Goal: Task Accomplishment & Management: Manage account settings

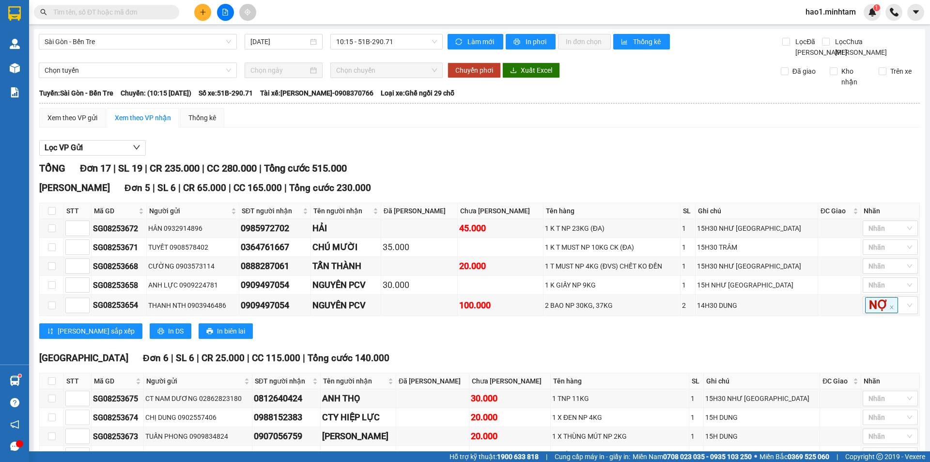
scroll to position [195, 0]
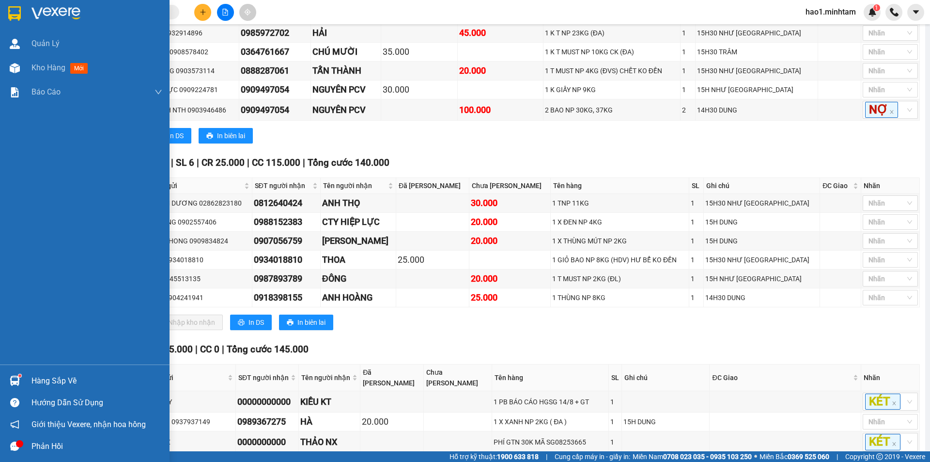
click at [16, 13] on img at bounding box center [14, 13] width 13 height 15
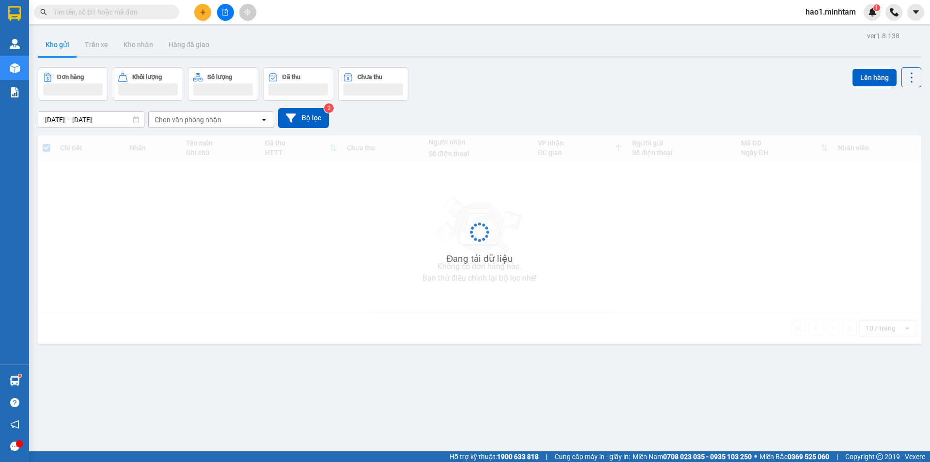
click at [437, 31] on div "ver 1.8.138 Kho gửi Trên xe Kho nhận Hàng đã giao Đơn hàng Khối lượng Số lượng …" at bounding box center [479, 260] width 891 height 462
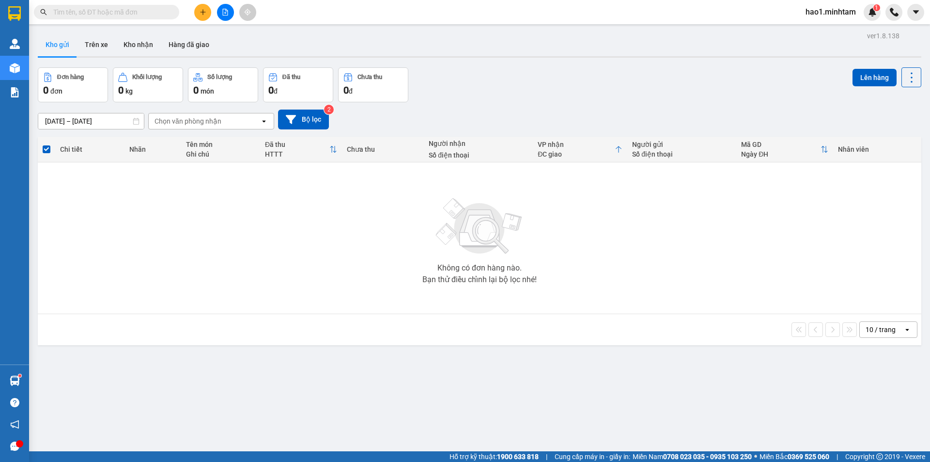
click at [114, 8] on input "text" at bounding box center [110, 12] width 114 height 11
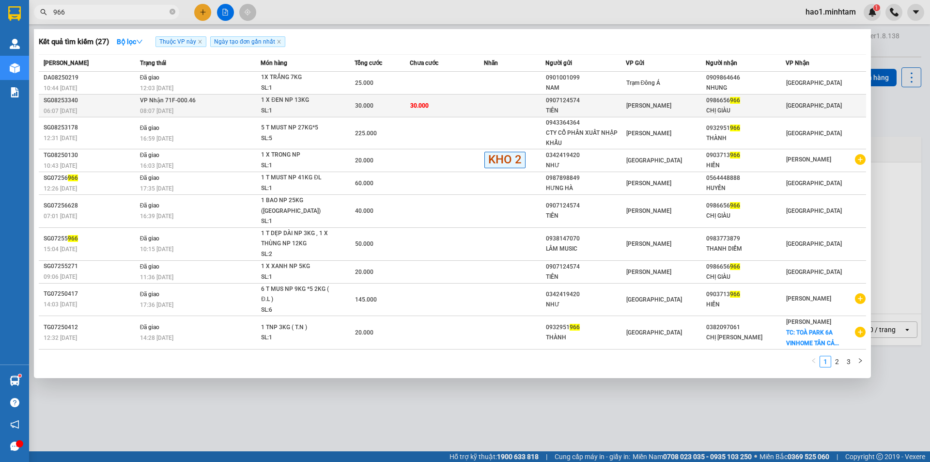
type input "966"
click at [515, 102] on td at bounding box center [515, 105] width 62 height 23
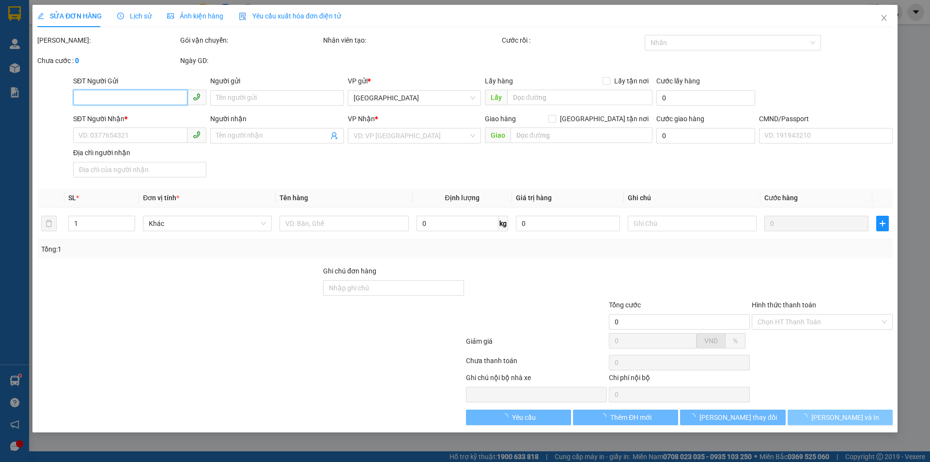
type input "0907124574"
type input "TIÊN"
type input "0986656966"
type input "CHỊ GIÀU"
type input "30.000"
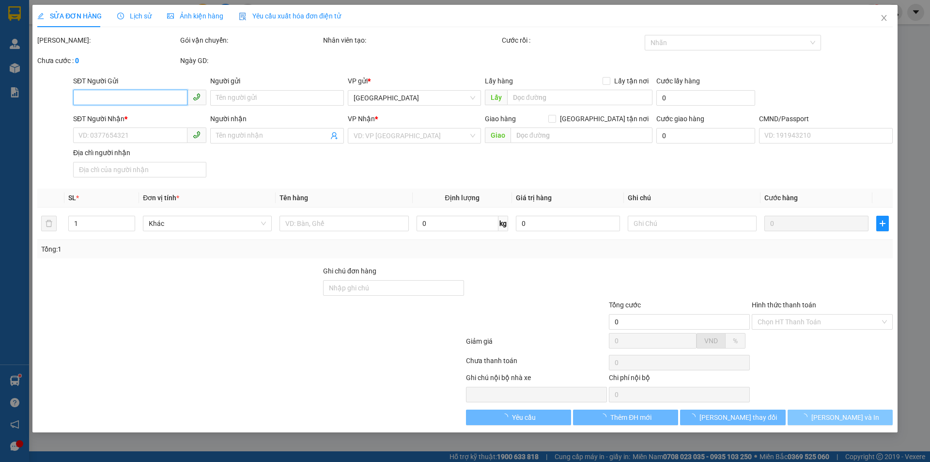
type input "30.000"
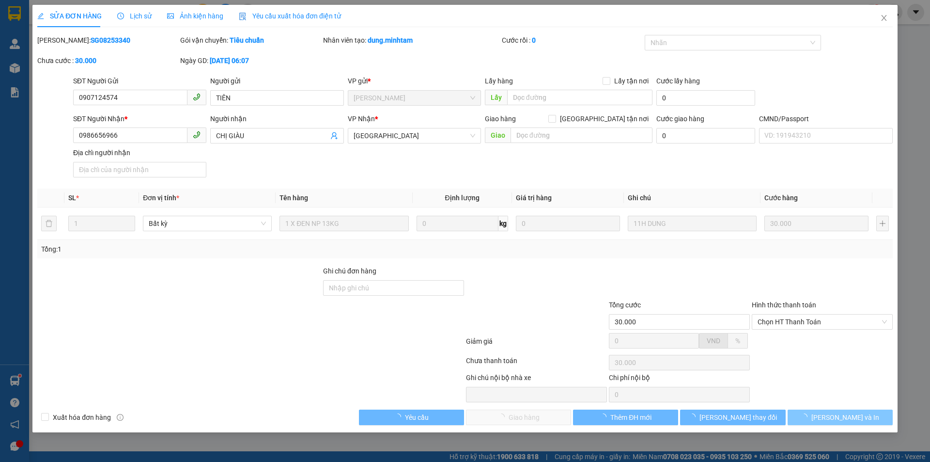
click at [853, 419] on span "Lưu và In" at bounding box center [846, 417] width 68 height 11
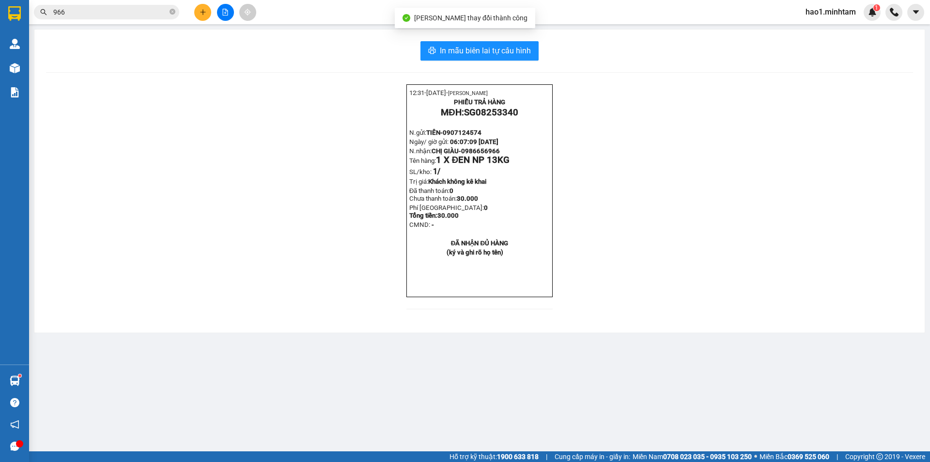
click at [851, 419] on main "In mẫu biên lai tự cấu hình 12:31- 15-08-2025- Trần Vũ Hạo PHIẾU TRẢ HÀNG MĐH: …" at bounding box center [465, 225] width 930 height 451
click at [497, 50] on span "In mẫu biên lai tự cấu hình" at bounding box center [485, 51] width 91 height 12
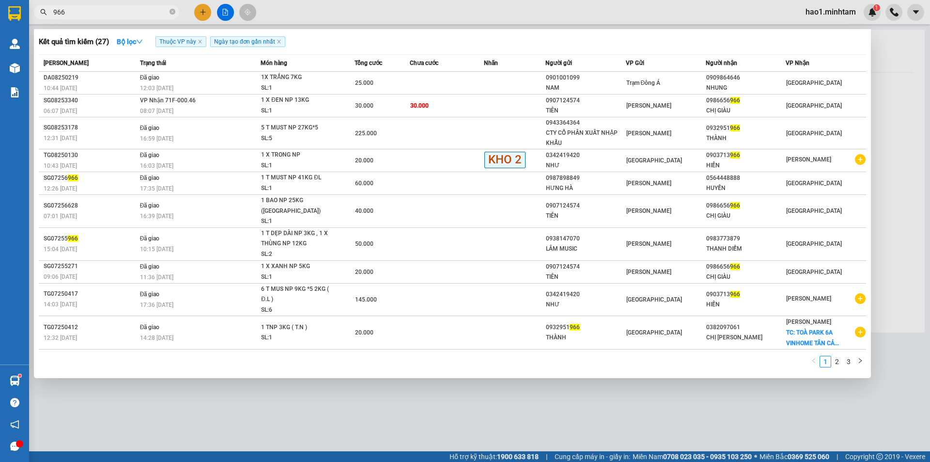
click at [147, 10] on input "966" at bounding box center [110, 12] width 114 height 11
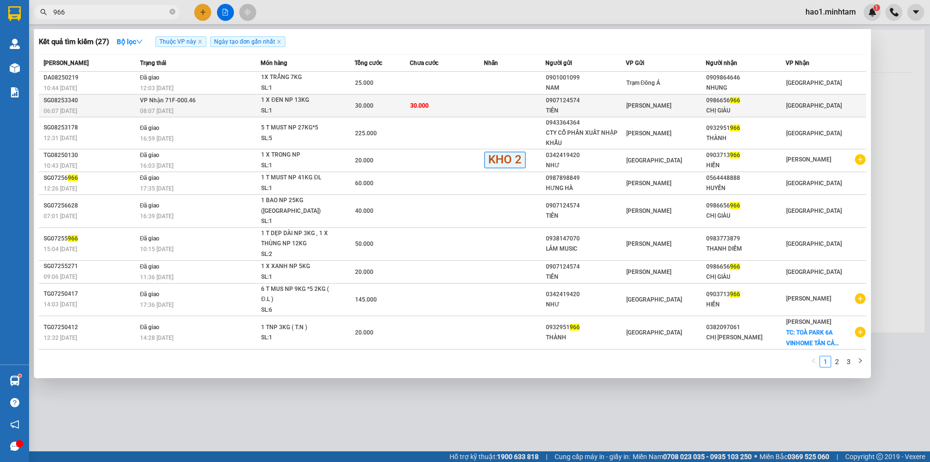
click at [368, 111] on td "30.000" at bounding box center [383, 105] width 56 height 23
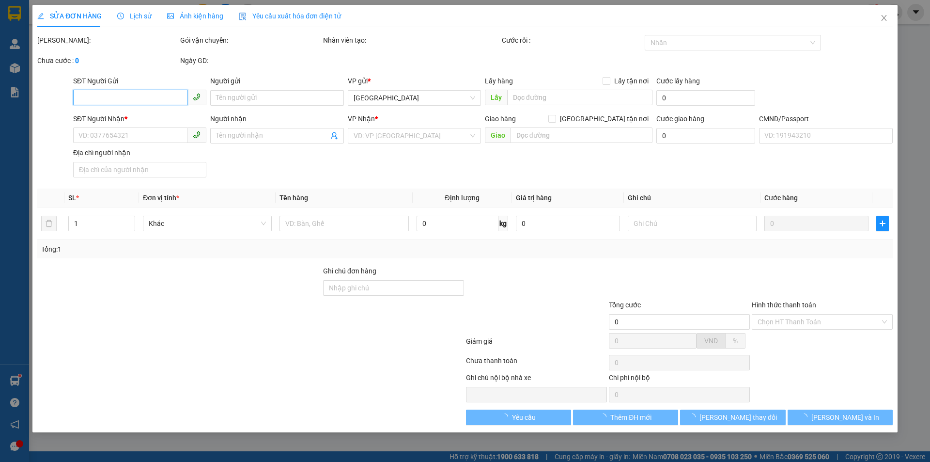
type input "0907124574"
type input "TIÊN"
type input "0986656966"
type input "CHỊ GIÀU"
type input "30.000"
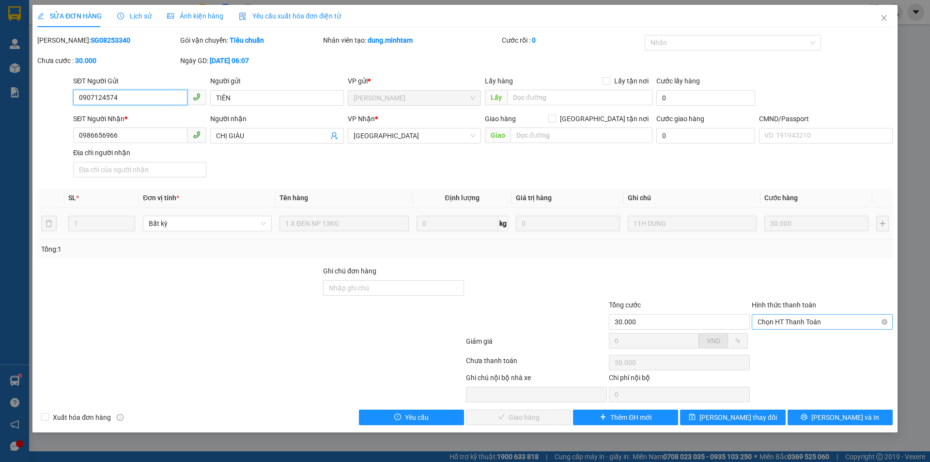
click at [792, 324] on span "Chọn HT Thanh Toán" at bounding box center [822, 321] width 129 height 15
click at [790, 337] on div "Tại văn phòng" at bounding box center [822, 341] width 129 height 11
type input "0"
click at [544, 417] on span "Lưu và Giao hàng" at bounding box center [530, 417] width 93 height 11
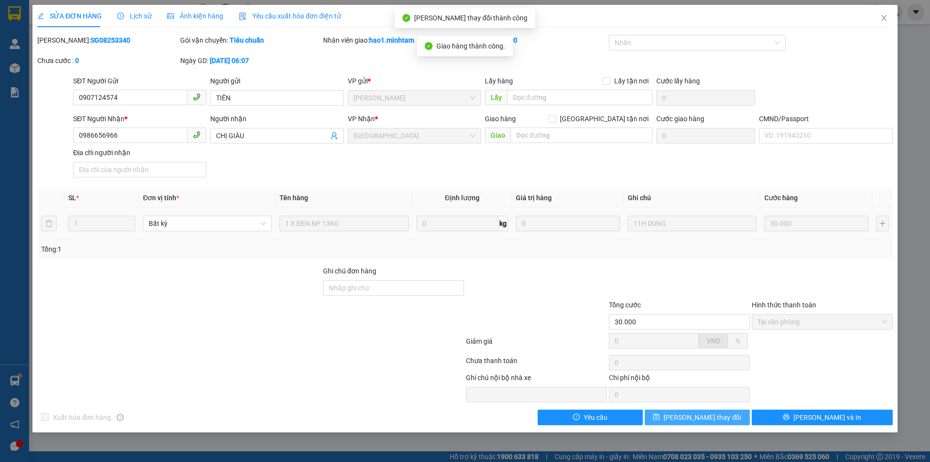
click at [727, 419] on button "Lưu thay đổi" at bounding box center [697, 417] width 105 height 16
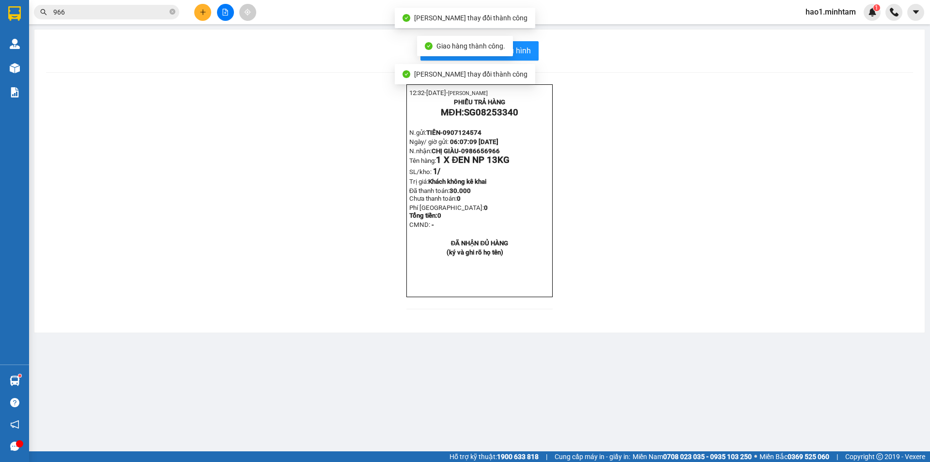
click at [660, 264] on div "12:32- 15-08-2025- Trần Vũ Hạo PHIẾU TRẢ HÀNG MĐH: SG08253340 N.gửi: TIÊN- 0907…" at bounding box center [479, 202] width 867 height 236
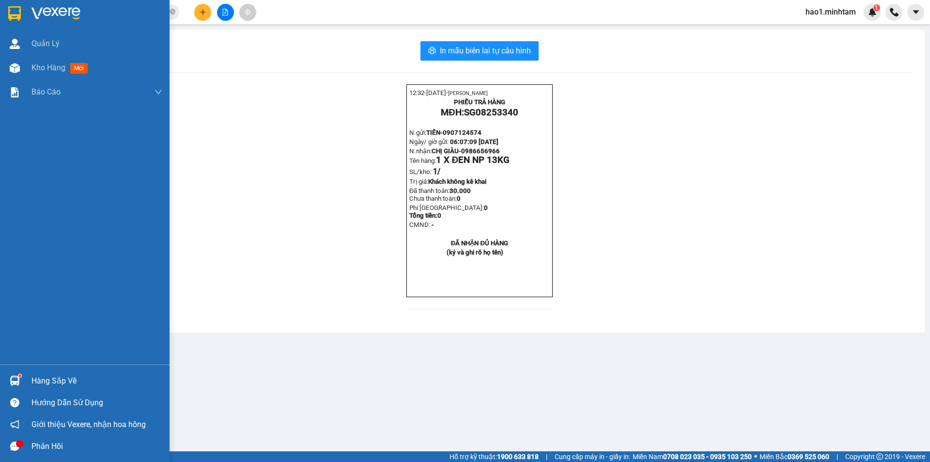
drag, startPoint x: 6, startPoint y: 16, endPoint x: 153, endPoint y: 7, distance: 147.1
click at [9, 16] on div at bounding box center [14, 13] width 17 height 17
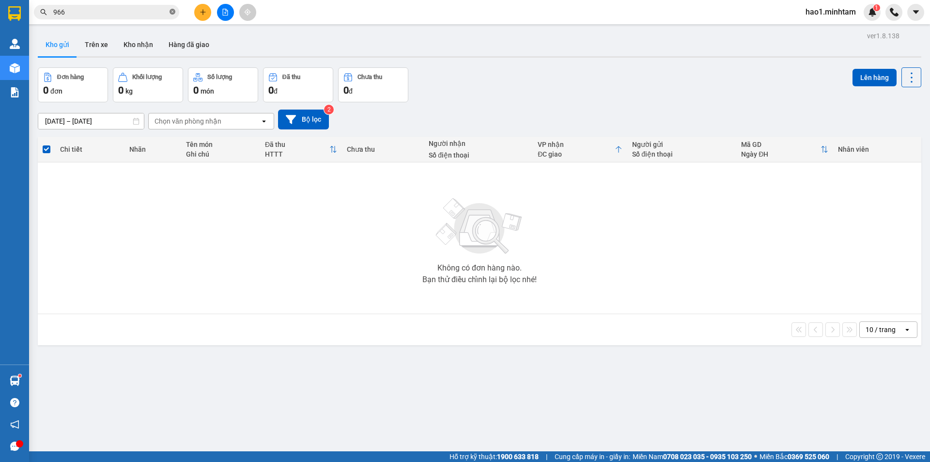
click at [172, 13] on icon "close-circle" at bounding box center [173, 12] width 6 height 6
click at [407, 46] on div "Kho gửi Trên xe Kho nhận Hàng đã giao" at bounding box center [480, 46] width 884 height 26
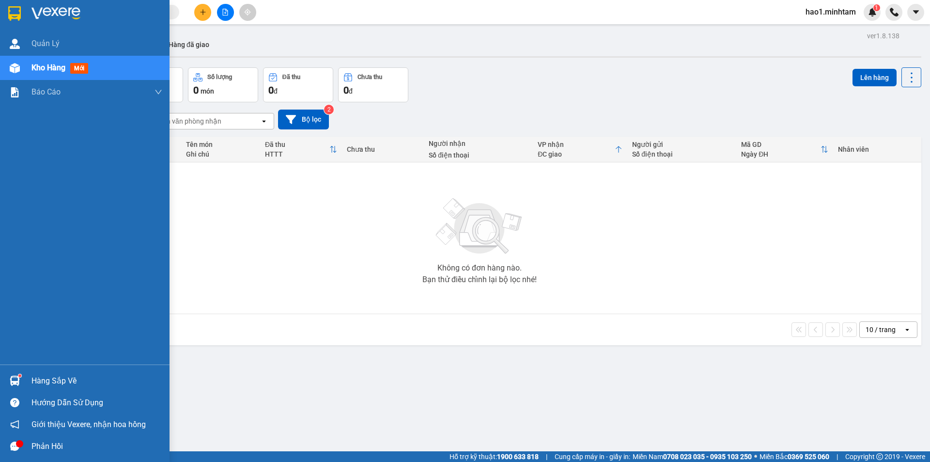
click at [30, 370] on div "Hàng sắp về" at bounding box center [85, 381] width 170 height 22
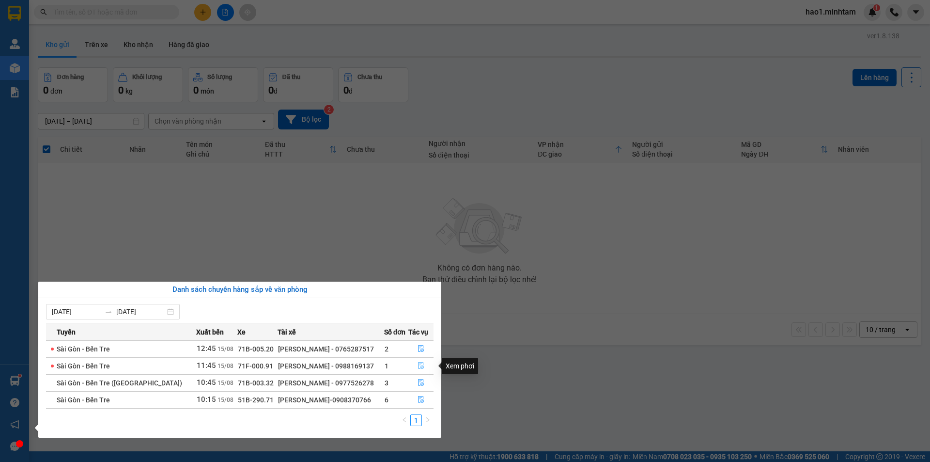
click at [419, 366] on icon "file-done" at bounding box center [421, 365] width 7 height 7
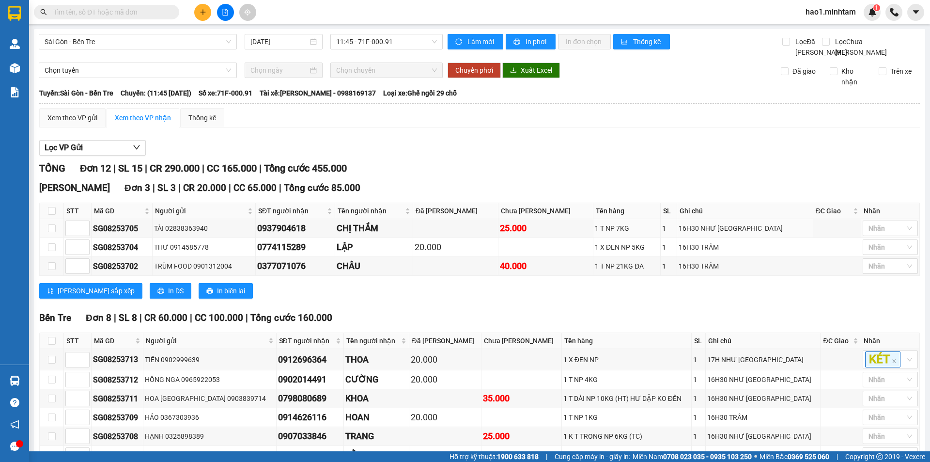
click at [473, 156] on div "Lọc VP Gửi" at bounding box center [479, 148] width 881 height 16
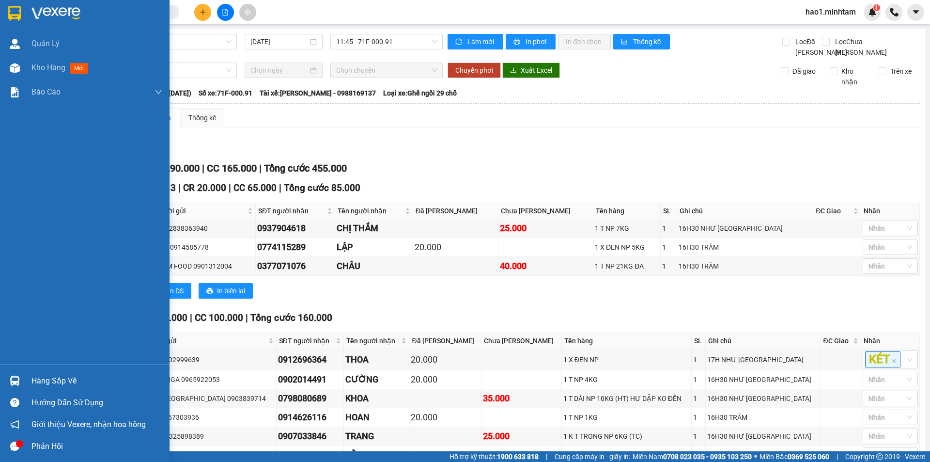
drag, startPoint x: 37, startPoint y: 380, endPoint x: 69, endPoint y: 377, distance: 31.6
click at [38, 381] on div "Hàng sắp về" at bounding box center [96, 381] width 131 height 15
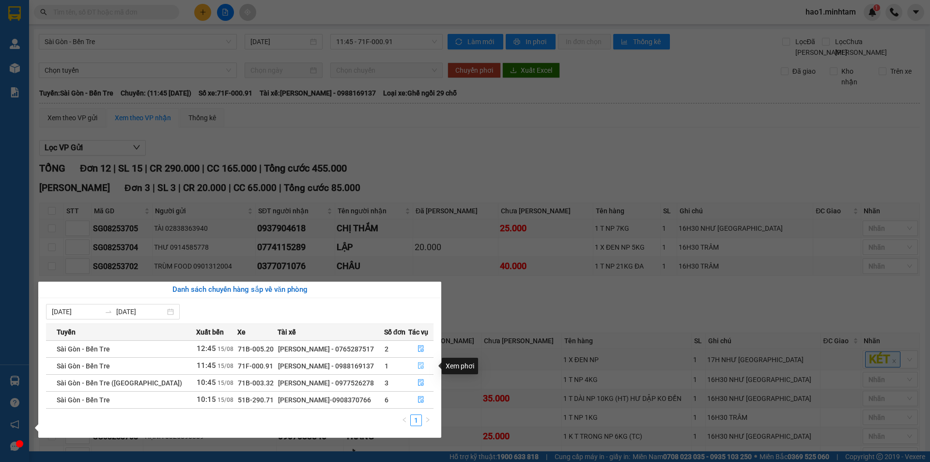
click at [419, 367] on icon "file-done" at bounding box center [421, 365] width 6 height 7
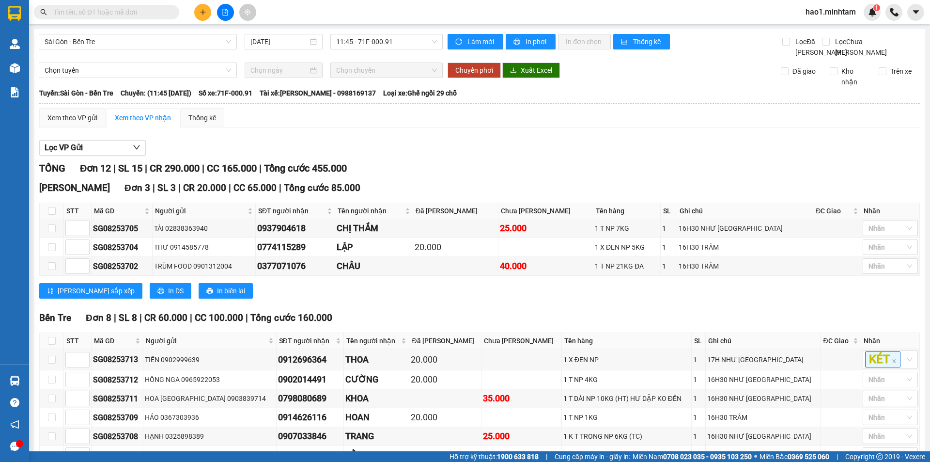
click at [476, 176] on div "TỔNG Đơn 12 | SL 15 | CR 290.000 | CC 165.000 | Tổng cước 455.000" at bounding box center [479, 168] width 881 height 15
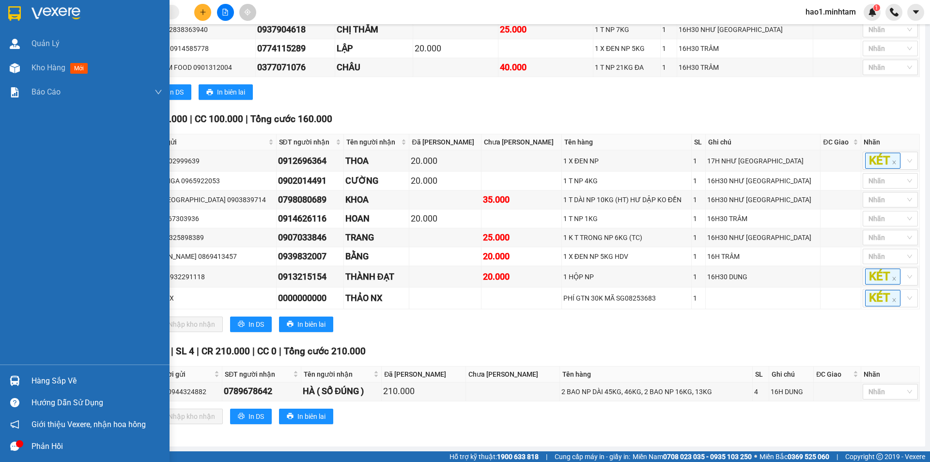
click at [62, 381] on div "Hàng sắp về" at bounding box center [96, 381] width 131 height 15
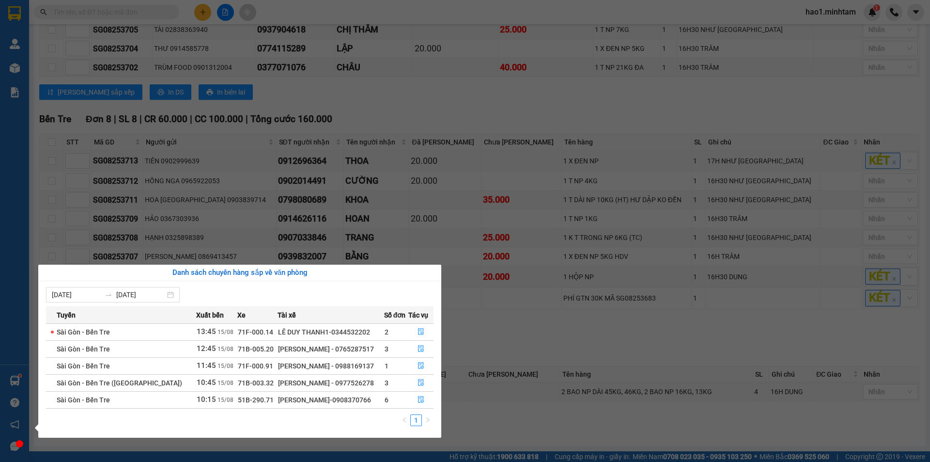
click at [201, 9] on section "Kết quả tìm kiếm ( 27 ) Bộ lọc Thuộc VP này Ngày tạo đơn gần nhất Mã ĐH Trạng t…" at bounding box center [465, 231] width 930 height 462
click at [201, 9] on icon "plus" at bounding box center [203, 12] width 7 height 7
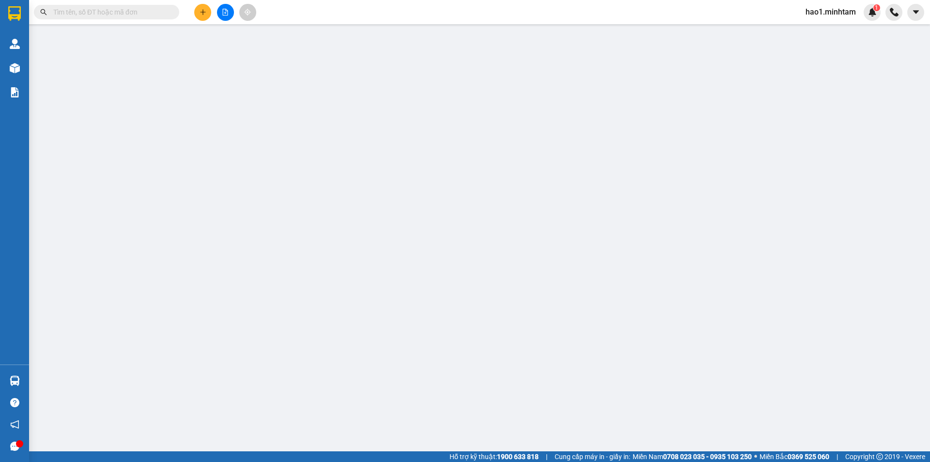
click at [202, 16] on span "Yêu cầu xuất hóa đơn điện tử" at bounding box center [167, 16] width 102 height 8
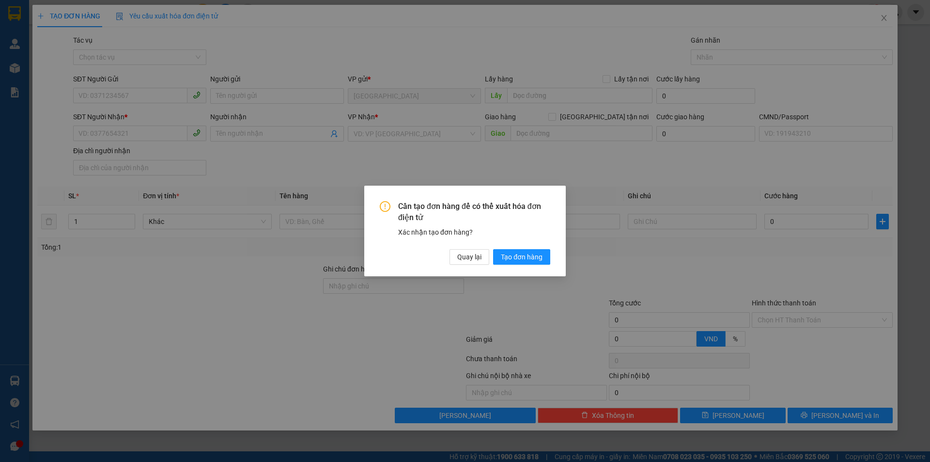
click at [886, 13] on div "Cần tạo đơn hàng để có thể xuất hóa đơn điện tử Xác nhận tạo đơn hàng? Quay lại…" at bounding box center [465, 231] width 930 height 462
click at [479, 255] on span "Quay lại" at bounding box center [469, 256] width 24 height 11
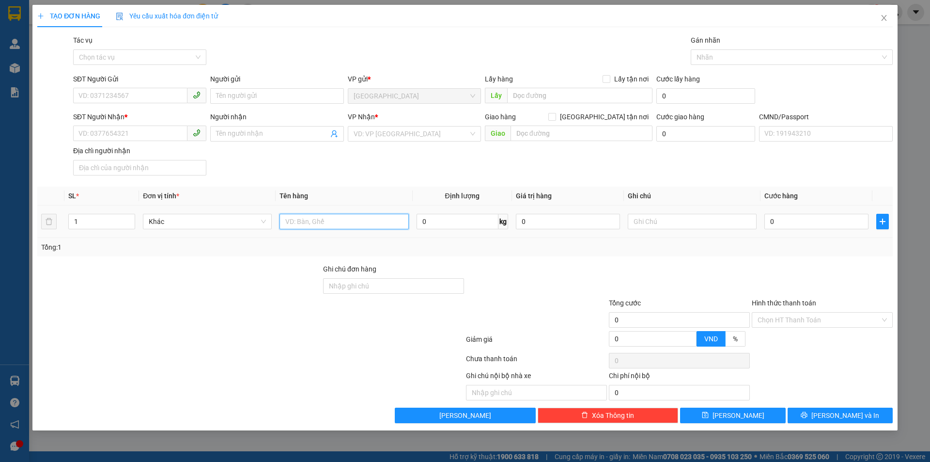
click at [306, 227] on input "text" at bounding box center [344, 222] width 129 height 16
type input "1 HỘP NP"
click at [146, 95] on input "SĐT Người Gửi" at bounding box center [130, 96] width 114 height 16
type input "0827609778"
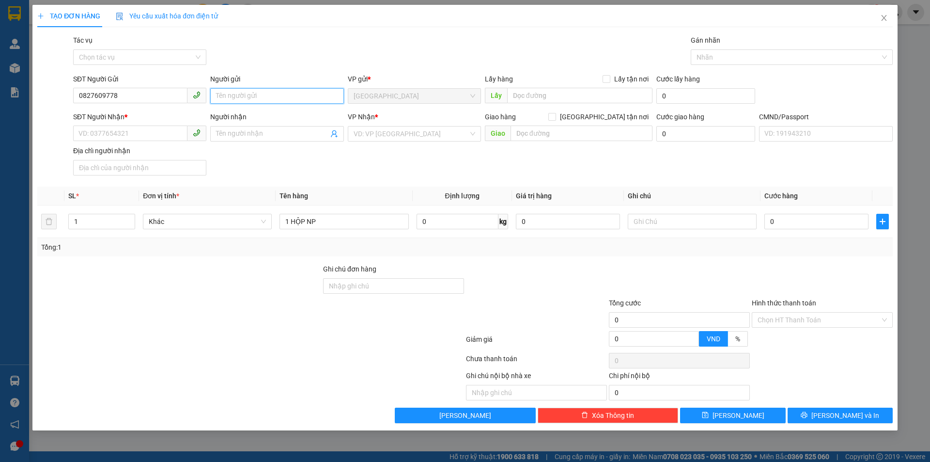
click at [283, 95] on input "Người gửi" at bounding box center [276, 96] width 133 height 16
type input "QUYÊN"
click at [84, 139] on input "SĐT Người Nhận *" at bounding box center [130, 133] width 114 height 16
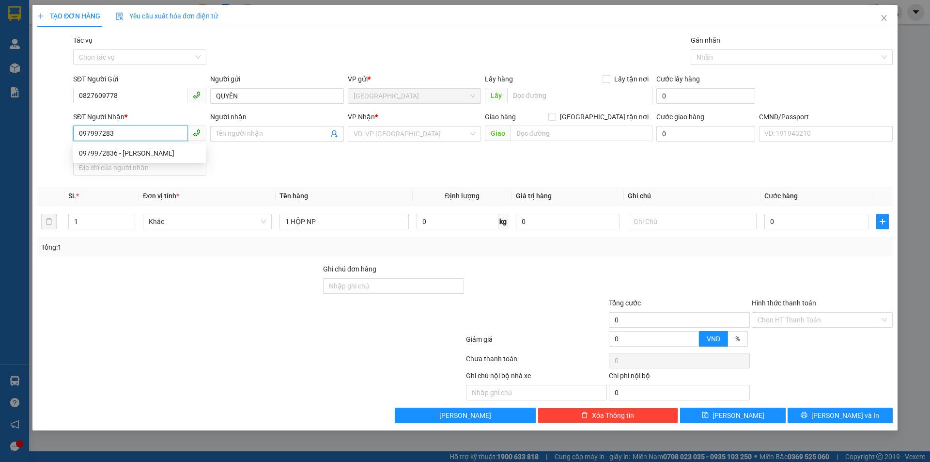
type input "0979972836"
click at [142, 154] on div "0979972836 - LÊ NGỌC" at bounding box center [140, 153] width 122 height 11
type input "LÊ NGỌC"
type input "0979972836"
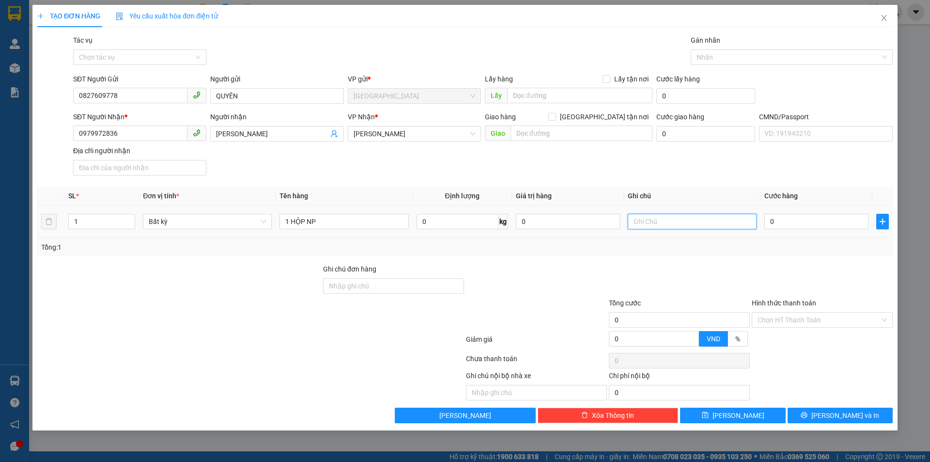
click at [663, 228] on input "text" at bounding box center [692, 222] width 129 height 16
type input "KHG HẠO"
type input "2"
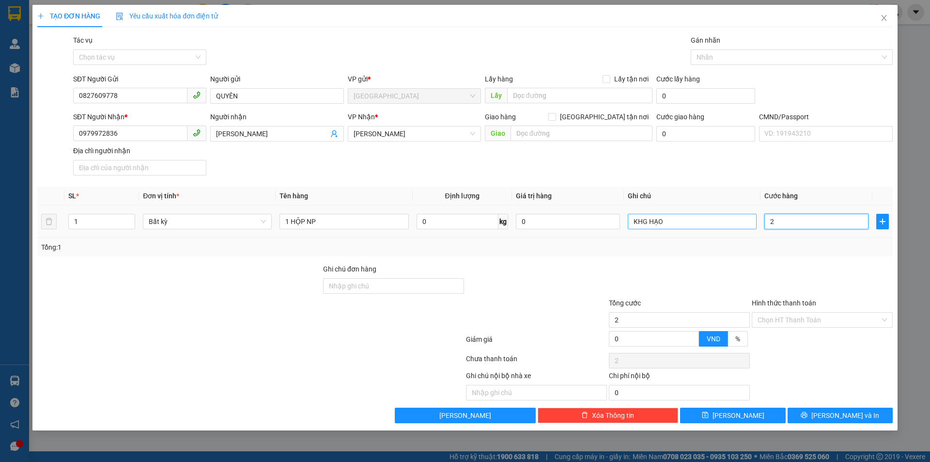
type input "20"
type input "20.000"
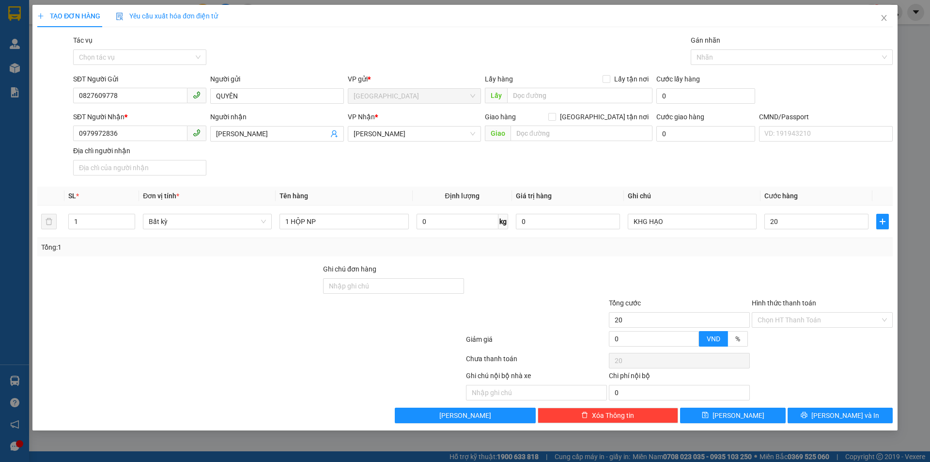
type input "20.000"
drag, startPoint x: 618, startPoint y: 239, endPoint x: 604, endPoint y: 254, distance: 20.6
click at [619, 241] on div "Tổng: 1" at bounding box center [465, 247] width 856 height 18
click at [834, 413] on span "Lưu và In" at bounding box center [846, 415] width 68 height 11
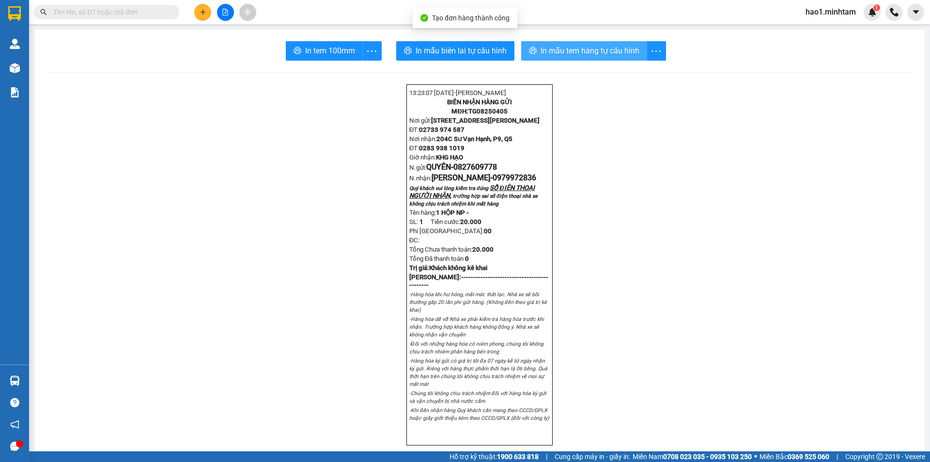
click at [566, 48] on span "In mẫu tem hàng tự cấu hình" at bounding box center [590, 51] width 99 height 12
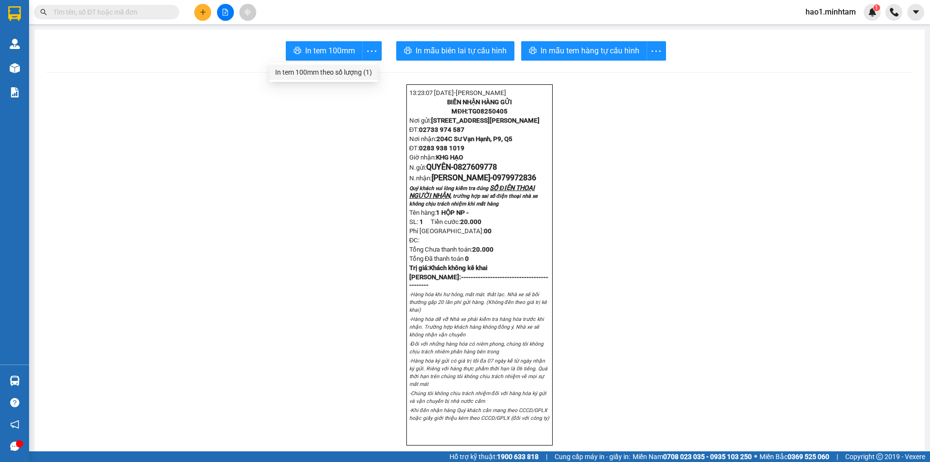
click at [344, 70] on div "In tem 100mm theo số lượng (1)" at bounding box center [323, 72] width 97 height 11
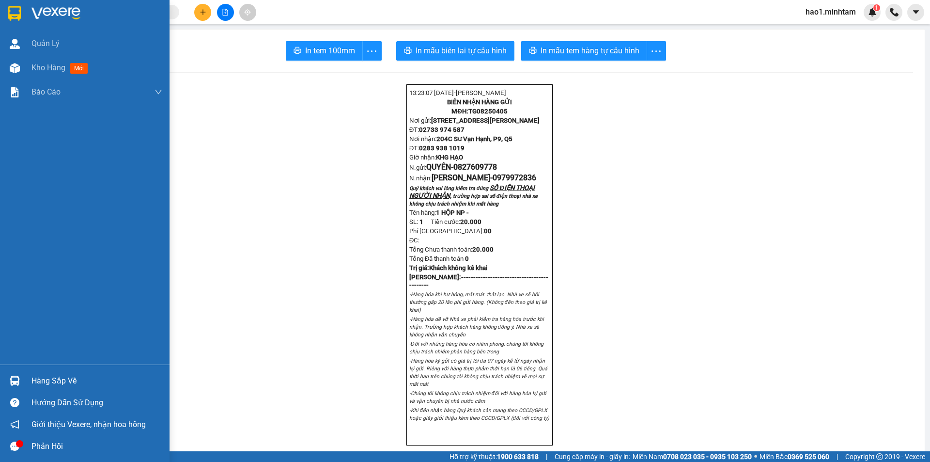
click at [45, 378] on div "Hàng sắp về" at bounding box center [96, 381] width 131 height 15
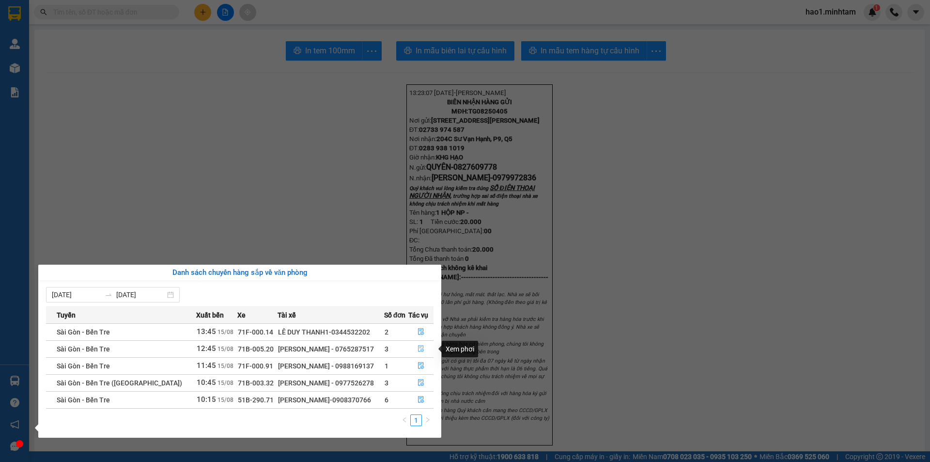
click at [419, 350] on icon "file-done" at bounding box center [421, 348] width 7 height 7
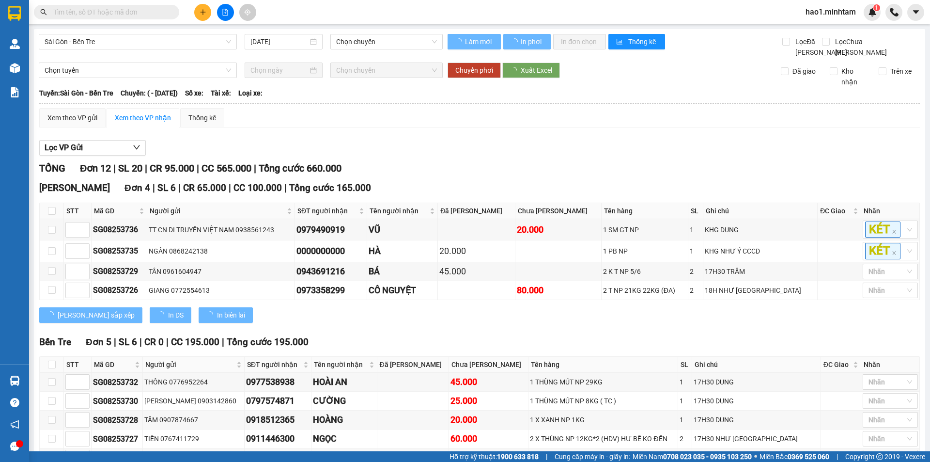
click at [452, 176] on div "TỔNG Đơn 12 | SL 20 | CR 95.000 | CC 565.000 | Tổng cước 660.000" at bounding box center [479, 168] width 881 height 15
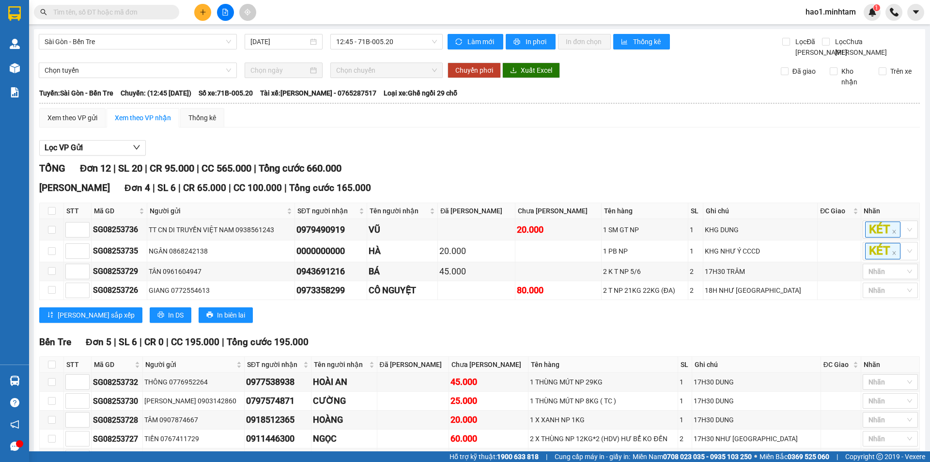
scroll to position [209, 0]
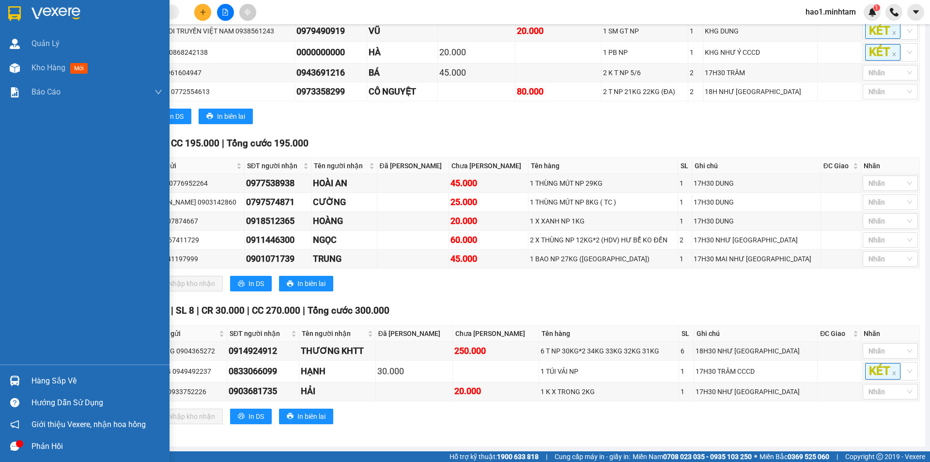
click at [31, 378] on div "Hàng sắp về" at bounding box center [85, 381] width 170 height 22
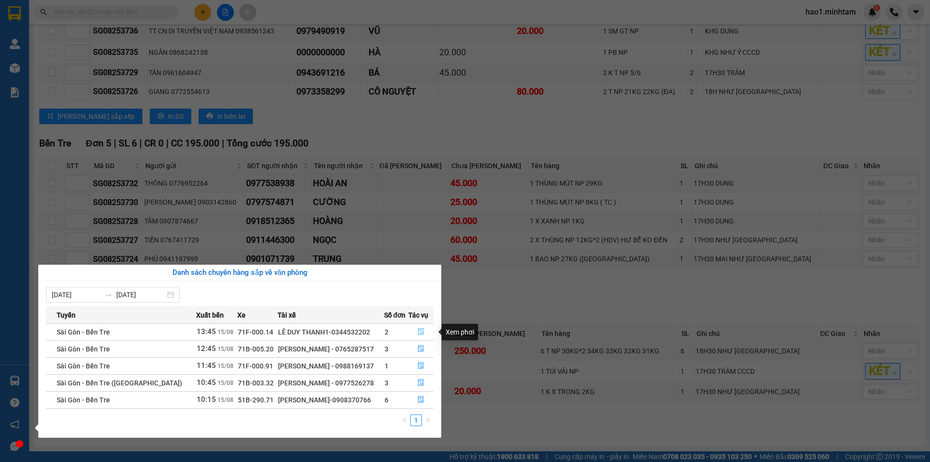
click at [421, 330] on icon "file-done" at bounding box center [421, 331] width 7 height 7
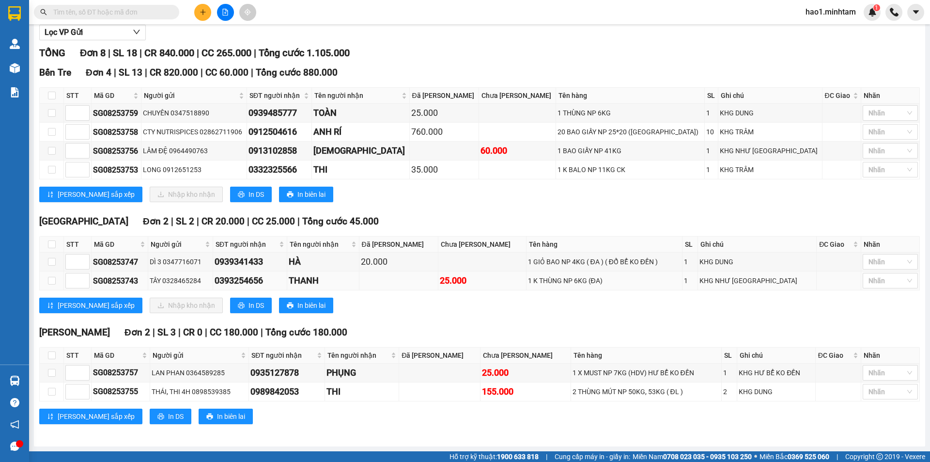
scroll to position [126, 0]
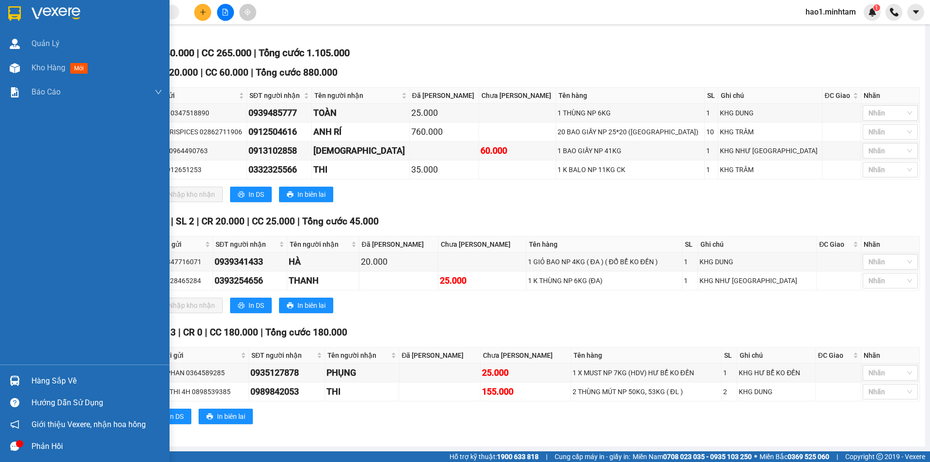
click at [17, 9] on img at bounding box center [14, 13] width 13 height 15
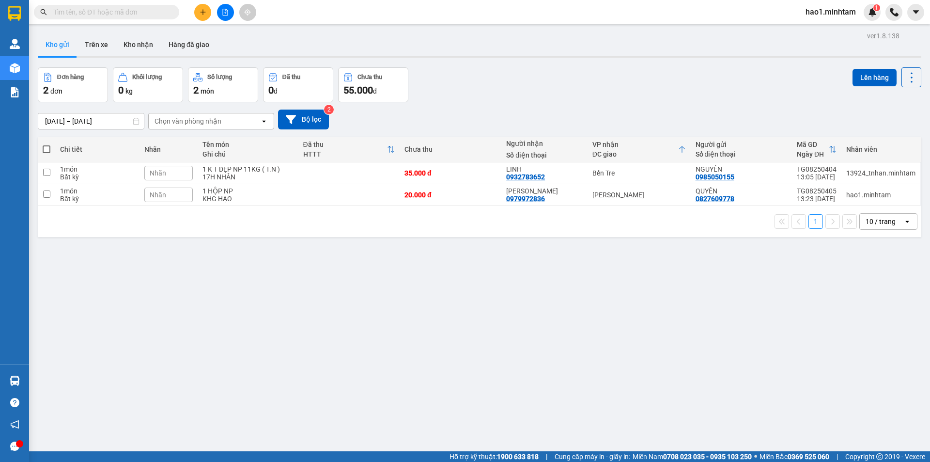
click at [18, 378] on img at bounding box center [15, 380] width 10 height 10
click at [13, 379] on div "Quản Lý Kho hàng mới Báo cáo BC giao hàng (nhân viên) BC giao hàng (trưởng trạm…" at bounding box center [14, 231] width 29 height 462
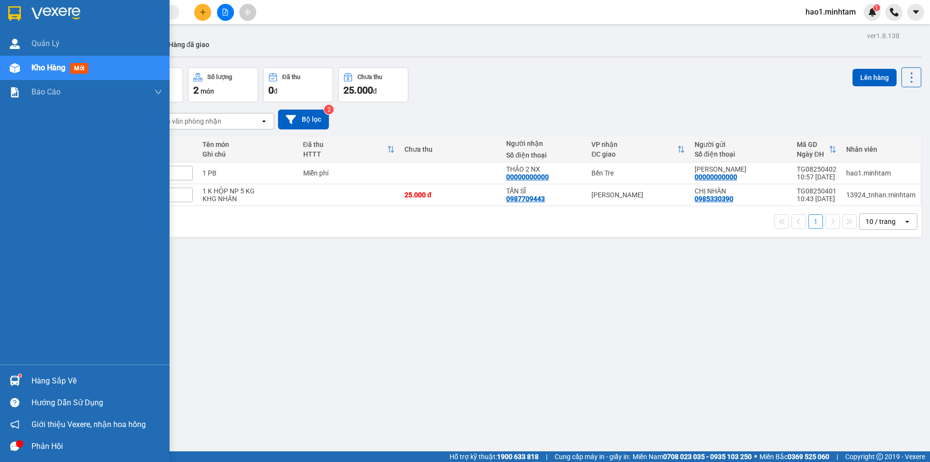
click at [18, 21] on div at bounding box center [14, 13] width 17 height 17
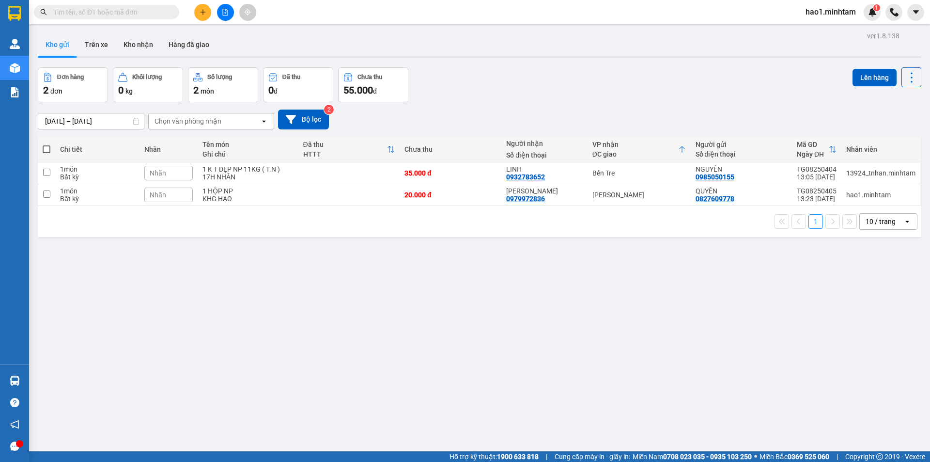
click at [722, 142] on div "Người gửi" at bounding box center [742, 145] width 92 height 8
click at [322, 154] on div "HTTT" at bounding box center [345, 154] width 84 height 8
click at [552, 87] on div "Đơn hàng 2 đơn Khối lượng 0 kg Số lượng 2 món Đã thu 0 đ Chưa thu 55.000 đ Lên …" at bounding box center [480, 84] width 884 height 35
click at [405, 153] on div "Chưa thu" at bounding box center [451, 149] width 92 height 8
click at [421, 152] on div "Chưa thu" at bounding box center [451, 149] width 92 height 8
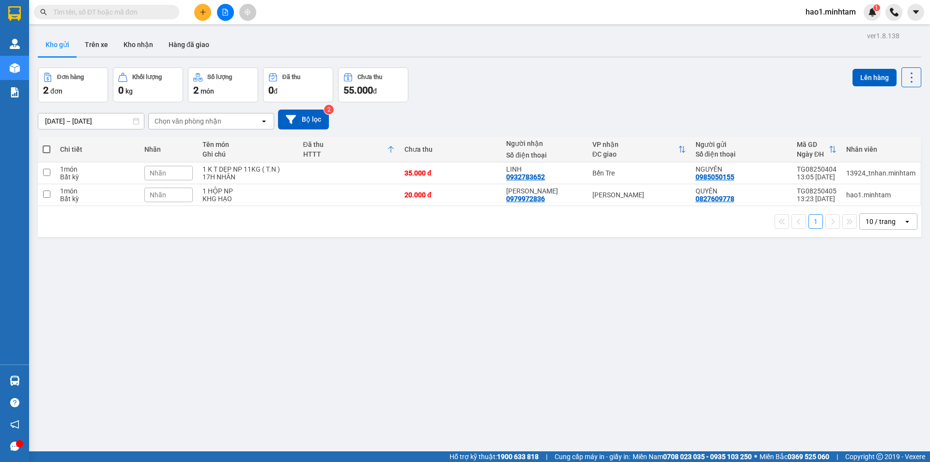
click at [522, 149] on div "Người nhận Số điện thoại" at bounding box center [544, 149] width 77 height 19
click at [691, 148] on th "Người gửi Số điện thoại" at bounding box center [741, 150] width 101 height 26
click at [336, 153] on div "HTTT" at bounding box center [345, 154] width 84 height 8
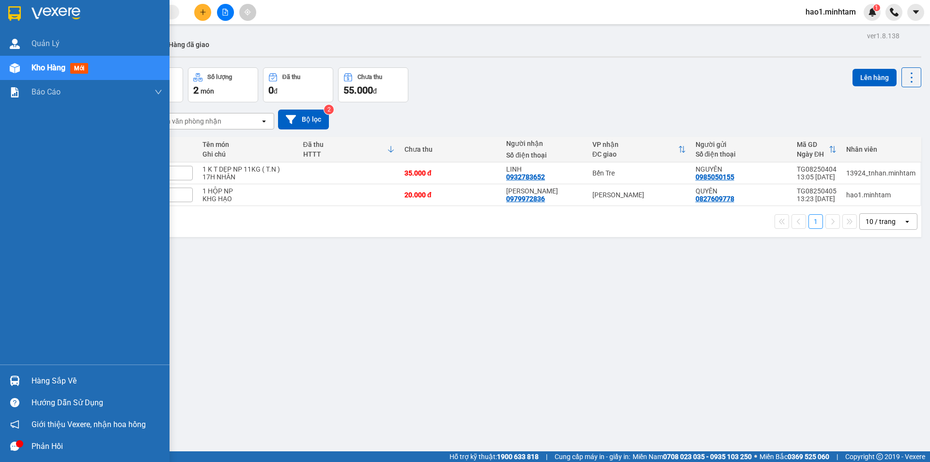
click at [55, 382] on div "Hàng sắp về" at bounding box center [96, 381] width 131 height 15
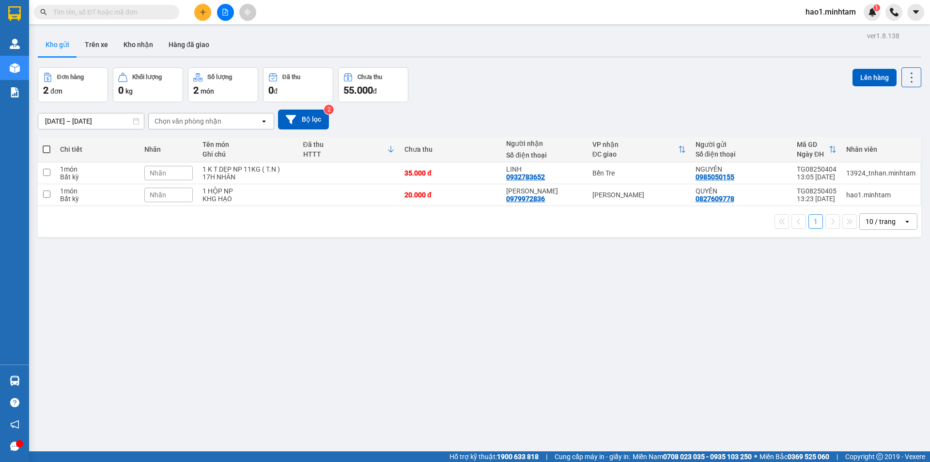
click at [301, 46] on section "Kết quả tìm kiếm ( 0 ) Bộ lọc Thuộc VP này Ngày tạo đơn gần nhất No Data hao1.m…" at bounding box center [465, 231] width 930 height 462
click at [225, 18] on button at bounding box center [225, 12] width 17 height 17
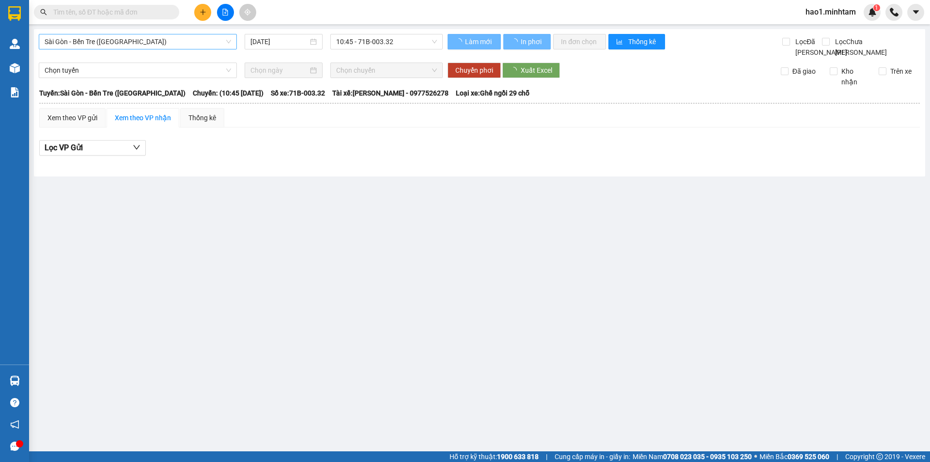
click at [98, 42] on span "Sài Gòn - Bến Tre ([GEOGRAPHIC_DATA])" at bounding box center [138, 41] width 187 height 15
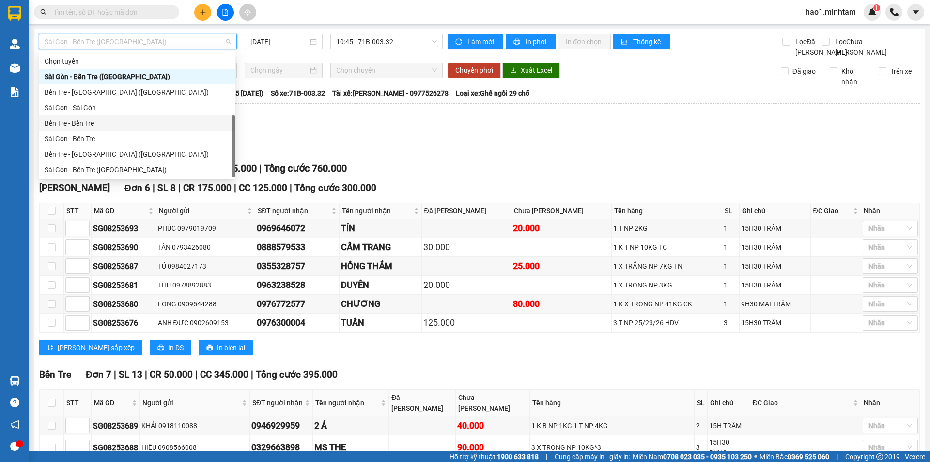
scroll to position [16, 0]
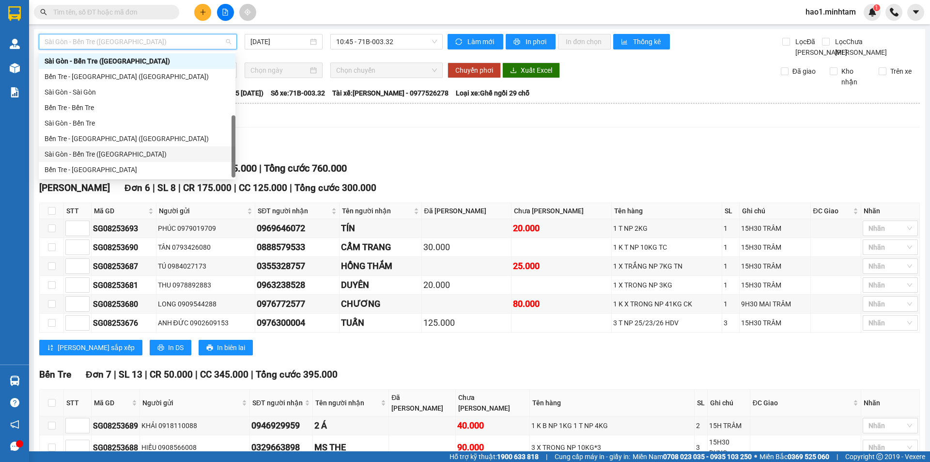
click at [98, 154] on div "Sài Gòn - Bến Tre (CT)" at bounding box center [137, 154] width 185 height 11
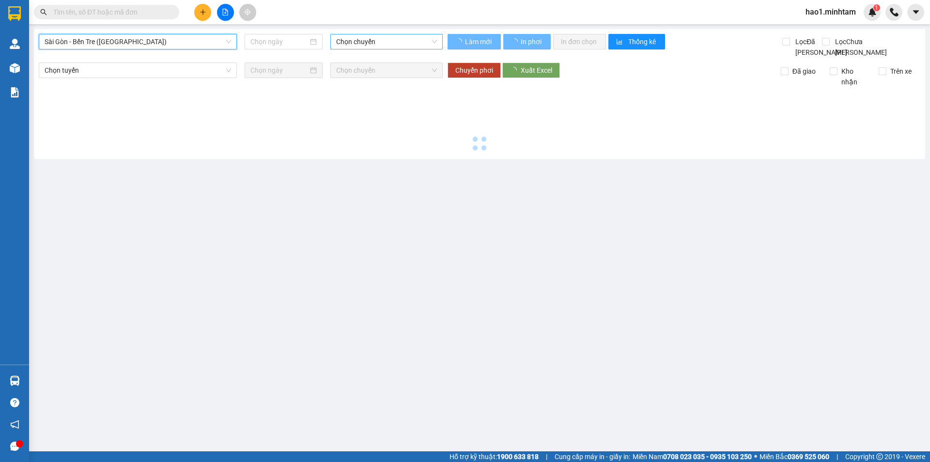
type input "[DATE]"
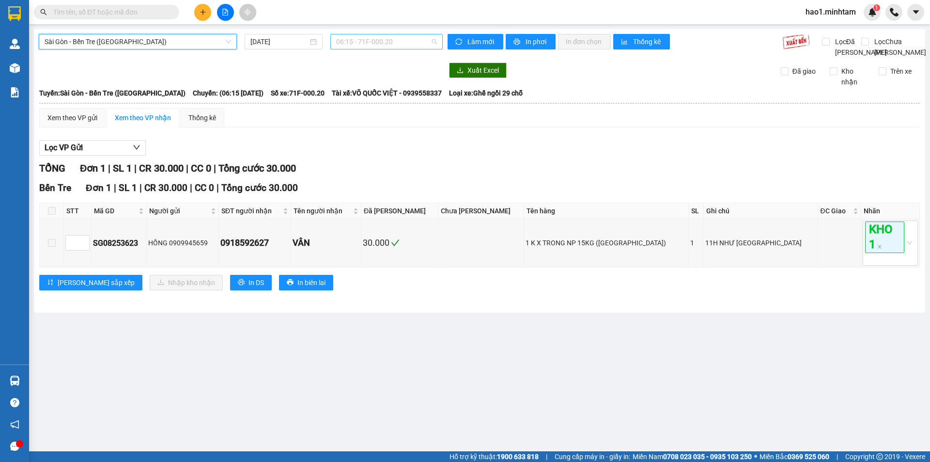
click at [371, 42] on span "06:15 - 71F-000.20" at bounding box center [386, 41] width 101 height 15
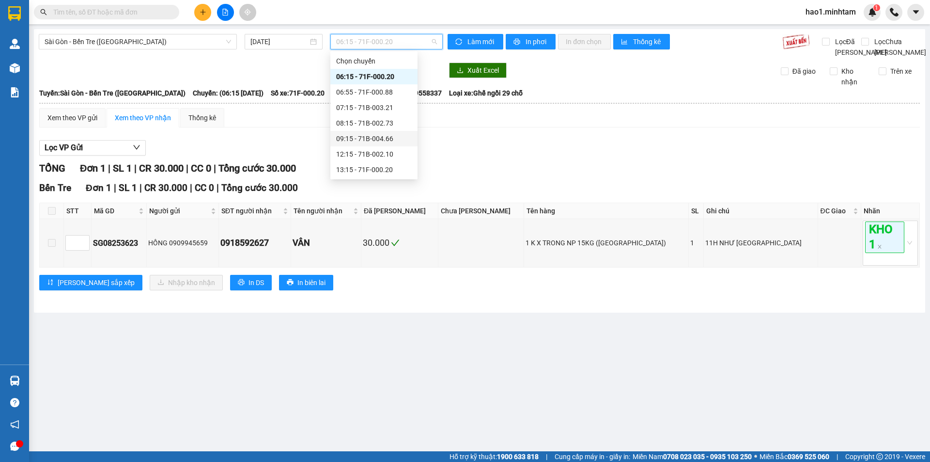
click at [380, 135] on div "09:15 - 71B-004.66" at bounding box center [374, 138] width 76 height 11
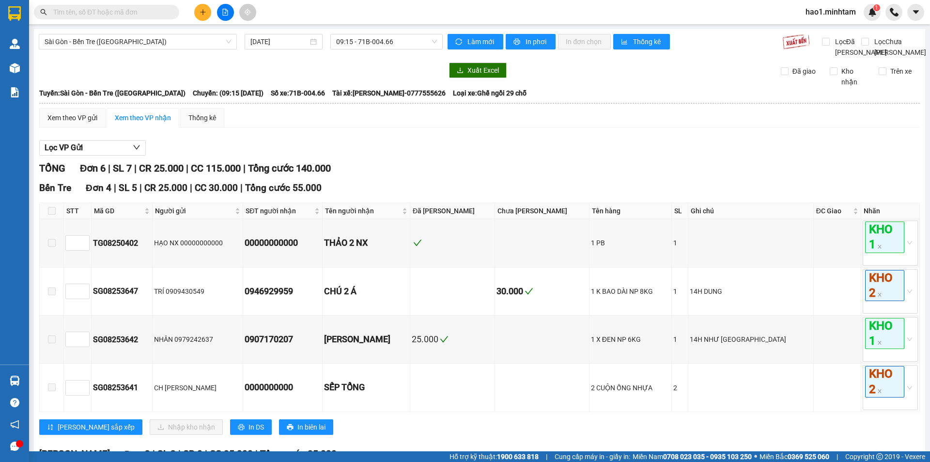
click at [380, 127] on div "Xem theo VP gửi Xem theo VP nhận Thống kê" at bounding box center [479, 117] width 881 height 19
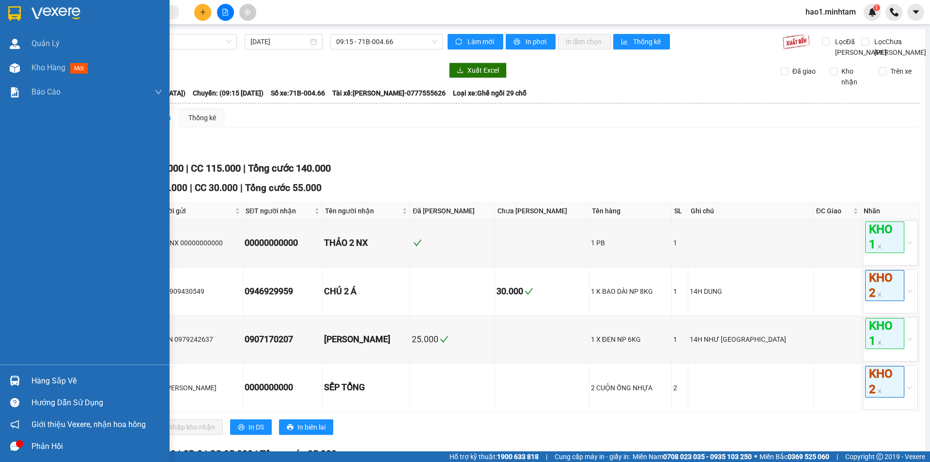
click at [16, 9] on img at bounding box center [14, 13] width 13 height 15
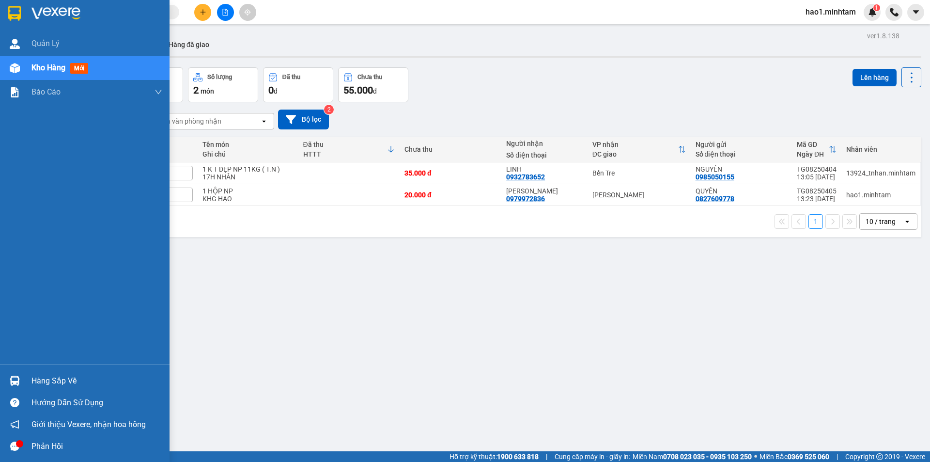
click at [23, 378] on div "Hàng sắp về" at bounding box center [85, 381] width 170 height 22
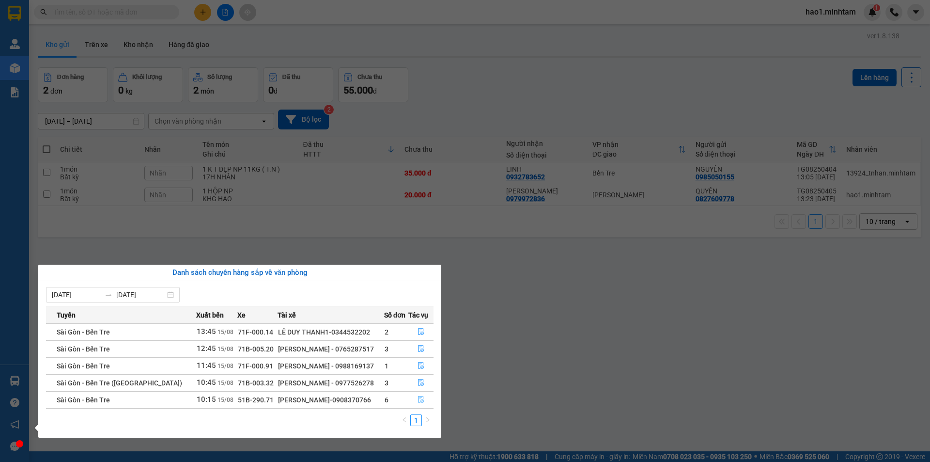
click at [419, 400] on icon "file-done" at bounding box center [421, 399] width 7 height 7
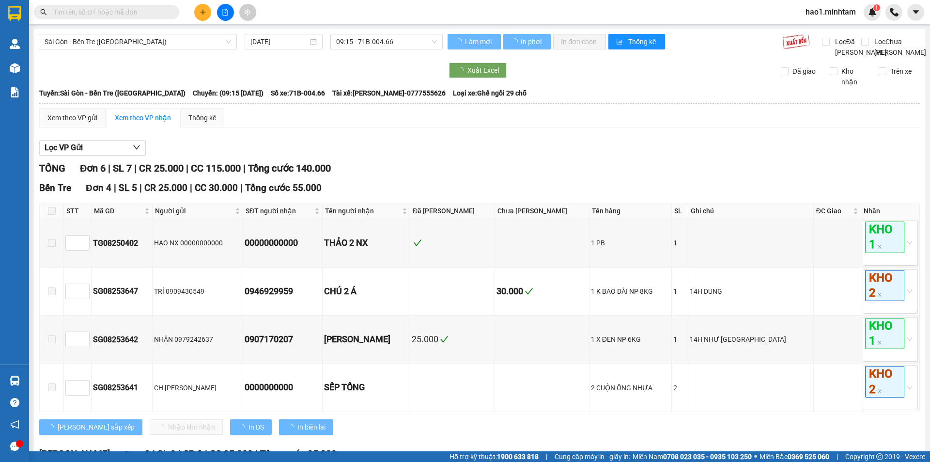
click at [524, 176] on div "TỔNG Đơn 6 | SL 7 | CR 25.000 | CC 115.000 | Tổng cước 140.000" at bounding box center [479, 168] width 881 height 15
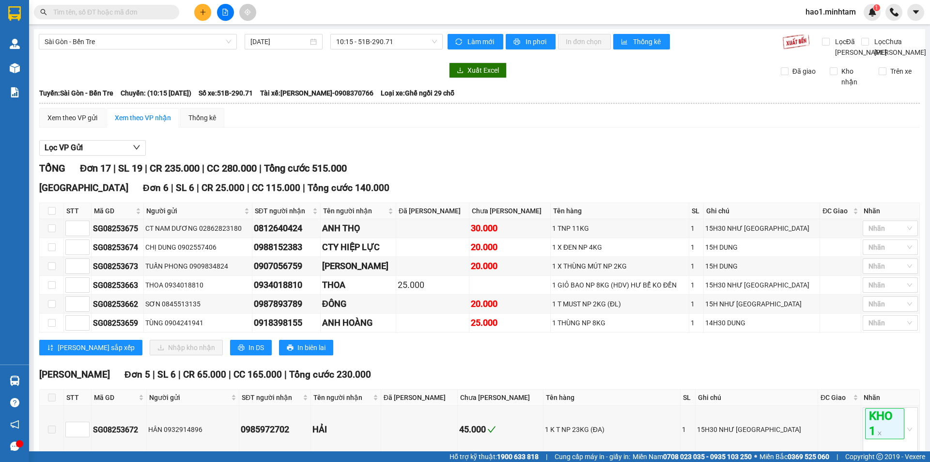
click at [524, 176] on div "TỔNG Đơn 17 | SL 19 | CR 235.000 | CC 280.000 | Tổng cước 515.000" at bounding box center [479, 168] width 881 height 15
click at [142, 37] on span "Sài Gòn - Bến Tre" at bounding box center [138, 41] width 187 height 15
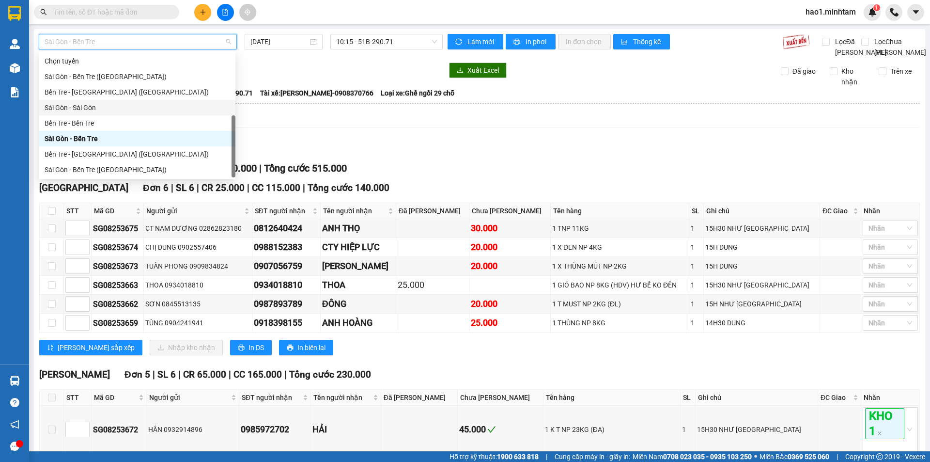
scroll to position [16, 0]
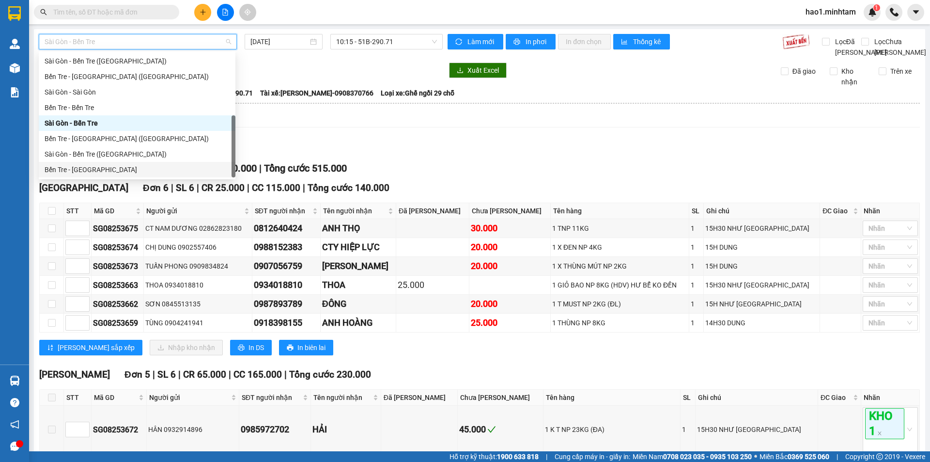
click at [116, 172] on div "Bến Tre - Sài Gòn" at bounding box center [137, 169] width 185 height 11
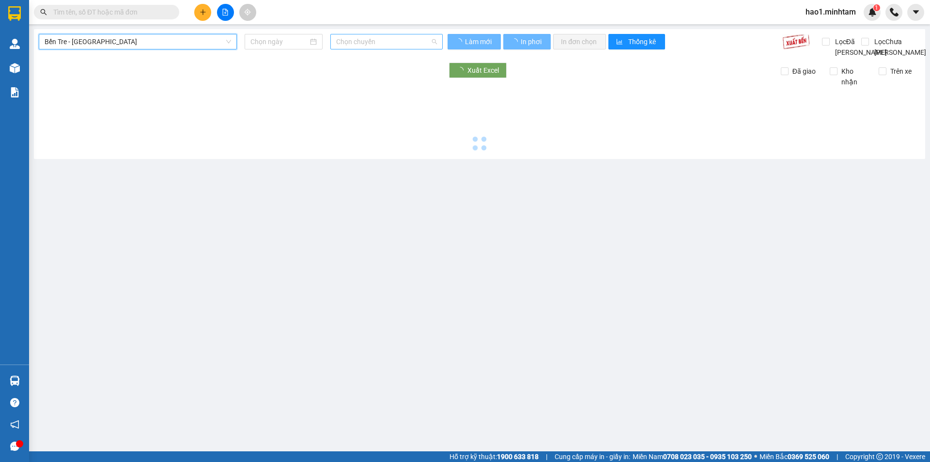
click at [359, 44] on span "Chọn chuyến" at bounding box center [386, 41] width 101 height 15
type input "[DATE]"
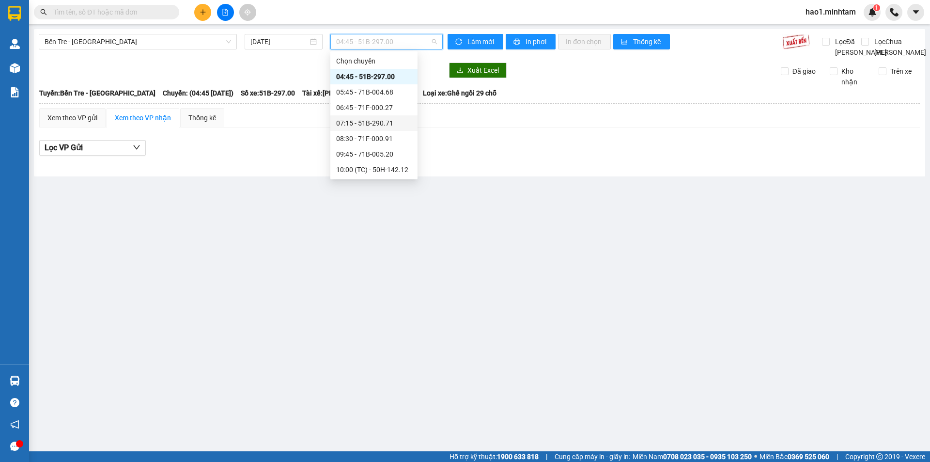
scroll to position [145, 0]
click at [396, 105] on div "13:00 (TC) - 71F-000.31" at bounding box center [374, 101] width 76 height 11
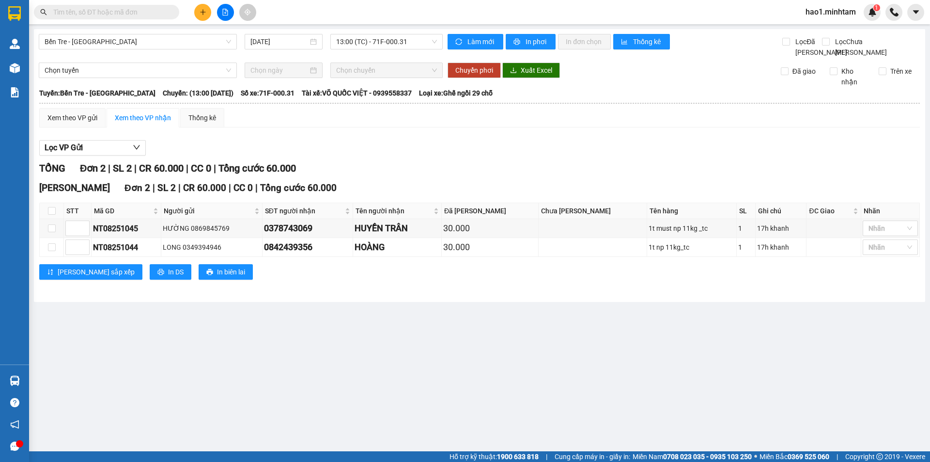
click at [466, 156] on div "Lọc VP Gửi" at bounding box center [479, 148] width 881 height 16
click at [682, 156] on div "Lọc VP Gửi" at bounding box center [479, 148] width 881 height 16
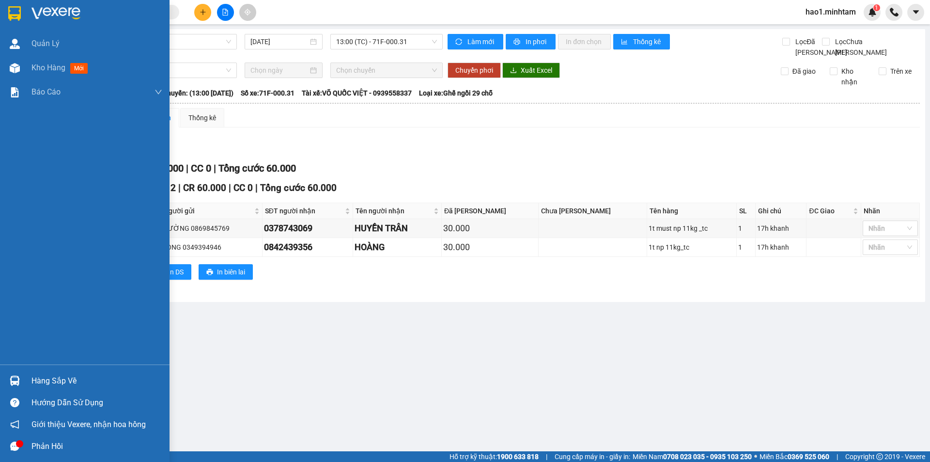
click at [11, 15] on img at bounding box center [14, 13] width 13 height 15
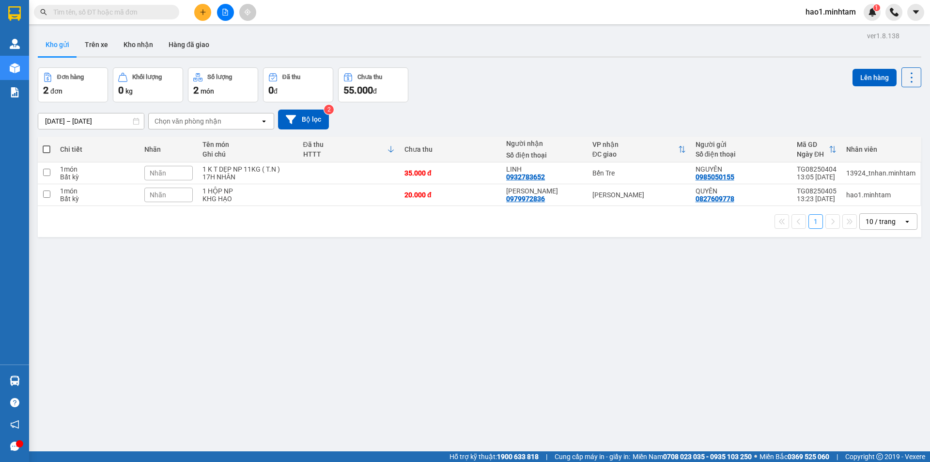
click at [501, 38] on div "Kho gửi Trên xe Kho nhận Hàng đã giao" at bounding box center [480, 46] width 884 height 26
click at [369, 195] on td at bounding box center [348, 195] width 101 height 22
checkbox input "true"
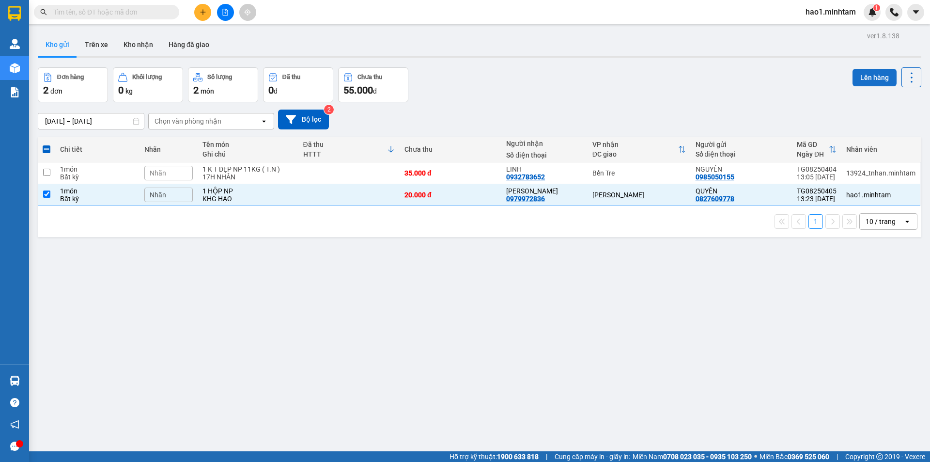
click at [871, 76] on button "Lên hàng" at bounding box center [875, 77] width 44 height 17
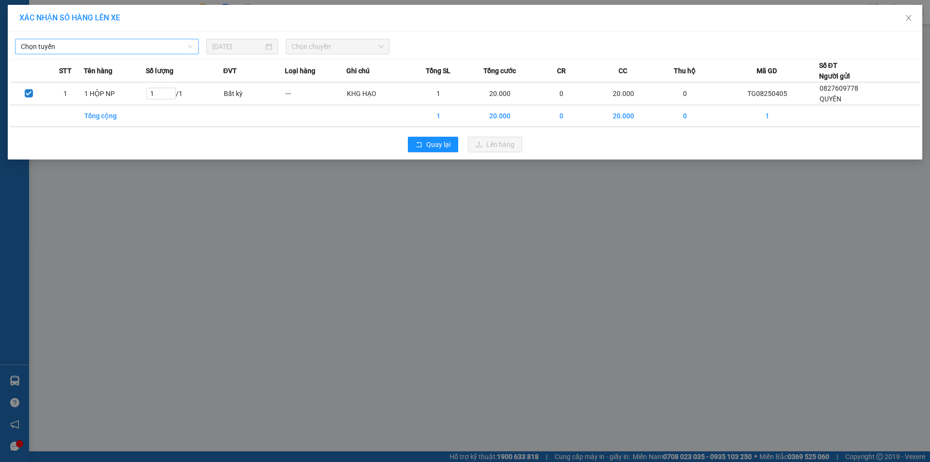
click at [109, 43] on span "Chọn tuyến" at bounding box center [107, 46] width 172 height 15
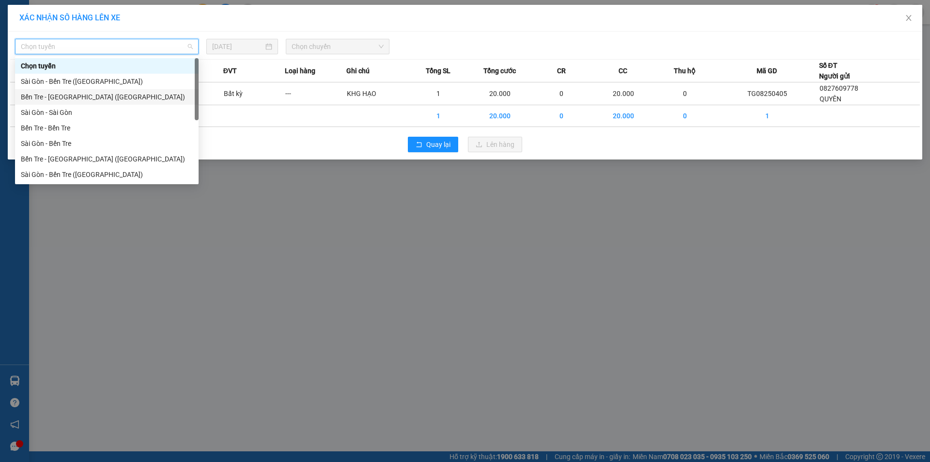
scroll to position [16, 0]
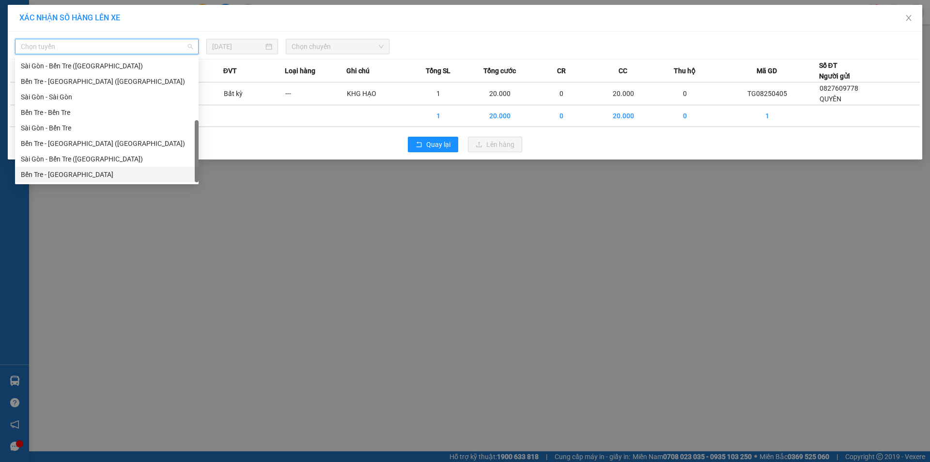
click at [78, 179] on div "Bến Tre - Sài Gòn" at bounding box center [107, 174] width 172 height 11
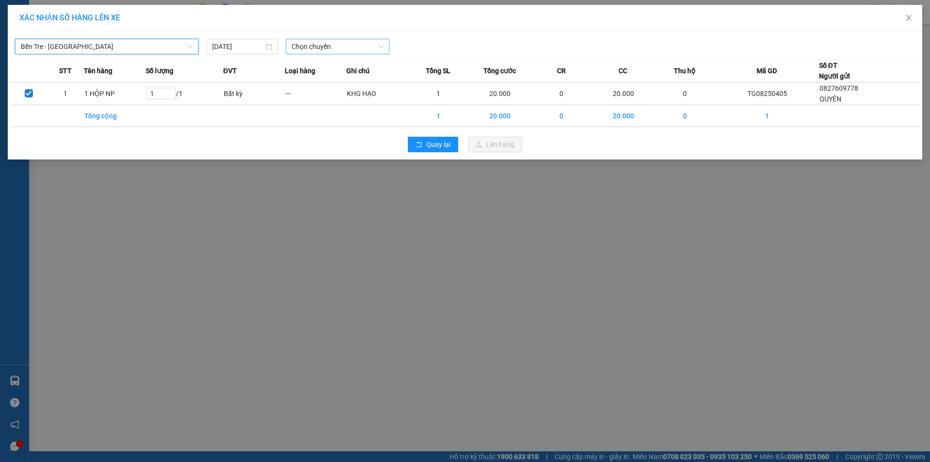
click at [369, 41] on span "Chọn chuyến" at bounding box center [338, 46] width 92 height 15
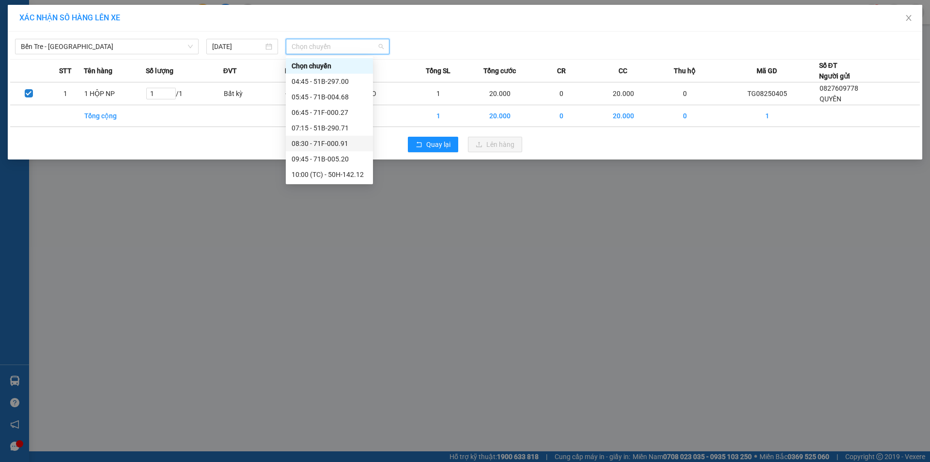
scroll to position [97, 0]
click at [352, 151] on div "13:00 (TC) - 71F-000.31" at bounding box center [330, 155] width 76 height 11
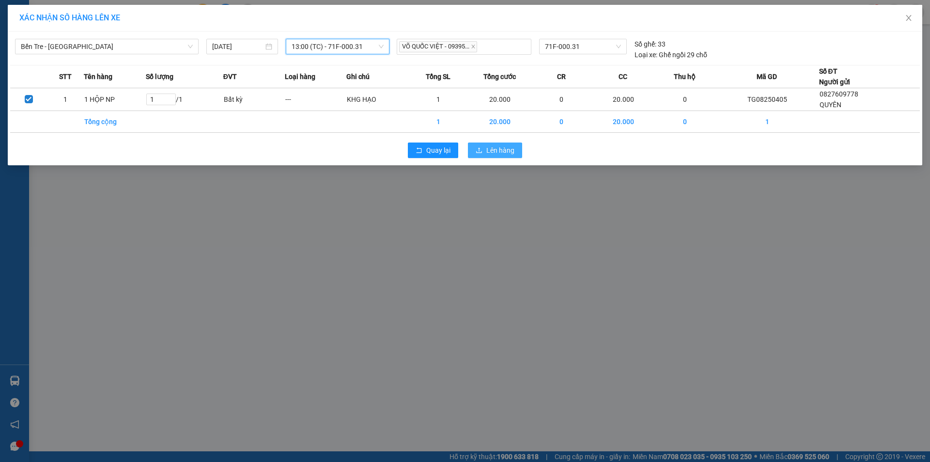
click at [495, 151] on span "Lên hàng" at bounding box center [500, 150] width 28 height 11
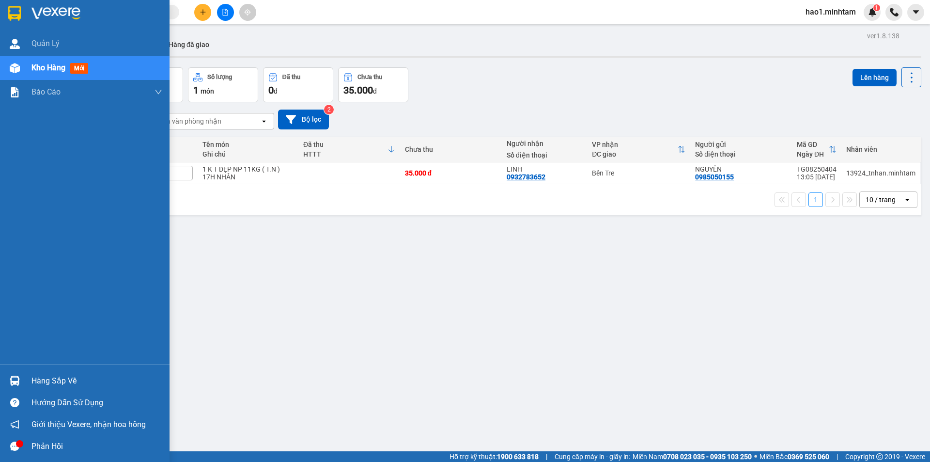
click at [19, 375] on div at bounding box center [14, 380] width 17 height 17
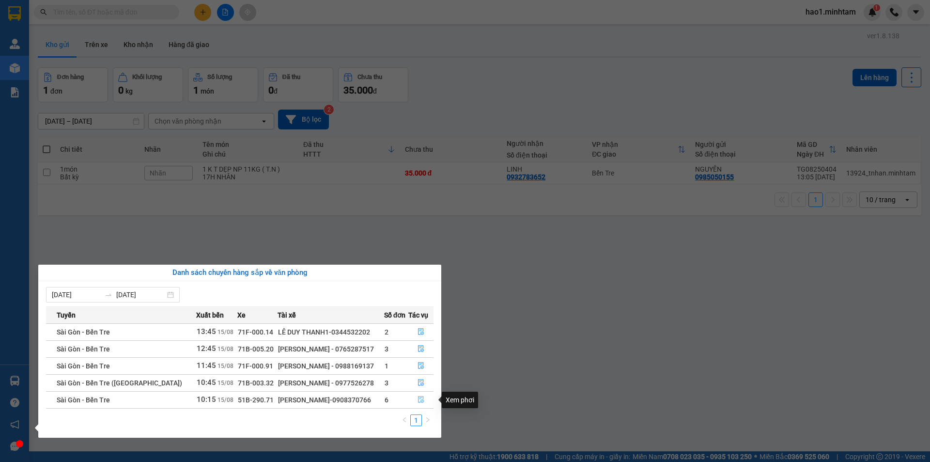
click at [415, 396] on button "button" at bounding box center [421, 400] width 25 height 16
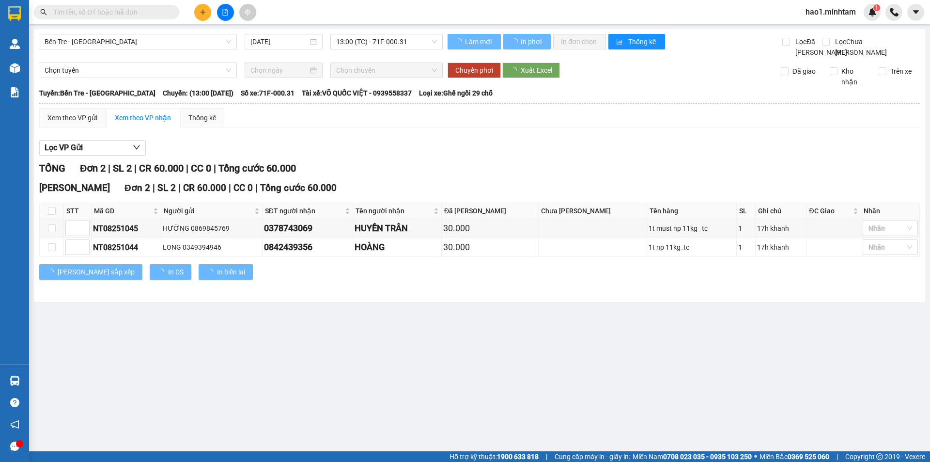
click at [616, 127] on div "Xem theo VP gửi Xem theo VP nhận Thống kê" at bounding box center [479, 117] width 881 height 19
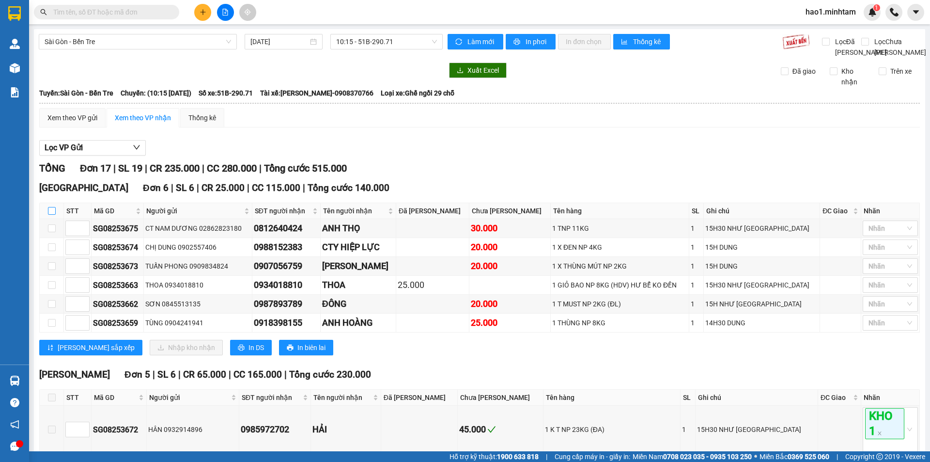
click at [51, 215] on input "checkbox" at bounding box center [52, 211] width 8 height 8
checkbox input "true"
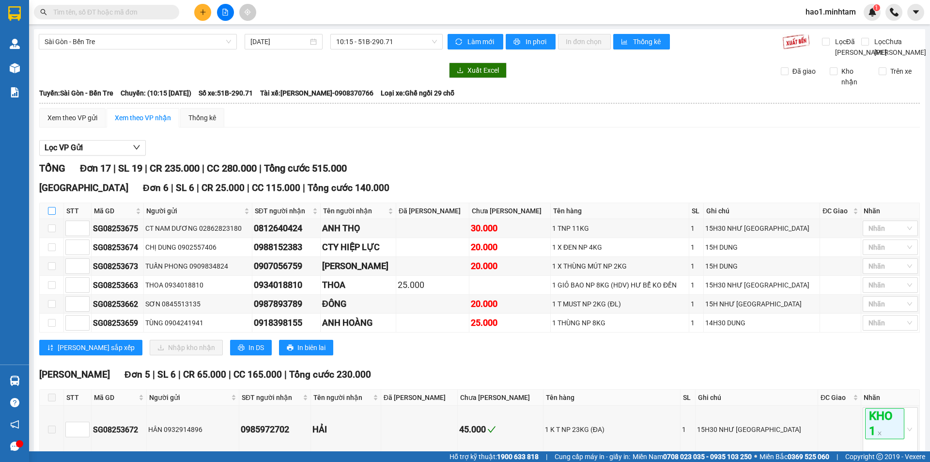
checkbox input "true"
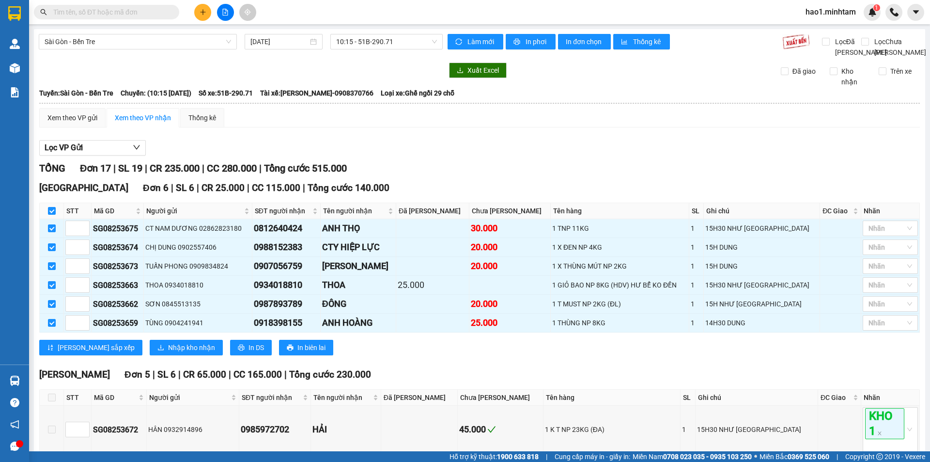
click at [594, 176] on div "TỔNG Đơn 17 | SL 19 | CR 235.000 | CC 280.000 | Tổng cước 515.000" at bounding box center [479, 168] width 881 height 15
click at [593, 176] on div "TỔNG Đơn 17 | SL 19 | CR 235.000 | CC 280.000 | Tổng cước 515.000" at bounding box center [479, 168] width 881 height 15
click at [599, 156] on div "Lọc VP Gửi" at bounding box center [479, 148] width 881 height 16
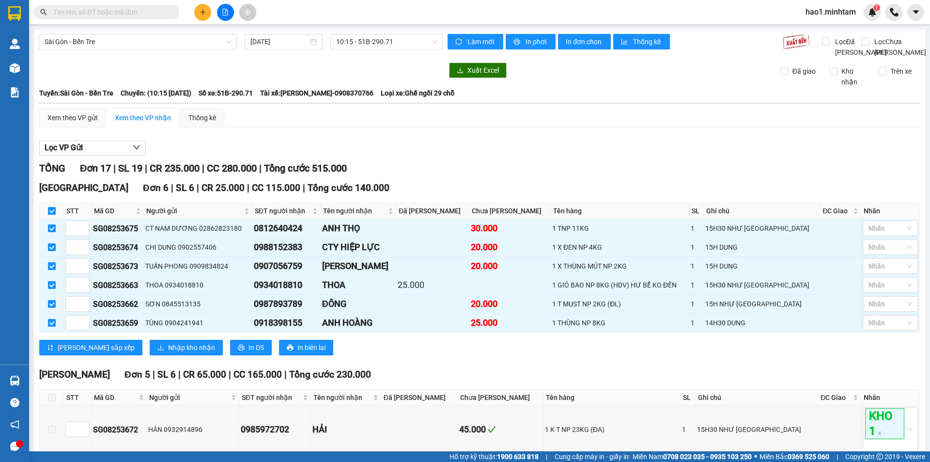
click at [599, 156] on div "Lọc VP Gửi" at bounding box center [479, 148] width 881 height 16
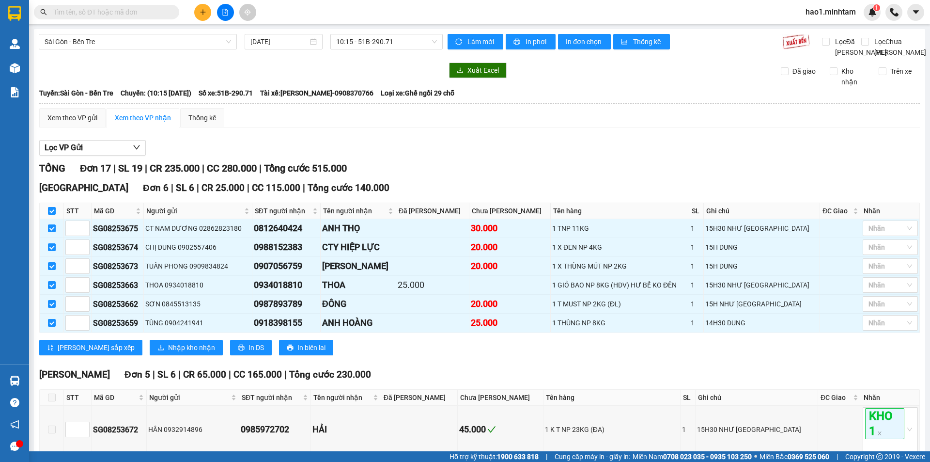
click at [599, 156] on div "Lọc VP Gửi" at bounding box center [479, 148] width 881 height 16
click at [588, 174] on div "TỔNG Đơn 17 | SL 19 | CR 235.000 | CC 280.000 | Tổng cước 515.000" at bounding box center [479, 168] width 881 height 15
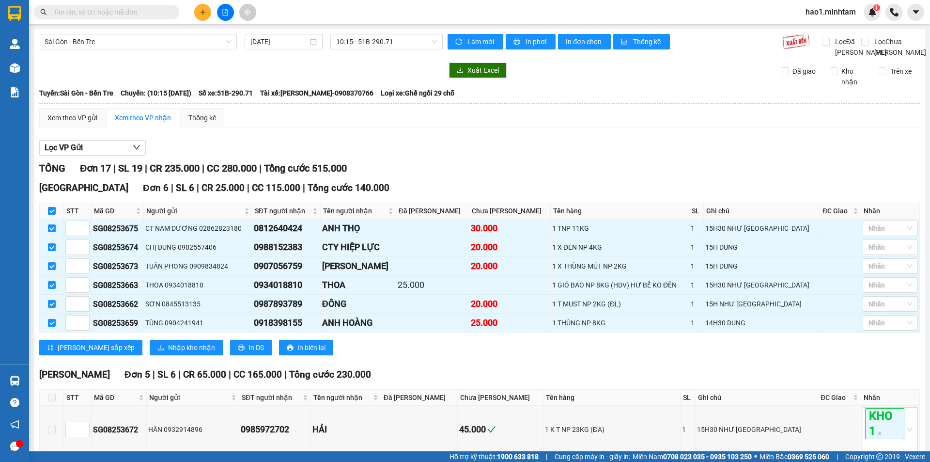
click at [523, 151] on div "Lọc VP Gửi" at bounding box center [479, 148] width 881 height 16
click at [522, 151] on div "Lọc VP Gửi" at bounding box center [479, 148] width 881 height 16
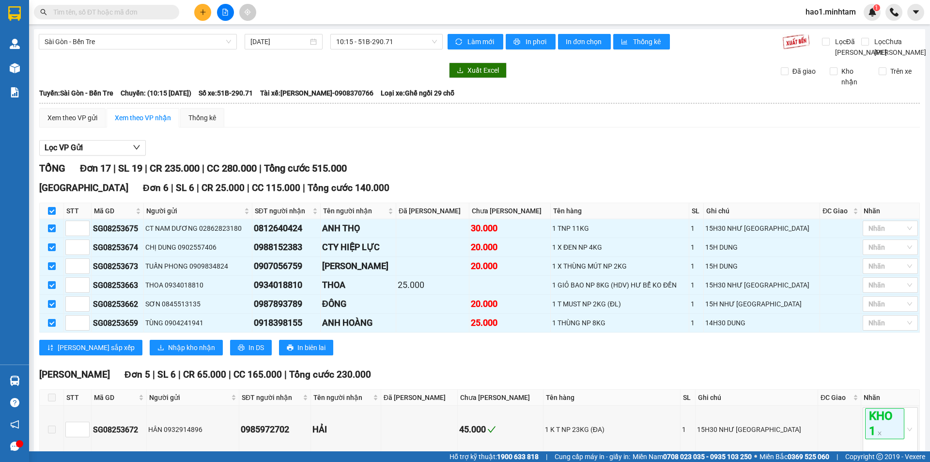
click at [520, 151] on div "Lọc VP Gửi" at bounding box center [479, 148] width 881 height 16
click at [518, 151] on div "Lọc VP Gửi" at bounding box center [479, 148] width 881 height 16
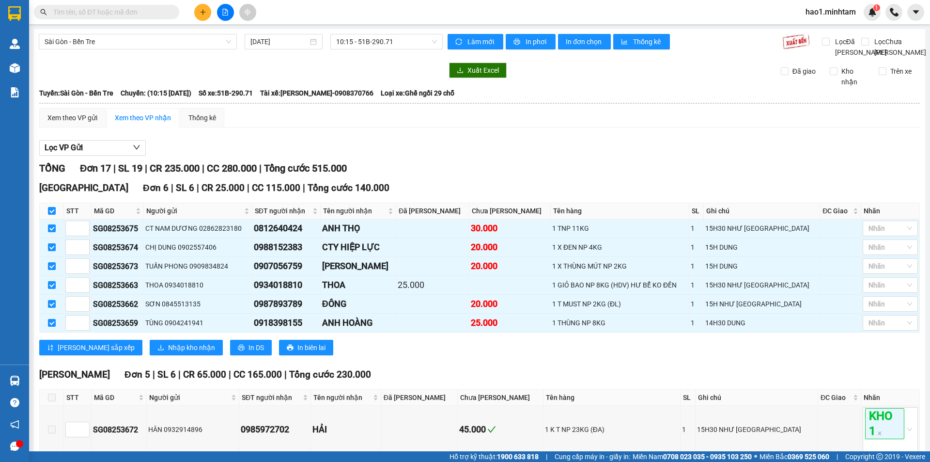
click at [518, 151] on div "Lọc VP Gửi" at bounding box center [479, 148] width 881 height 16
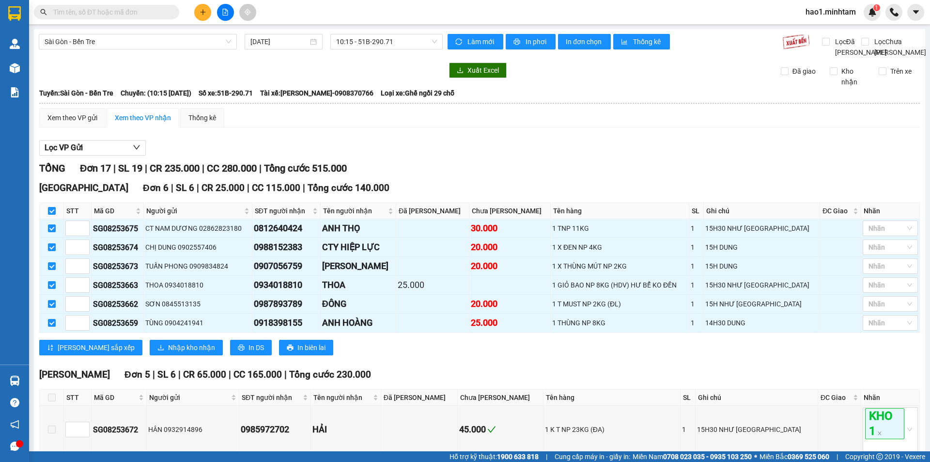
click at [518, 151] on div "Lọc VP Gửi" at bounding box center [479, 148] width 881 height 16
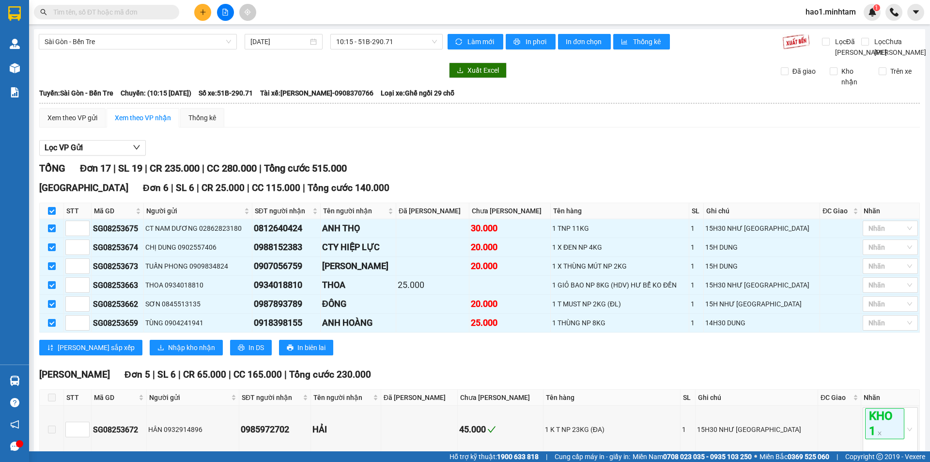
click at [518, 151] on div "Lọc VP Gửi" at bounding box center [479, 148] width 881 height 16
click at [516, 151] on div "Lọc VP Gửi" at bounding box center [479, 148] width 881 height 16
drag, startPoint x: 297, startPoint y: 314, endPoint x: 279, endPoint y: 314, distance: 18.4
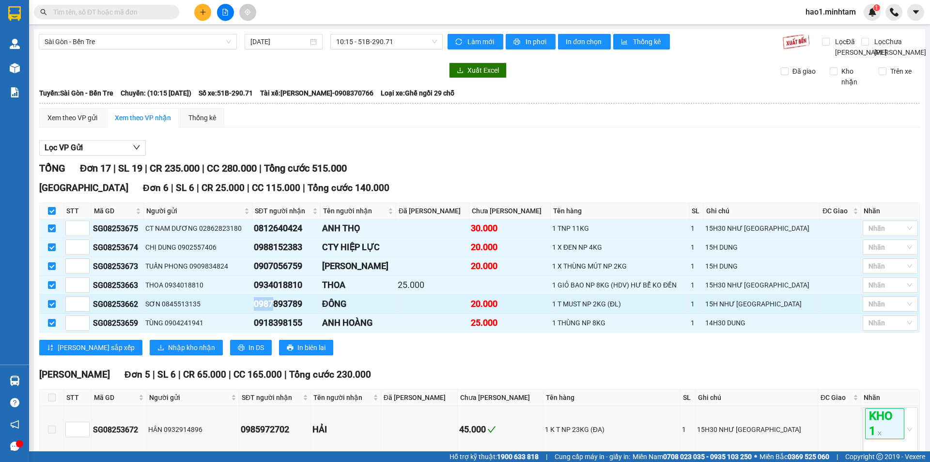
click at [279, 311] on div "0987893789" at bounding box center [286, 304] width 65 height 14
click at [463, 176] on div "TỔNG Đơn 17 | SL 19 | CR 235.000 | CC 280.000 | Tổng cước 515.000" at bounding box center [479, 168] width 881 height 15
click at [462, 176] on div "TỔNG Đơn 17 | SL 19 | CR 235.000 | CC 280.000 | Tổng cước 515.000" at bounding box center [479, 168] width 881 height 15
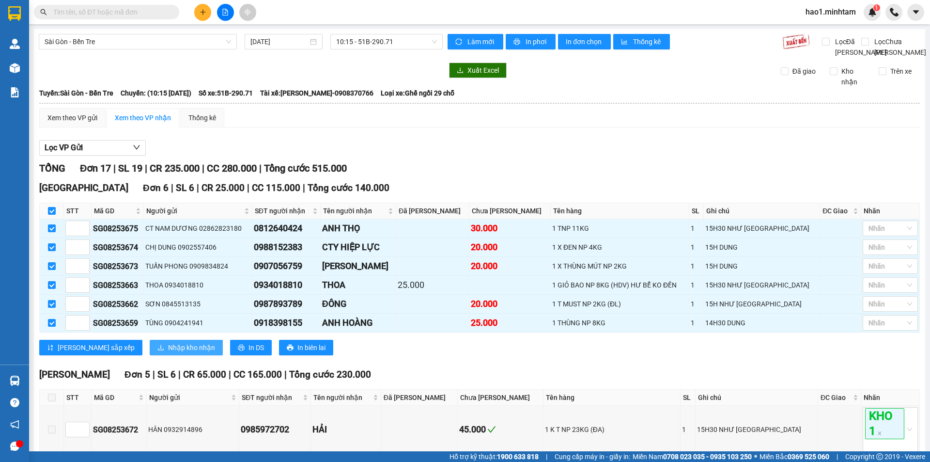
click at [168, 353] on span "Nhập kho nhận" at bounding box center [191, 347] width 47 height 11
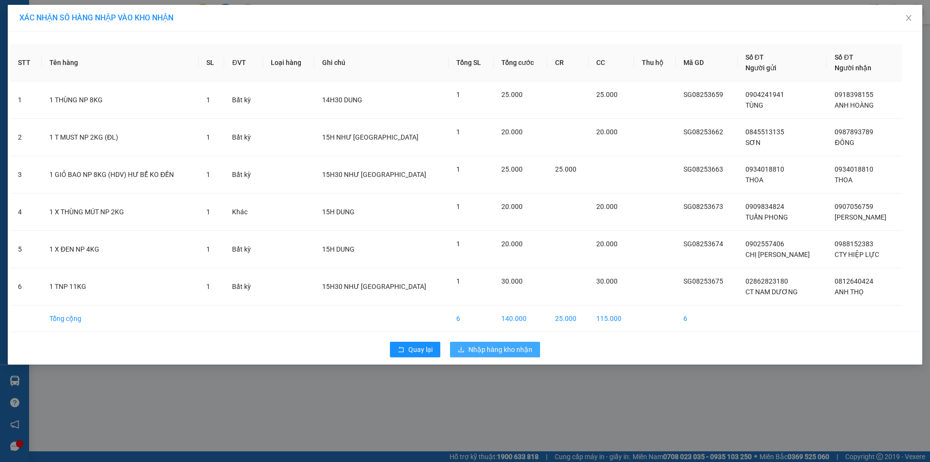
drag, startPoint x: 510, startPoint y: 350, endPoint x: 521, endPoint y: 341, distance: 14.5
click at [510, 350] on span "Nhập hàng kho nhận" at bounding box center [501, 349] width 64 height 11
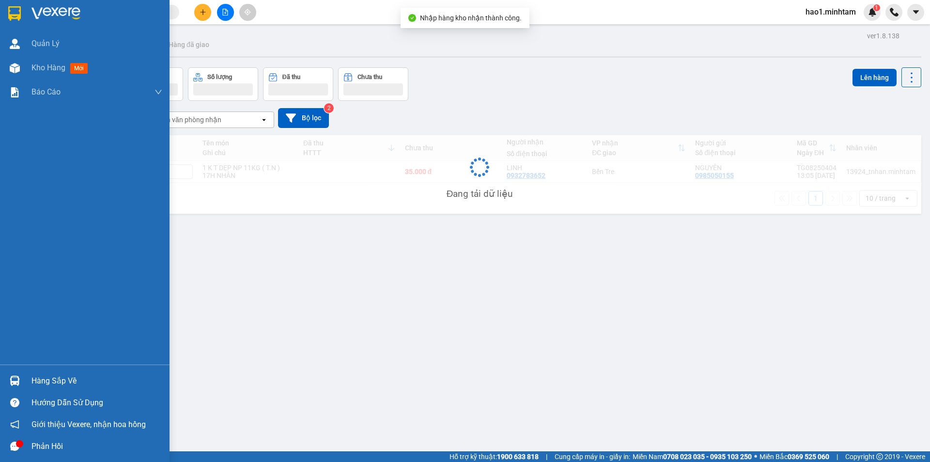
click at [22, 381] on div at bounding box center [14, 380] width 17 height 17
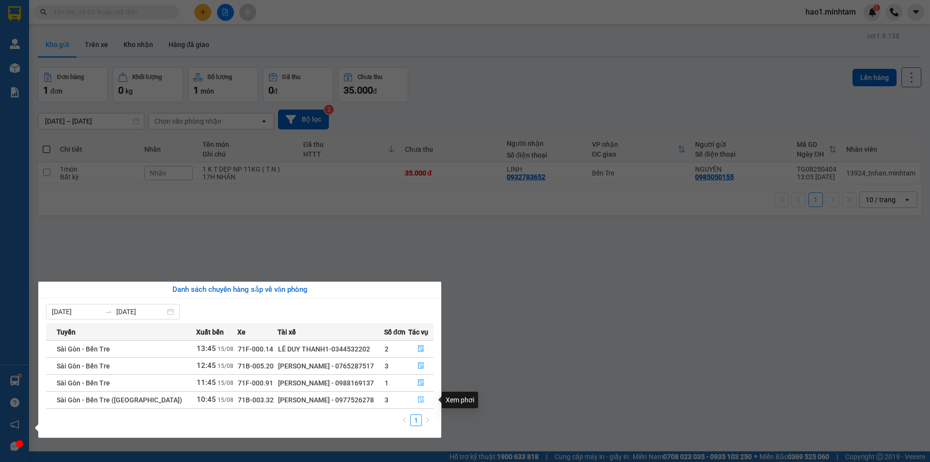
click at [418, 398] on icon "file-done" at bounding box center [421, 399] width 6 height 7
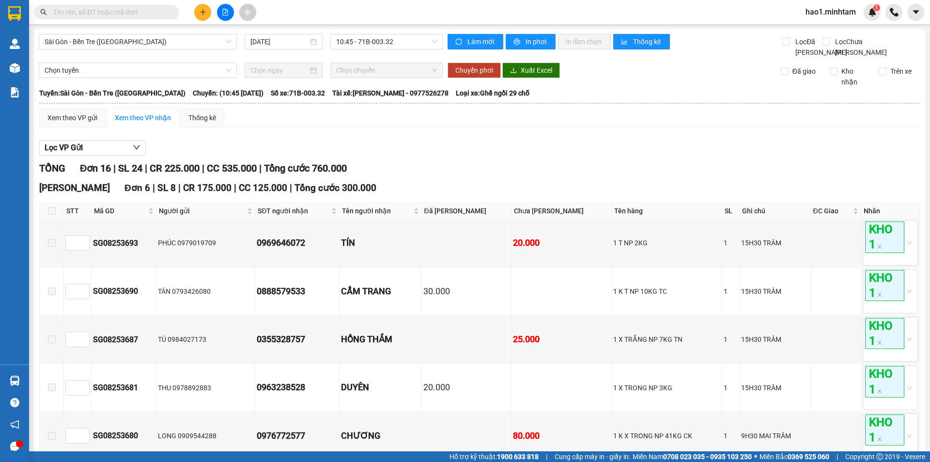
scroll to position [453, 0]
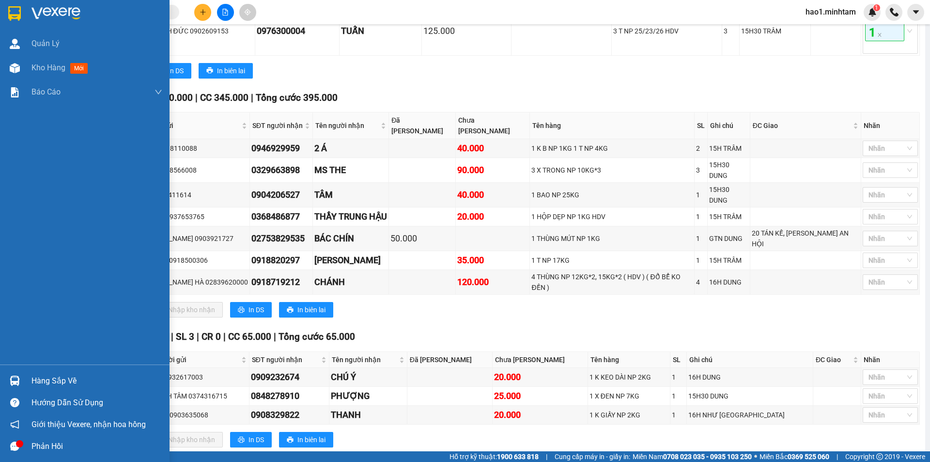
click at [12, 378] on img at bounding box center [15, 380] width 10 height 10
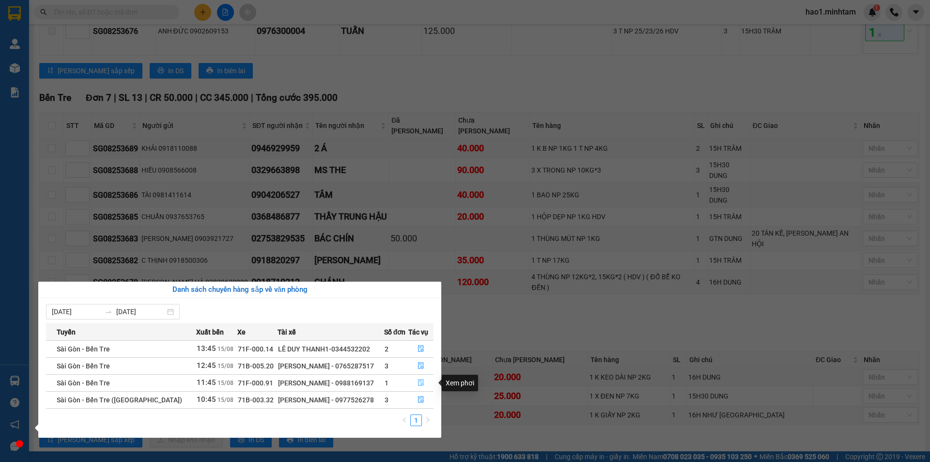
click at [421, 381] on icon "file-done" at bounding box center [421, 382] width 7 height 7
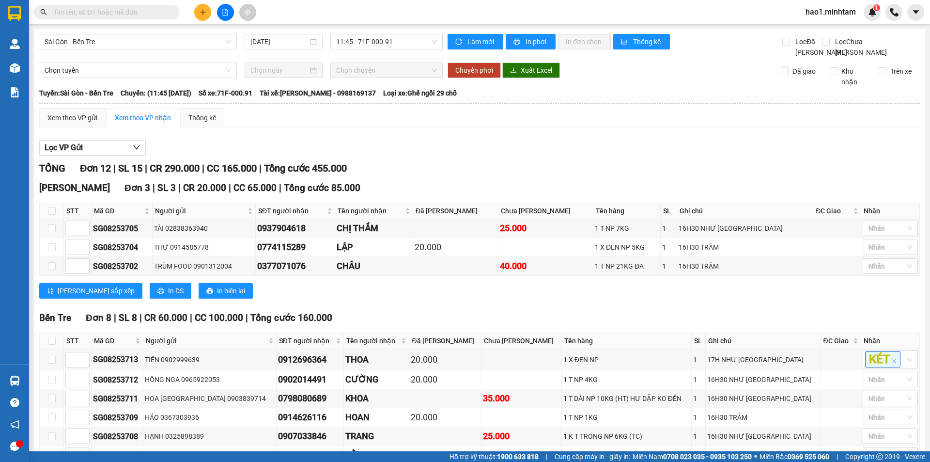
click at [426, 156] on div "Lọc VP Gửi" at bounding box center [479, 148] width 881 height 16
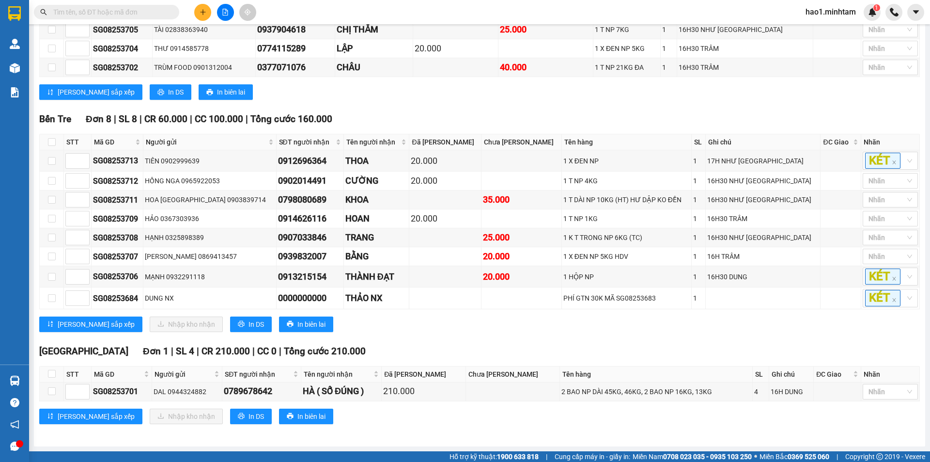
click at [490, 340] on div "TỔNG Đơn 12 | SL 15 | CR 290.000 | CC 165.000 | Tổng cước 455.000 Ngã Tư Huyệ…" at bounding box center [479, 199] width 881 height 474
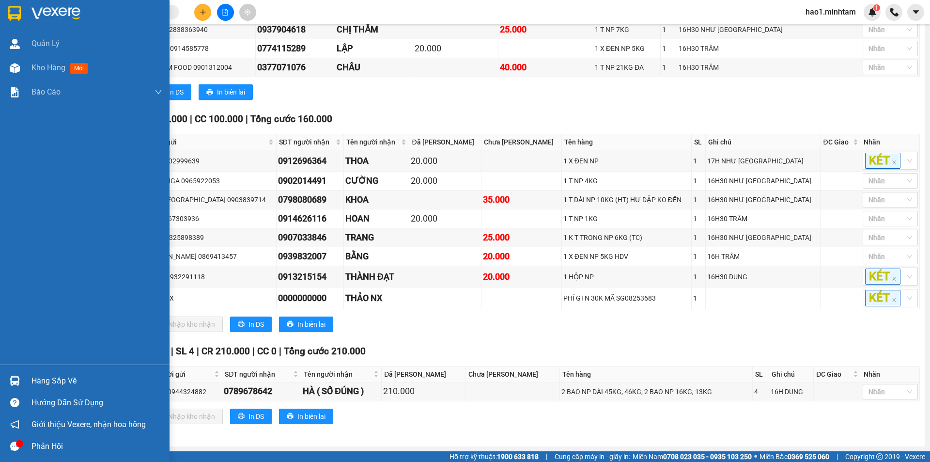
click at [10, 12] on img at bounding box center [14, 13] width 13 height 15
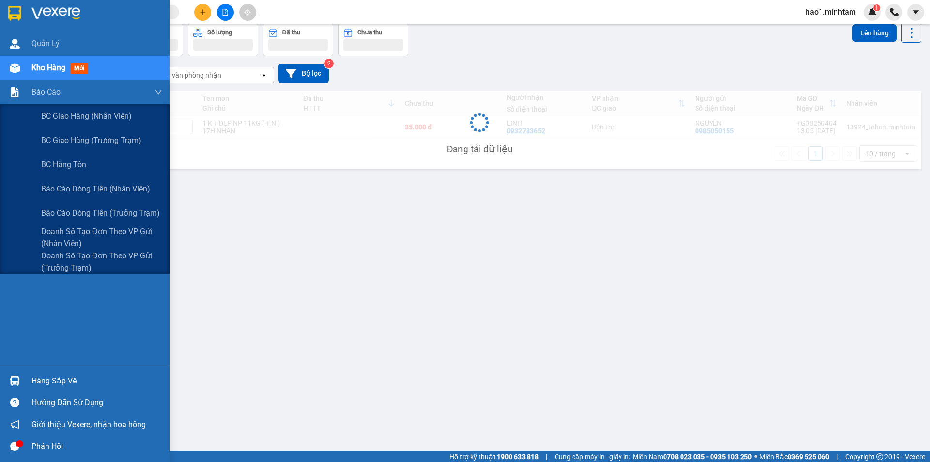
scroll to position [45, 0]
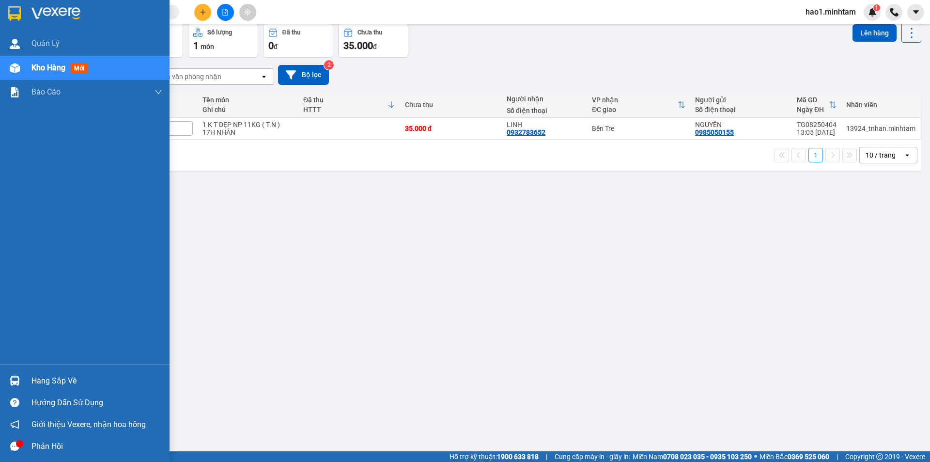
click at [37, 381] on div "Hàng sắp về" at bounding box center [96, 381] width 131 height 15
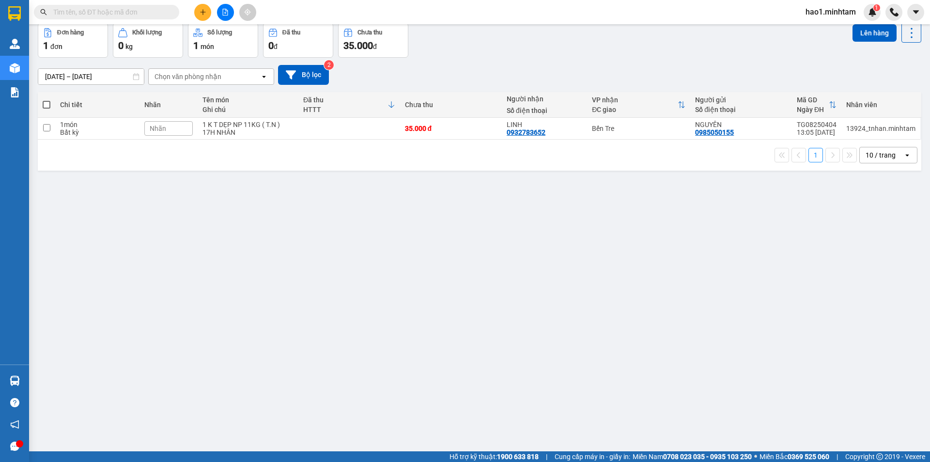
click at [569, 268] on section "Kết quả tìm kiếm ( 0 ) Bộ lọc Thuộc VP này Ngày tạo đơn gần nhất No Data hao1.m…" at bounding box center [465, 231] width 930 height 462
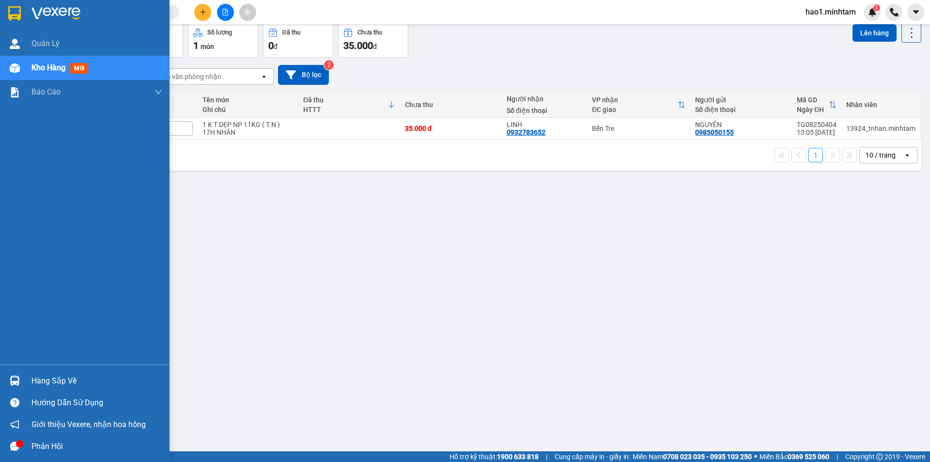
click at [49, 376] on div "Hàng sắp về" at bounding box center [96, 381] width 131 height 15
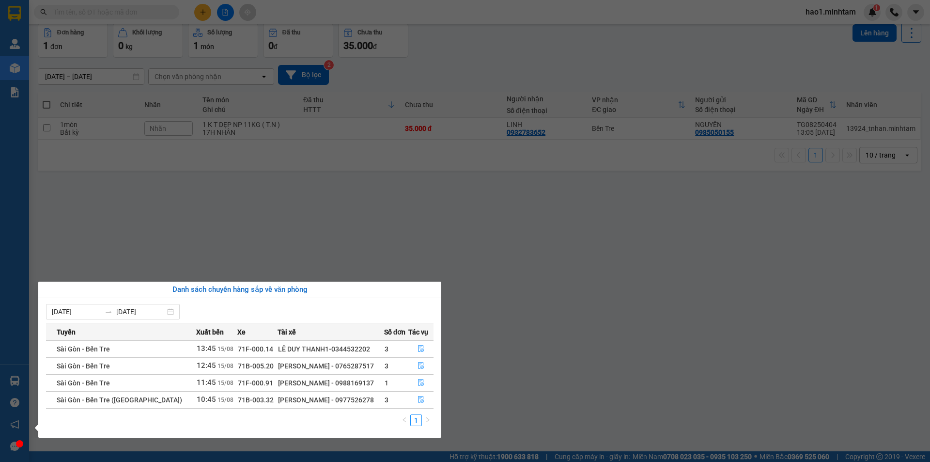
click at [329, 247] on section "Kết quả tìm kiếm ( 0 ) Bộ lọc Thuộc VP này Ngày tạo đơn gần nhất No Data hao1.m…" at bounding box center [465, 231] width 930 height 462
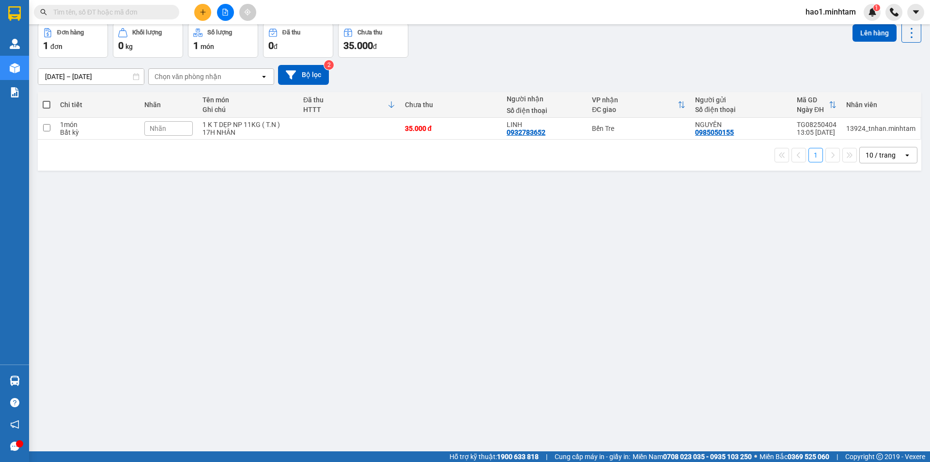
scroll to position [0, 0]
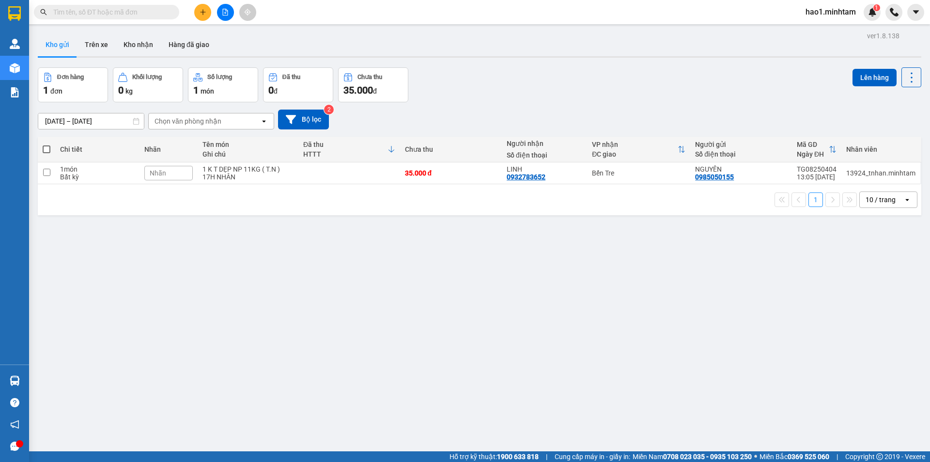
click at [224, 17] on button at bounding box center [225, 12] width 17 height 17
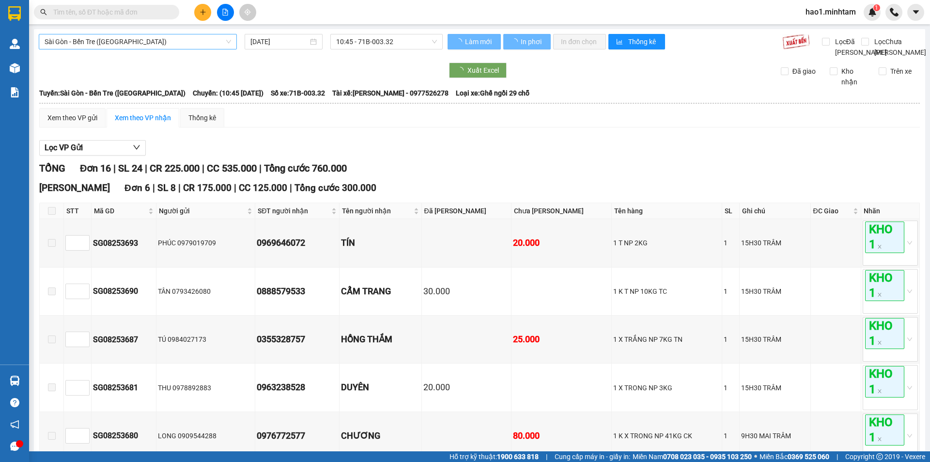
click at [153, 34] on div "Sài Gòn - Bến Tre (CN)" at bounding box center [138, 42] width 198 height 16
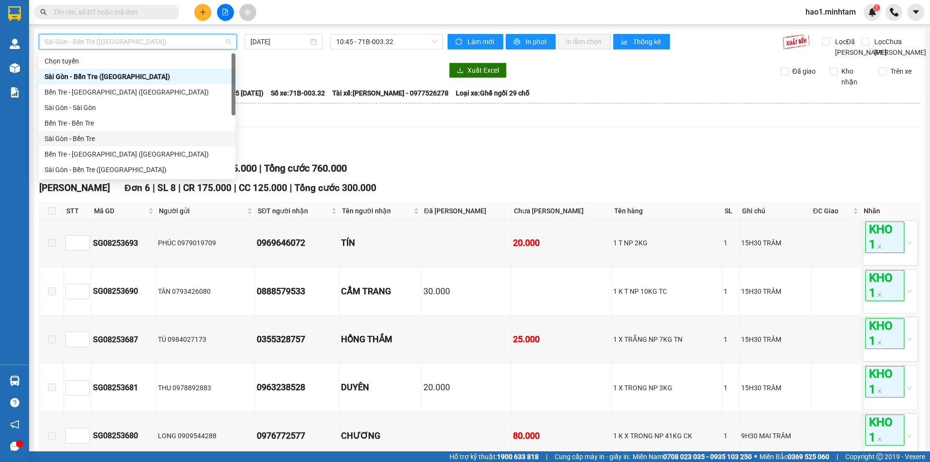
click at [92, 136] on div "Sài Gòn - Bến Tre" at bounding box center [137, 138] width 185 height 11
type input "[DATE]"
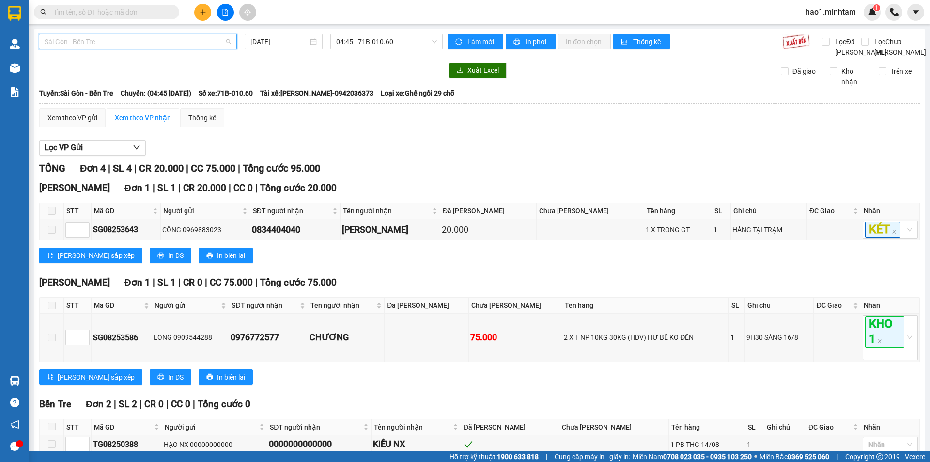
click at [139, 43] on span "Sài Gòn - Bến Tre" at bounding box center [138, 41] width 187 height 15
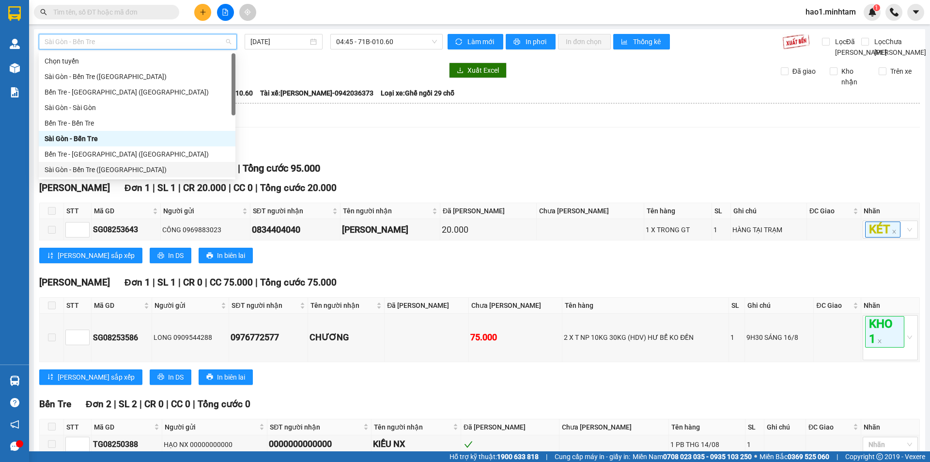
click at [110, 168] on div "Sài Gòn - Bến Tre (CT)" at bounding box center [137, 169] width 185 height 11
type input "[DATE]"
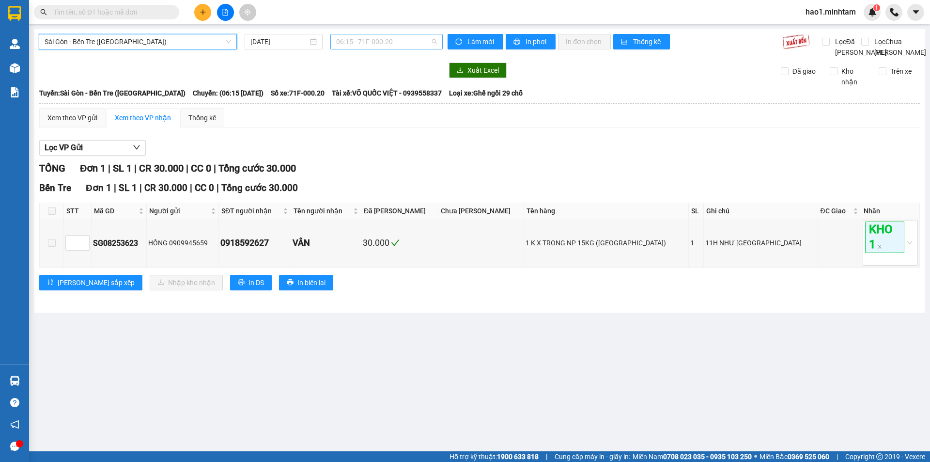
click at [375, 46] on span "06:15 - 71F-000.20" at bounding box center [386, 41] width 101 height 15
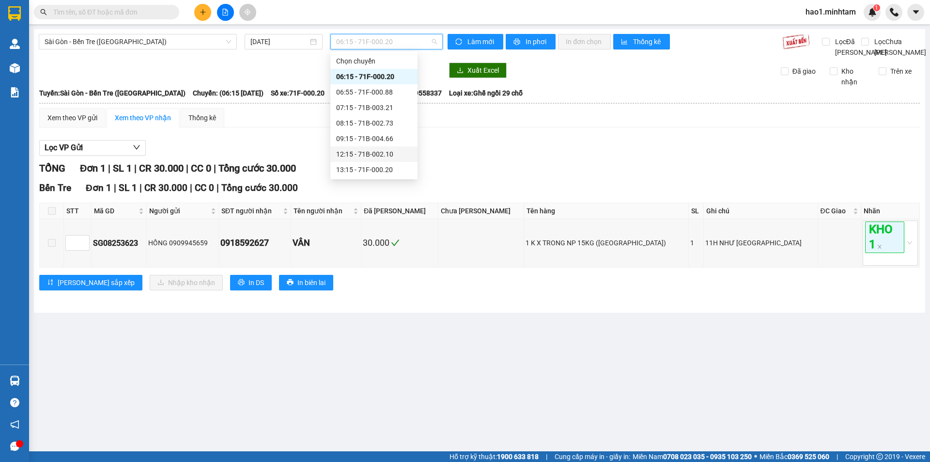
click at [374, 155] on div "12:15 - 71B-002.10" at bounding box center [374, 154] width 76 height 11
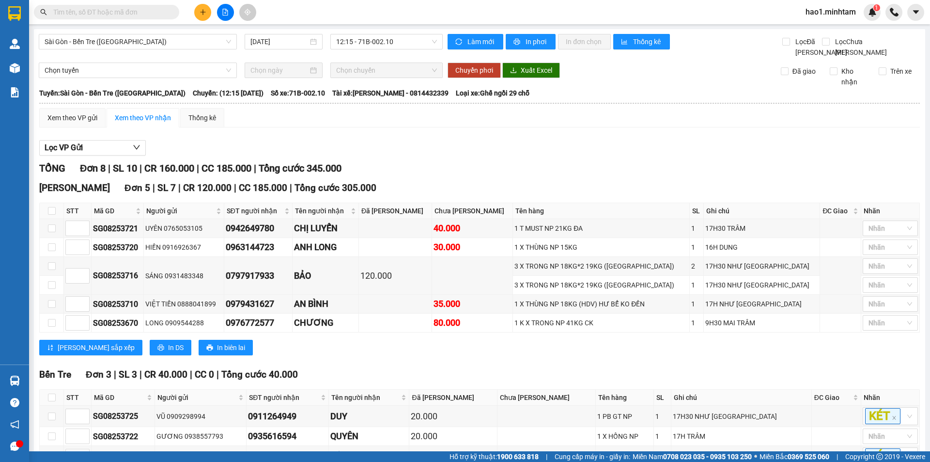
click at [374, 155] on div "Lọc VP Gửi" at bounding box center [479, 148] width 881 height 16
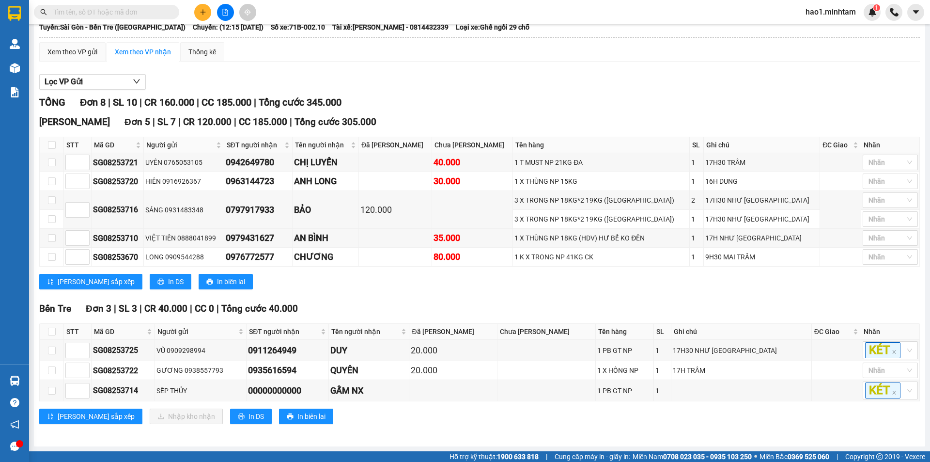
click at [458, 106] on div "TỔNG Đơn 8 | SL 10 | CR 160.000 | CC 185.000 | Tổng cước 345.000" at bounding box center [479, 102] width 881 height 15
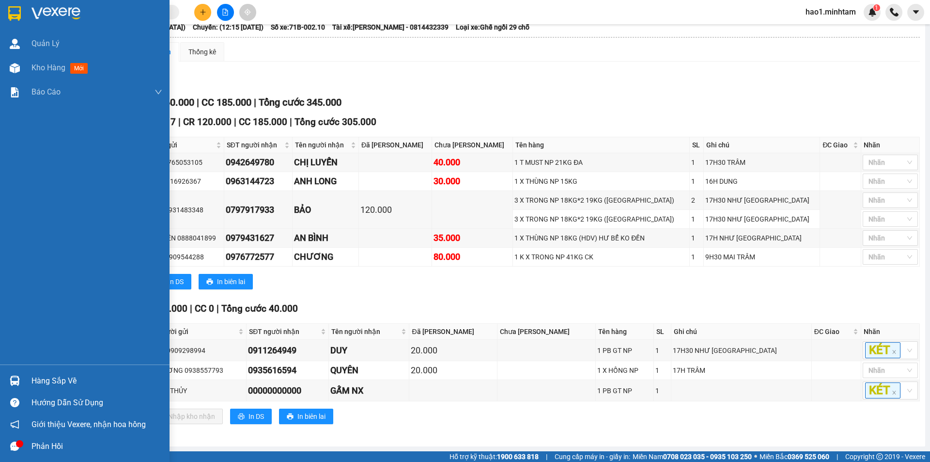
click at [10, 16] on img at bounding box center [14, 13] width 13 height 15
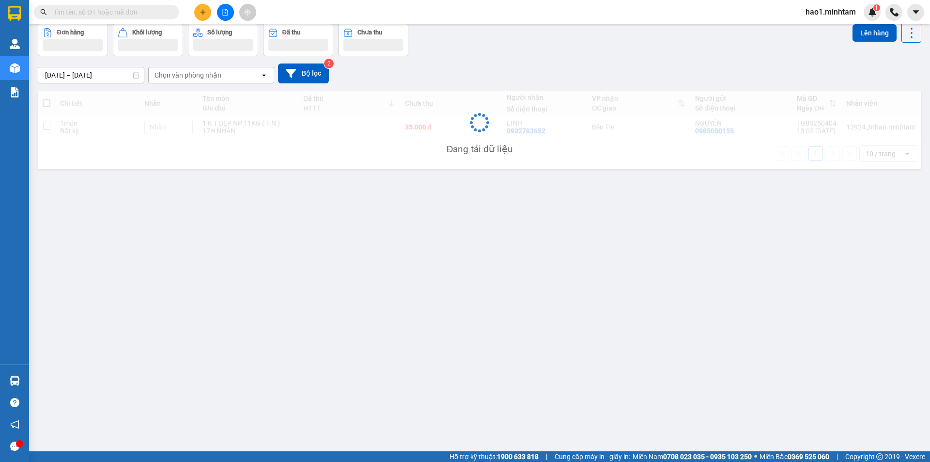
scroll to position [45, 0]
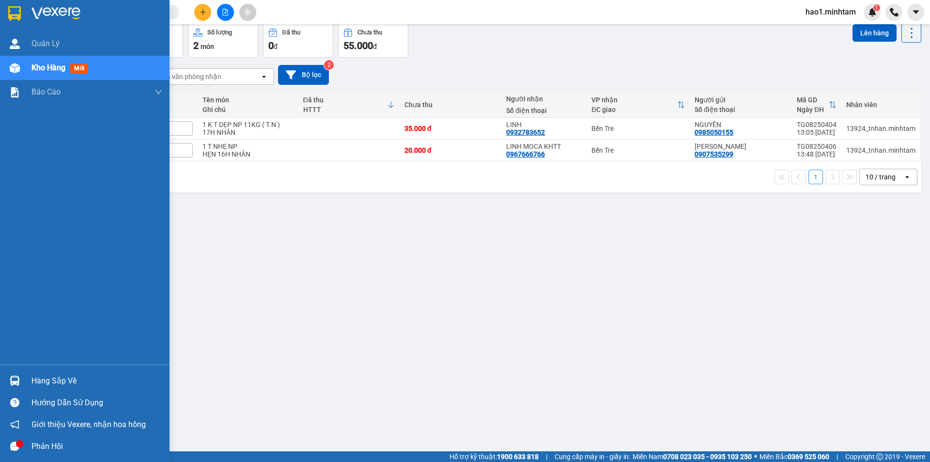
click at [24, 373] on div "Hàng sắp về" at bounding box center [85, 381] width 170 height 22
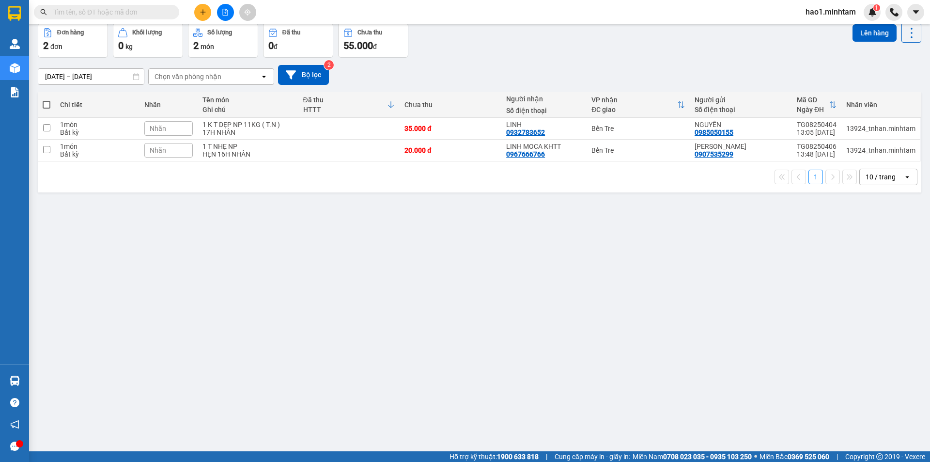
click at [297, 207] on section "Kết quả tìm kiếm ( 0 ) Bộ lọc Thuộc VP này Ngày tạo đơn gần nhất No Data hao1.m…" at bounding box center [465, 231] width 930 height 462
click at [861, 150] on icon at bounding box center [864, 150] width 7 height 7
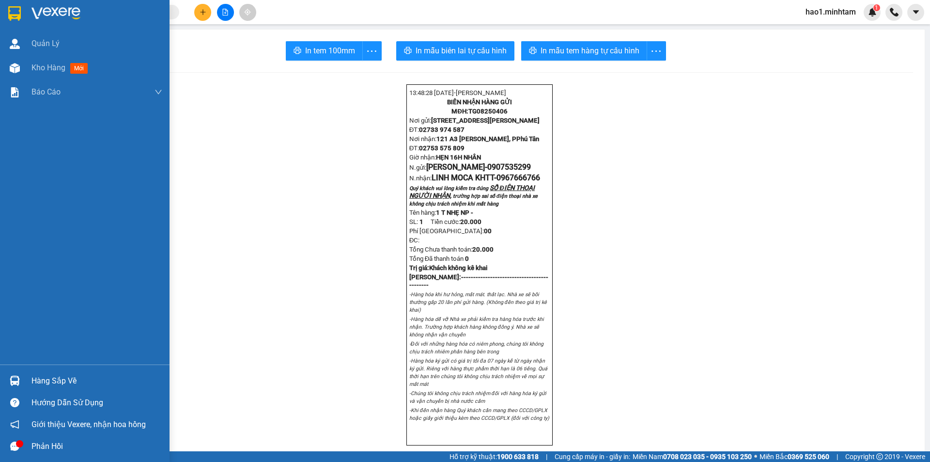
click at [13, 381] on img at bounding box center [15, 380] width 10 height 10
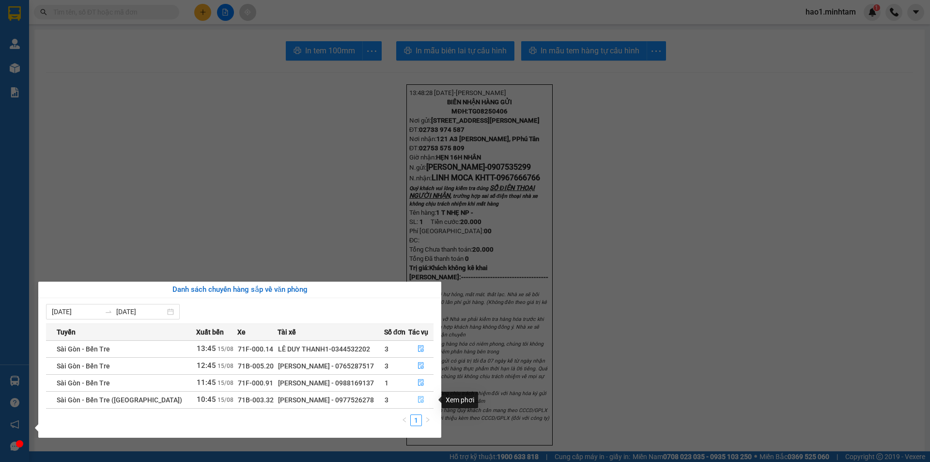
click at [421, 401] on icon "file-done" at bounding box center [421, 399] width 7 height 7
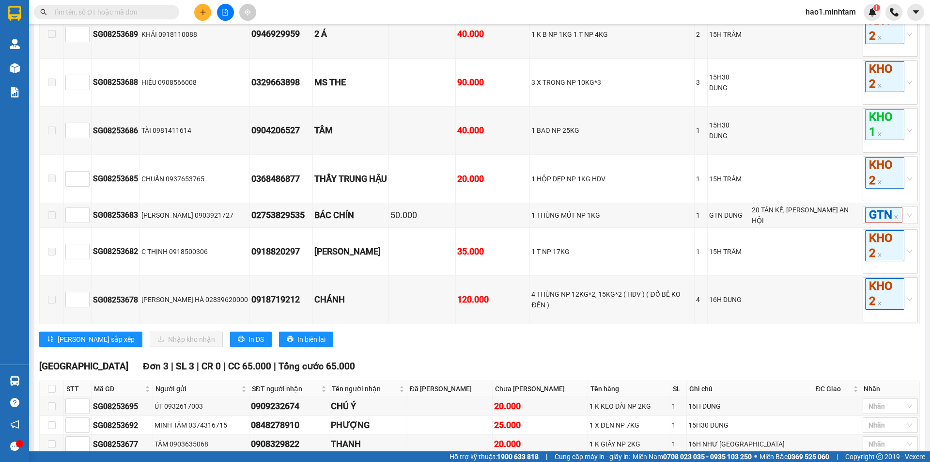
scroll to position [630, 0]
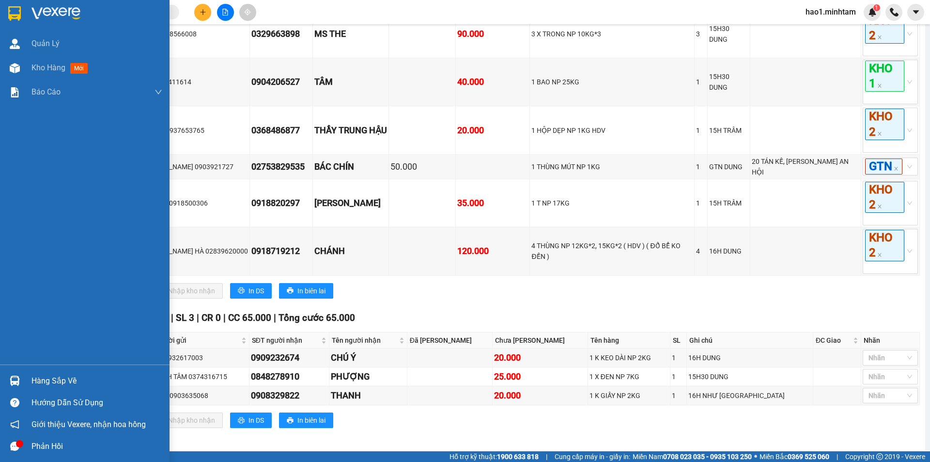
click at [25, 378] on div "Hàng sắp về" at bounding box center [85, 381] width 170 height 22
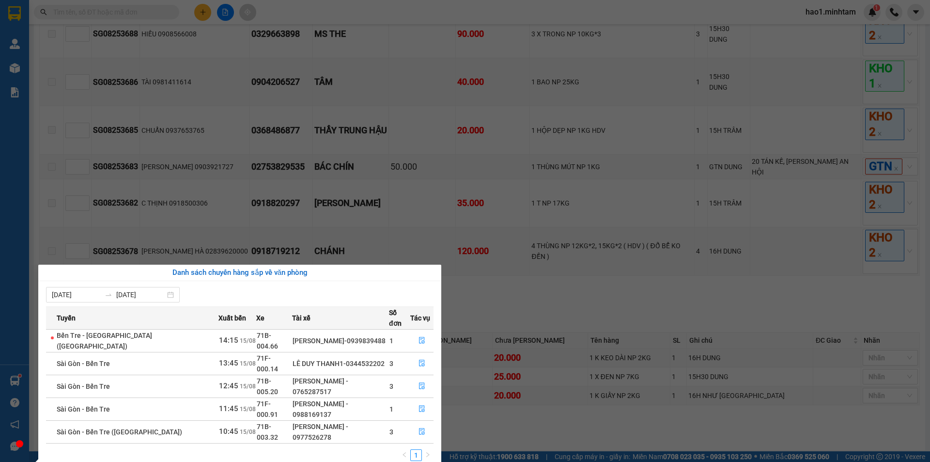
click at [584, 316] on section "Kết quả tìm kiếm ( 0 ) Bộ lọc Thuộc VP này Ngày tạo đơn gần nhất No Data hao1.m…" at bounding box center [465, 231] width 930 height 462
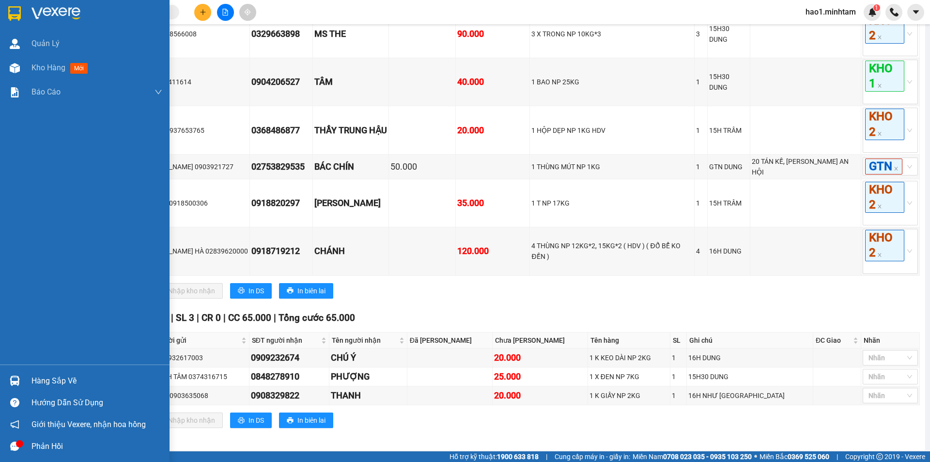
click at [71, 394] on div "Hướng dẫn sử dụng" at bounding box center [85, 402] width 170 height 22
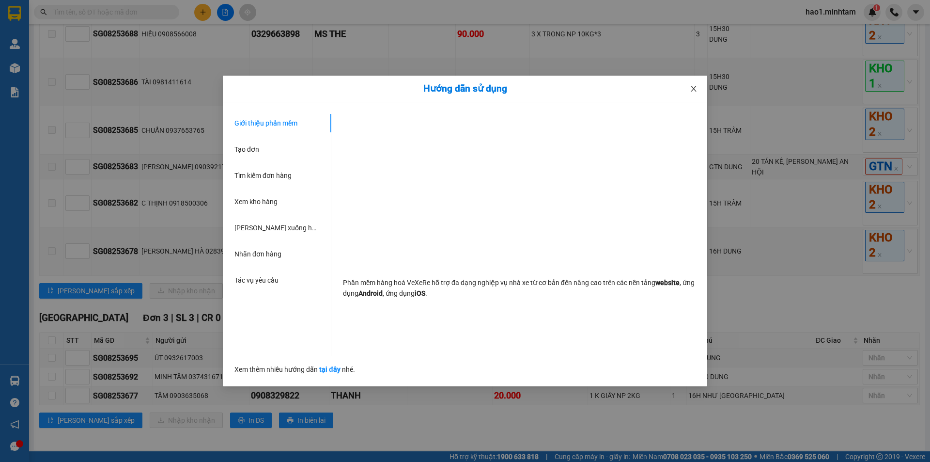
click at [691, 86] on icon "close" at bounding box center [694, 89] width 8 height 8
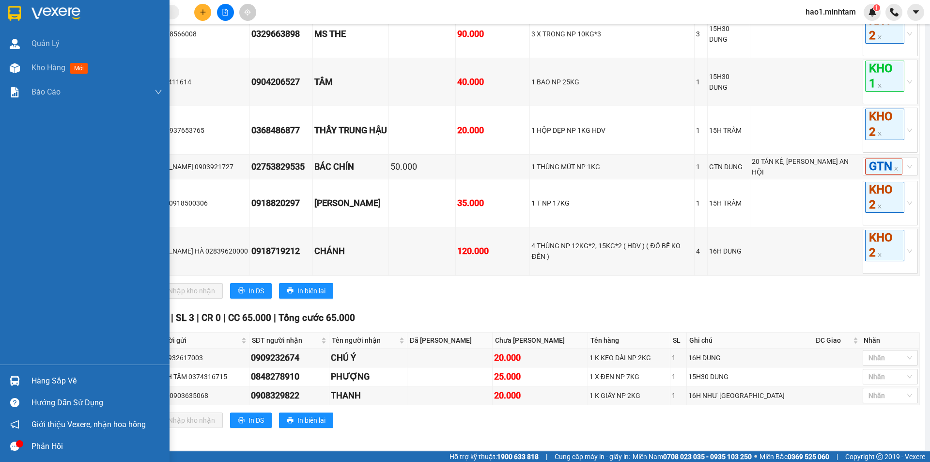
click at [16, 375] on div at bounding box center [14, 380] width 17 height 17
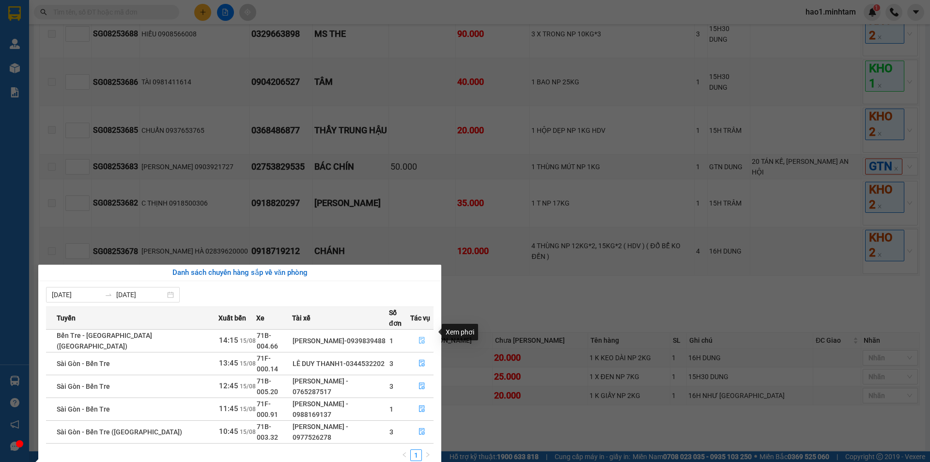
click at [419, 337] on icon "file-done" at bounding box center [422, 340] width 7 height 7
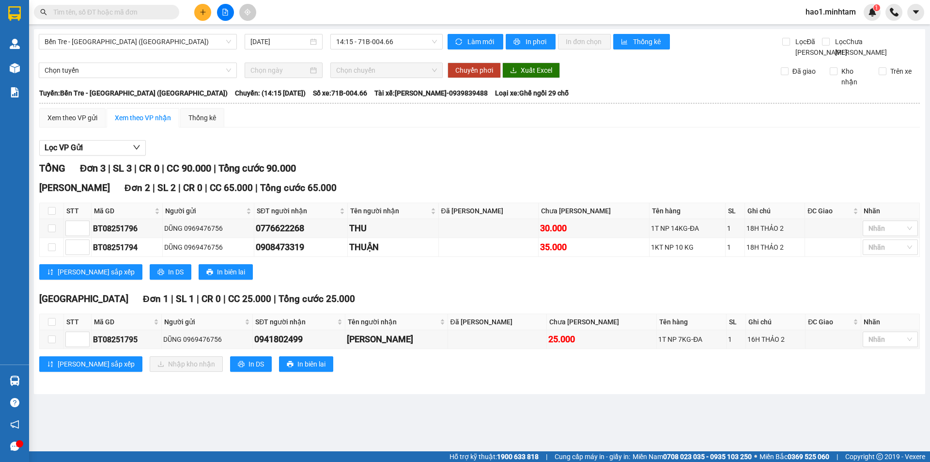
click at [426, 306] on div "Tiền Giang Đơn 1 | SL 1 | CR 0 | CC 25.000 | Tổng cước 25.000" at bounding box center [479, 299] width 881 height 15
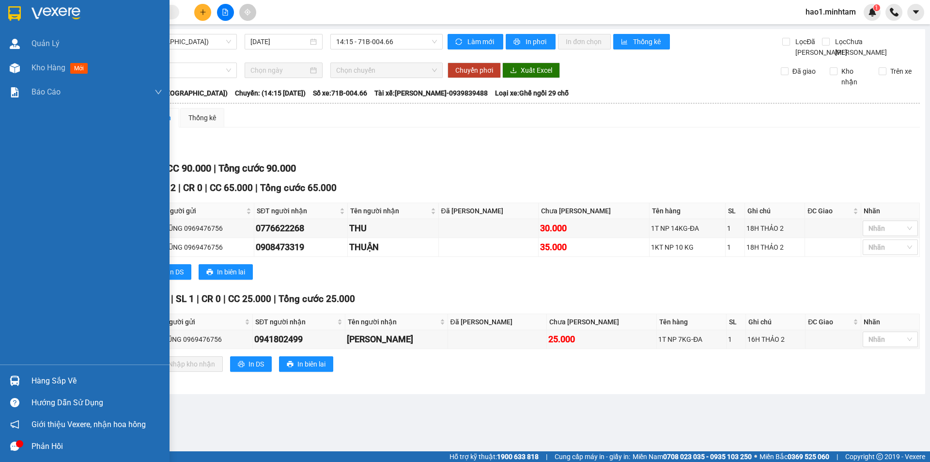
click at [38, 20] on img at bounding box center [55, 13] width 49 height 15
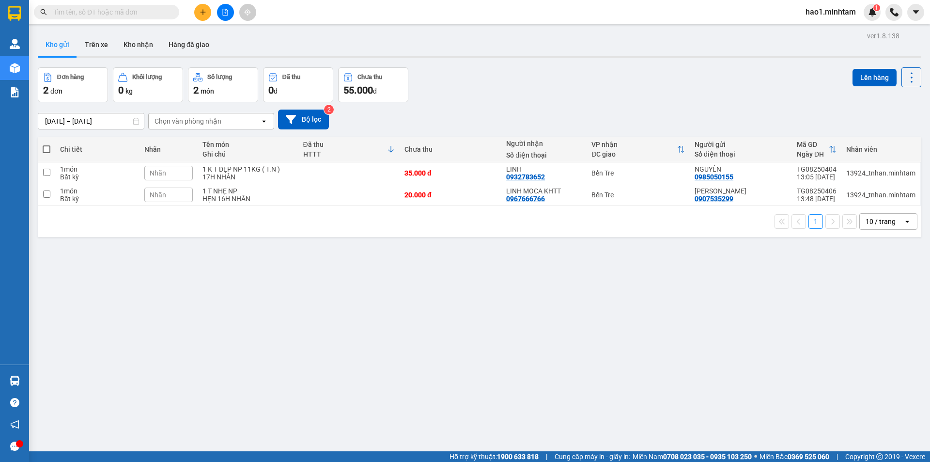
click at [507, 48] on div "Kho gửi Trên xe Kho nhận Hàng đã giao" at bounding box center [480, 46] width 884 height 26
click at [472, 77] on div "Đơn hàng 2 đơn Khối lượng 0 kg Số lượng 2 món Đã thu 0 đ Chưa thu 55.000 đ Lên …" at bounding box center [480, 84] width 884 height 35
click at [219, 13] on button at bounding box center [225, 12] width 17 height 17
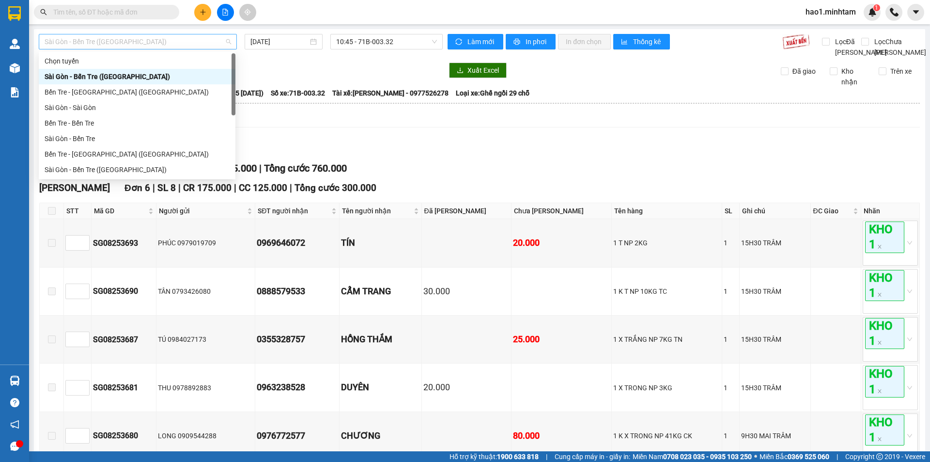
click at [76, 42] on span "Sài Gòn - Bến Tre (CN)" at bounding box center [138, 41] width 187 height 15
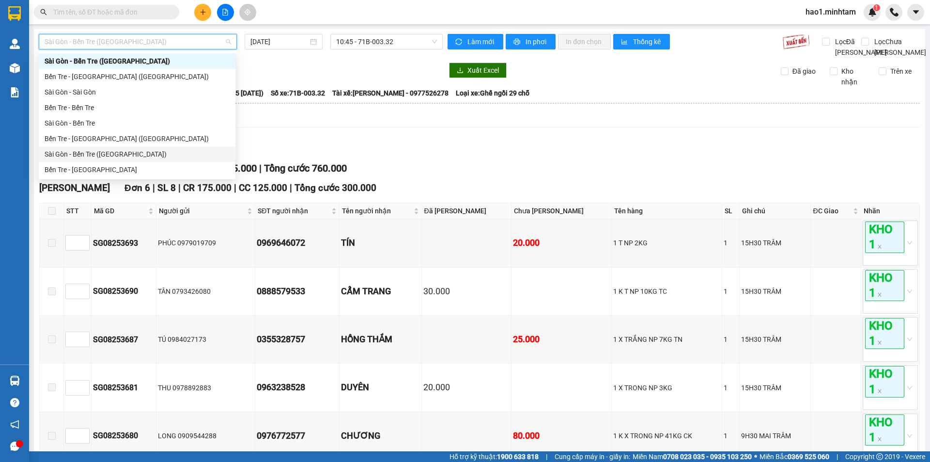
click at [98, 149] on div "Sài Gòn - Bến Tre (CT)" at bounding box center [137, 154] width 185 height 11
type input "[DATE]"
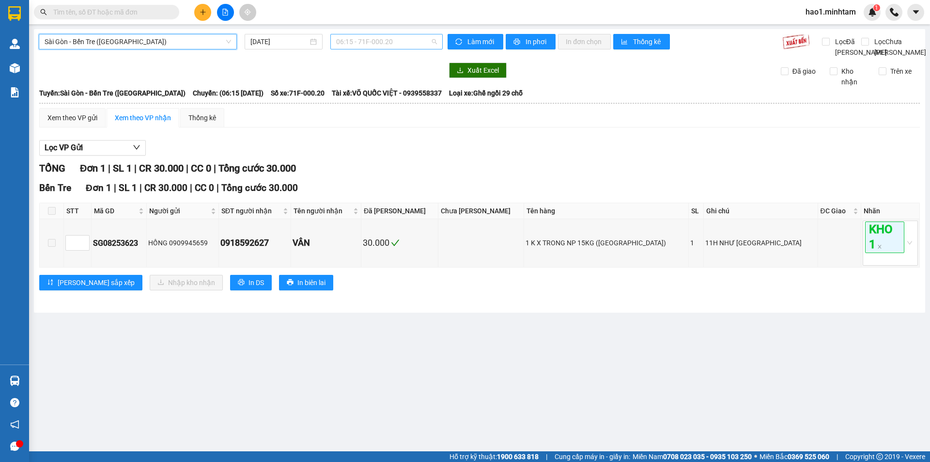
click at [364, 43] on span "06:15 - 71F-000.20" at bounding box center [386, 41] width 101 height 15
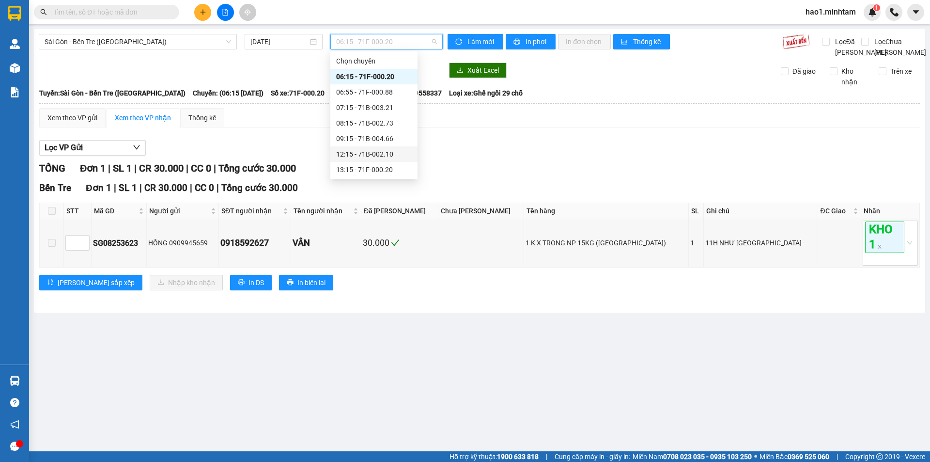
click at [366, 153] on div "12:15 - 71B-002.10" at bounding box center [374, 154] width 76 height 11
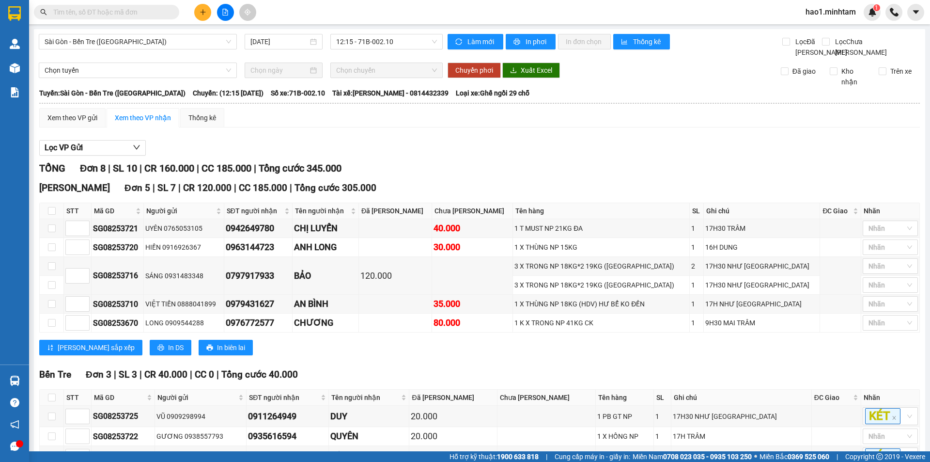
click at [366, 153] on div "Lọc VP Gửi" at bounding box center [479, 148] width 881 height 16
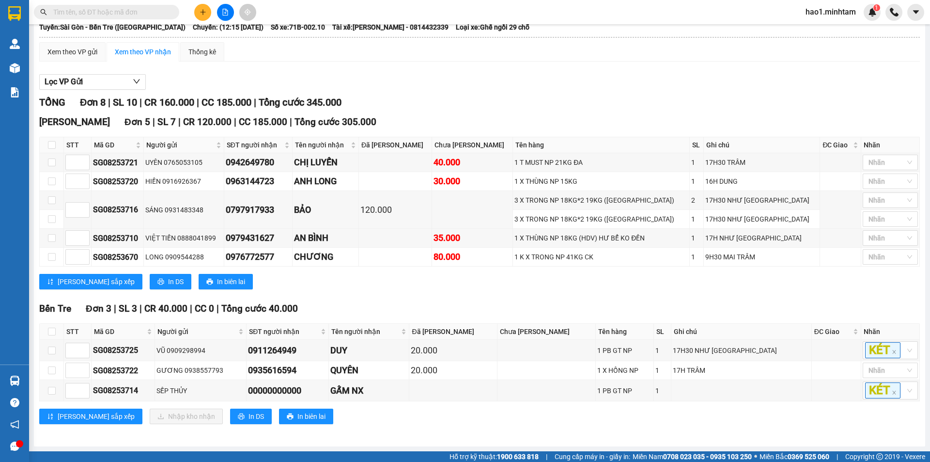
click at [444, 312] on div "Bến Tre Đơn 3 | SL 3 | CR 40.000 | CC 0 | Tổng cước 40.000" at bounding box center [479, 308] width 881 height 15
drag, startPoint x: 142, startPoint y: 208, endPoint x: 88, endPoint y: 210, distance: 54.3
click at [88, 210] on tr "SG08253716 SÁNG 0931483348 0797917933 BẢO 120.000 3 X TRONG NP 18KG*2 19KG (TN)…" at bounding box center [480, 200] width 880 height 19
copy tr "SG08253716"
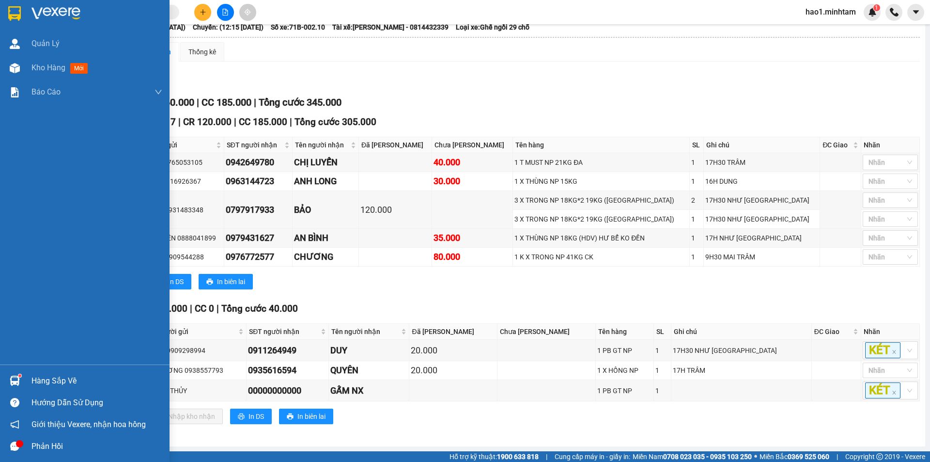
click at [31, 377] on div "Hàng sắp về" at bounding box center [96, 381] width 131 height 15
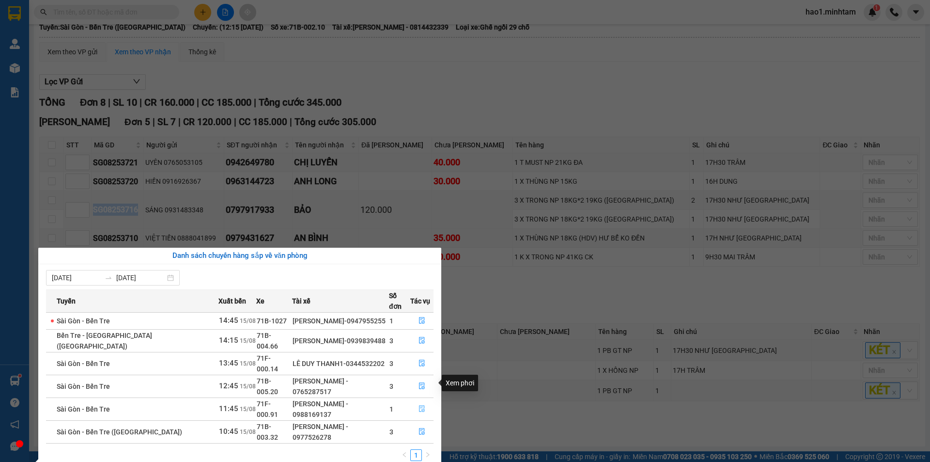
click at [423, 401] on button "button" at bounding box center [422, 409] width 22 height 16
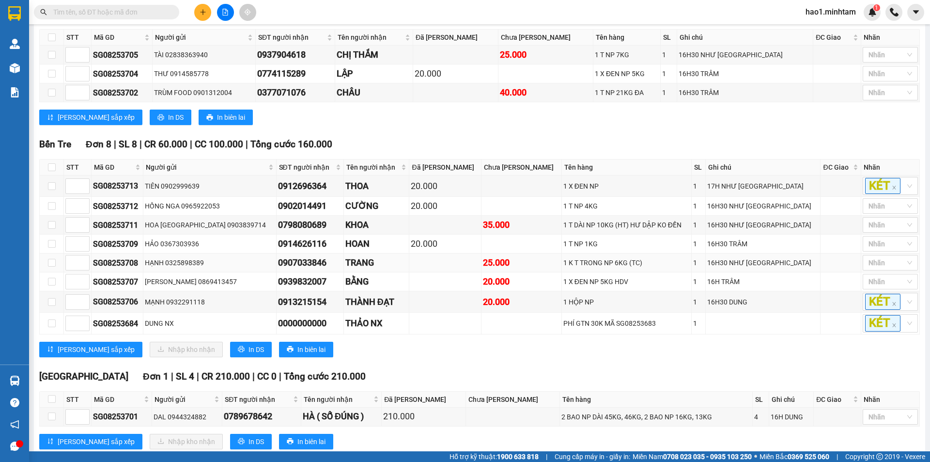
scroll to position [209, 0]
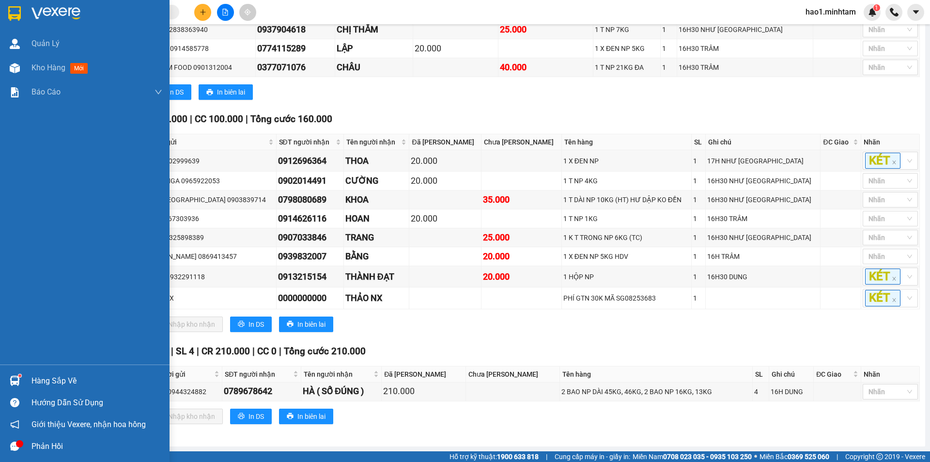
click at [20, 10] on img at bounding box center [14, 13] width 13 height 15
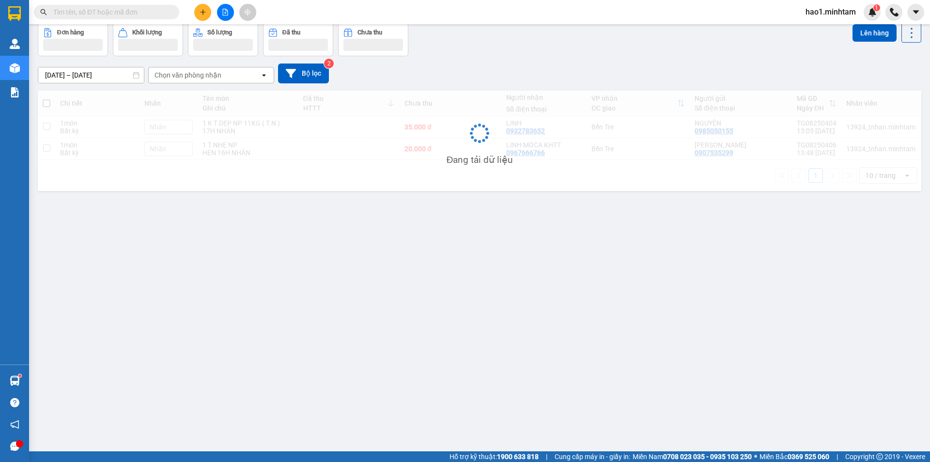
scroll to position [45, 0]
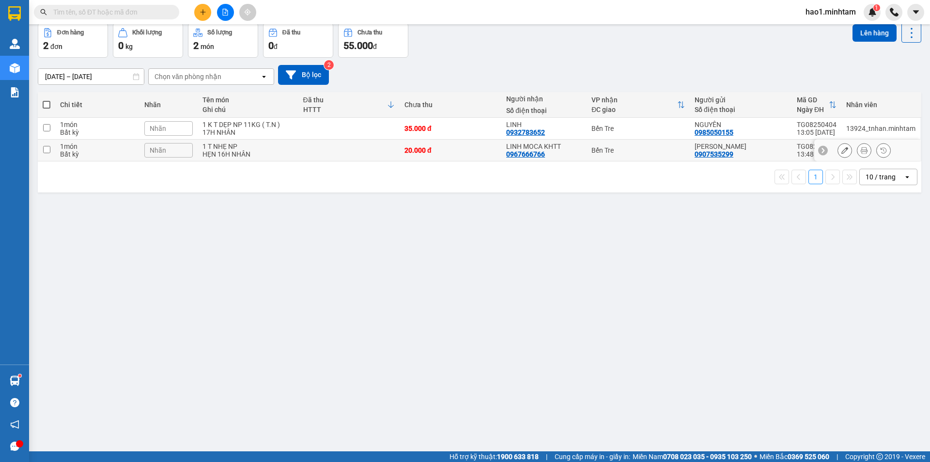
click at [647, 151] on div "Bến Tre" at bounding box center [639, 150] width 94 height 8
checkbox input "true"
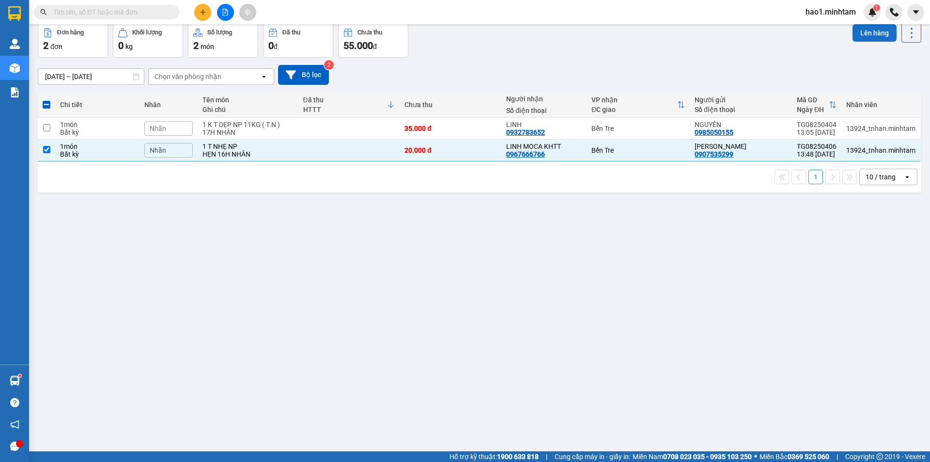
click at [867, 37] on button "Lên hàng" at bounding box center [875, 32] width 44 height 17
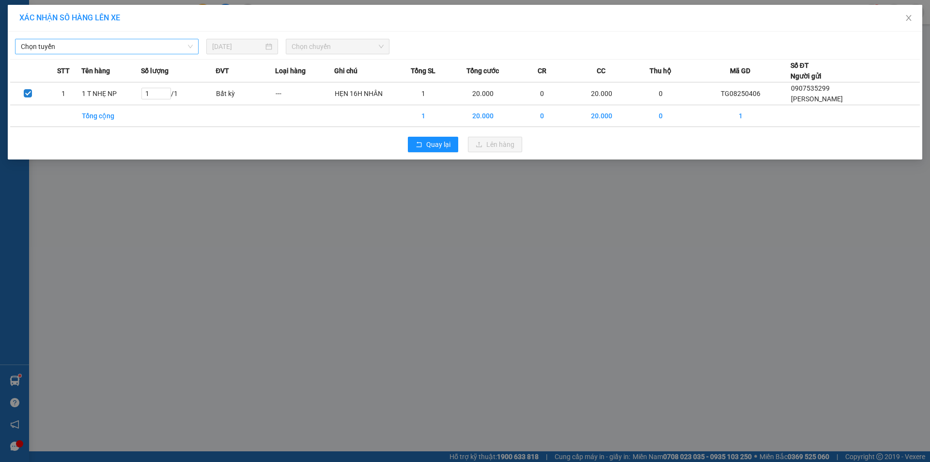
click at [90, 44] on span "Chọn tuyến" at bounding box center [107, 46] width 172 height 15
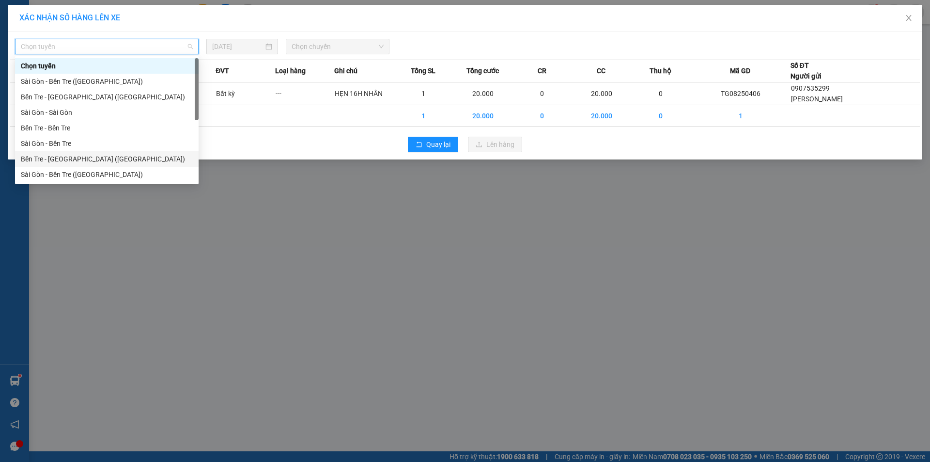
scroll to position [16, 0]
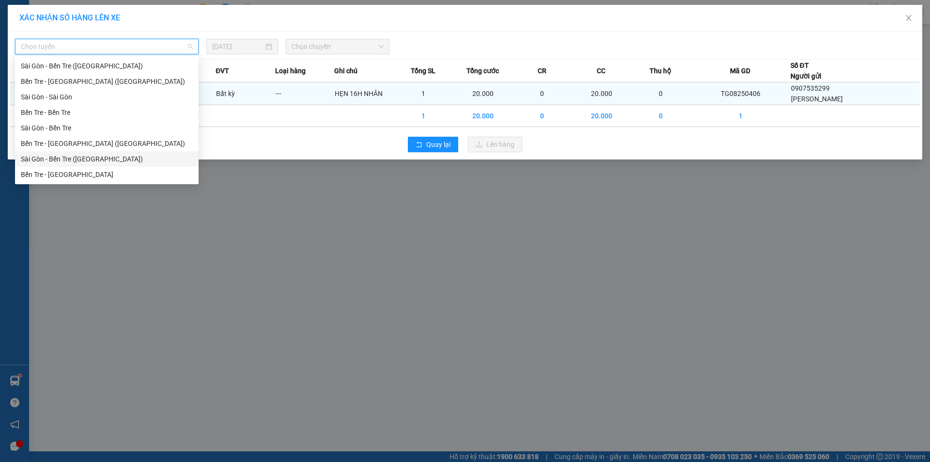
drag, startPoint x: 87, startPoint y: 156, endPoint x: 251, endPoint y: 93, distance: 175.9
click at [89, 156] on div "Sài Gòn - Bến Tre (CT)" at bounding box center [107, 159] width 172 height 11
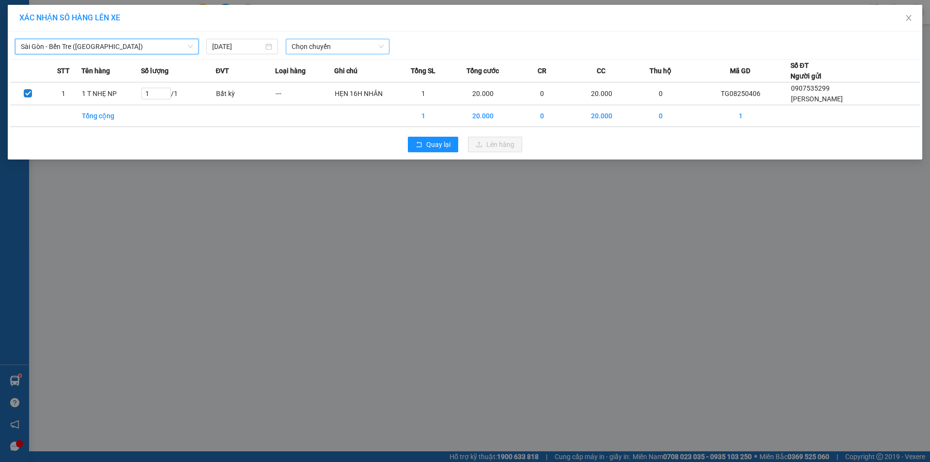
click at [344, 44] on span "Chọn chuyến" at bounding box center [338, 46] width 92 height 15
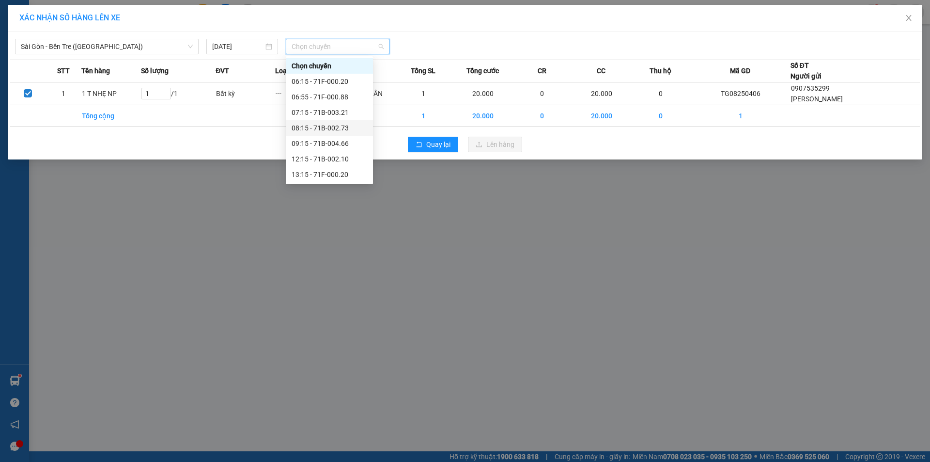
scroll to position [78, 0]
click at [335, 94] on div "13:15 - 71F-000.20" at bounding box center [330, 97] width 76 height 11
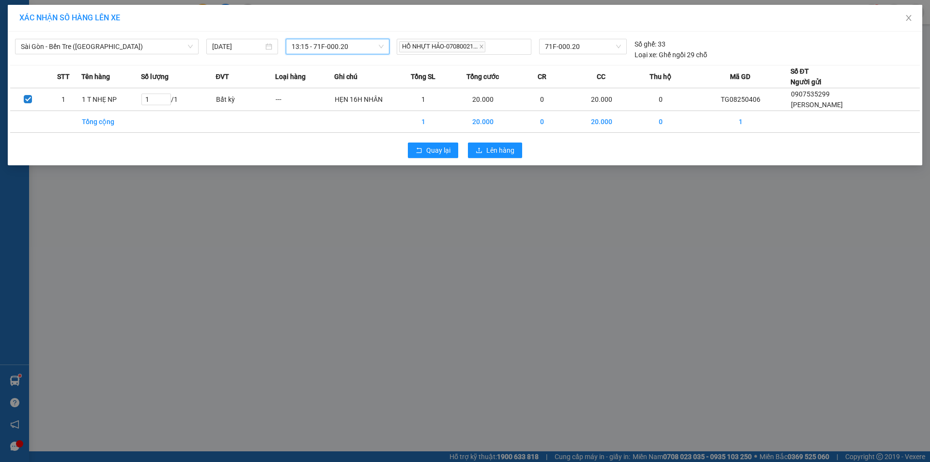
click at [339, 47] on span "13:15 - 71F-000.20" at bounding box center [338, 46] width 92 height 15
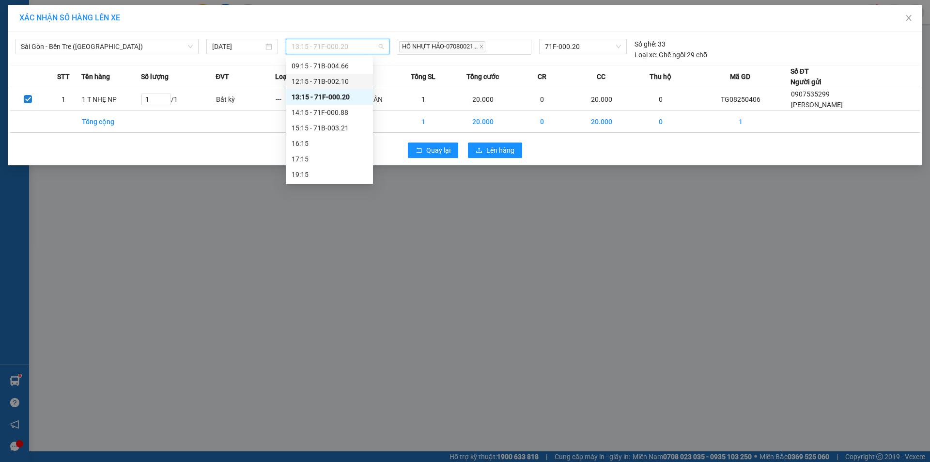
click at [345, 78] on div "12:15 - 71B-002.10" at bounding box center [330, 81] width 76 height 11
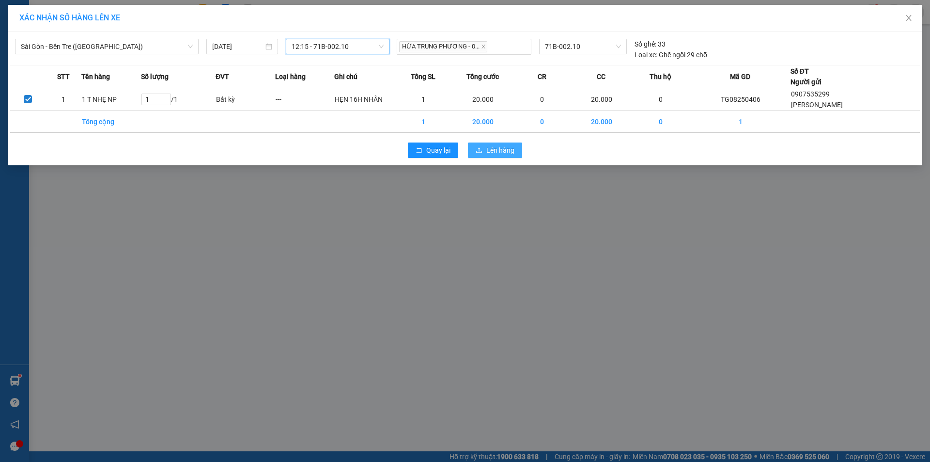
click at [497, 156] on button "Lên hàng" at bounding box center [495, 150] width 54 height 16
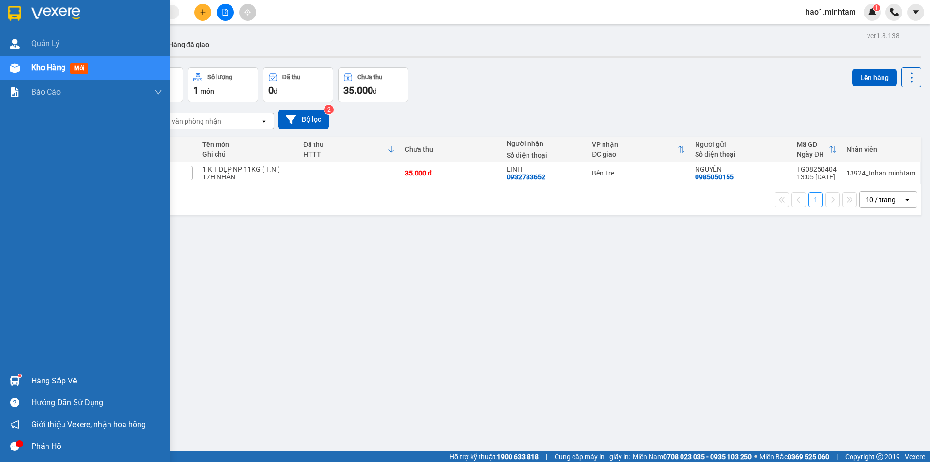
click at [35, 379] on div "Hàng sắp về" at bounding box center [96, 381] width 131 height 15
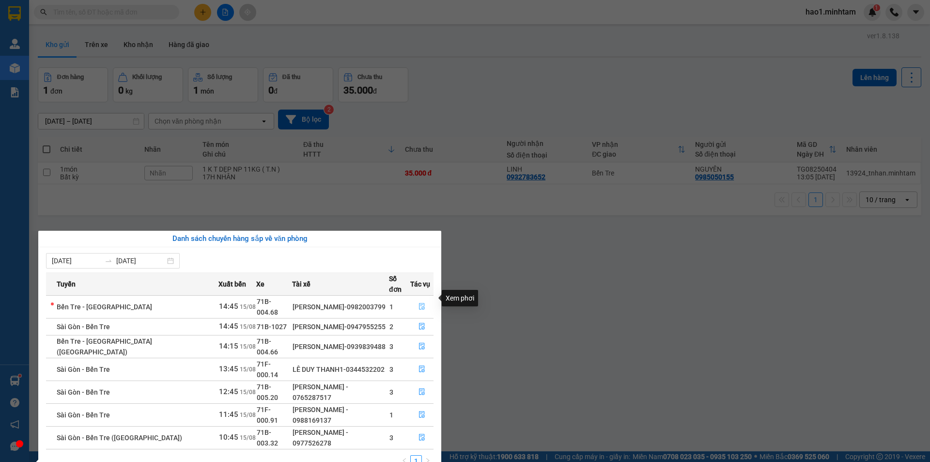
click at [419, 303] on icon "file-done" at bounding box center [422, 306] width 7 height 7
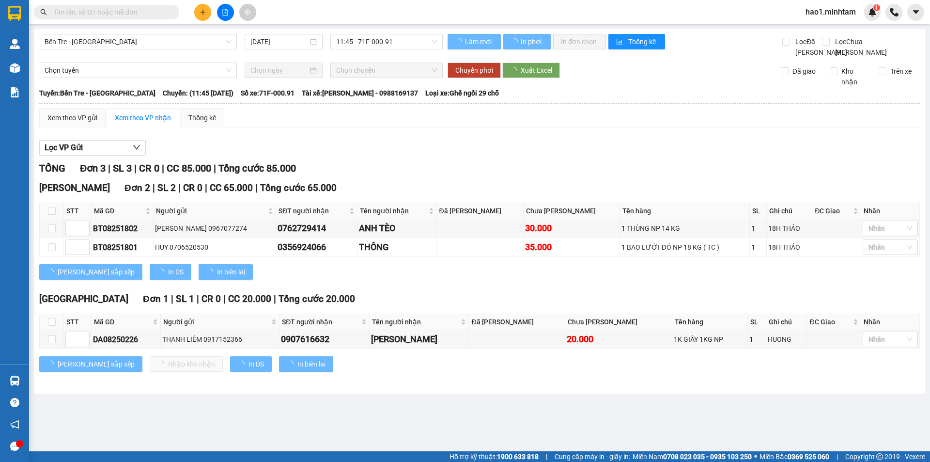
click at [544, 127] on div "Xem theo VP gửi Xem theo VP nhận Thống kê" at bounding box center [479, 117] width 881 height 19
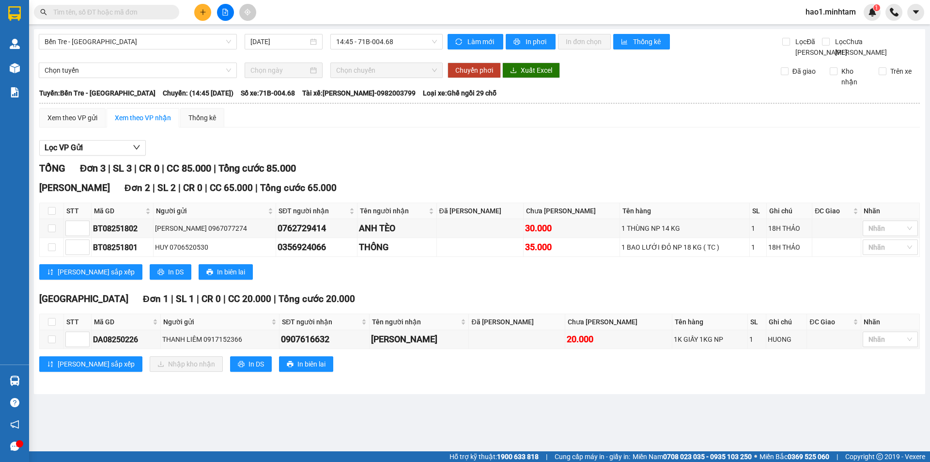
click at [132, 11] on input "text" at bounding box center [110, 12] width 114 height 11
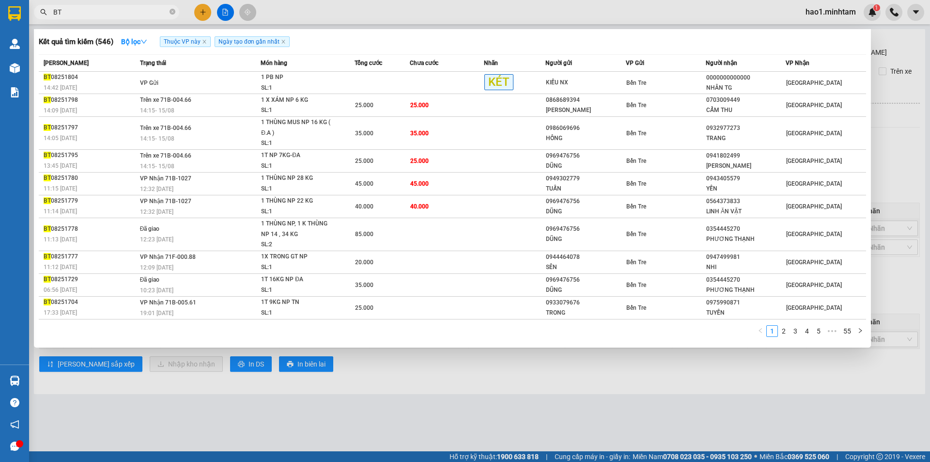
type input "BT"
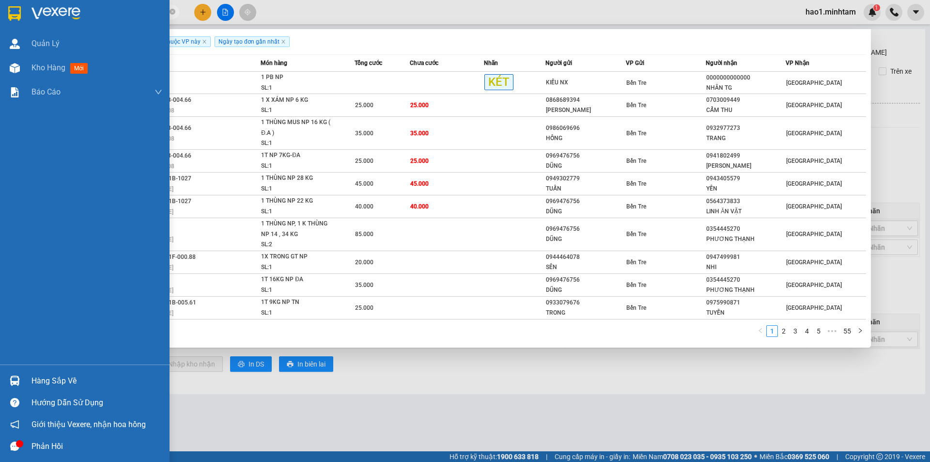
click at [31, 388] on div "Hàng sắp về" at bounding box center [85, 381] width 170 height 22
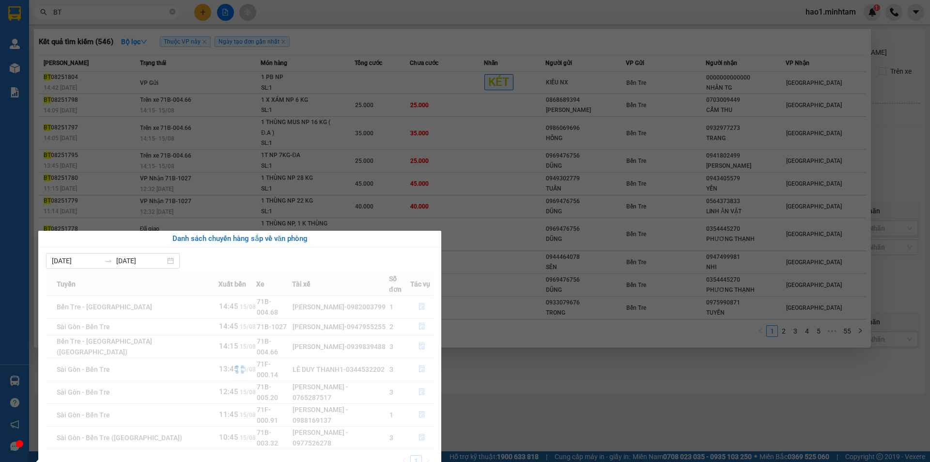
click at [31, 388] on div "Danh sách chuyến hàng sắp về văn phòng 09/08/2025 15/08/2025 Tuyến Xuất bến Xe …" at bounding box center [236, 352] width 410 height 242
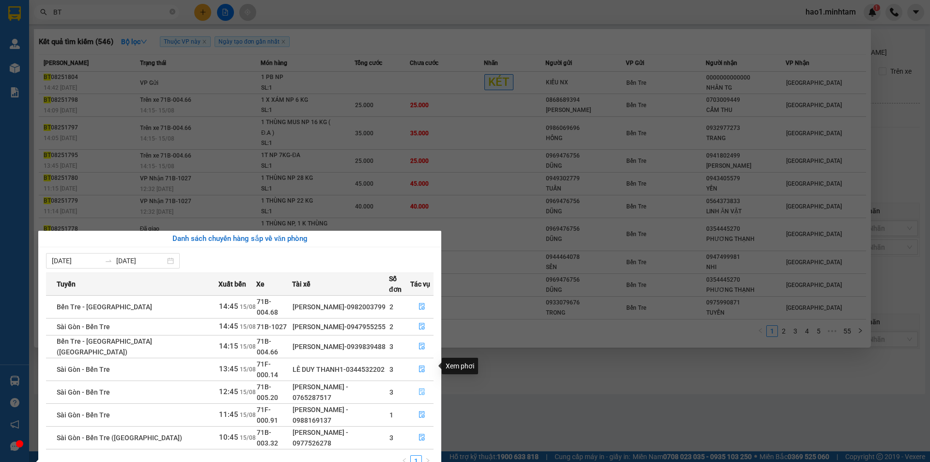
click at [419, 388] on icon "file-done" at bounding box center [422, 391] width 7 height 7
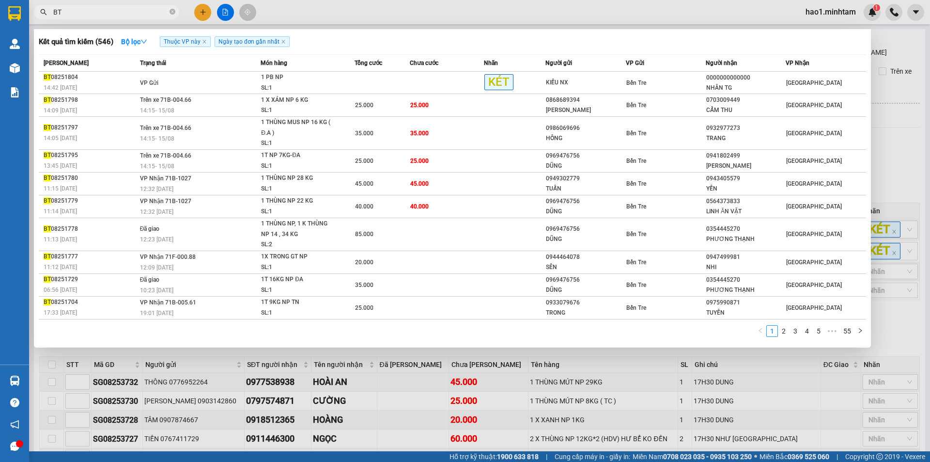
click at [575, 360] on div at bounding box center [465, 231] width 930 height 462
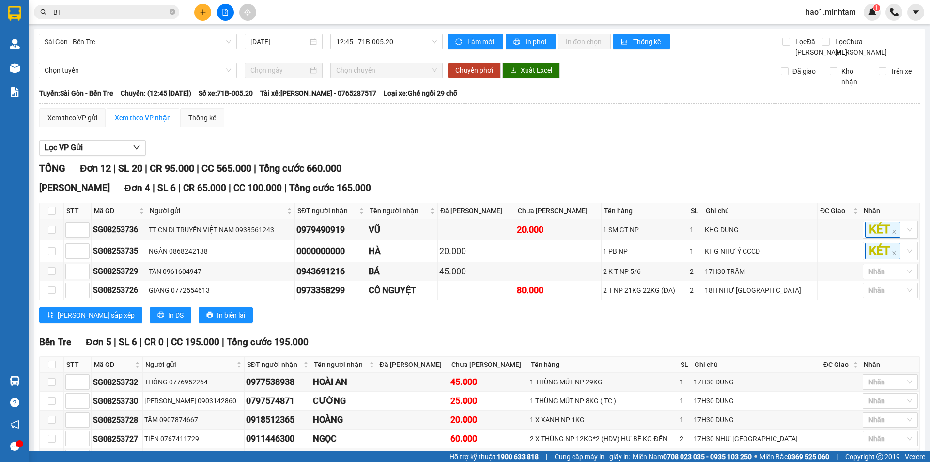
scroll to position [209, 0]
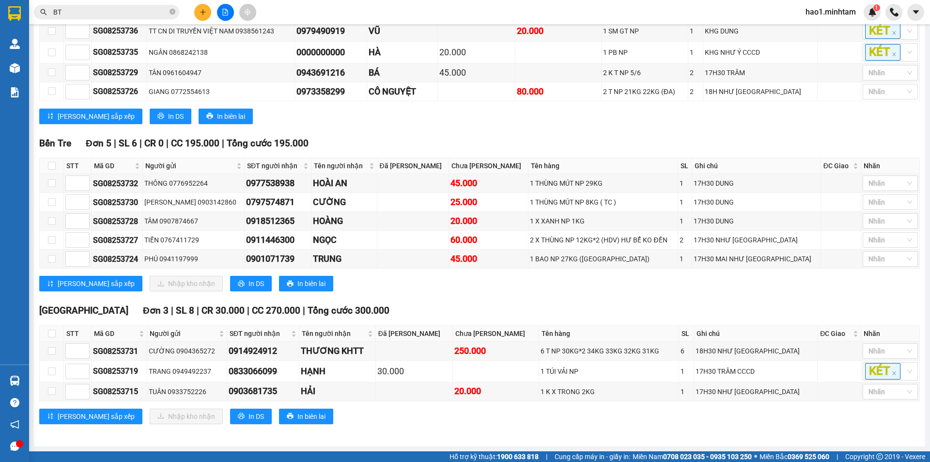
click at [481, 423] on div "[PERSON_NAME] sắp xếp Nhập kho nhận In DS In biên lai" at bounding box center [479, 416] width 881 height 16
click at [437, 304] on div "Tiền Giang Đơn 3 | SL 8 | CR 30.000 | CC 270.000 | Tổng cước 300.000" at bounding box center [479, 310] width 881 height 15
click at [435, 307] on div "Tiền Giang Đơn 3 | SL 8 | CR 30.000 | CC 270.000 | Tổng cước 300.000" at bounding box center [479, 310] width 881 height 15
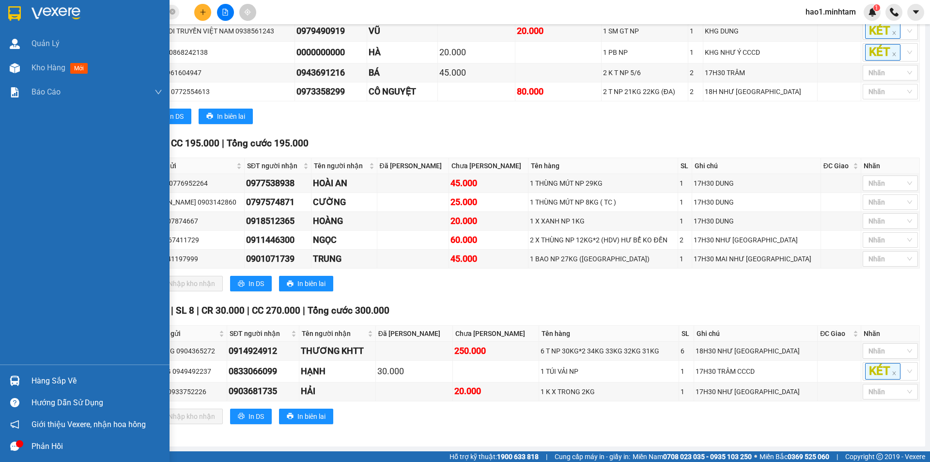
click at [14, 382] on img at bounding box center [15, 380] width 10 height 10
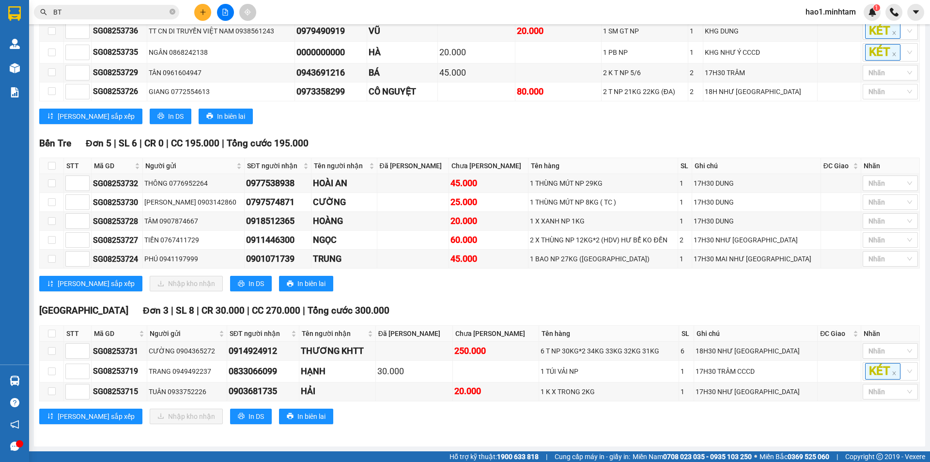
click at [598, 285] on section "Kết quả tìm kiếm ( 546 ) Bộ lọc Thuộc VP này Ngày tạo đơn gần nhất Mã ĐH Trạng …" at bounding box center [465, 231] width 930 height 462
click at [171, 15] on icon "close-circle" at bounding box center [173, 12] width 6 height 6
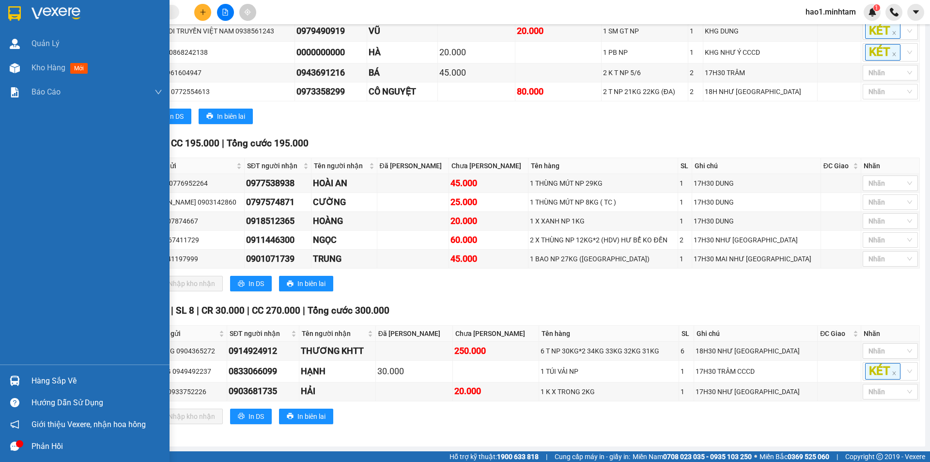
click at [12, 17] on img at bounding box center [14, 13] width 13 height 15
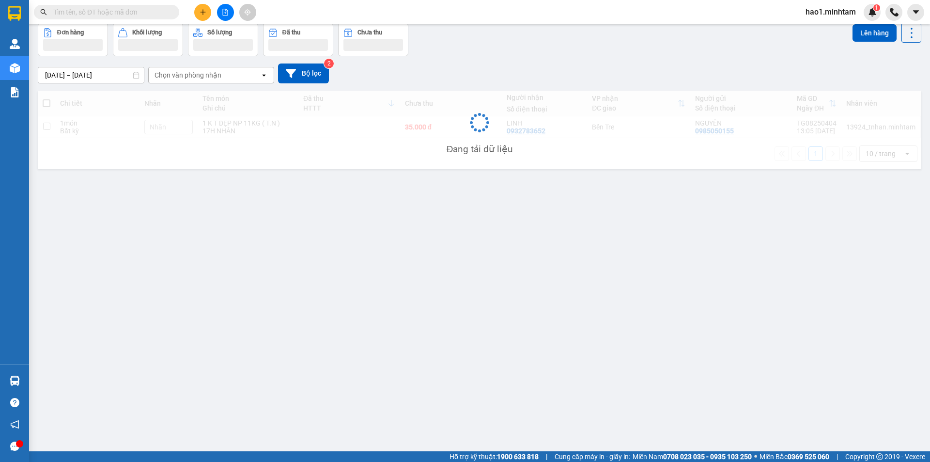
scroll to position [45, 0]
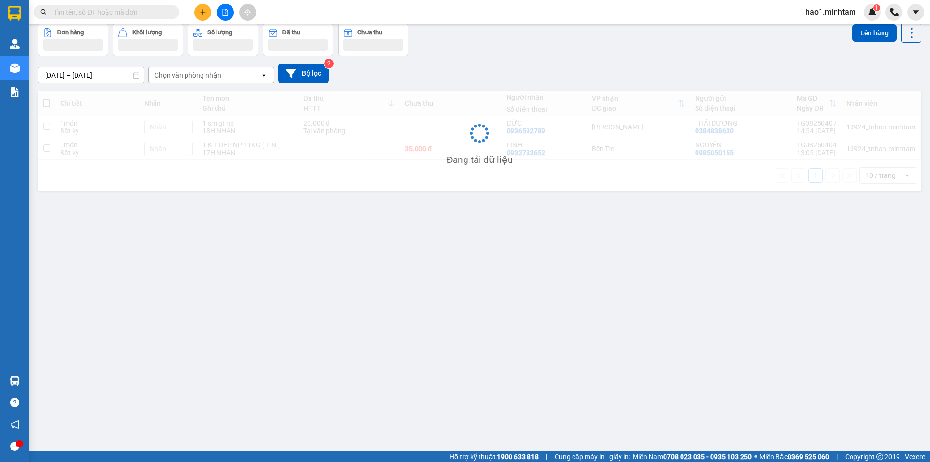
click at [409, 16] on div "Kết quả tìm kiếm ( 546 ) Bộ lọc Thuộc VP này Ngày tạo đơn gần nhất Mã ĐH Trạng …" at bounding box center [465, 12] width 930 height 24
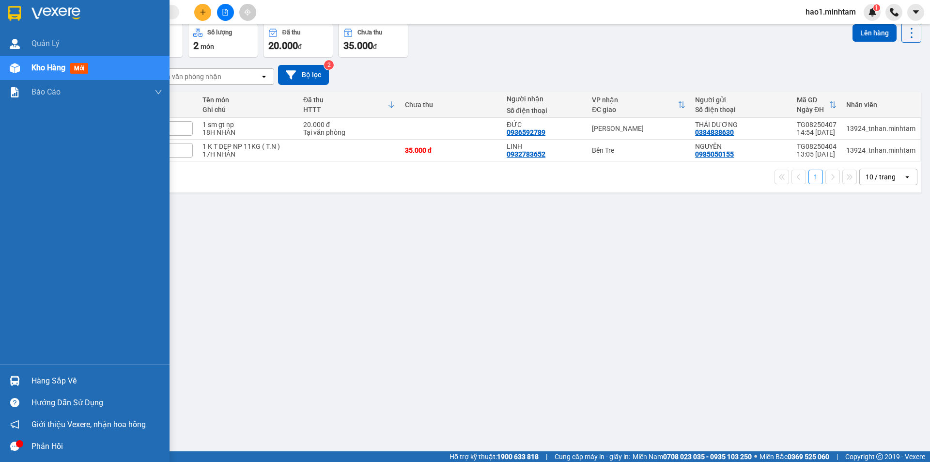
click at [18, 376] on img at bounding box center [15, 380] width 10 height 10
click at [18, 6] on div "Quản Lý Kho hàng mới Báo cáo BC giao hàng (nhân viên) BC giao hàng (trưởng trạm…" at bounding box center [85, 231] width 170 height 462
click at [18, 6] on img at bounding box center [14, 13] width 13 height 15
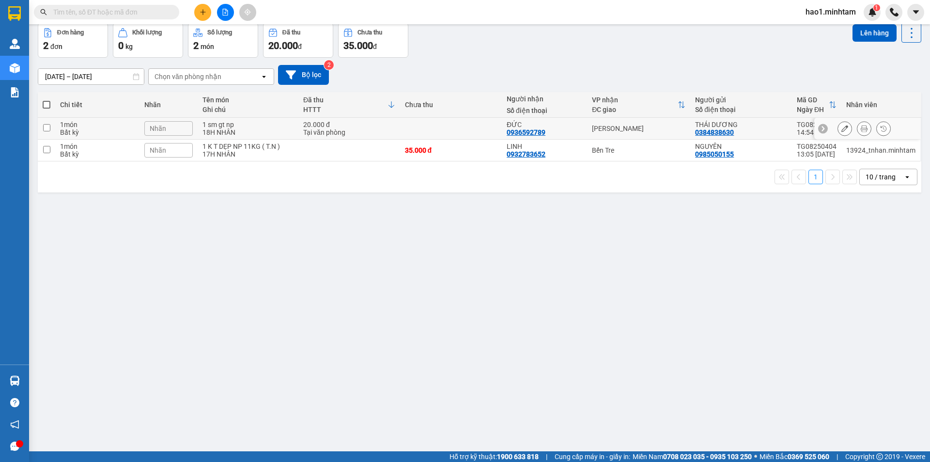
click at [590, 131] on td "[PERSON_NAME]" at bounding box center [638, 129] width 103 height 22
checkbox input "true"
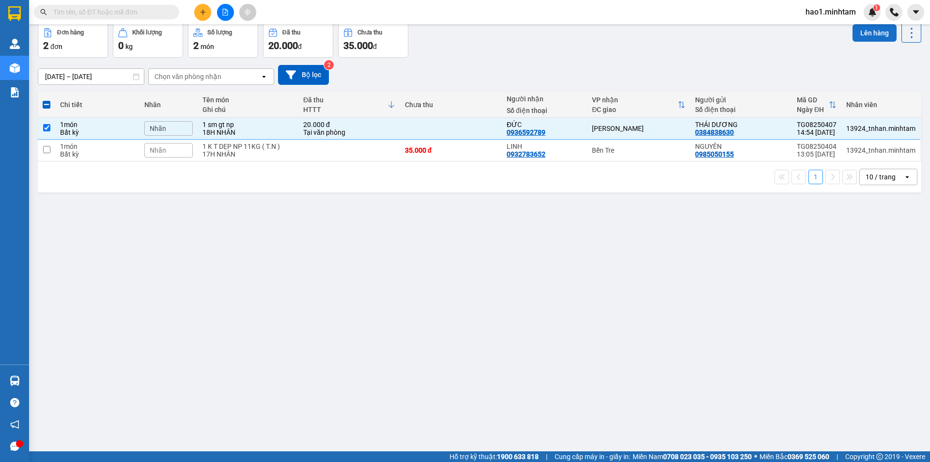
click at [867, 31] on button "Lên hàng" at bounding box center [875, 32] width 44 height 17
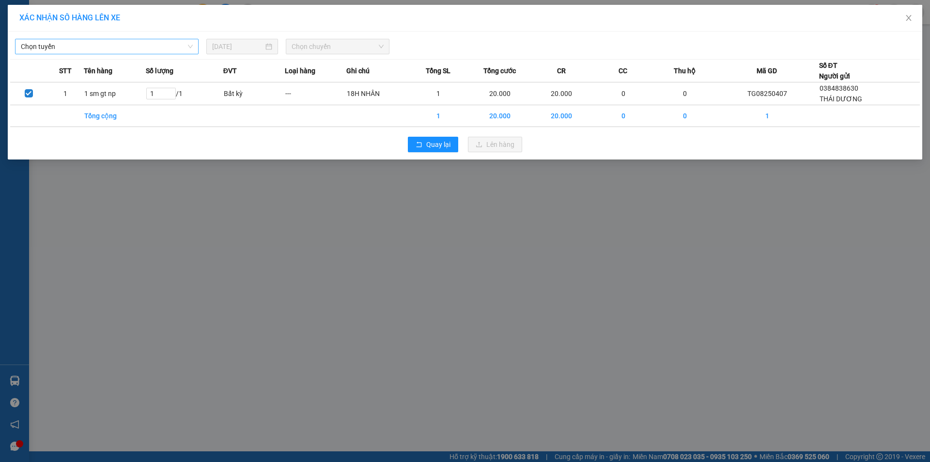
click at [80, 49] on span "Chọn tuyến" at bounding box center [107, 46] width 172 height 15
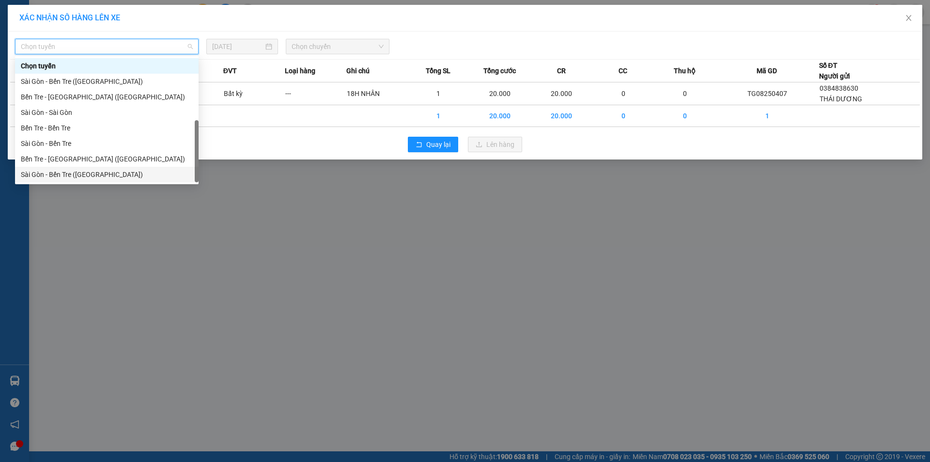
scroll to position [16, 0]
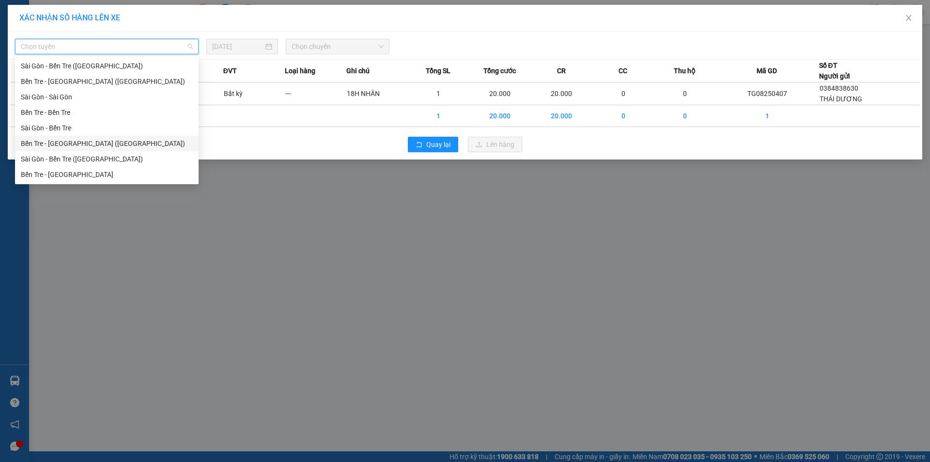
click at [87, 146] on div "Bến Tre - [GEOGRAPHIC_DATA] ([GEOGRAPHIC_DATA])" at bounding box center [107, 143] width 172 height 11
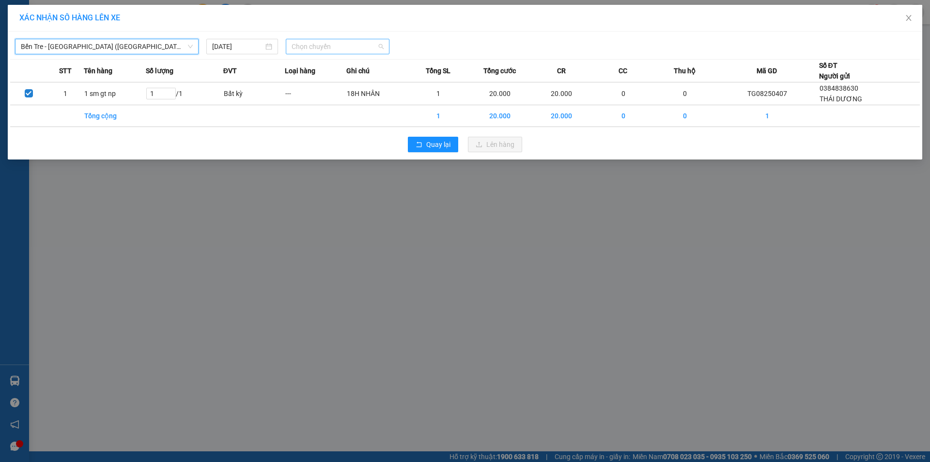
click at [324, 44] on span "Chọn chuyến" at bounding box center [338, 46] width 92 height 15
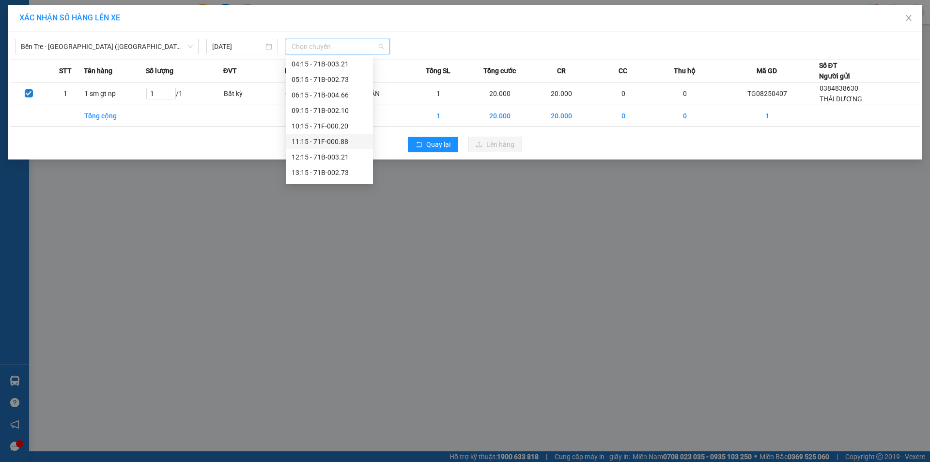
scroll to position [78, 0]
click at [342, 160] on div "14:15 - 71B-004.66" at bounding box center [330, 159] width 76 height 11
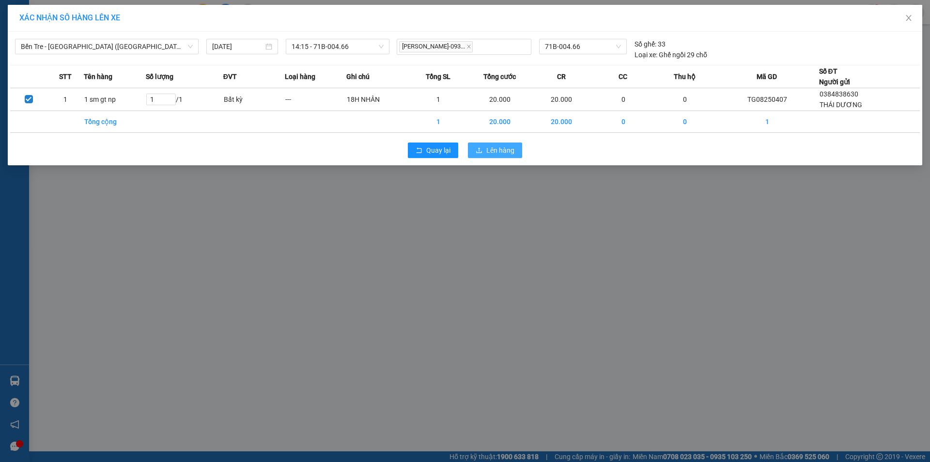
click at [493, 153] on span "Lên hàng" at bounding box center [500, 150] width 28 height 11
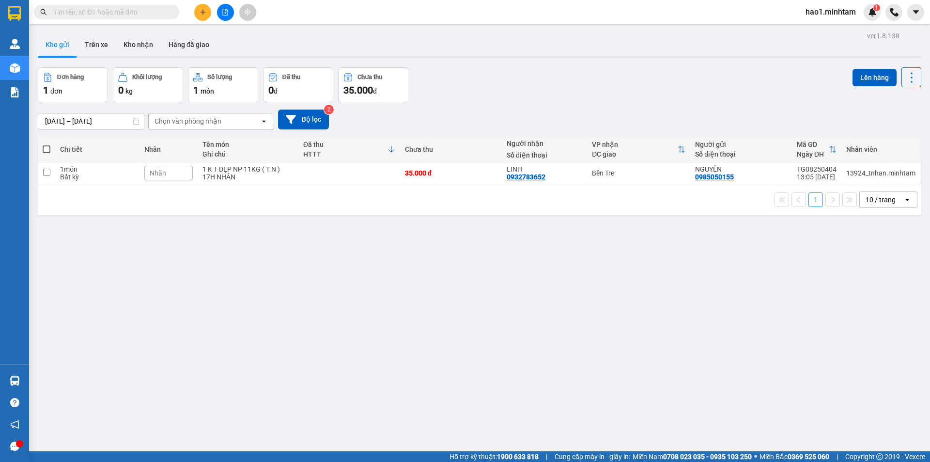
click at [544, 86] on div "Đơn hàng 1 đơn Khối lượng 0 kg Số lượng 1 món Đã thu 0 đ Chưa thu 35.000 đ Lên …" at bounding box center [480, 84] width 884 height 35
click at [220, 307] on div "ver 1.8.138 Kho gửi Trên xe Kho nhận Hàng đã giao Đơn hàng 1 đơn Khối lượng 0 k…" at bounding box center [479, 260] width 891 height 462
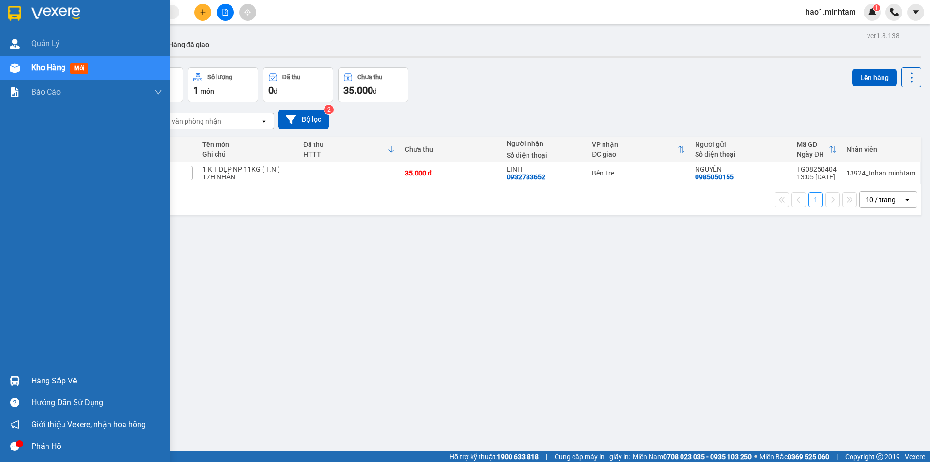
click at [39, 380] on div "Hàng sắp về" at bounding box center [96, 381] width 131 height 15
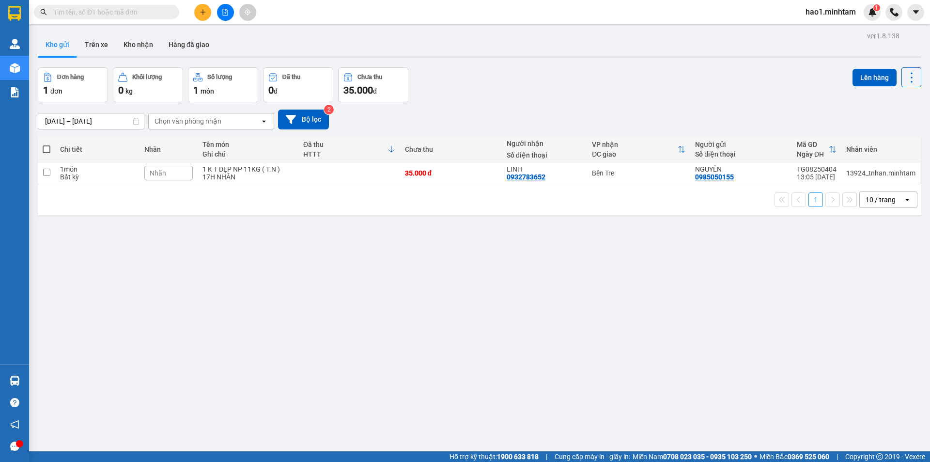
click at [518, 79] on section "Kết quả tìm kiếm ( 546 ) Bộ lọc Thuộc VP này Ngày tạo đơn gần nhất Mã ĐH Trạng …" at bounding box center [465, 231] width 930 height 462
click at [539, 70] on div "Đơn hàng 1 đơn Khối lượng 0 kg Số lượng 1 món Đã thu 0 đ Chưa thu 35.000 đ Lên …" at bounding box center [480, 84] width 884 height 35
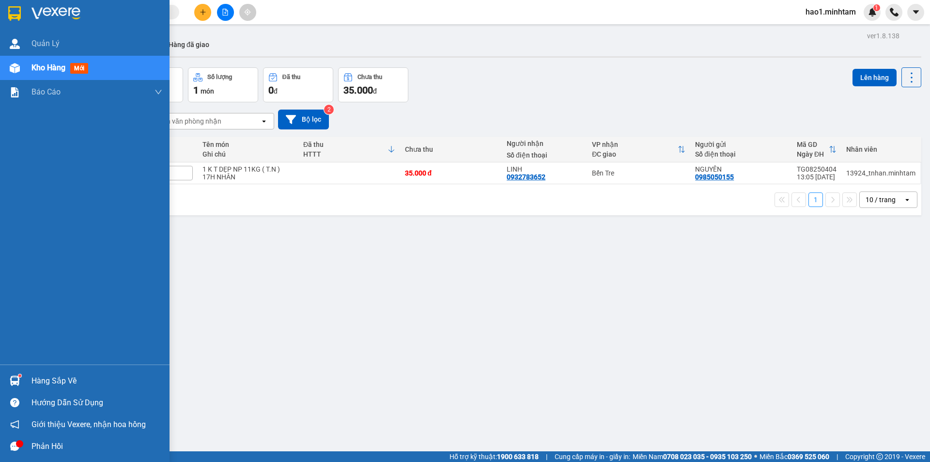
click at [15, 381] on img at bounding box center [15, 380] width 10 height 10
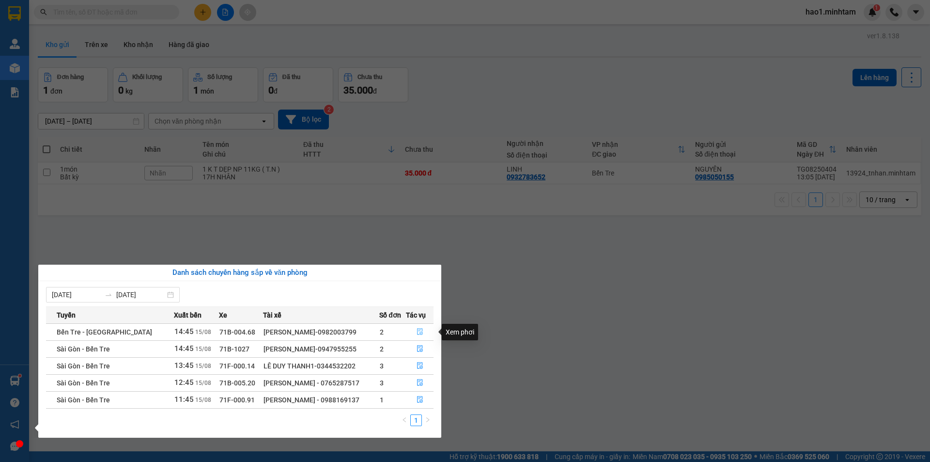
click at [420, 334] on icon "file-done" at bounding box center [420, 331] width 7 height 7
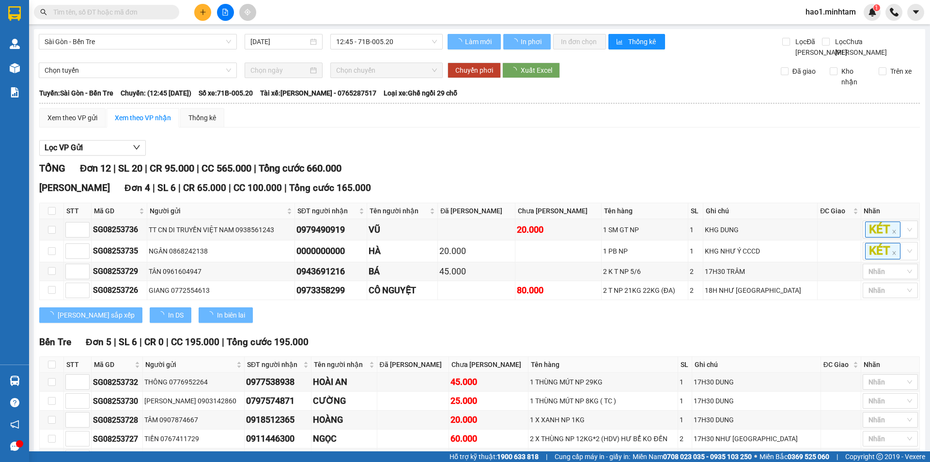
click at [496, 156] on div "Lọc VP Gửi" at bounding box center [479, 148] width 881 height 16
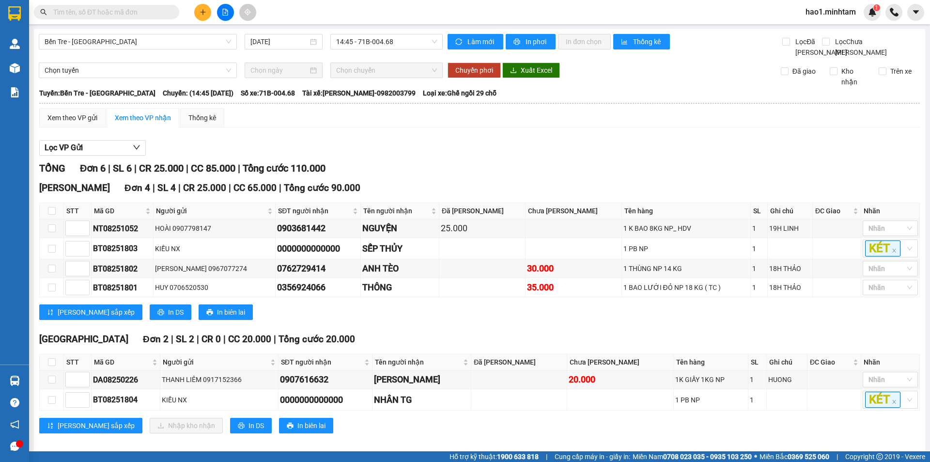
scroll to position [20, 0]
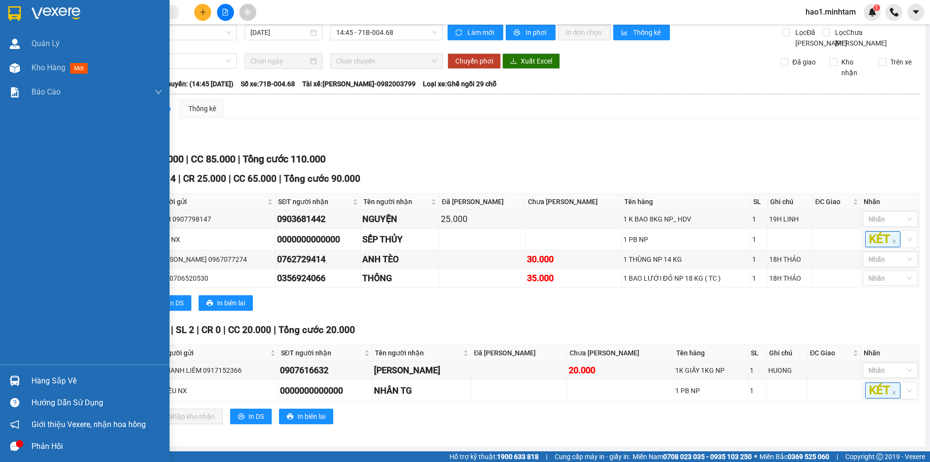
click at [22, 375] on div at bounding box center [14, 380] width 17 height 17
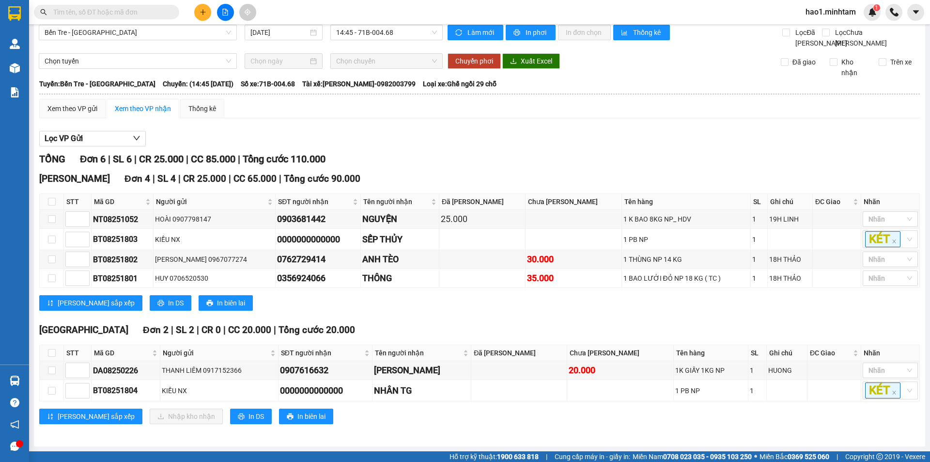
click at [523, 309] on section "Kết quả tìm kiếm ( 546 ) Bộ lọc Thuộc VP này Ngày tạo đơn gần nhất Mã ĐH Trạng …" at bounding box center [465, 231] width 930 height 462
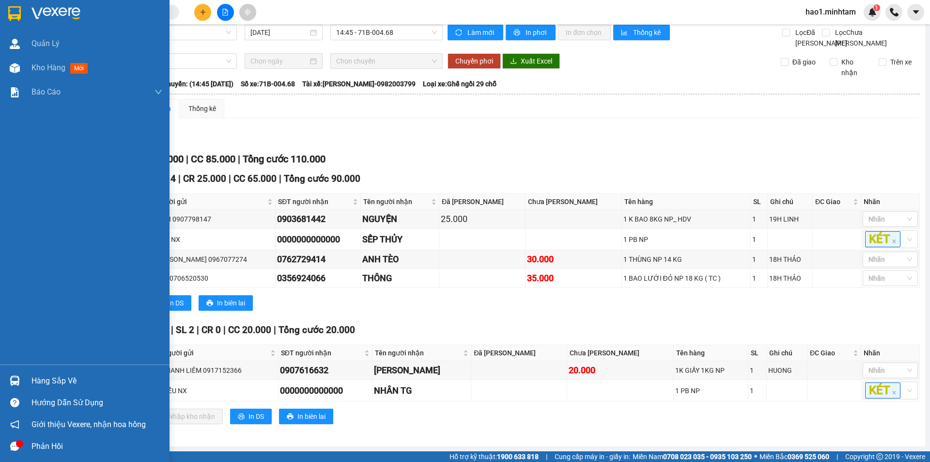
click at [24, 382] on div "Hàng sắp về" at bounding box center [85, 381] width 170 height 22
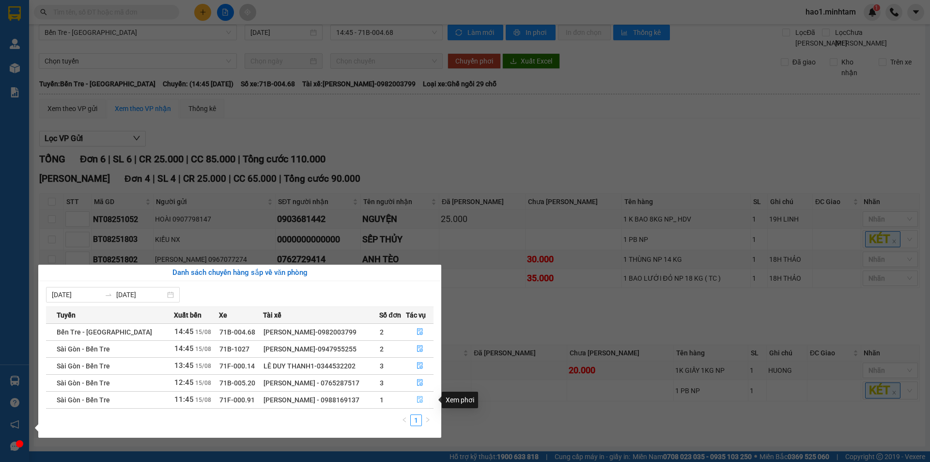
click at [417, 400] on icon "file-done" at bounding box center [420, 399] width 7 height 7
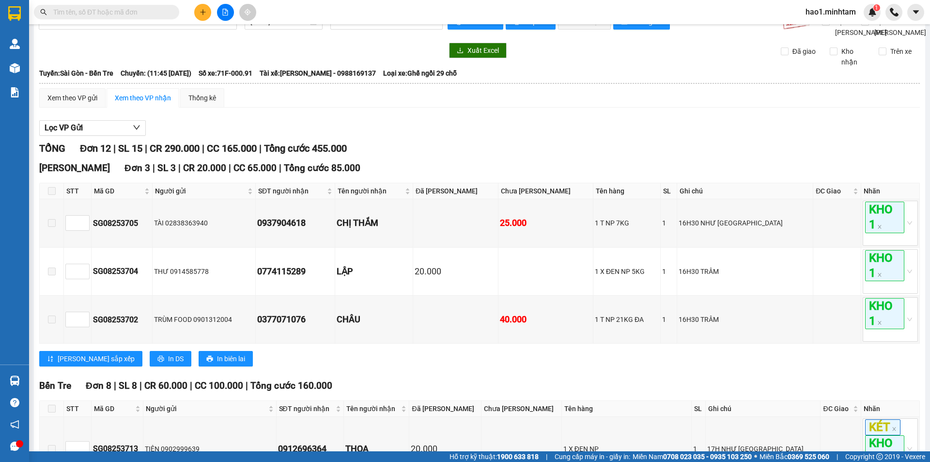
click at [526, 155] on div "TỔNG Đơn 12 | SL 15 | CR 290.000 | CC 165.000 | Tổng cước 455.000" at bounding box center [479, 148] width 881 height 15
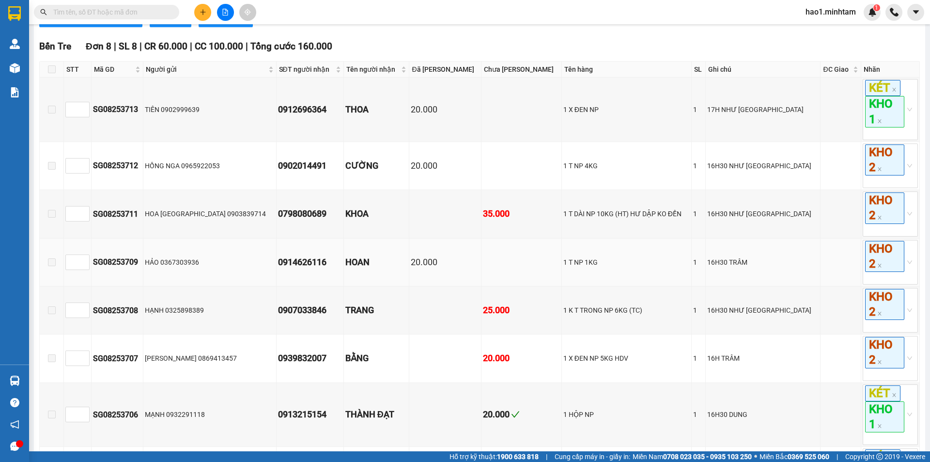
scroll to position [572, 0]
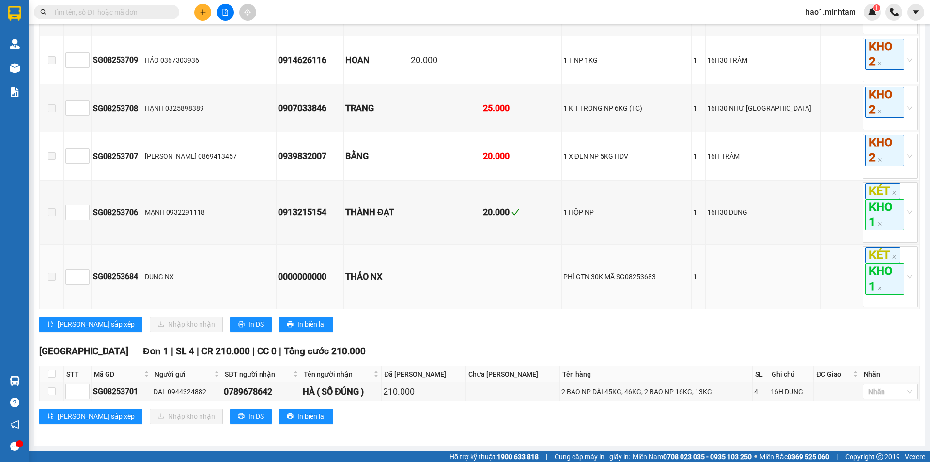
click at [469, 306] on td at bounding box center [445, 277] width 72 height 64
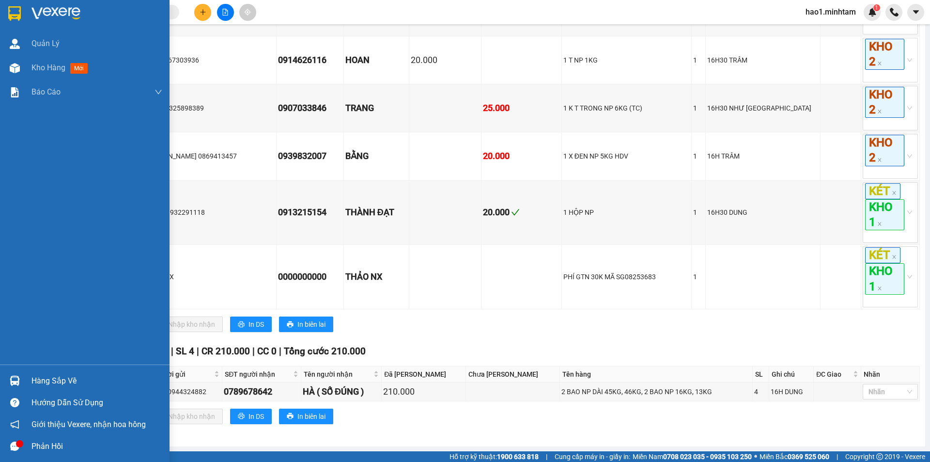
click at [12, 374] on div at bounding box center [14, 380] width 17 height 17
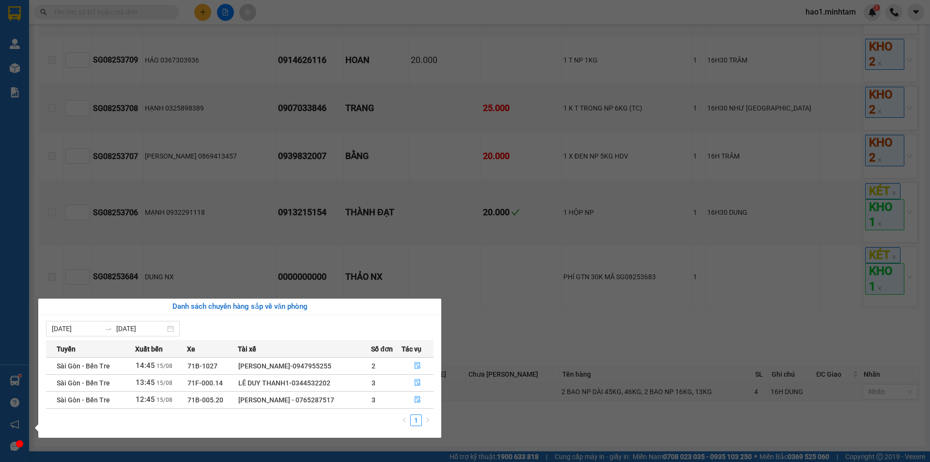
click at [474, 338] on section "Kết quả tìm kiếm ( 546 ) Bộ lọc Thuộc VP này Ngày tạo đơn gần nhất Mã ĐH Trạng …" at bounding box center [465, 231] width 930 height 462
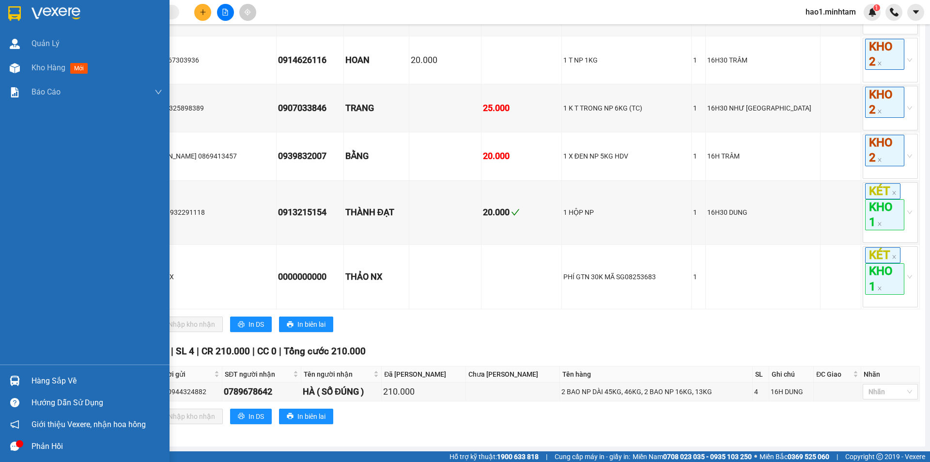
click at [19, 8] on img at bounding box center [14, 13] width 13 height 15
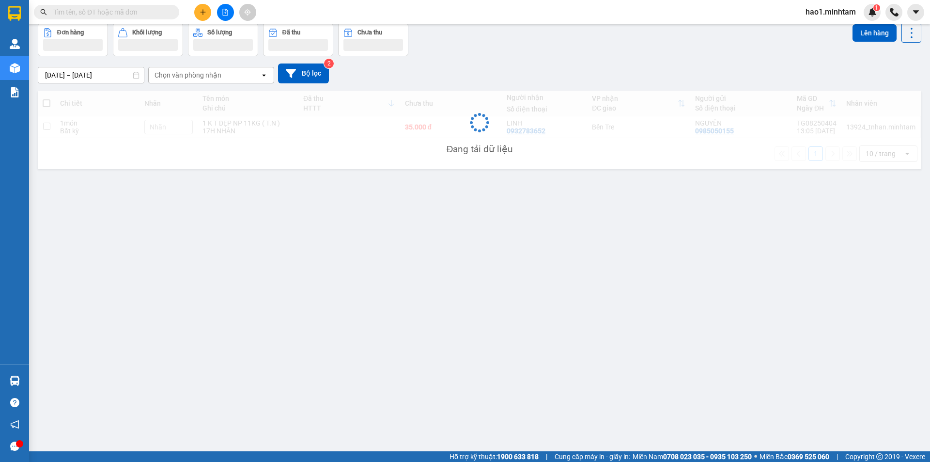
scroll to position [45, 0]
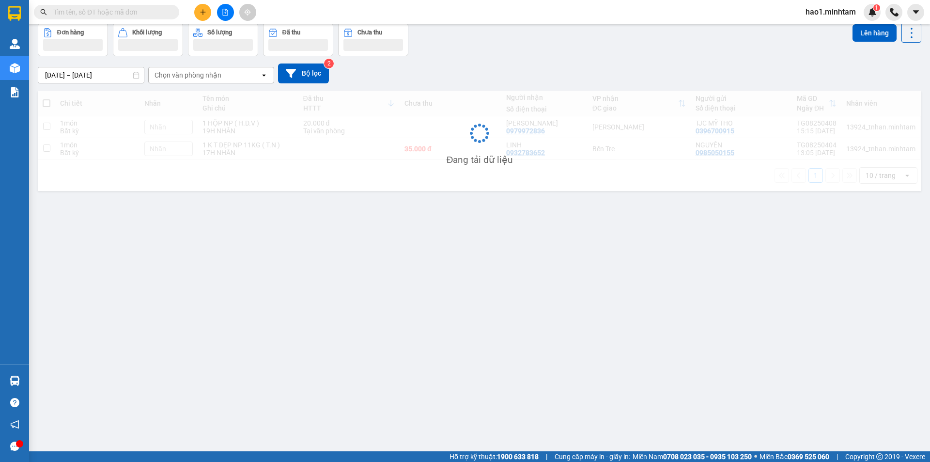
click at [514, 25] on div "Đơn hàng Khối lượng Số lượng Đã thu Chưa thu Lên hàng" at bounding box center [480, 39] width 884 height 33
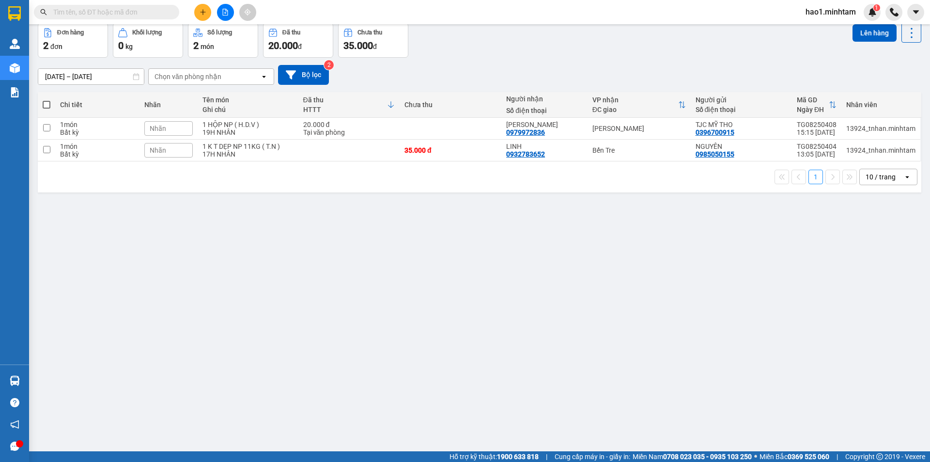
click at [498, 34] on div "Đơn hàng 2 đơn Khối lượng 0 kg Số lượng 2 món Đã thu 20.000 đ Chưa thu 35.000 đ…" at bounding box center [480, 40] width 884 height 35
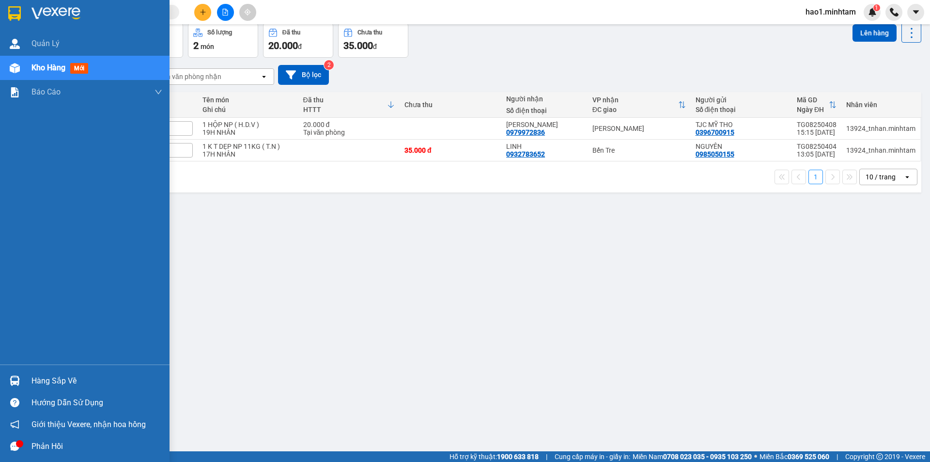
click at [14, 7] on img at bounding box center [14, 13] width 13 height 15
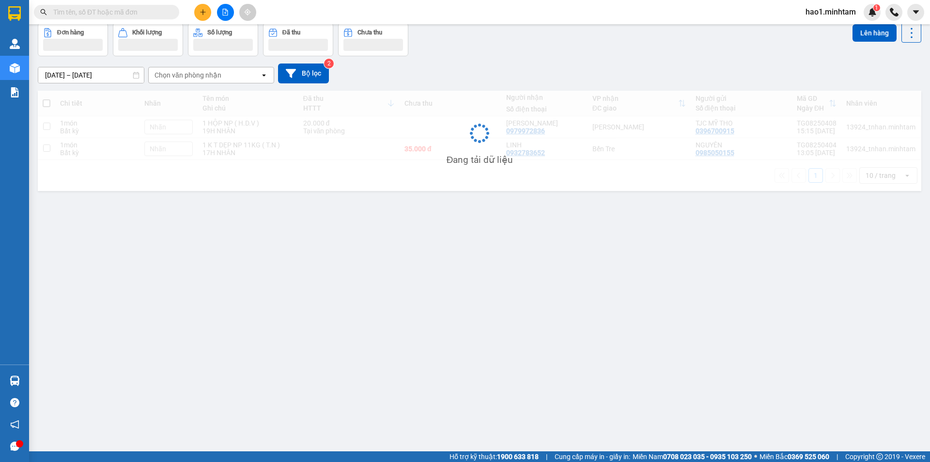
click at [477, 59] on div "13/08/2025 – 15/08/2025 Press the down arrow key to interact with the calendar …" at bounding box center [480, 73] width 884 height 34
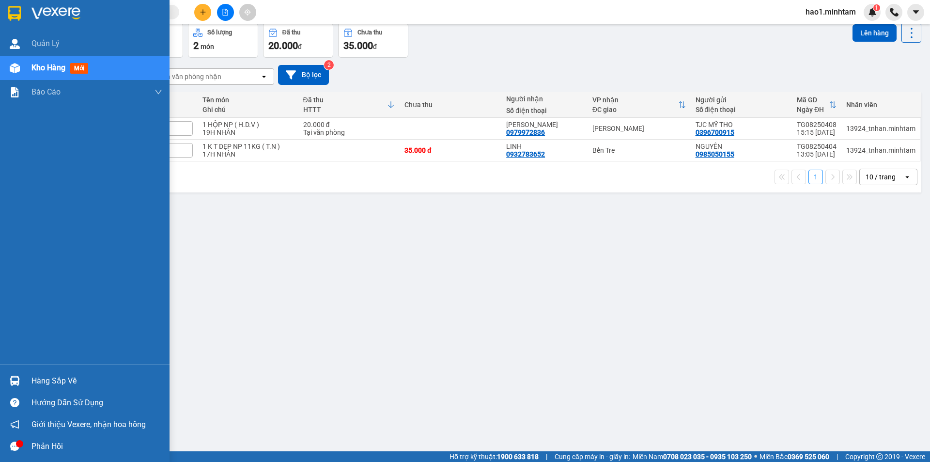
click at [21, 9] on div at bounding box center [14, 13] width 17 height 17
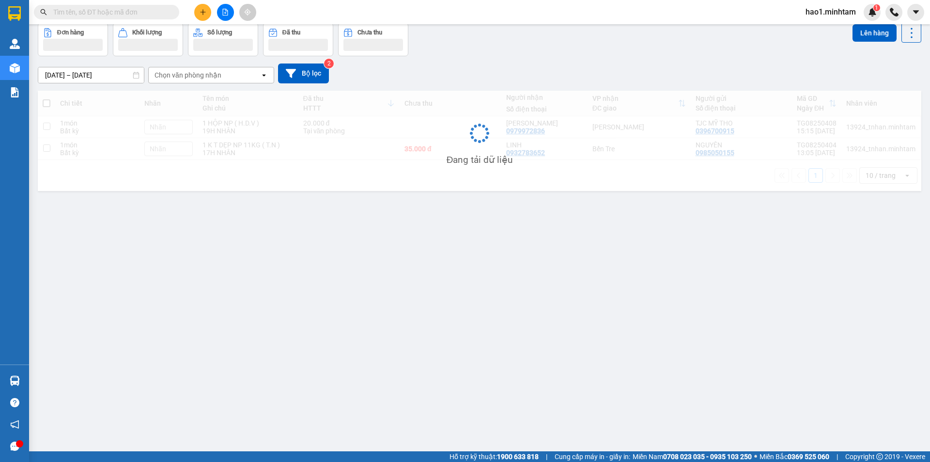
click at [565, 49] on div "Đơn hàng Khối lượng Số lượng Đã thu Chưa thu Lên hàng" at bounding box center [480, 39] width 884 height 33
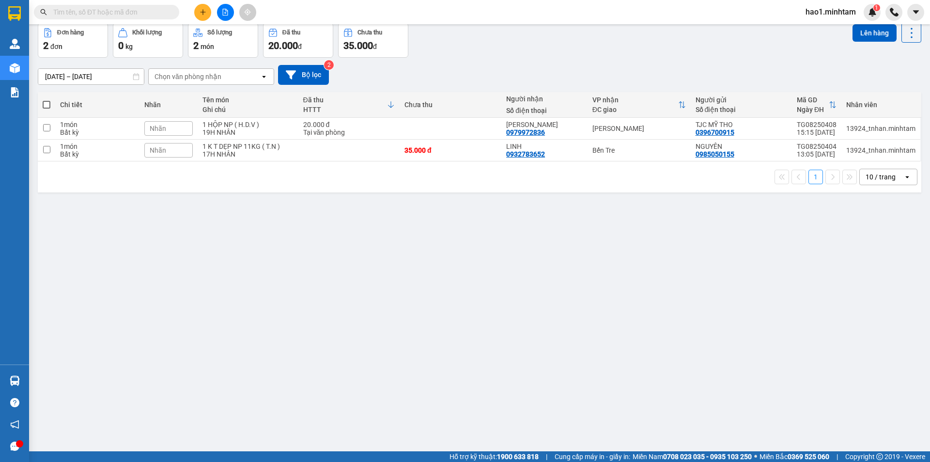
click at [81, 14] on input "text" at bounding box center [110, 12] width 114 height 11
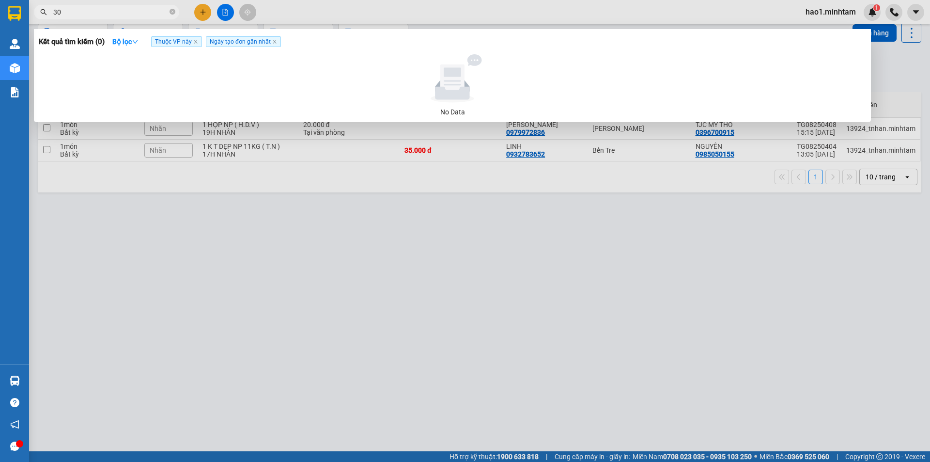
type input "3"
type input "0395393"
click at [198, 43] on icon "close" at bounding box center [195, 41] width 5 height 5
drag, startPoint x: 139, startPoint y: 42, endPoint x: 191, endPoint y: 61, distance: 55.3
click at [139, 42] on icon "down" at bounding box center [135, 41] width 7 height 7
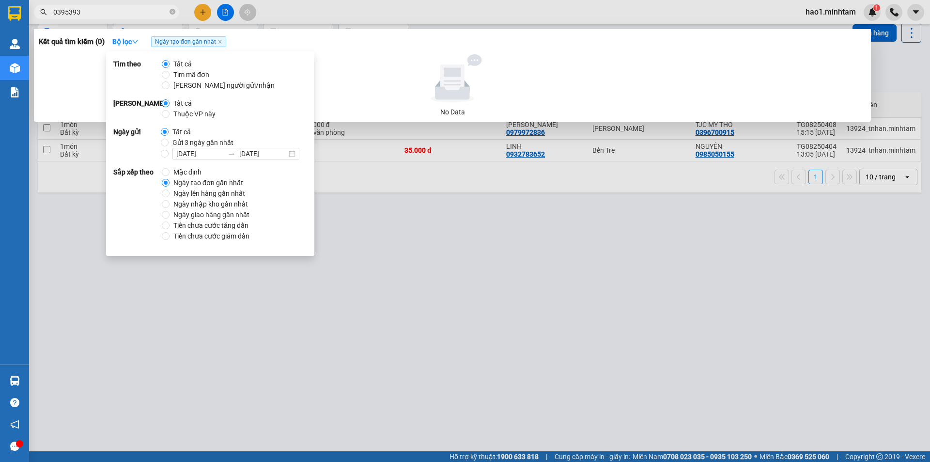
click at [194, 116] on span "Thuộc VP này" at bounding box center [195, 114] width 50 height 11
click at [170, 116] on input "Thuộc VP này" at bounding box center [166, 114] width 8 height 8
radio input "true"
radio input "false"
click at [319, 9] on div at bounding box center [465, 231] width 930 height 462
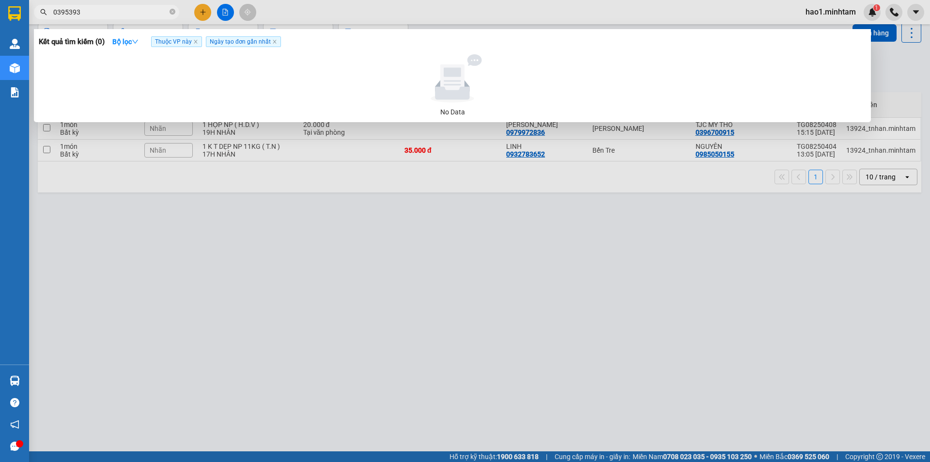
click at [132, 11] on input "0395393" at bounding box center [110, 12] width 114 height 11
click at [171, 14] on icon "close-circle" at bounding box center [173, 12] width 6 height 6
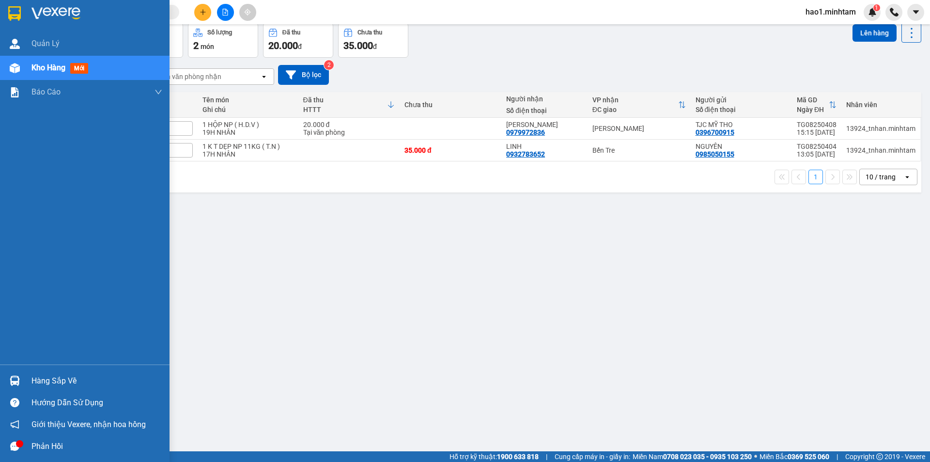
click at [20, 16] on img at bounding box center [14, 13] width 13 height 15
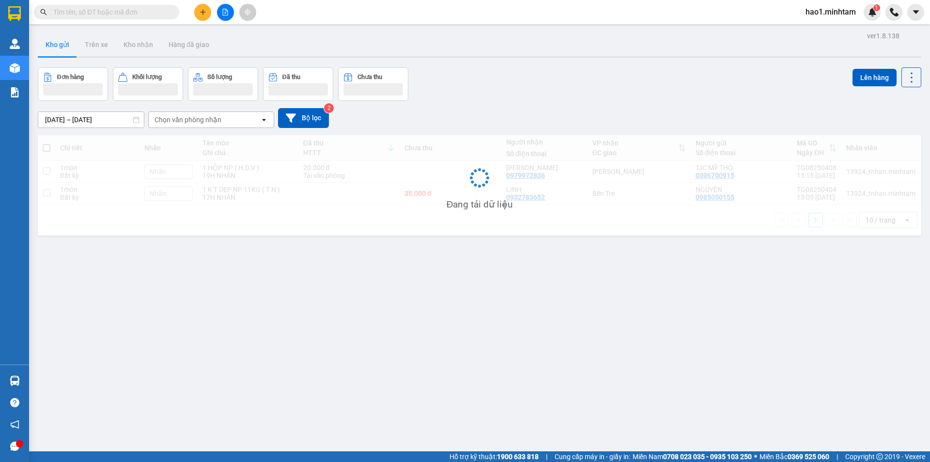
click at [560, 57] on div at bounding box center [480, 56] width 884 height 1
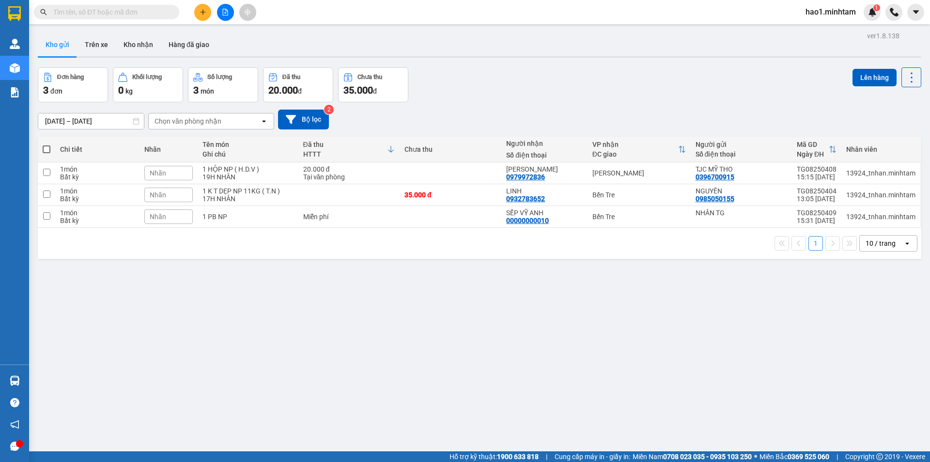
click at [434, 147] on div "Chưa thu" at bounding box center [451, 149] width 92 height 8
click at [391, 147] on icon at bounding box center [391, 149] width 8 height 8
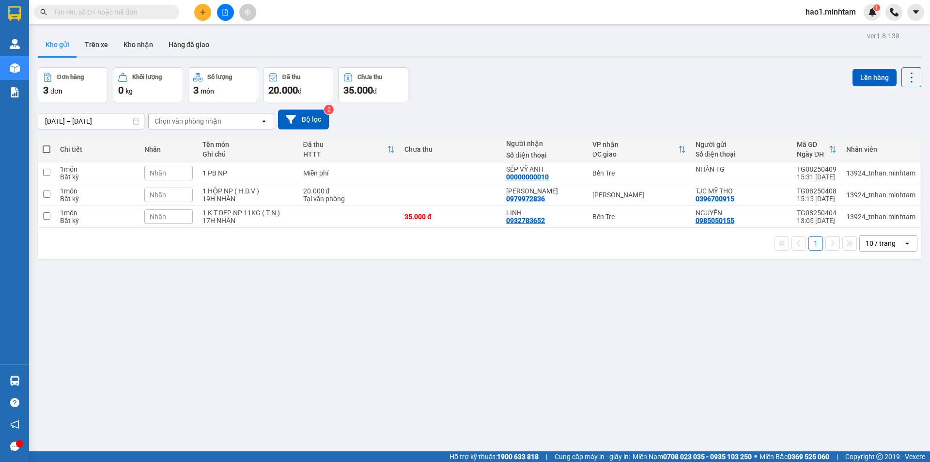
click at [488, 105] on div "13/08/2025 – 15/08/2025 Press the down arrow key to interact with the calendar …" at bounding box center [480, 119] width 884 height 34
click at [486, 94] on div "Đơn hàng 3 đơn Khối lượng 0 kg Số lượng 3 món Đã thu 20.000 đ Chưa thu 35.000 đ…" at bounding box center [480, 84] width 884 height 35
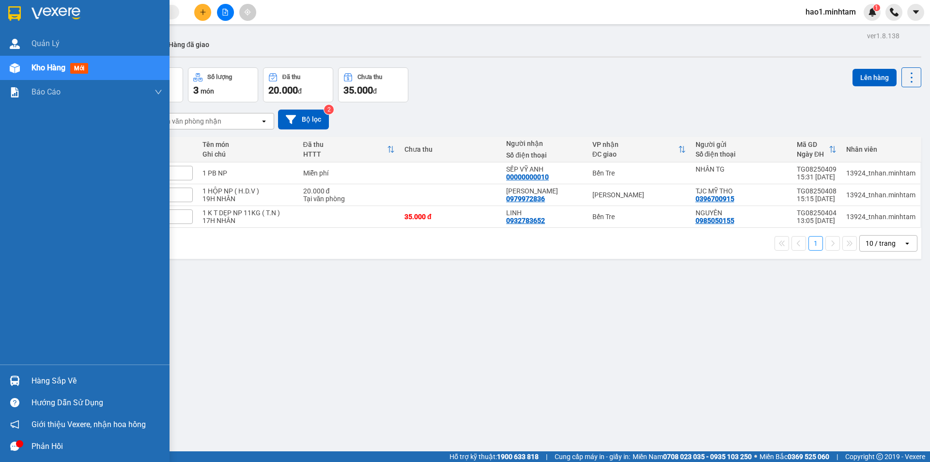
click at [35, 383] on div "Hàng sắp về" at bounding box center [96, 381] width 131 height 15
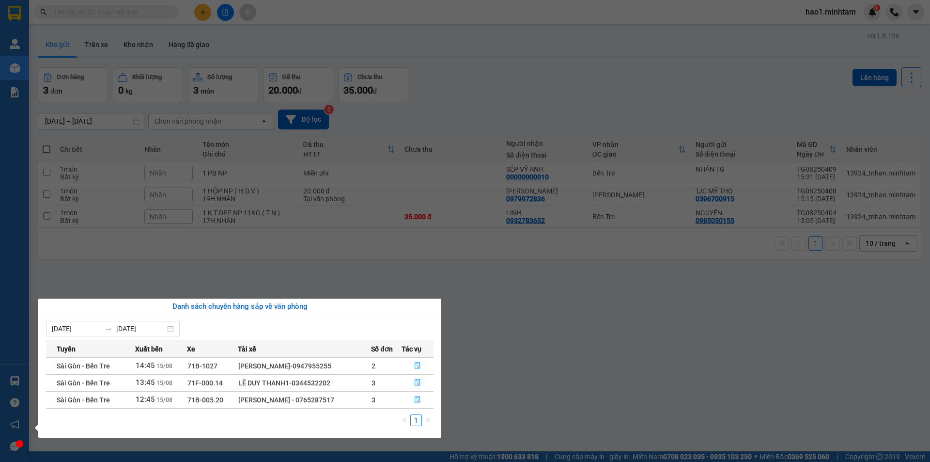
click at [507, 354] on section "Kết quả tìm kiếm ( 0 ) Bộ lọc Thuộc VP này Ngày tạo đơn gần nhất No Data hao1.m…" at bounding box center [465, 231] width 930 height 462
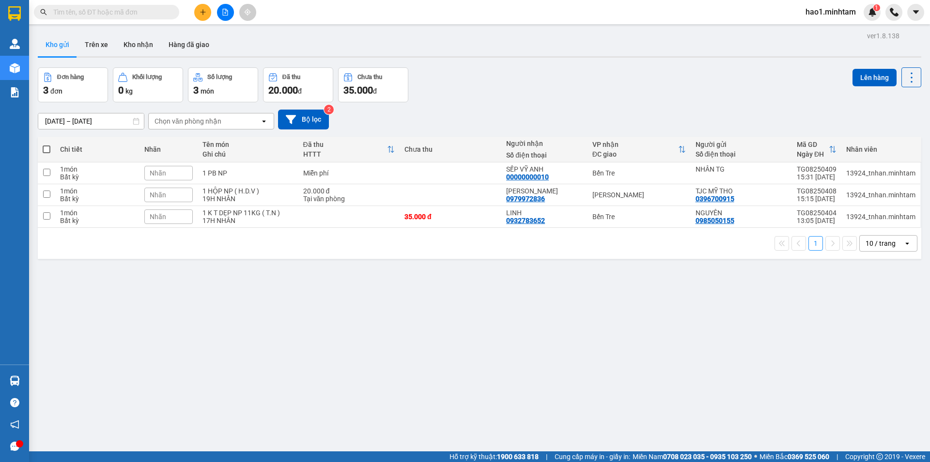
click at [474, 75] on div "Đơn hàng 3 đơn Khối lượng 0 kg Số lượng 3 món Đã thu 20.000 đ Chưa thu 35.000 đ…" at bounding box center [480, 84] width 884 height 35
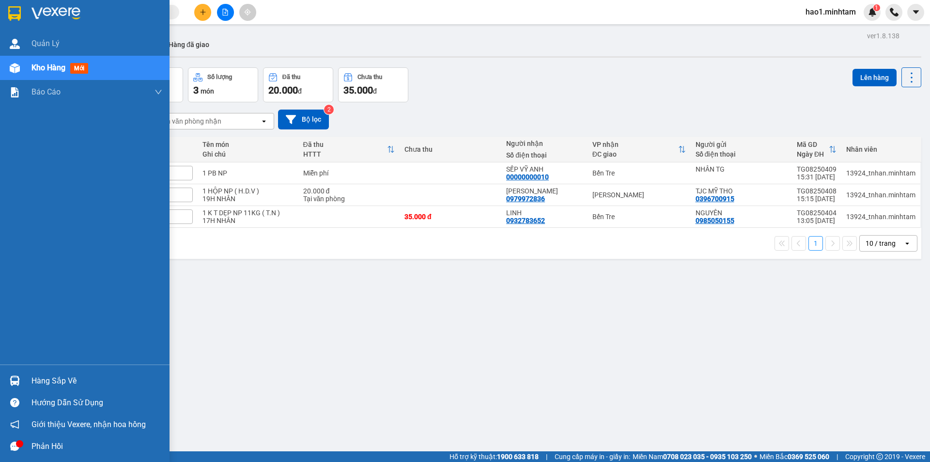
click at [36, 380] on div "Hàng sắp về" at bounding box center [96, 381] width 131 height 15
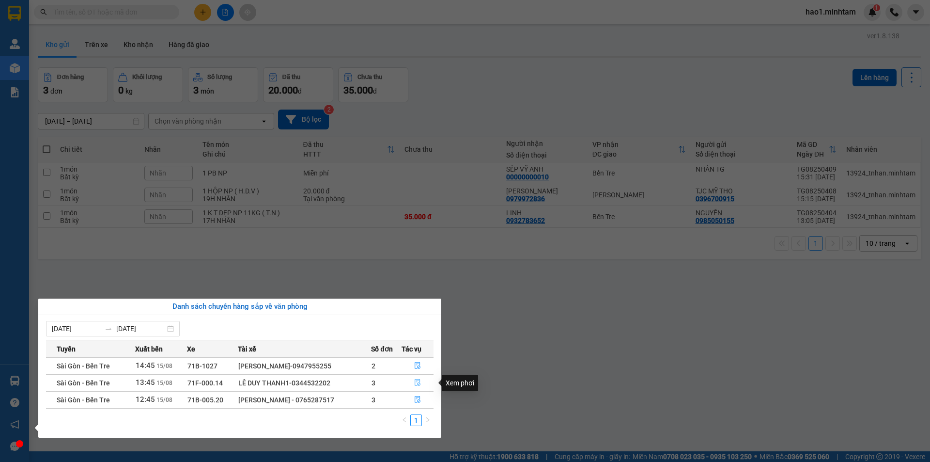
click at [419, 381] on icon "file-done" at bounding box center [418, 382] width 6 height 7
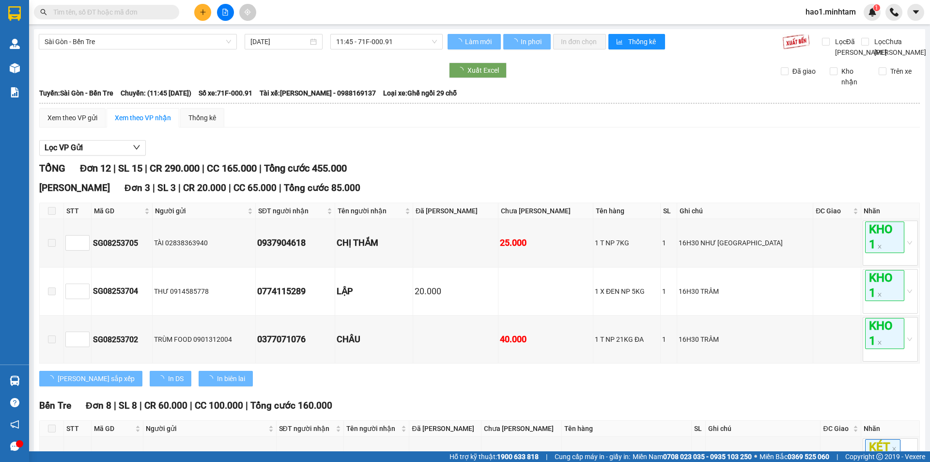
click at [518, 156] on div "Lọc VP Gửi" at bounding box center [479, 148] width 881 height 16
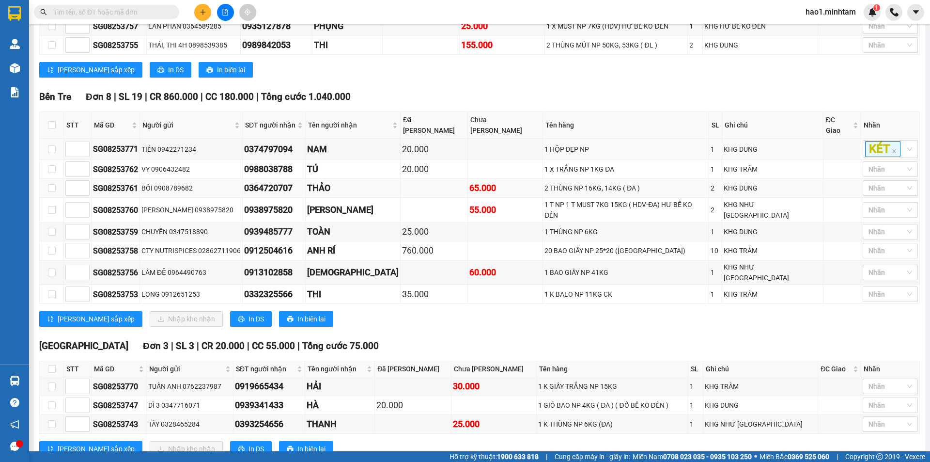
scroll to position [263, 0]
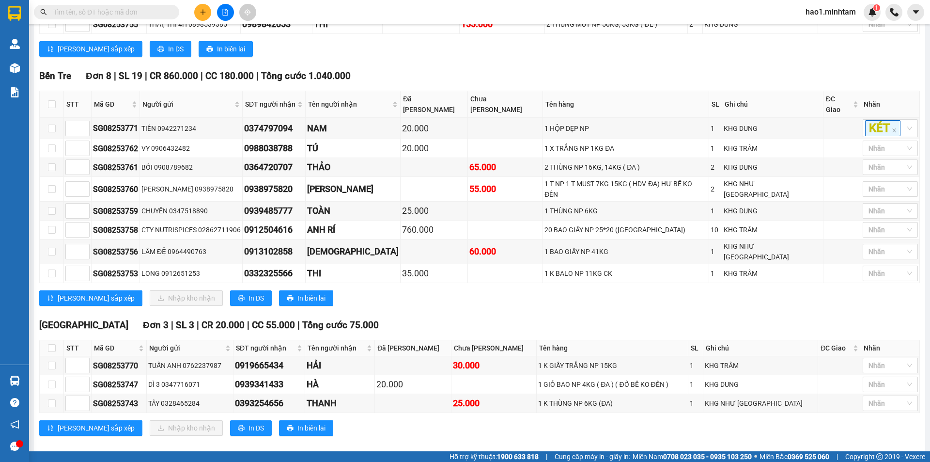
click at [429, 318] on div "Tiền Giang Đơn 3 | SL 3 | CR 20.000 | CC 55.000 | Tổng cước 75.000" at bounding box center [479, 325] width 881 height 15
click at [425, 318] on div "Tiền Giang Đơn 3 | SL 3 | CR 20.000 | CC 55.000 | Tổng cước 75.000" at bounding box center [479, 325] width 881 height 15
click at [415, 318] on div "Tiền Giang Đơn 3 | SL 3 | CR 20.000 | CC 55.000 | Tổng cước 75.000" at bounding box center [479, 325] width 881 height 15
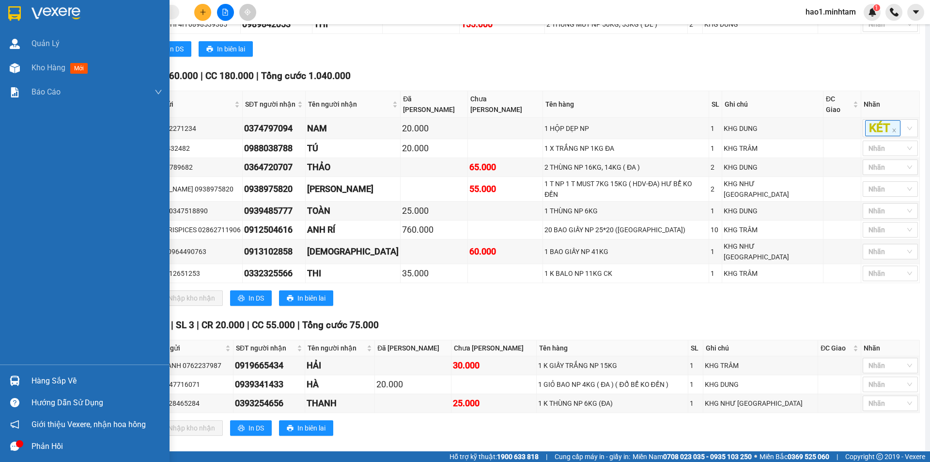
click at [29, 378] on div "Hàng sắp về" at bounding box center [85, 381] width 170 height 22
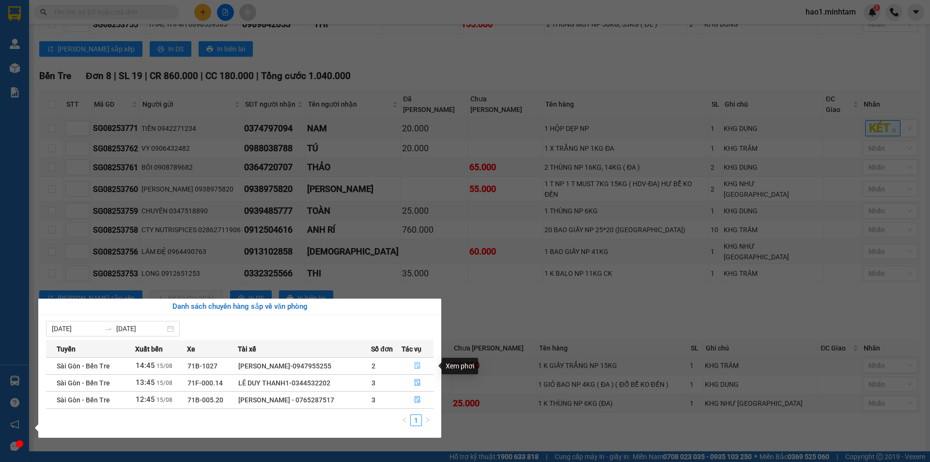
click at [418, 364] on icon "file-done" at bounding box center [418, 365] width 6 height 7
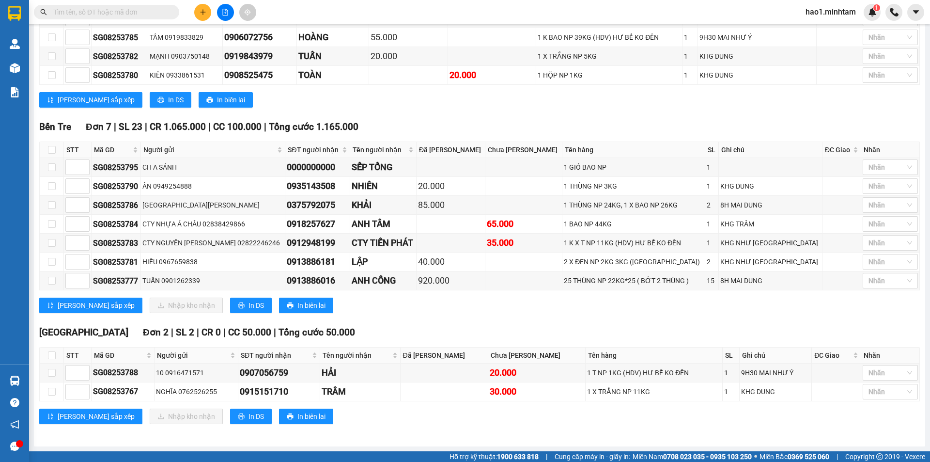
scroll to position [220, 0]
click at [420, 322] on div "TỔNG Đơn 13 | SL 29 | CR 1.140.000 | CC 195.000 | Tổng cước 1.335.000 Ngã Tư H…" at bounding box center [479, 193] width 881 height 485
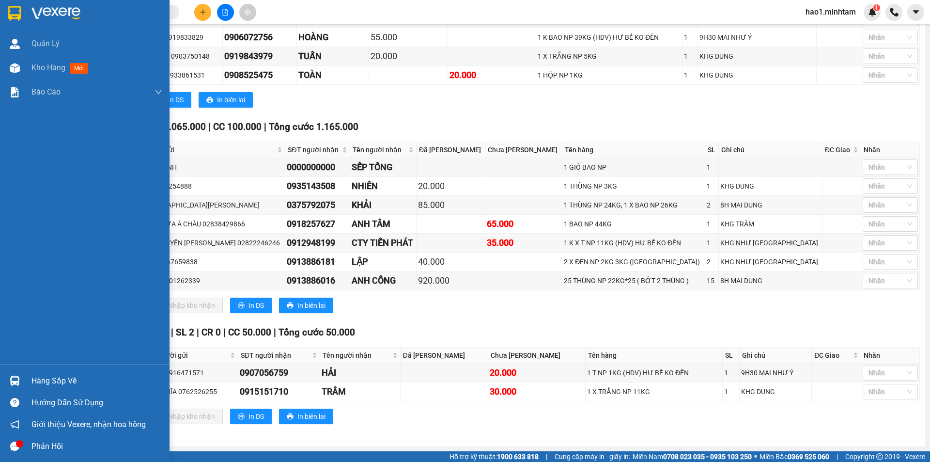
click at [17, 385] on img at bounding box center [15, 380] width 10 height 10
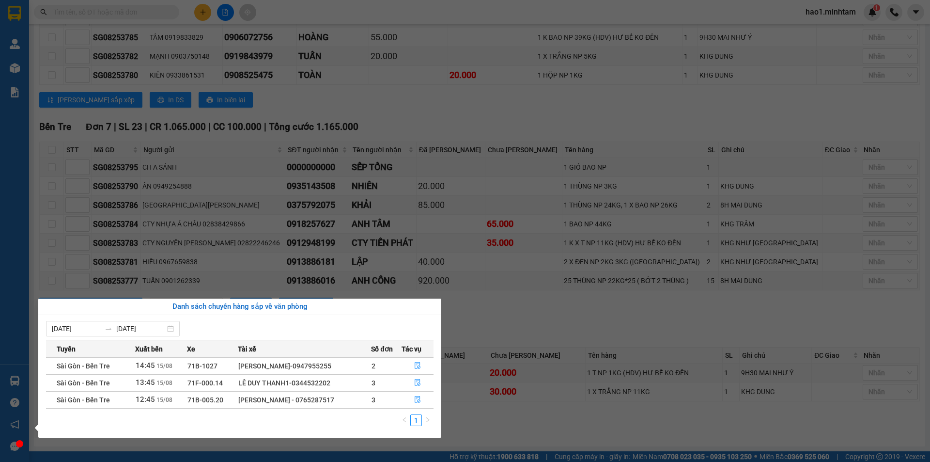
click at [582, 332] on section "Kết quả tìm kiếm ( 0 ) Bộ lọc Thuộc VP này Ngày tạo đơn gần nhất No Data hao1.m…" at bounding box center [465, 231] width 930 height 462
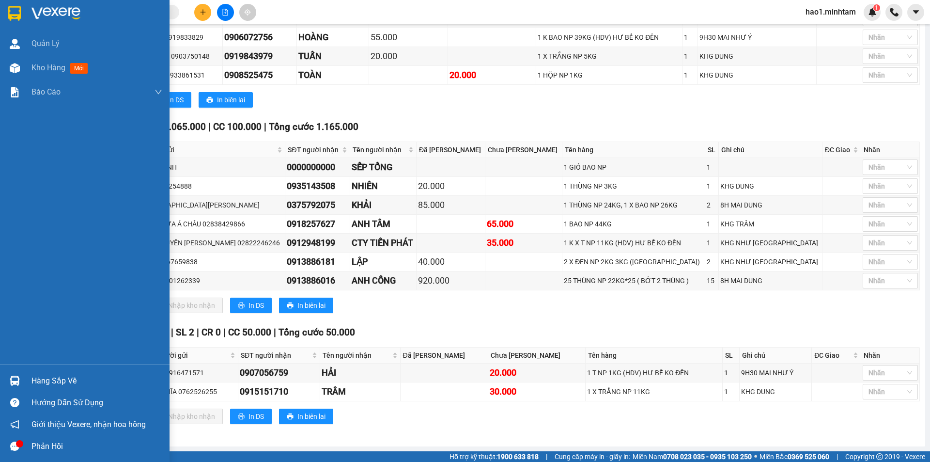
click at [9, 6] on img at bounding box center [14, 13] width 13 height 15
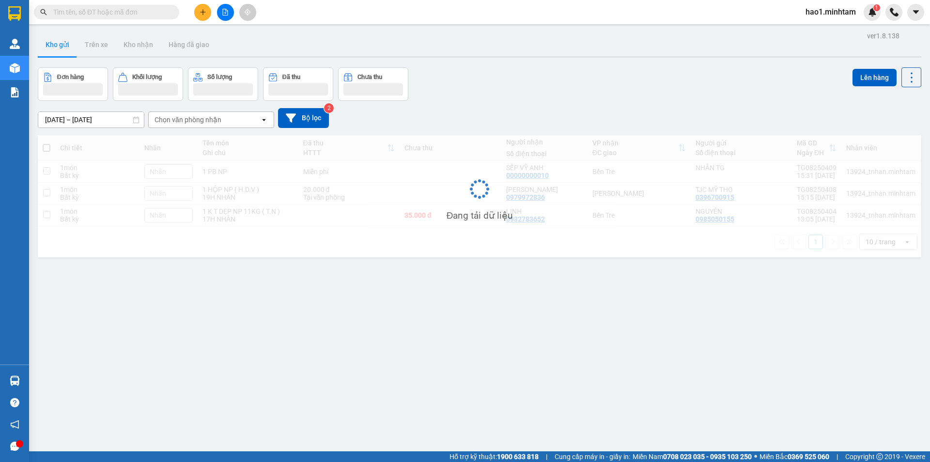
click at [447, 56] on div at bounding box center [480, 56] width 884 height 1
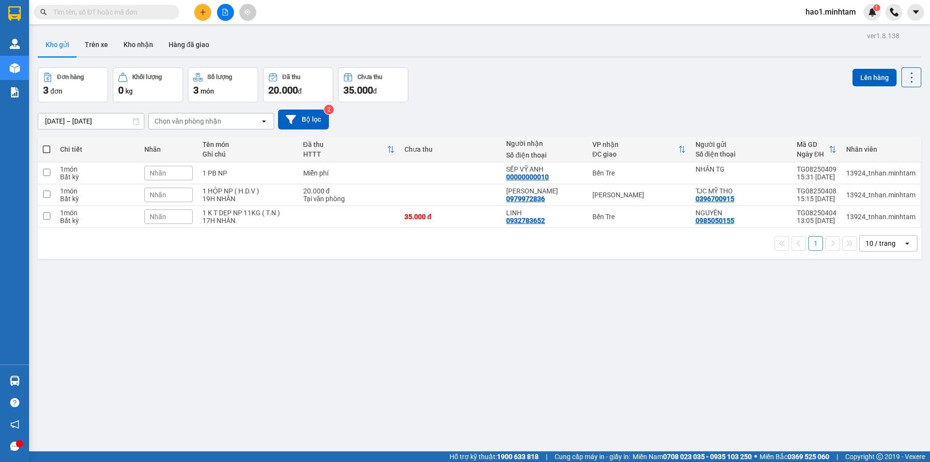
paste input "0943405579"
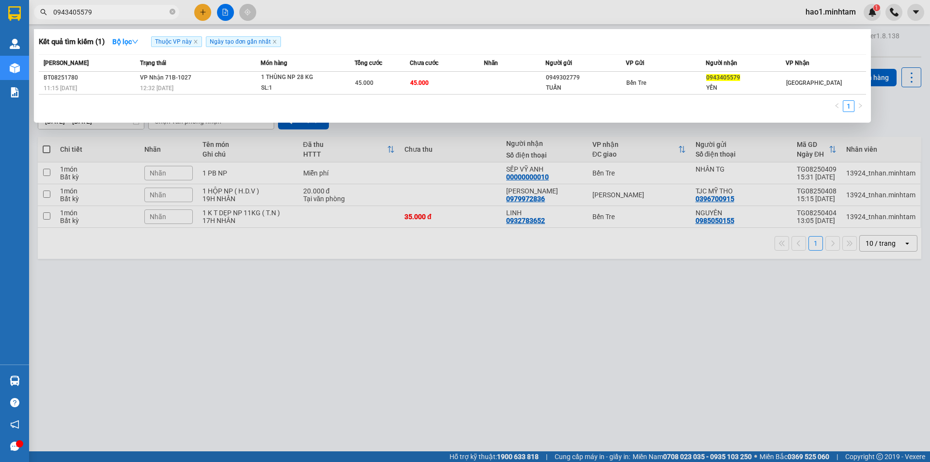
type input "0943405579"
click at [117, 14] on input "0943405579" at bounding box center [110, 12] width 114 height 11
click at [117, 13] on input "0943405579" at bounding box center [110, 12] width 114 height 11
click at [171, 13] on icon "close-circle" at bounding box center [173, 12] width 6 height 6
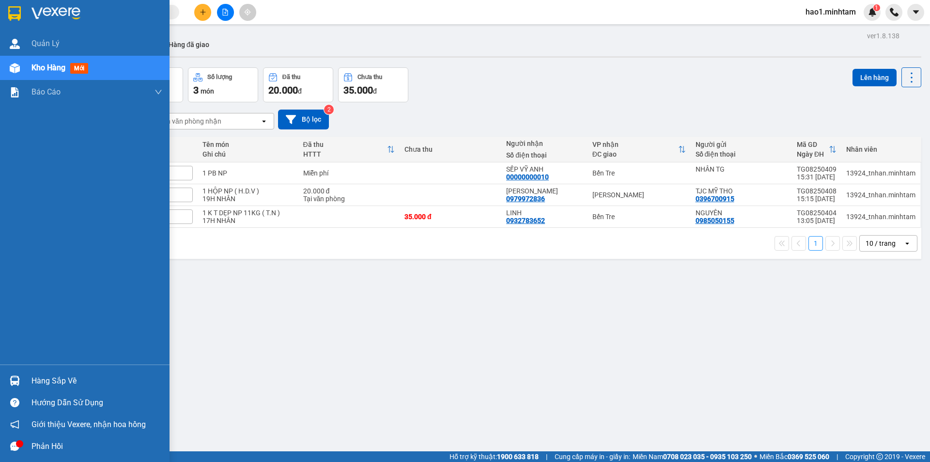
click at [13, 15] on img at bounding box center [14, 13] width 13 height 15
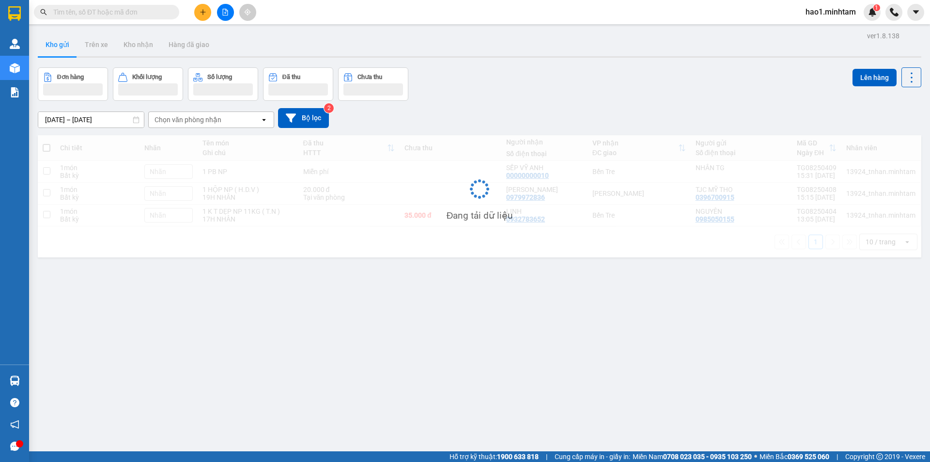
click at [409, 27] on main "ver 1.8.138 Kho gửi Trên xe Kho nhận Hàng đã giao Đơn hàng Khối lượng Số lượng …" at bounding box center [465, 225] width 930 height 451
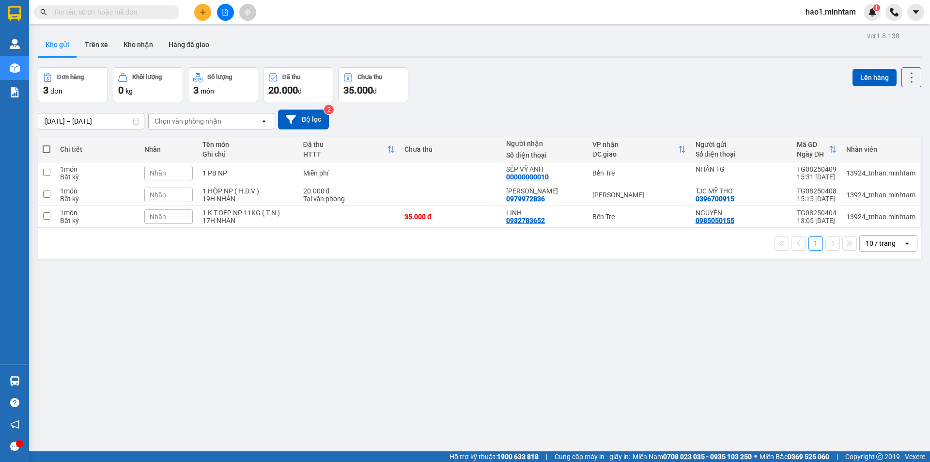
click at [383, 34] on div "Kho gửi Trên xe Kho nhận Hàng đã giao" at bounding box center [480, 46] width 884 height 26
click at [417, 33] on div "Kho gửi Trên xe Kho nhận Hàng đã giao" at bounding box center [480, 46] width 884 height 26
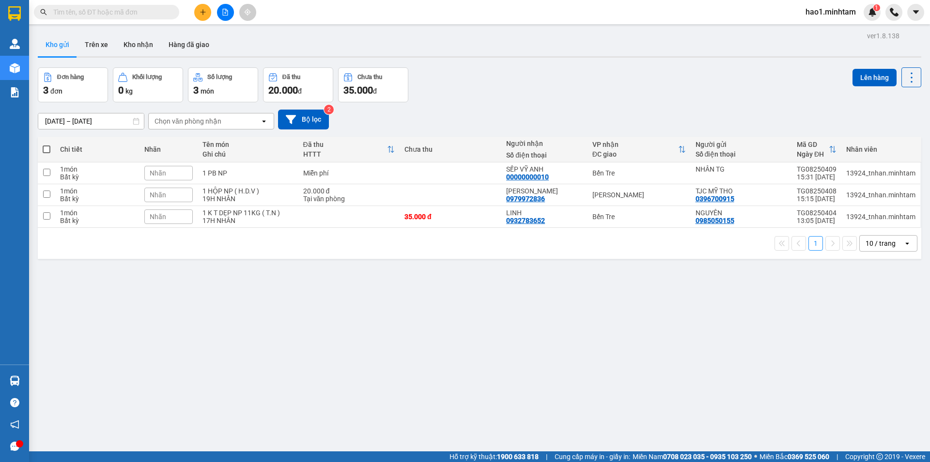
click at [417, 33] on div "Kho gửi Trên xe Kho nhận Hàng đã giao" at bounding box center [480, 46] width 884 height 26
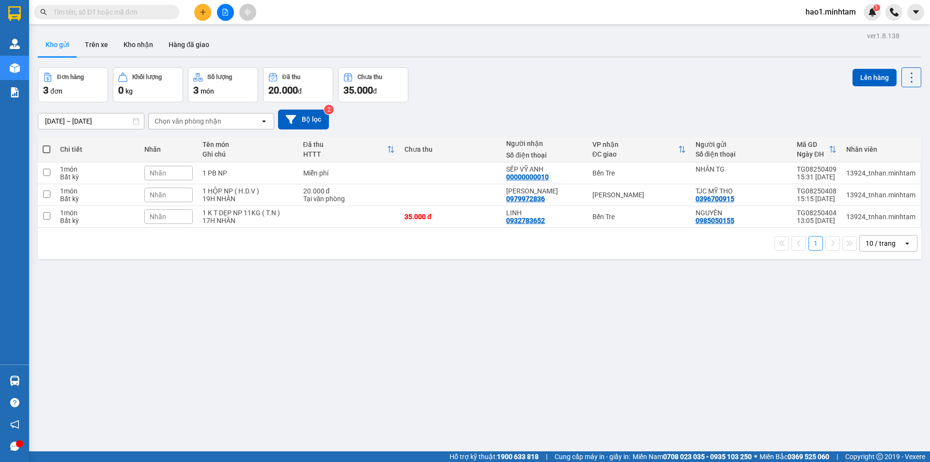
click at [417, 33] on div "Kho gửi Trên xe Kho nhận Hàng đã giao" at bounding box center [480, 46] width 884 height 26
click at [453, 94] on div "Đơn hàng 3 đơn Khối lượng 0 kg Số lượng 3 món Đã thu 20.000 đ Chưa thu 35.000 đ…" at bounding box center [480, 84] width 884 height 35
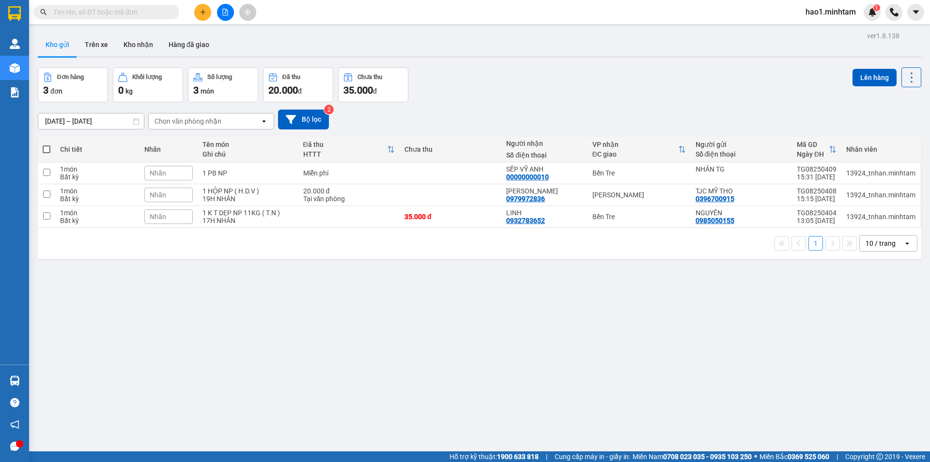
click at [479, 113] on div "13/08/2025 – 15/08/2025 Press the down arrow key to interact with the calendar …" at bounding box center [480, 119] width 884 height 20
click at [136, 14] on input "text" at bounding box center [110, 12] width 114 height 11
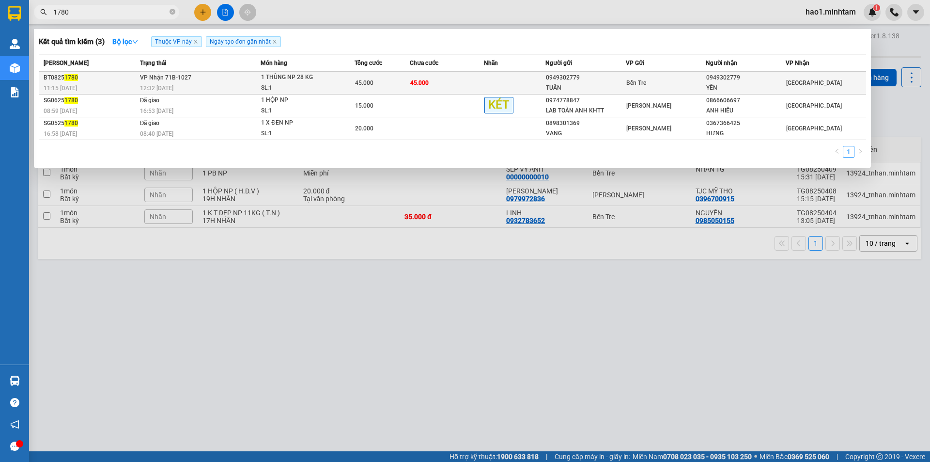
type input "1780"
click at [416, 85] on span "45.000" at bounding box center [419, 82] width 18 height 7
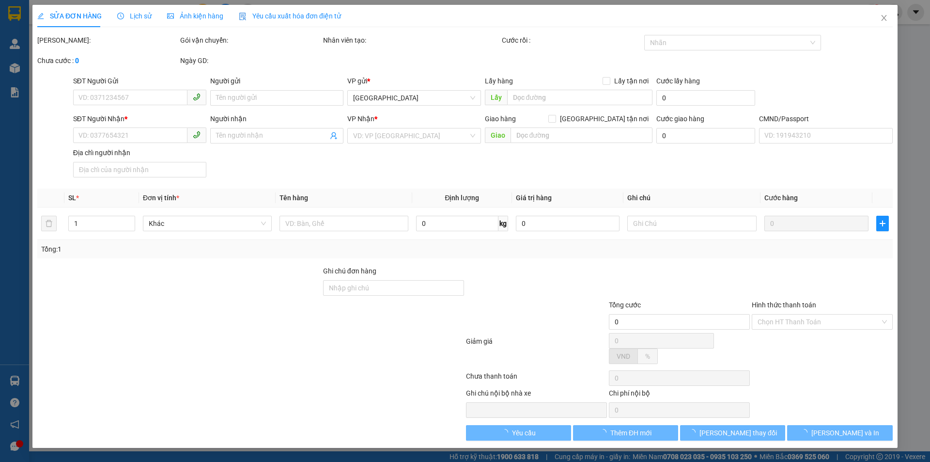
type input "0949302779"
type input "TUẤN"
type input "0949302779"
type input "YẾN"
type input "0949302779"
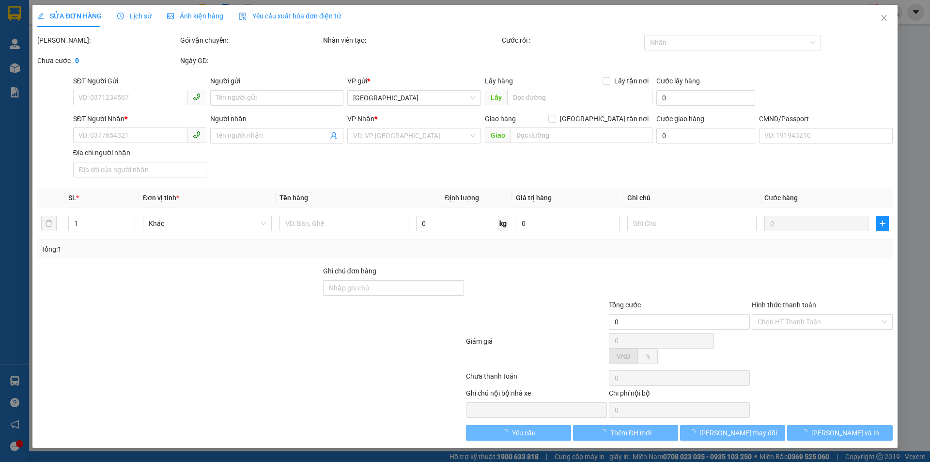
type input "45.000"
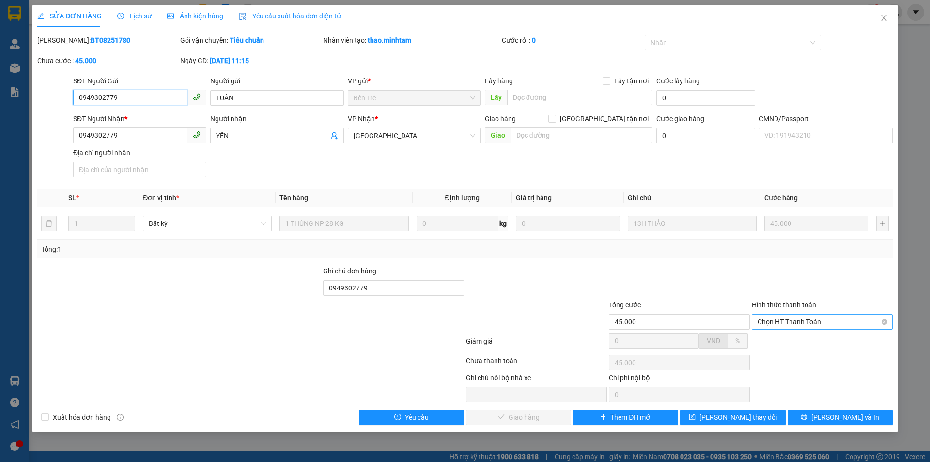
click at [784, 321] on span "Chọn HT Thanh Toán" at bounding box center [822, 321] width 129 height 15
click at [781, 340] on div "Tại văn phòng" at bounding box center [822, 341] width 129 height 11
type input "0"
click at [523, 422] on button "Lưu và Giao hàng" at bounding box center [518, 417] width 105 height 16
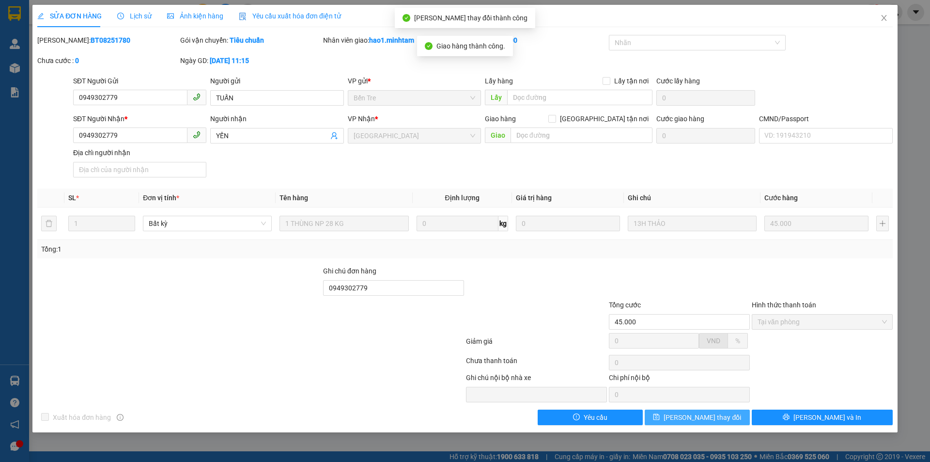
click at [735, 418] on button "Lưu thay đổi" at bounding box center [697, 417] width 105 height 16
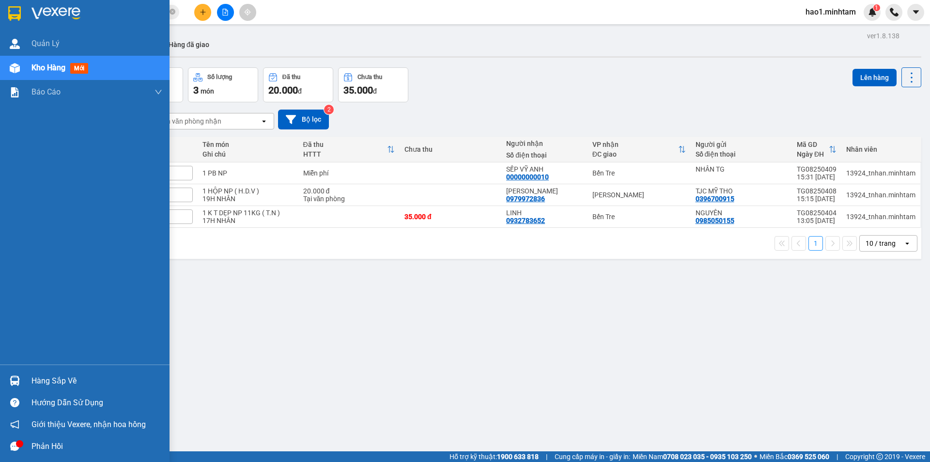
click at [24, 380] on div "Hàng sắp về" at bounding box center [85, 381] width 170 height 22
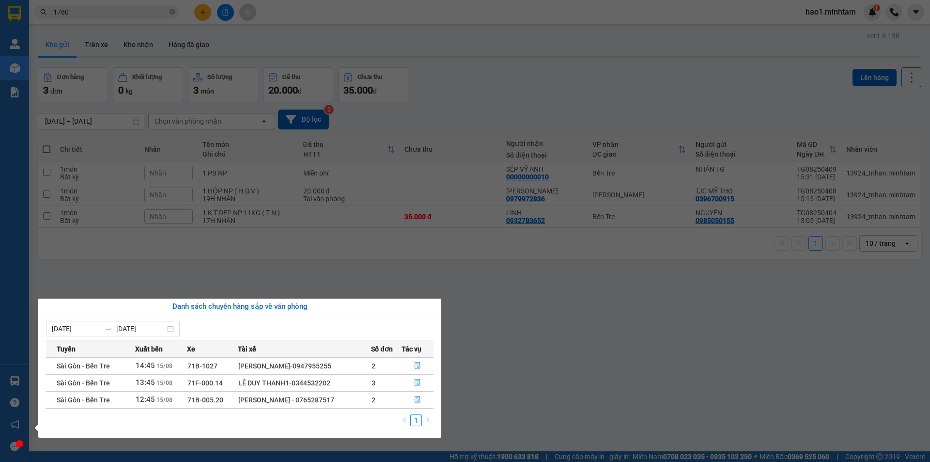
click at [481, 127] on section "Kết quả tìm kiếm ( 3 ) Bộ lọc Thuộc VP này Ngày tạo đơn gần nhất Mã ĐH Trạng th…" at bounding box center [465, 231] width 930 height 462
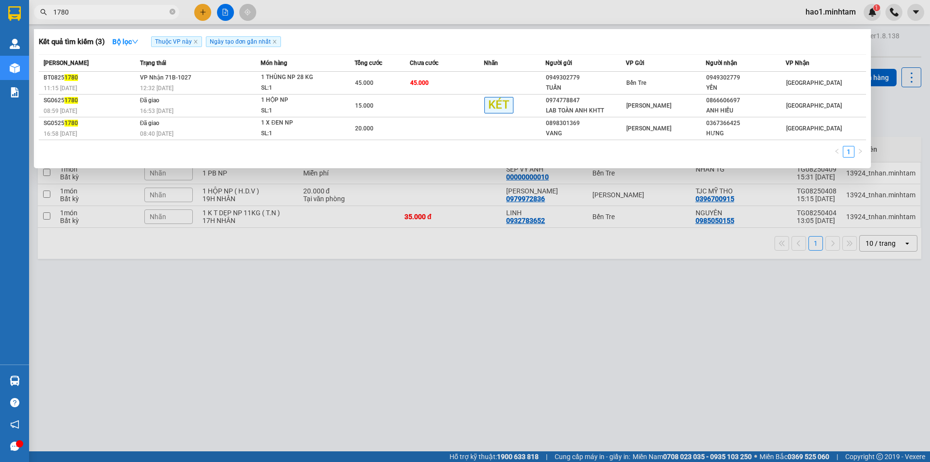
click at [134, 11] on input "1780" at bounding box center [110, 12] width 114 height 11
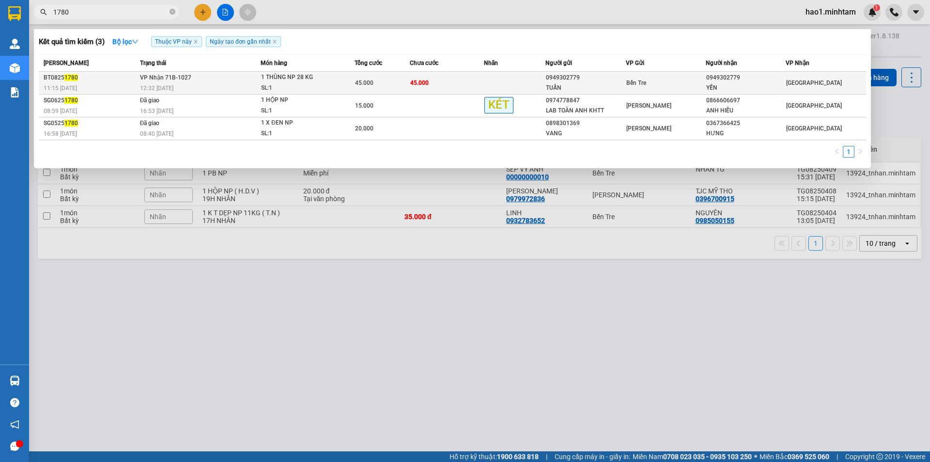
click at [203, 88] on div "12:32 - 15/08" at bounding box center [200, 88] width 121 height 11
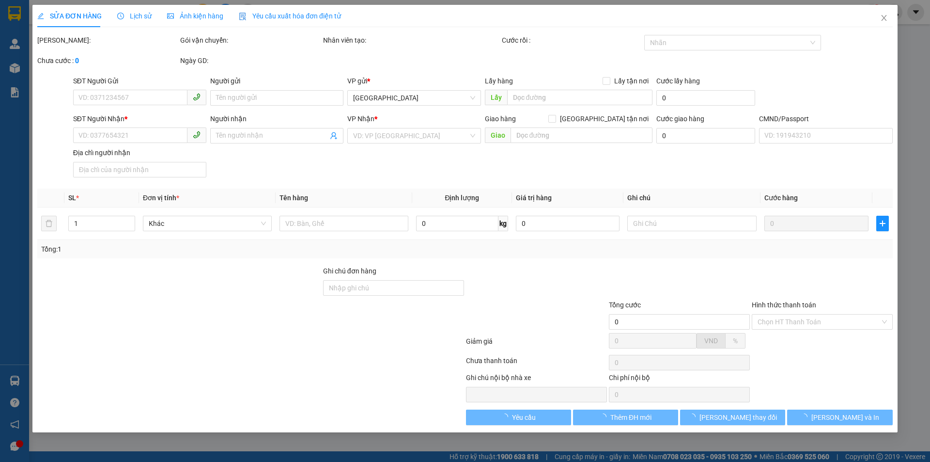
type input "0949302779"
type input "TUẤN"
type input "0949302779"
type input "YẾN"
type input "0949302779"
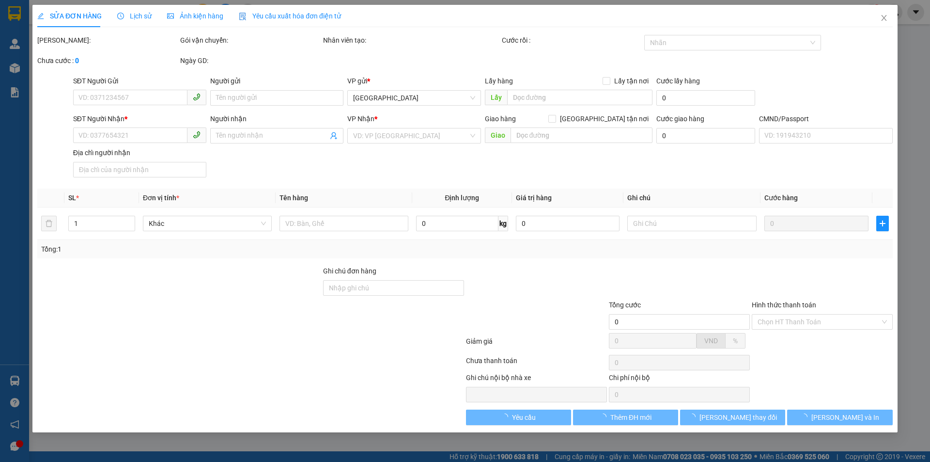
type input "45.000"
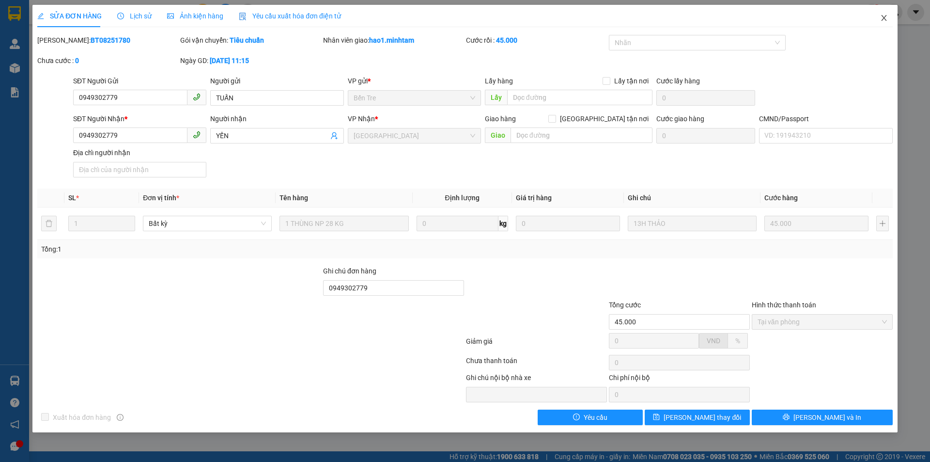
click at [880, 19] on icon "close" at bounding box center [884, 18] width 8 height 8
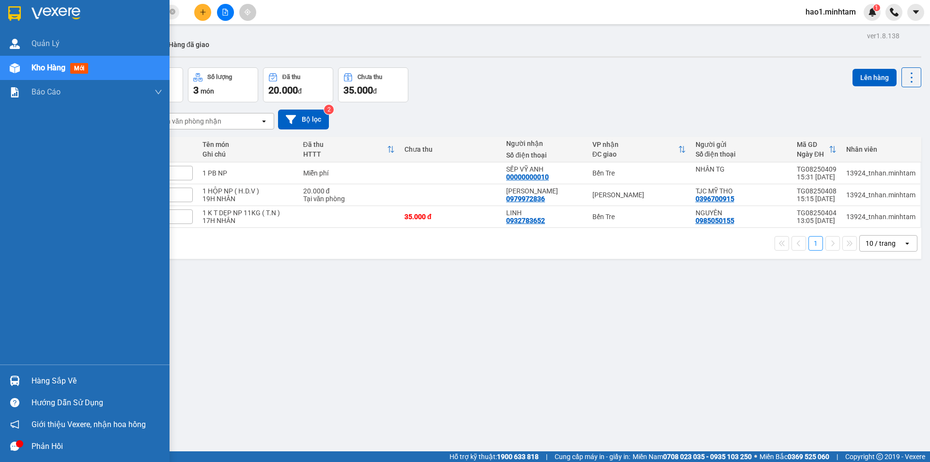
click at [47, 12] on img at bounding box center [55, 13] width 49 height 15
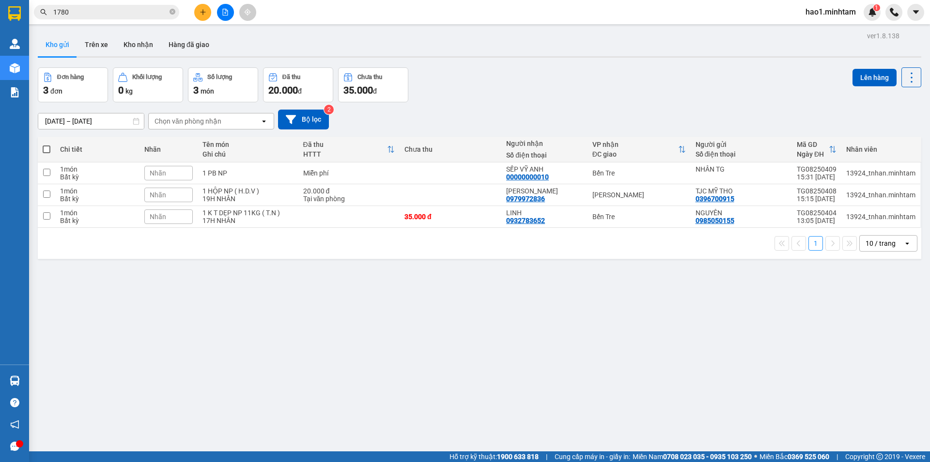
click at [301, 14] on div "Kết quả tìm kiếm ( 3 ) Bộ lọc Thuộc VP này Ngày tạo đơn gần nhất Mã ĐH Trạng th…" at bounding box center [465, 12] width 930 height 24
click at [174, 12] on icon "close-circle" at bounding box center [173, 12] width 6 height 6
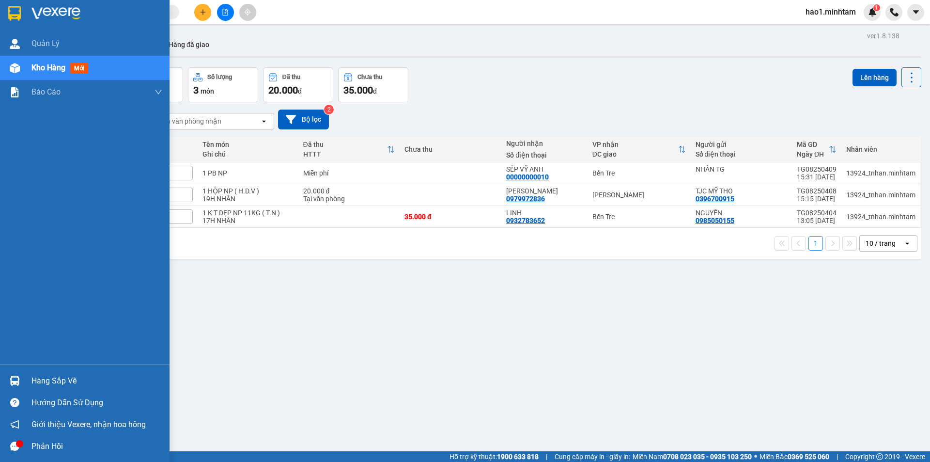
click at [13, 12] on img at bounding box center [14, 13] width 13 height 15
click at [37, 381] on div "Hàng sắp về" at bounding box center [96, 381] width 131 height 15
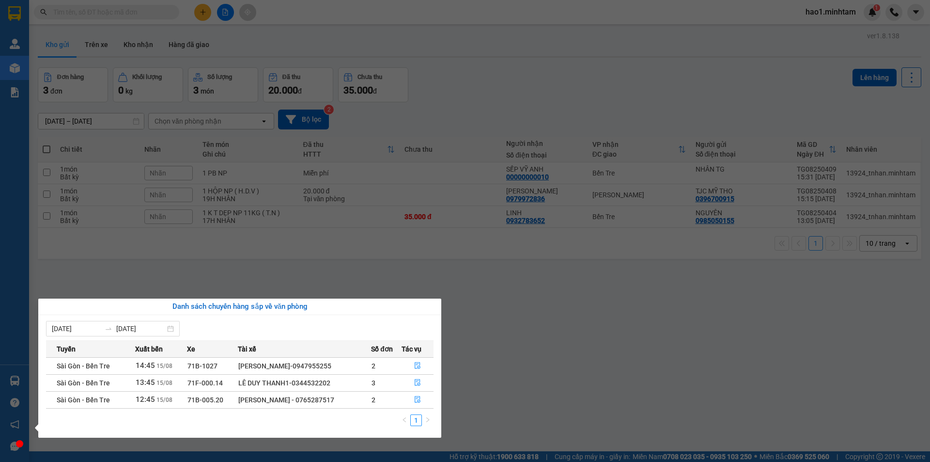
click at [123, 14] on section "Kết quả tìm kiếm ( 3 ) Bộ lọc Thuộc VP này Ngày tạo đơn gần nhất Mã ĐH Trạng th…" at bounding box center [465, 231] width 930 height 462
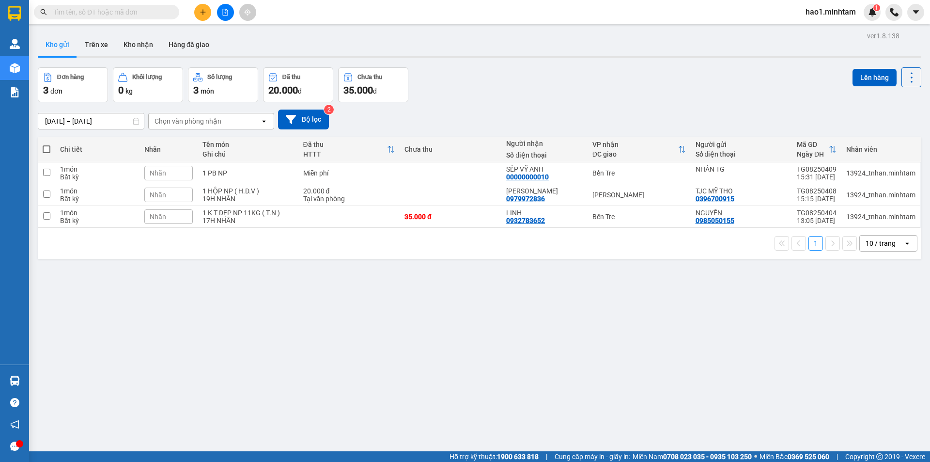
click at [123, 14] on input "text" at bounding box center [110, 12] width 114 height 11
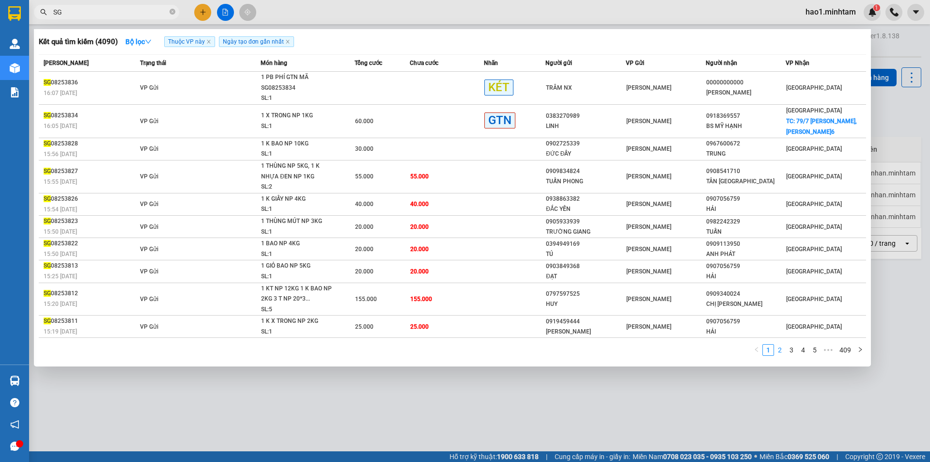
type input "SG"
click at [782, 347] on link "2" at bounding box center [780, 349] width 11 height 11
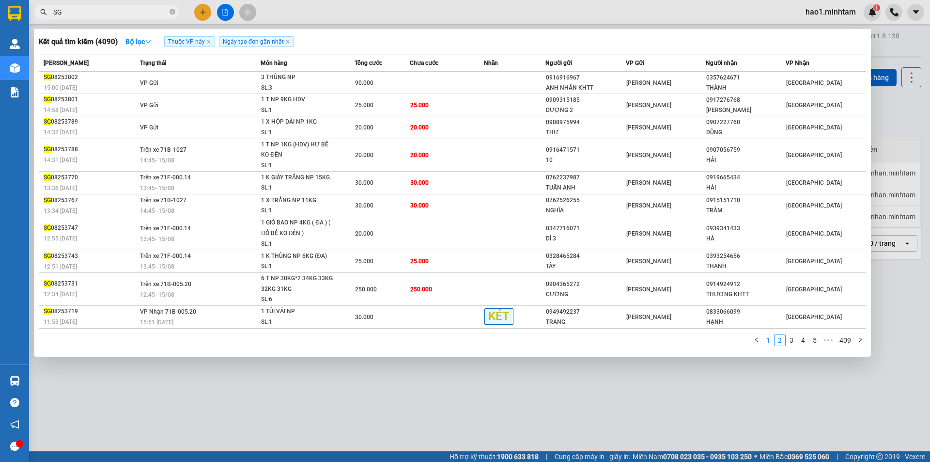
click at [771, 343] on link "1" at bounding box center [768, 340] width 11 height 11
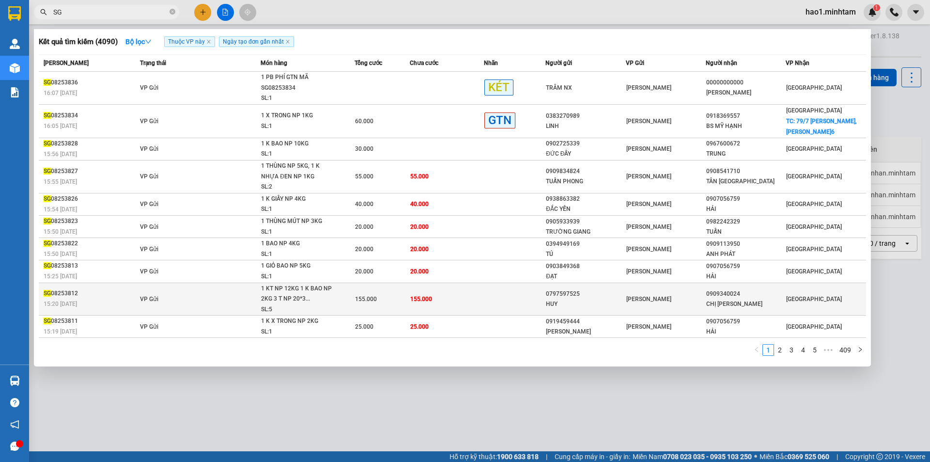
click at [290, 306] on div "SL: 5" at bounding box center [297, 309] width 73 height 11
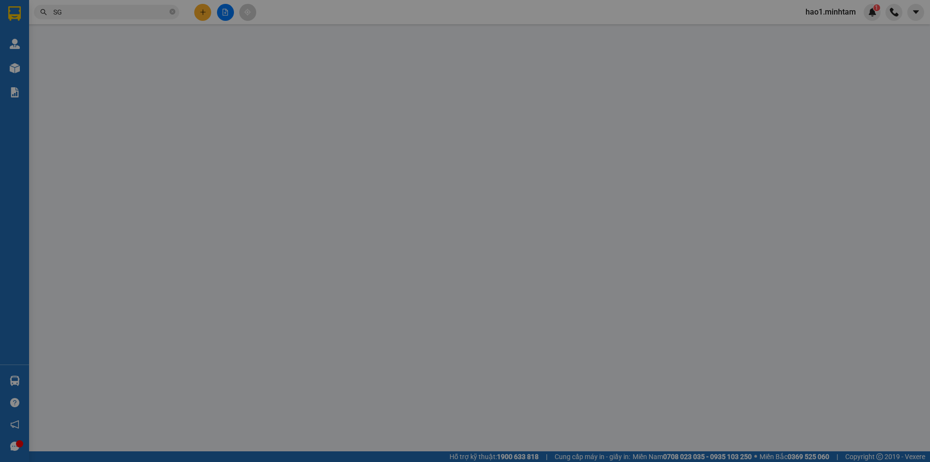
type input "0797597525"
type input "HUY"
type input "0909340024"
type input "CHỊ [PERSON_NAME]"
type input "PHỤ KIỆN PCCC (ĐỔ BỂ KO ĐỀN )"
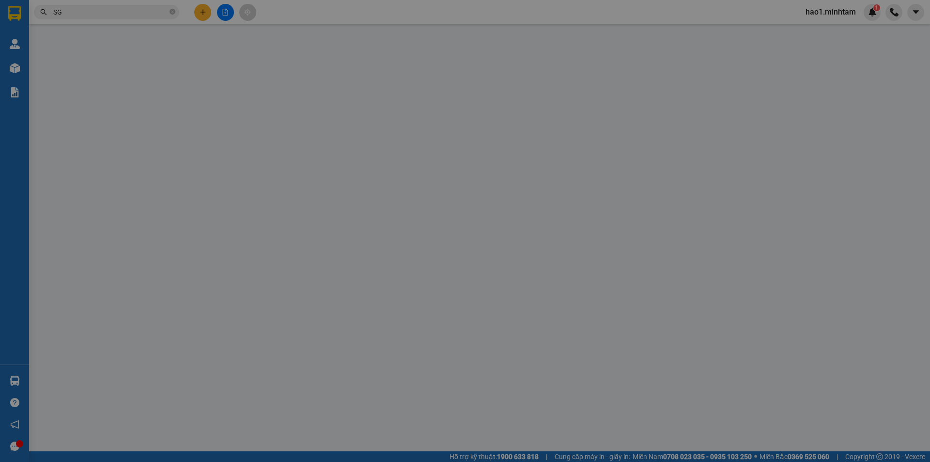
type input "155.000"
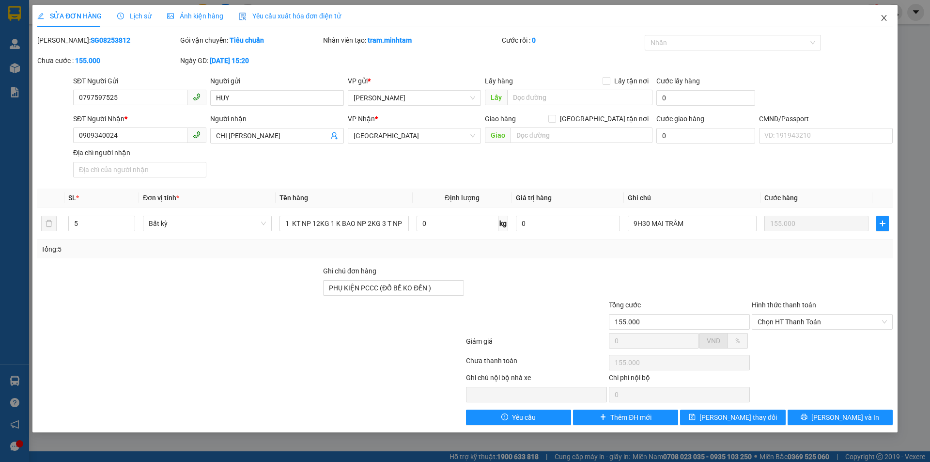
click at [881, 20] on icon "close" at bounding box center [884, 18] width 8 height 8
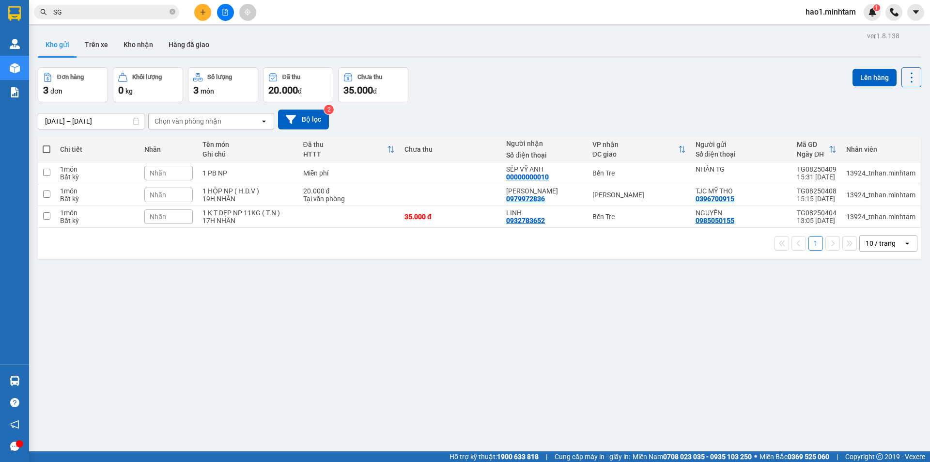
click at [118, 14] on input "SG" at bounding box center [110, 12] width 114 height 11
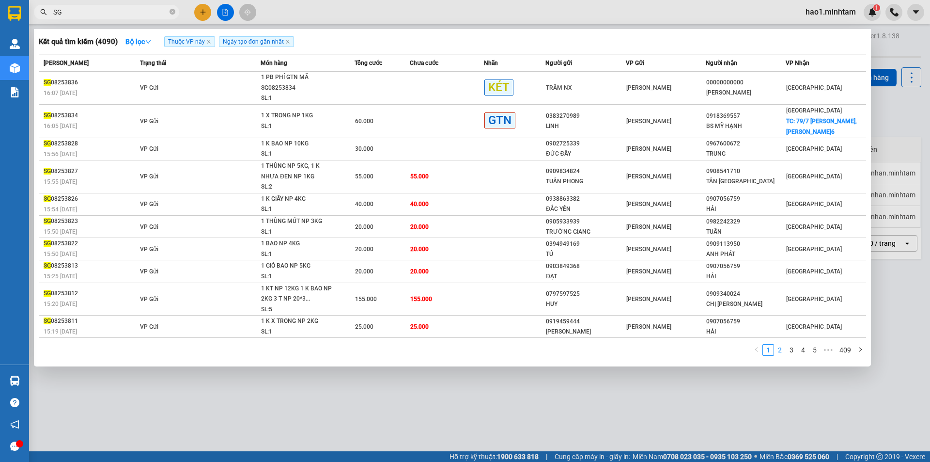
click at [779, 349] on link "2" at bounding box center [780, 349] width 11 height 11
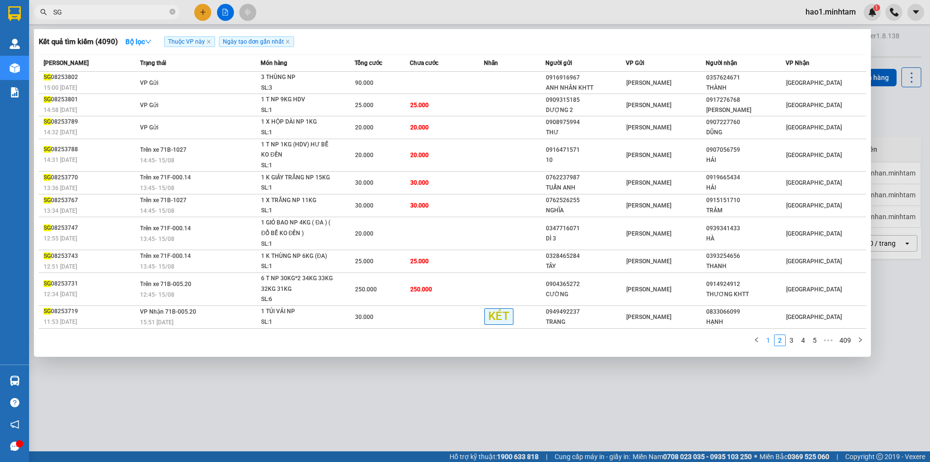
click at [773, 341] on link "1" at bounding box center [768, 340] width 11 height 11
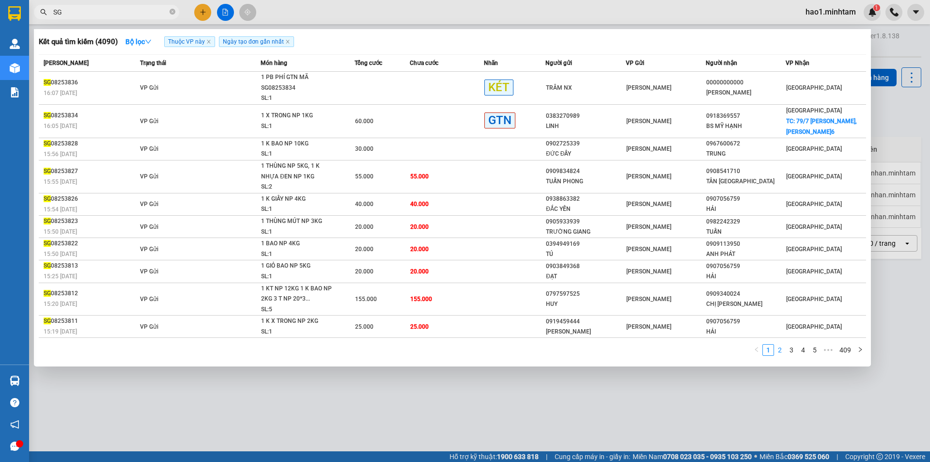
click at [780, 353] on link "2" at bounding box center [780, 349] width 11 height 11
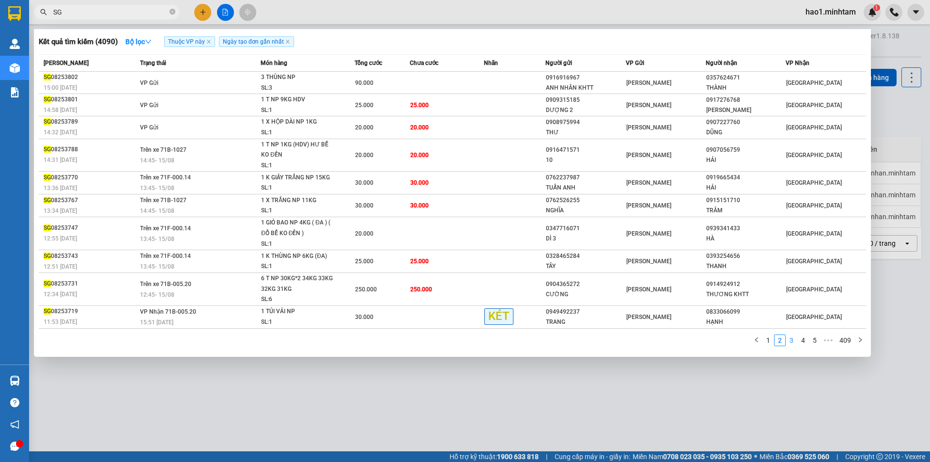
click at [795, 339] on link "3" at bounding box center [791, 340] width 11 height 11
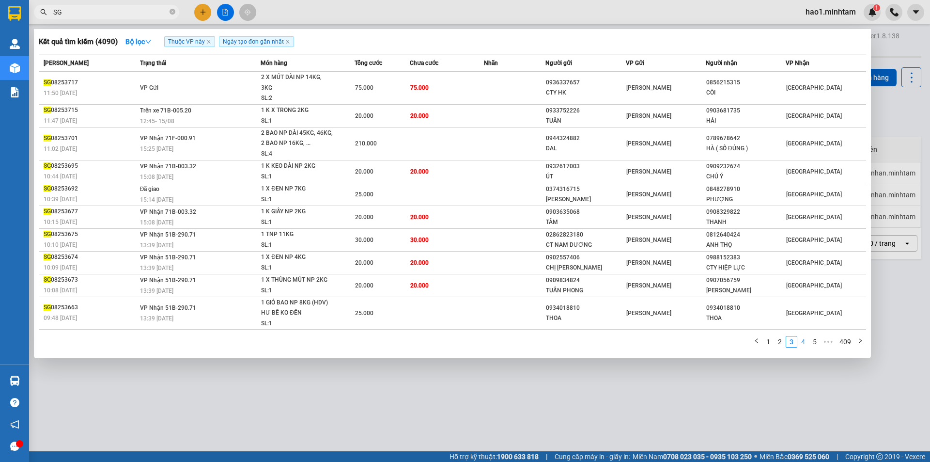
click at [807, 336] on link "4" at bounding box center [803, 341] width 11 height 11
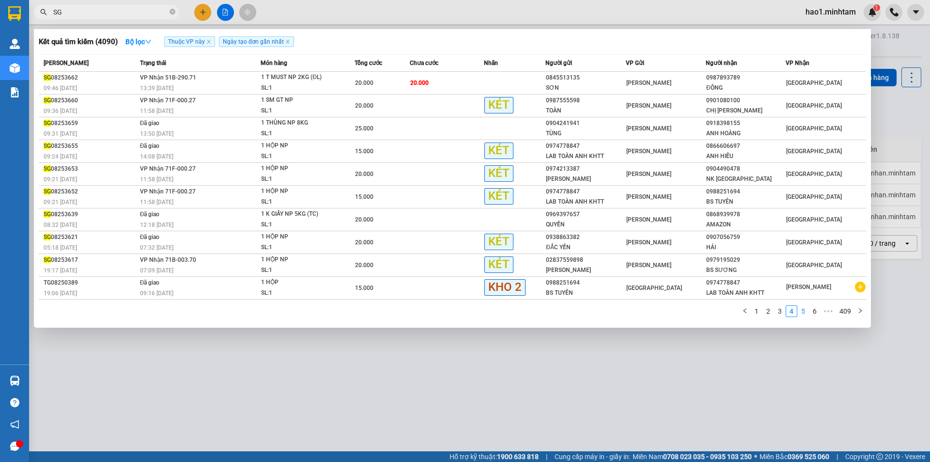
click at [804, 312] on link "5" at bounding box center [803, 311] width 11 height 11
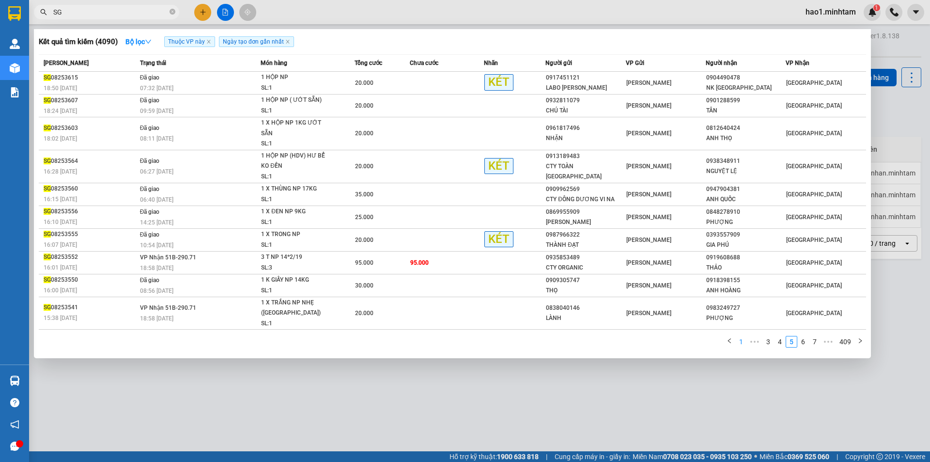
click at [742, 336] on link "1" at bounding box center [741, 341] width 11 height 11
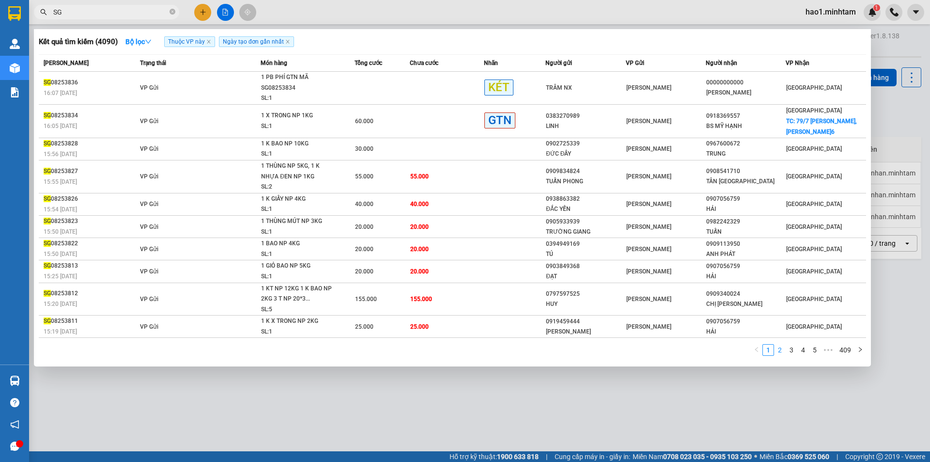
click at [783, 347] on link "2" at bounding box center [780, 349] width 11 height 11
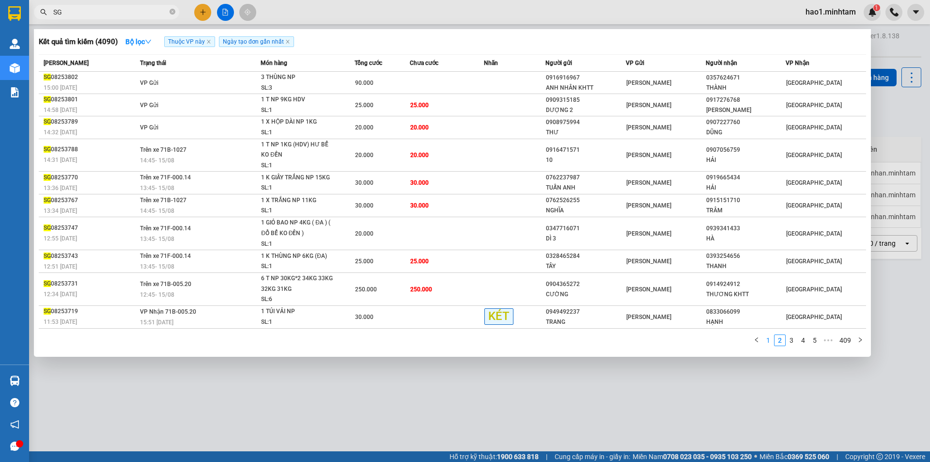
click at [772, 343] on link "1" at bounding box center [768, 340] width 11 height 11
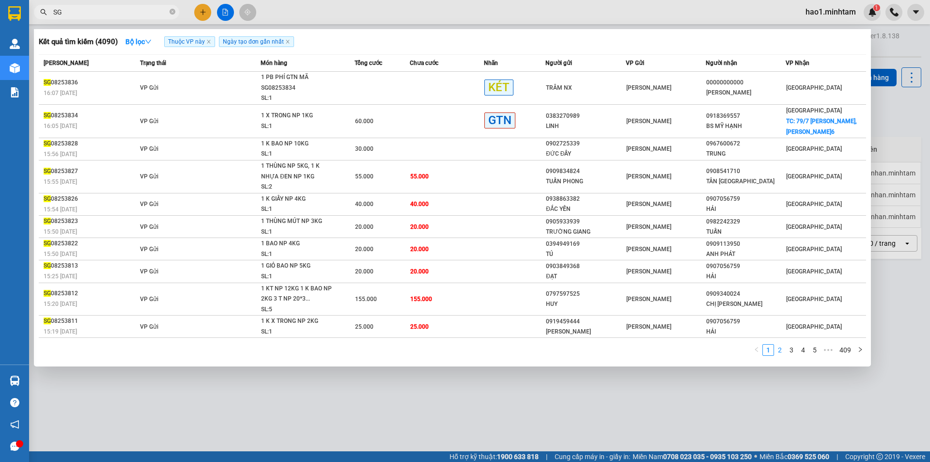
click at [781, 350] on link "2" at bounding box center [780, 349] width 11 height 11
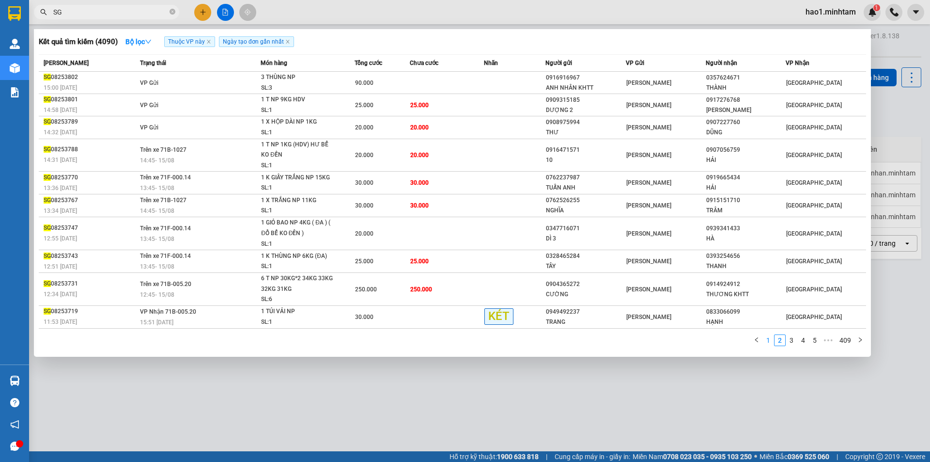
click at [772, 342] on link "1" at bounding box center [768, 340] width 11 height 11
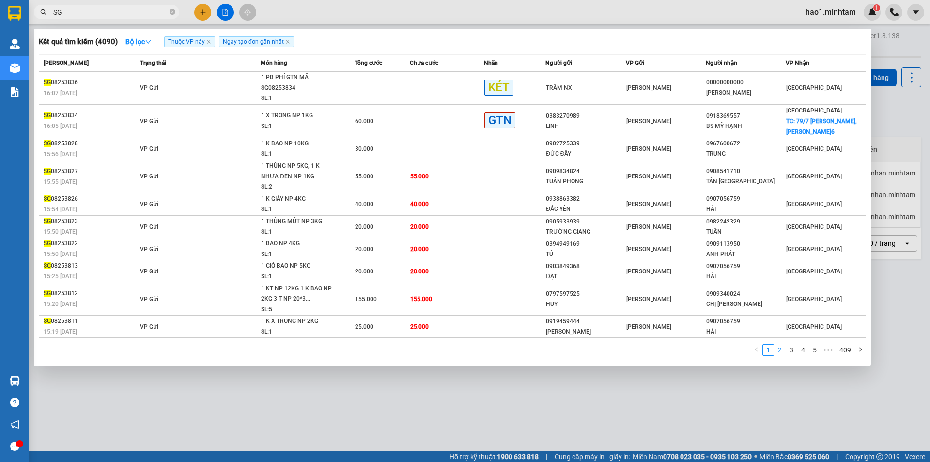
click at [780, 350] on link "2" at bounding box center [780, 349] width 11 height 11
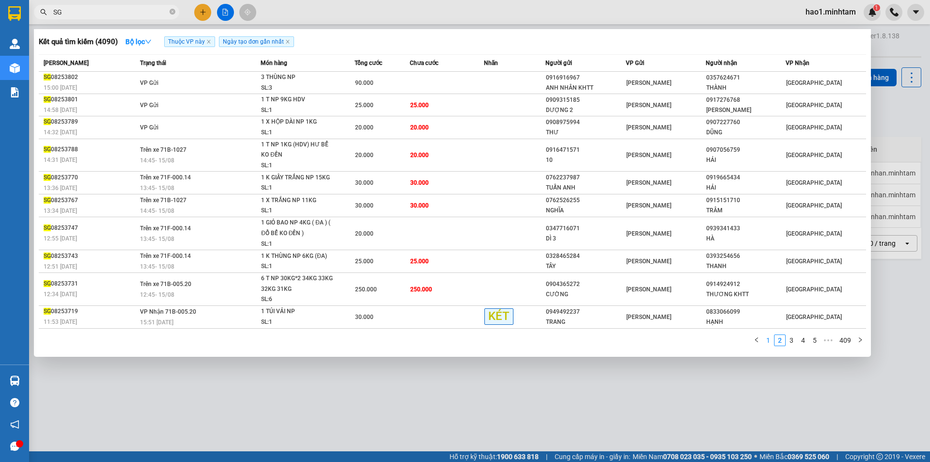
click at [771, 343] on link "1" at bounding box center [768, 340] width 11 height 11
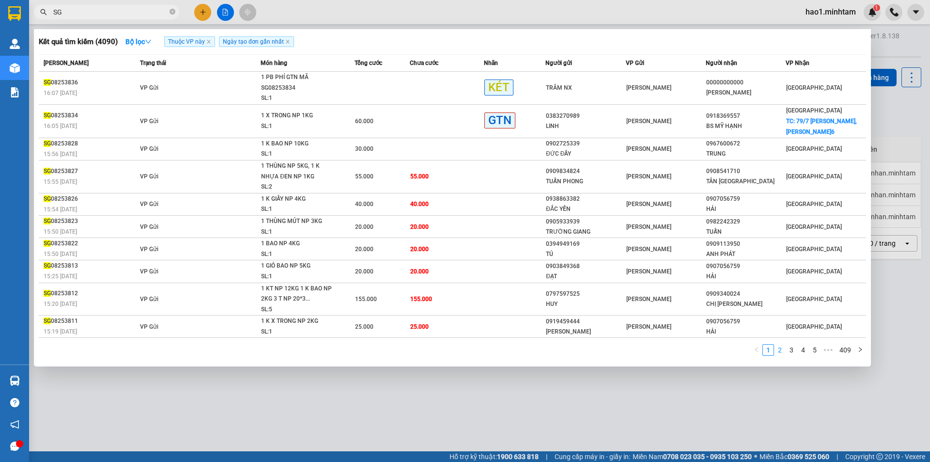
click at [781, 352] on link "2" at bounding box center [780, 349] width 11 height 11
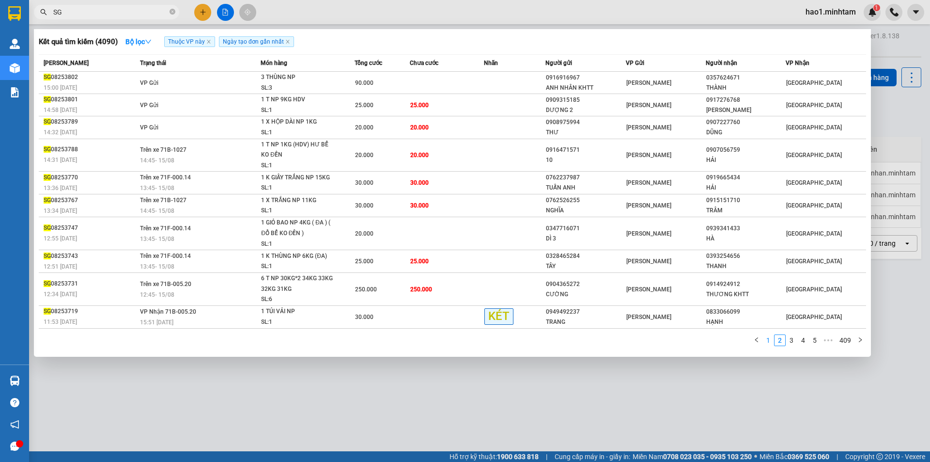
click at [771, 343] on link "1" at bounding box center [768, 340] width 11 height 11
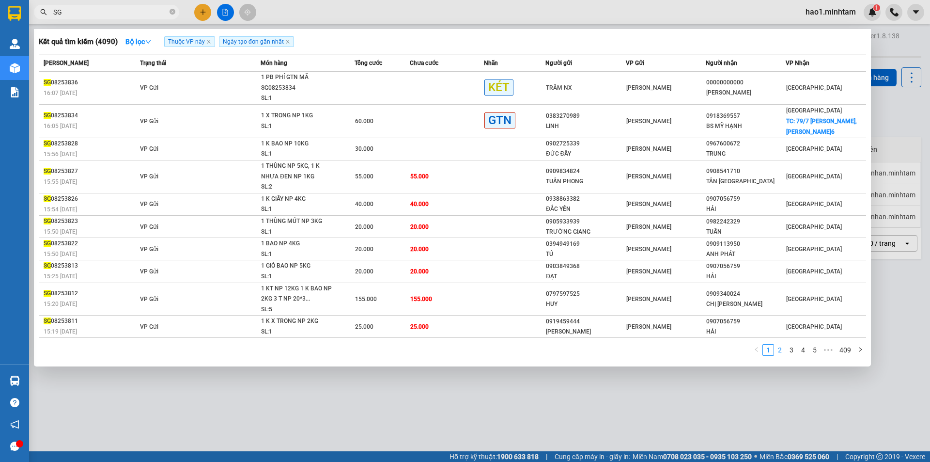
click at [783, 349] on link "2" at bounding box center [780, 349] width 11 height 11
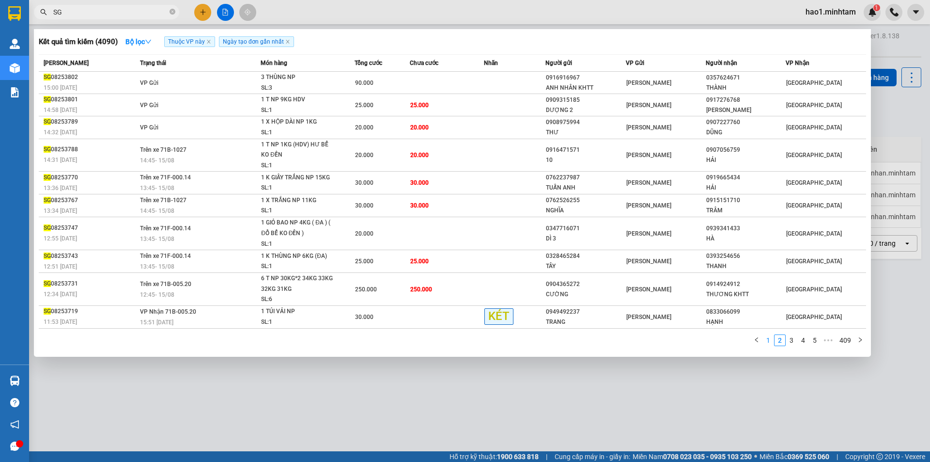
click at [770, 340] on link "1" at bounding box center [768, 340] width 11 height 11
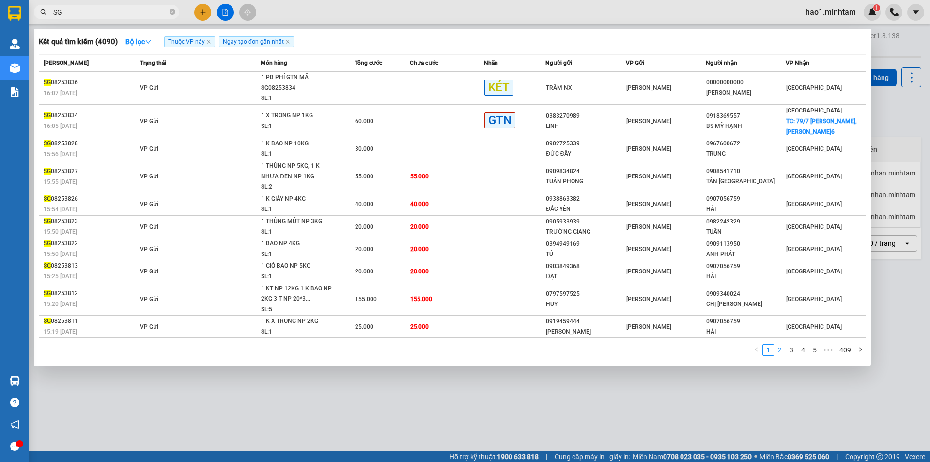
click at [782, 355] on link "2" at bounding box center [780, 349] width 11 height 11
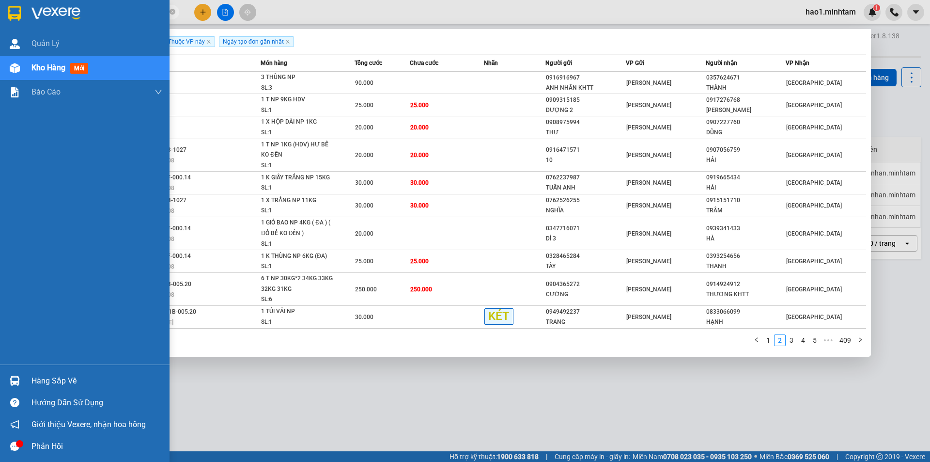
drag, startPoint x: 15, startPoint y: 18, endPoint x: 115, endPoint y: 0, distance: 101.9
click at [14, 18] on img at bounding box center [14, 13] width 13 height 15
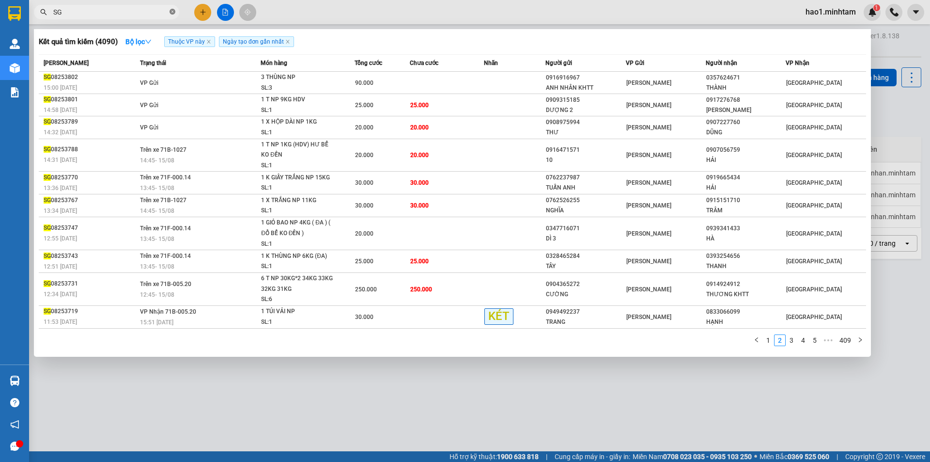
click at [171, 15] on icon "close-circle" at bounding box center [173, 12] width 6 height 6
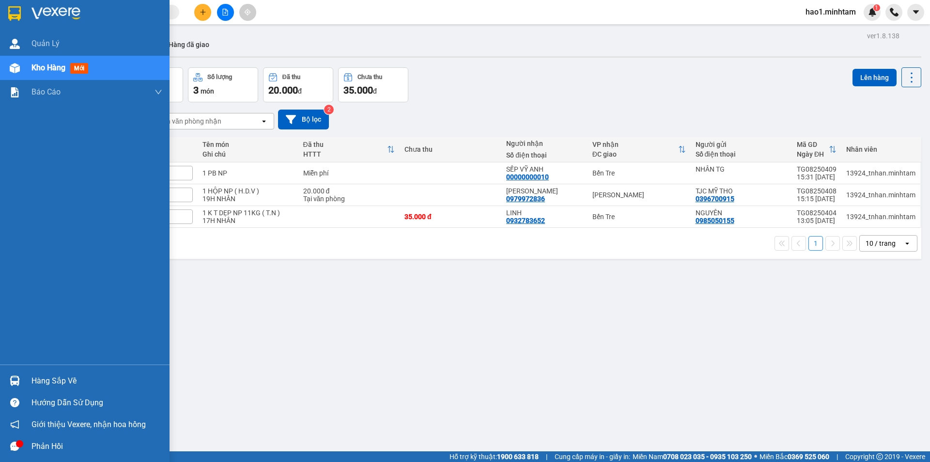
click at [24, 15] on div at bounding box center [85, 15] width 170 height 31
click at [36, 380] on div "Hàng sắp về" at bounding box center [96, 381] width 131 height 15
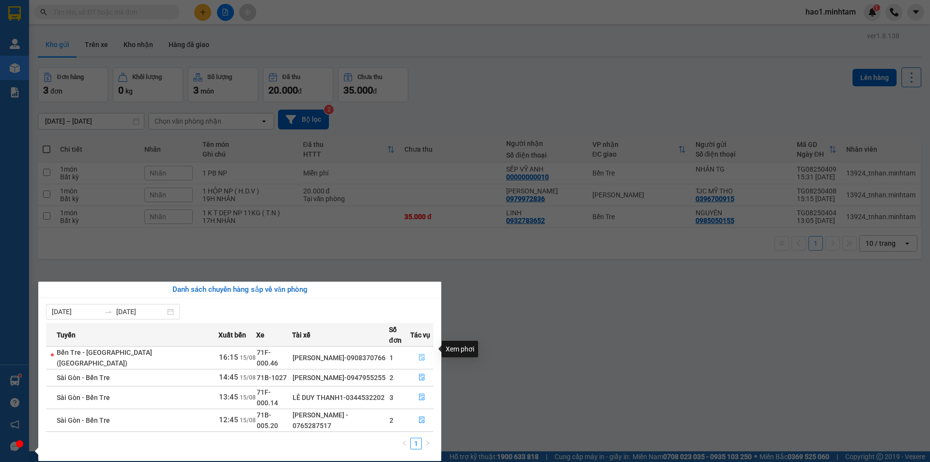
click at [421, 354] on icon "file-done" at bounding box center [422, 357] width 6 height 7
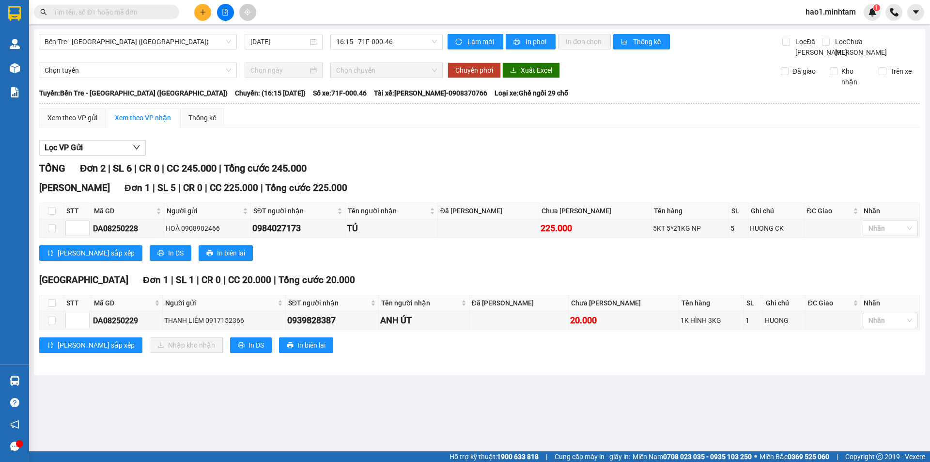
click at [546, 156] on div "Lọc VP Gửi" at bounding box center [479, 148] width 881 height 16
click at [477, 287] on div "Tiền Giang Đơn 1 | SL 1 | CR 0 | CC 20.000 | Tổng cước 20.000" at bounding box center [479, 280] width 881 height 15
click at [475, 287] on div "Tiền Giang Đơn 1 | SL 1 | CR 0 | CC 20.000 | Tổng cước 20.000" at bounding box center [479, 280] width 881 height 15
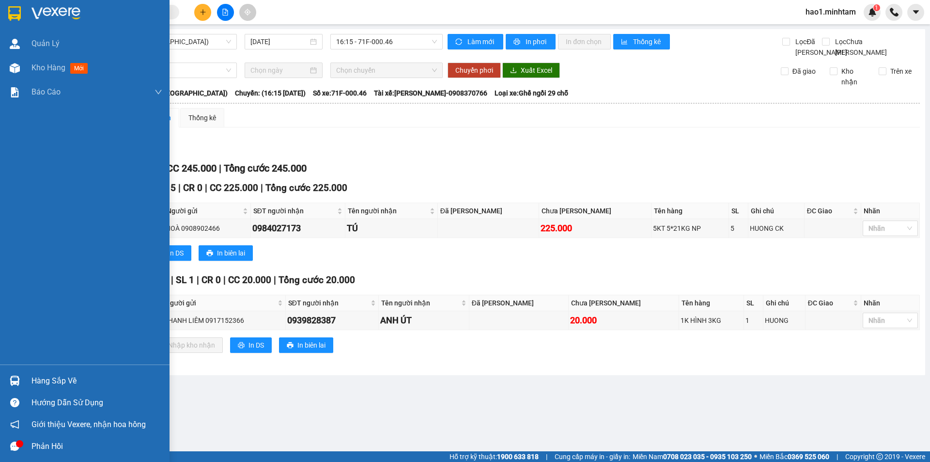
click at [12, 376] on img at bounding box center [15, 380] width 10 height 10
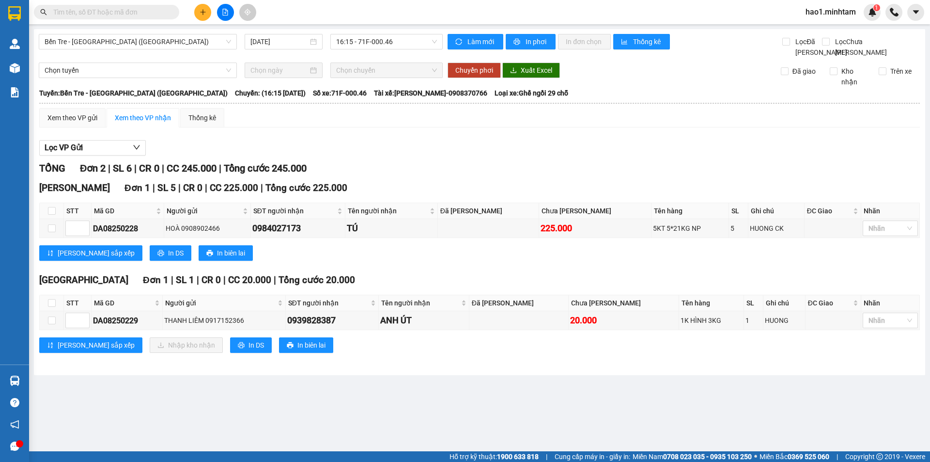
click at [460, 259] on section "Kết quả tìm kiếm ( 4090 ) Bộ lọc Thuộc VP này Ngày tạo đơn gần nhất Mã ĐH Trạng…" at bounding box center [465, 231] width 930 height 462
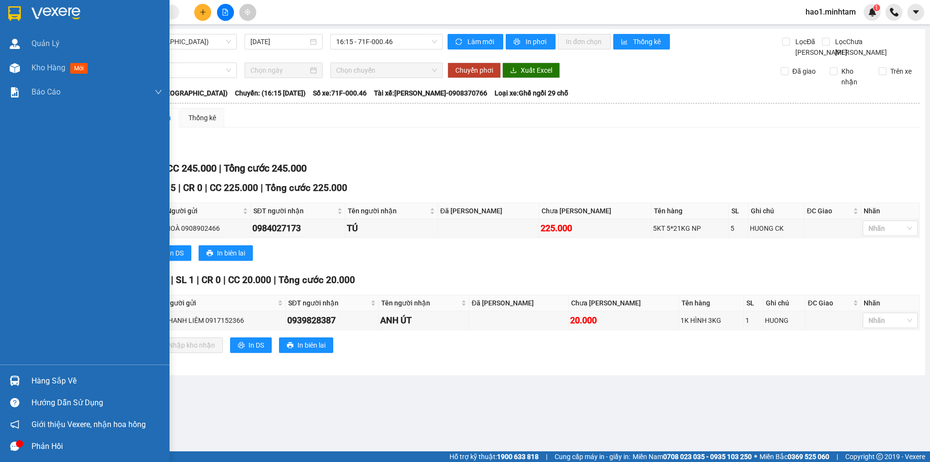
click at [17, 15] on img at bounding box center [14, 13] width 13 height 15
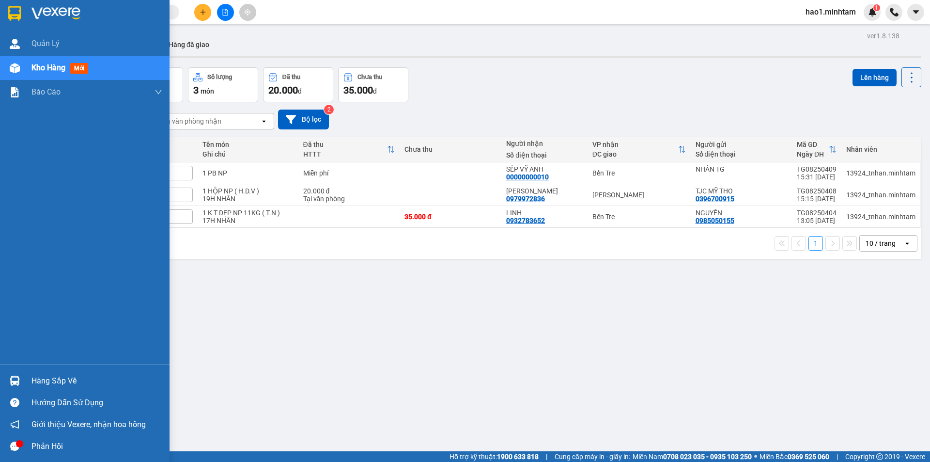
click at [22, 375] on div at bounding box center [14, 380] width 17 height 17
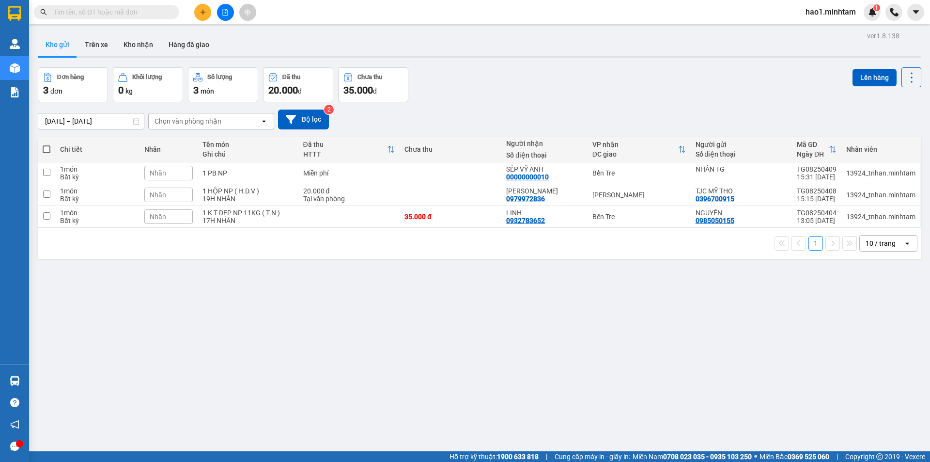
click at [526, 319] on section "Kết quả tìm kiếm ( 4090 ) Bộ lọc Thuộc VP này Ngày tạo đơn gần nhất Mã ĐH Trạng…" at bounding box center [465, 231] width 930 height 462
click at [200, 8] on button at bounding box center [202, 12] width 17 height 17
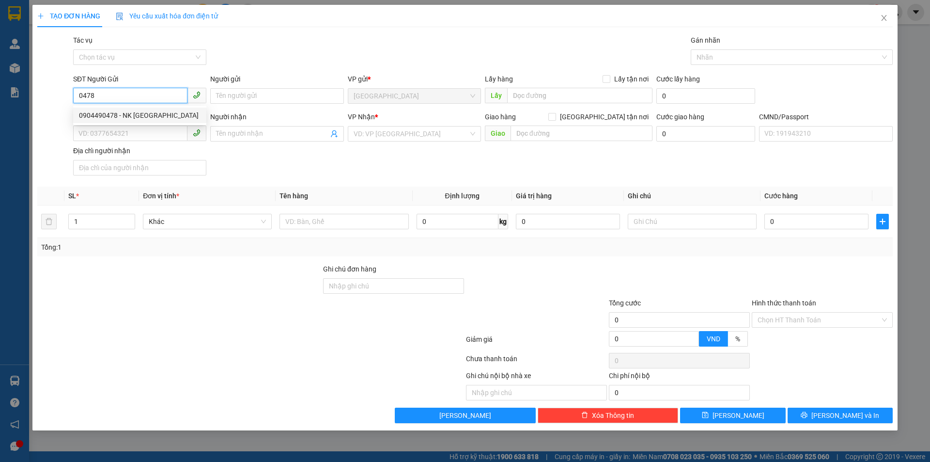
click at [128, 117] on div "0904490478 - NK SÀI GÒN" at bounding box center [140, 115] width 122 height 11
type input "0904490478"
type input "NK SÀI GÒN"
type input "0917451121"
type input "LABO KIM CHI"
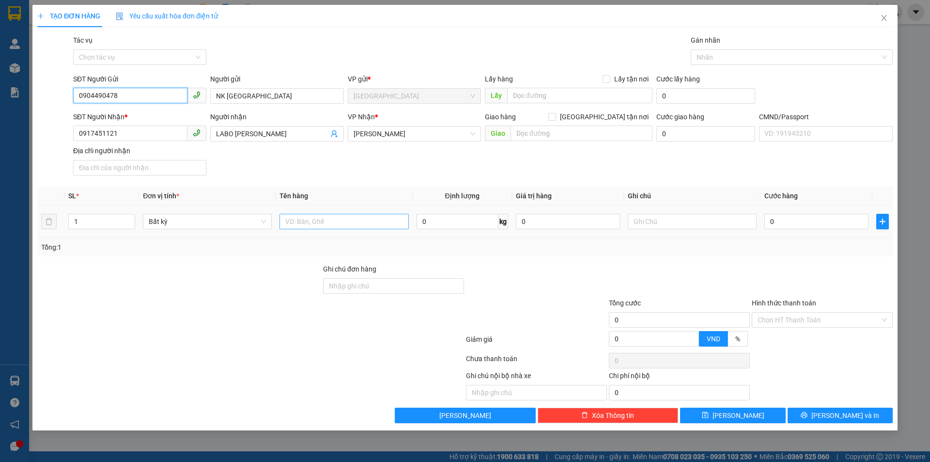
type input "0904490478"
click at [326, 220] on input "text" at bounding box center [344, 222] width 129 height 16
type input "1 HỘP"
click at [671, 221] on input "text" at bounding box center [692, 222] width 129 height 16
type input "19H30 HẠO"
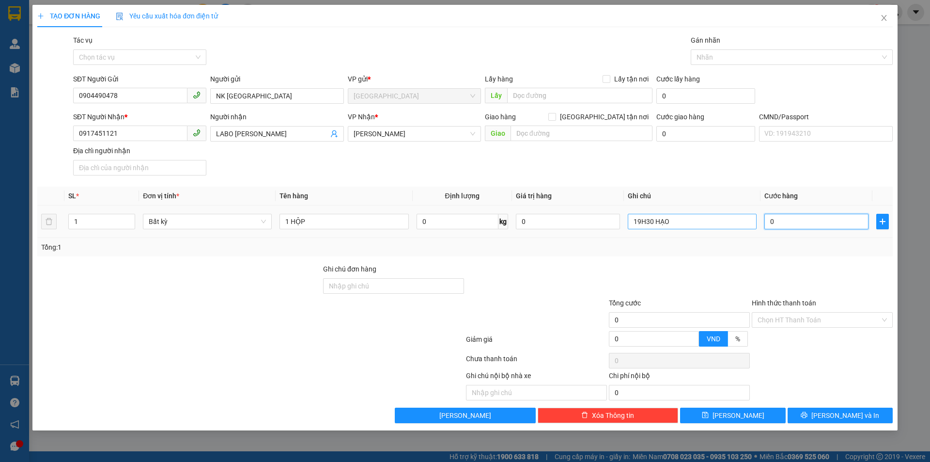
type input "2"
type input "20"
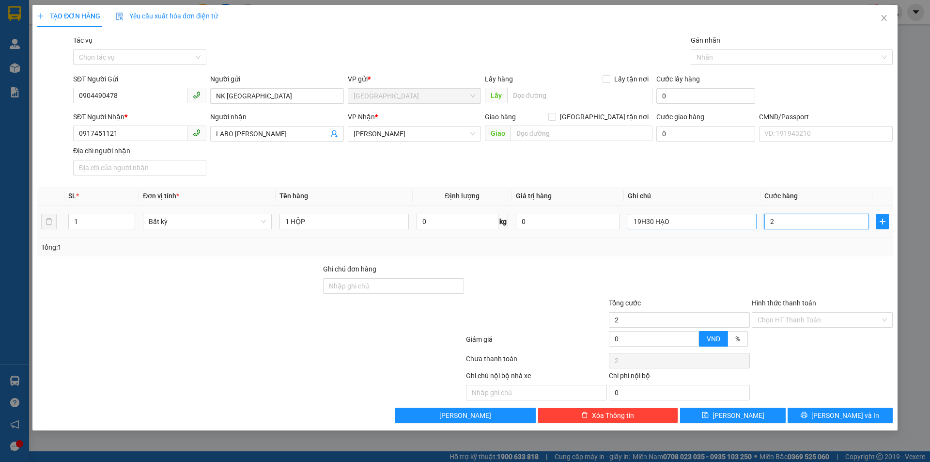
type input "20"
type input "20.000"
drag, startPoint x: 670, startPoint y: 242, endPoint x: 796, endPoint y: 318, distance: 146.9
click at [675, 242] on div "Tổng: 1" at bounding box center [465, 247] width 856 height 18
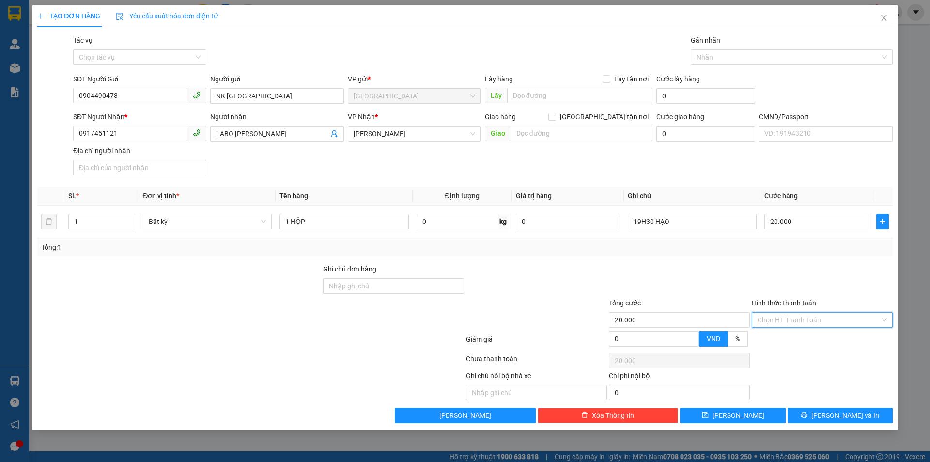
click at [805, 317] on input "Hình thức thanh toán" at bounding box center [819, 319] width 123 height 15
click at [786, 339] on div "Tại văn phòng" at bounding box center [822, 339] width 129 height 11
type input "0"
click at [811, 411] on button "Lưu và In" at bounding box center [840, 415] width 105 height 16
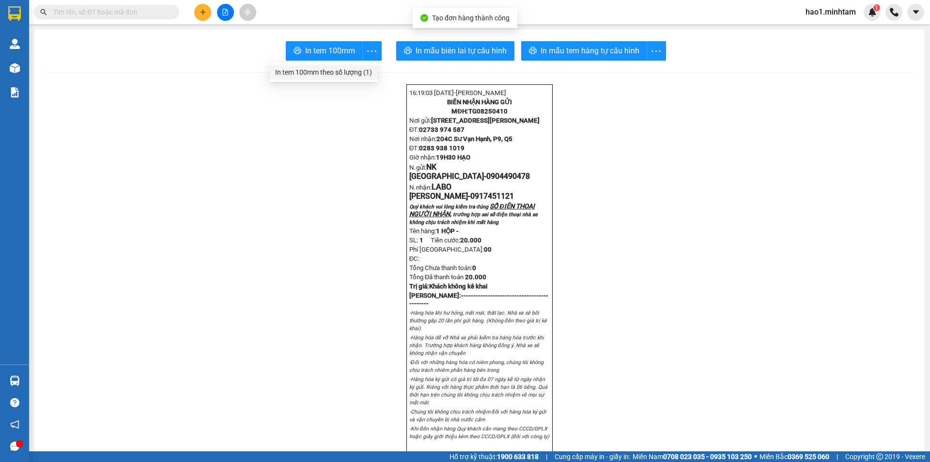
click at [353, 72] on div "In tem 100mm theo số lượng (1)" at bounding box center [323, 72] width 97 height 11
click at [124, 10] on input "text" at bounding box center [110, 12] width 114 height 11
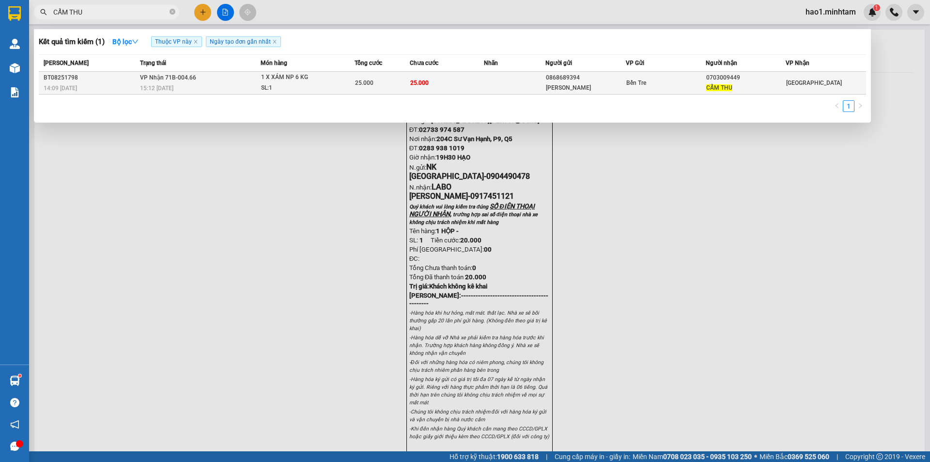
type input "CẨM THU"
click at [514, 80] on td at bounding box center [515, 83] width 62 height 23
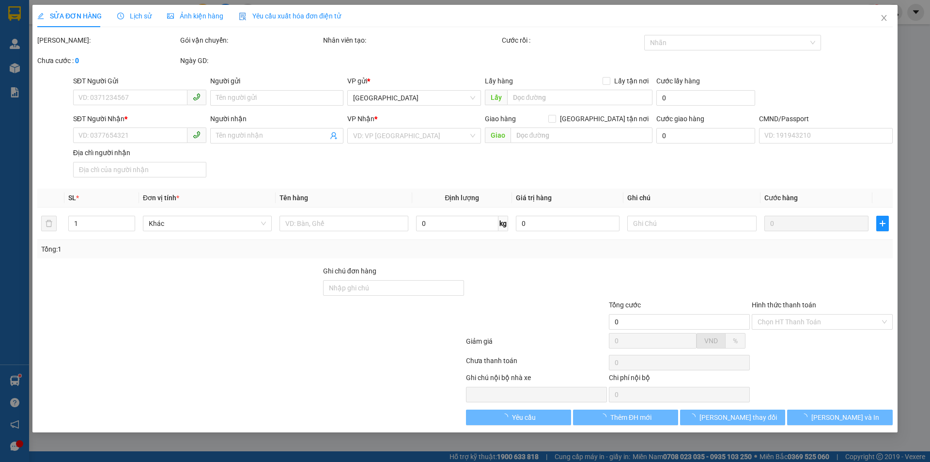
type input "0868689394"
type input "MỸ LINH"
type input "0703009449"
type input "CẨM THU"
type input "25.000"
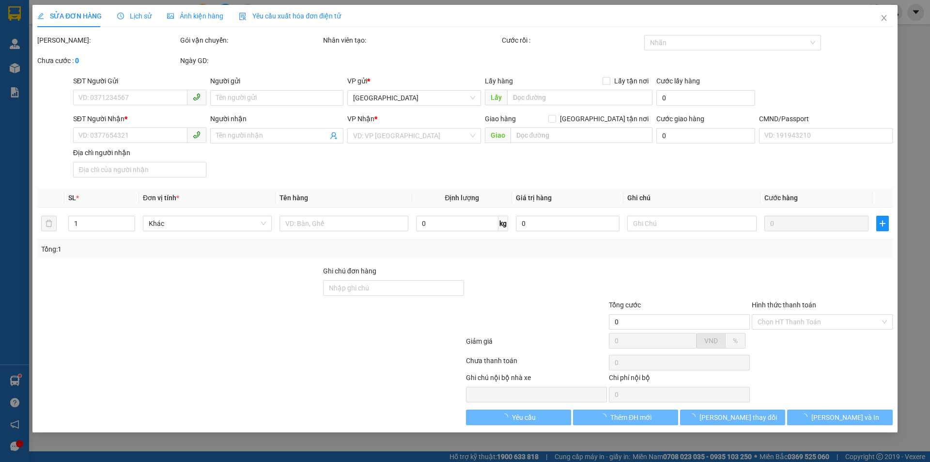
type input "25.000"
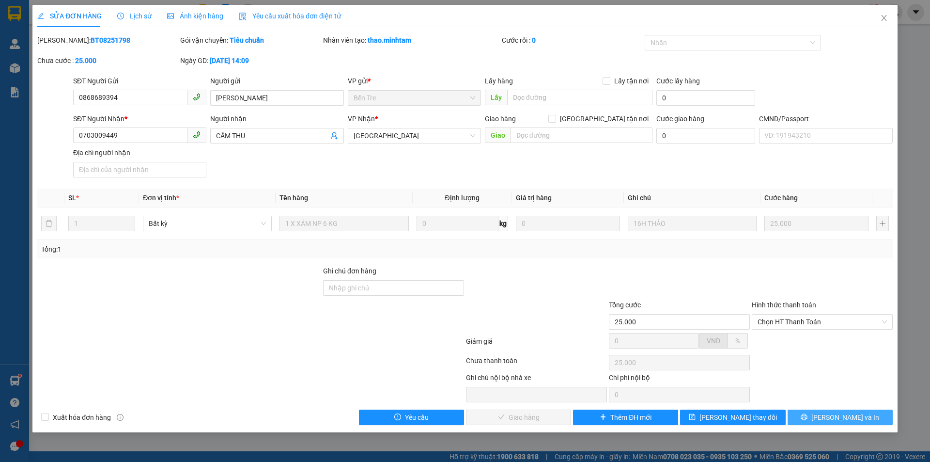
click at [808, 413] on icon "printer" at bounding box center [804, 416] width 7 height 7
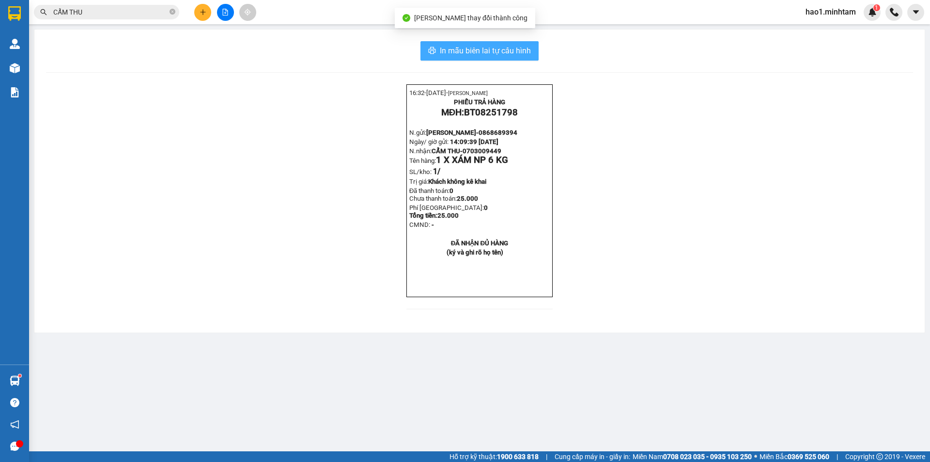
click at [486, 51] on span "In mẫu biên lai tự cấu hình" at bounding box center [485, 51] width 91 height 12
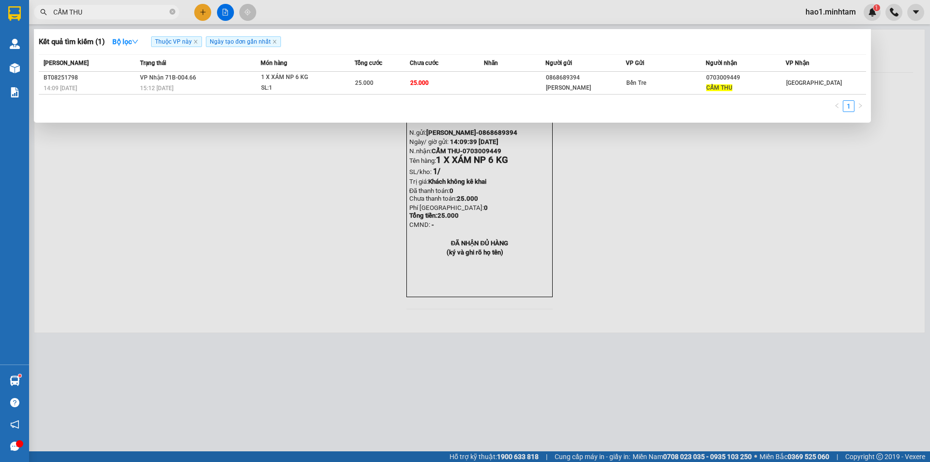
click at [103, 12] on input "CẨM THU" at bounding box center [110, 12] width 114 height 11
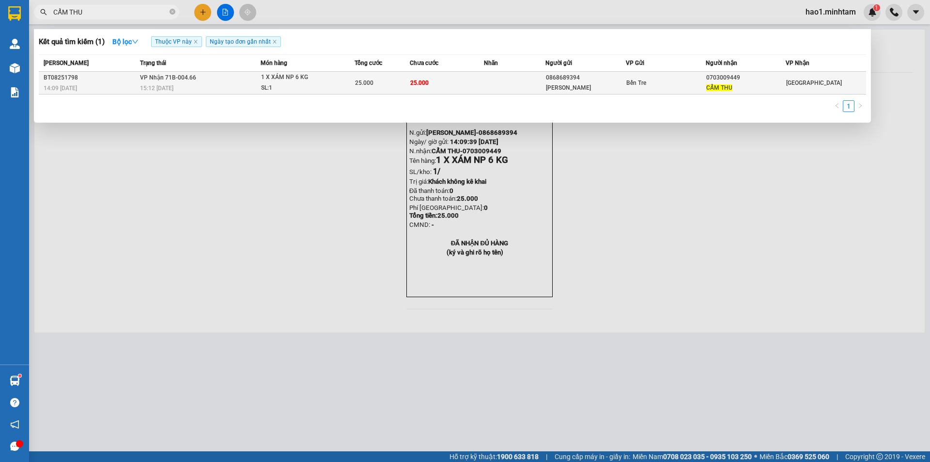
click at [198, 85] on div "15:12 - 15/08" at bounding box center [200, 88] width 121 height 11
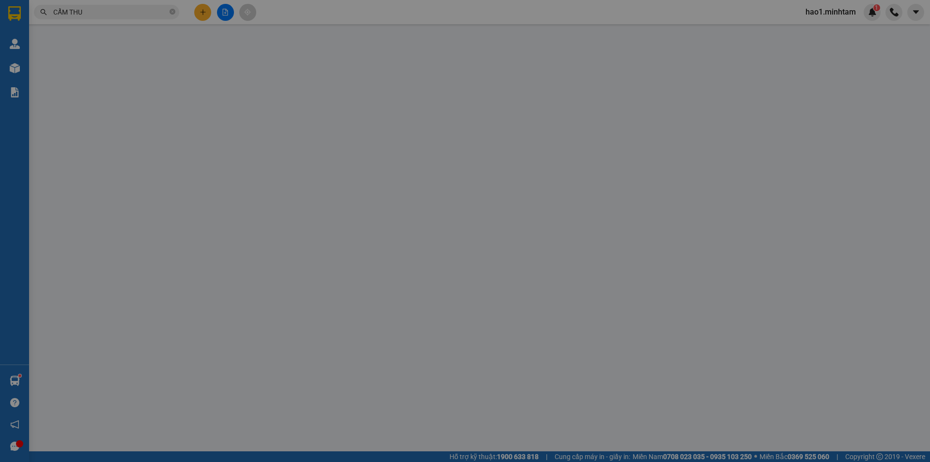
type input "0868689394"
type input "MỸ LINH"
type input "0703009449"
type input "CẨM THU"
type input "25.000"
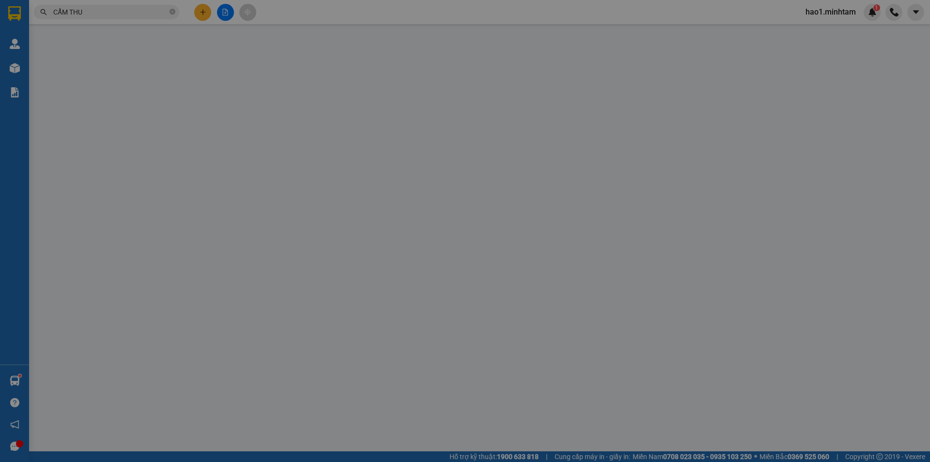
type input "25.000"
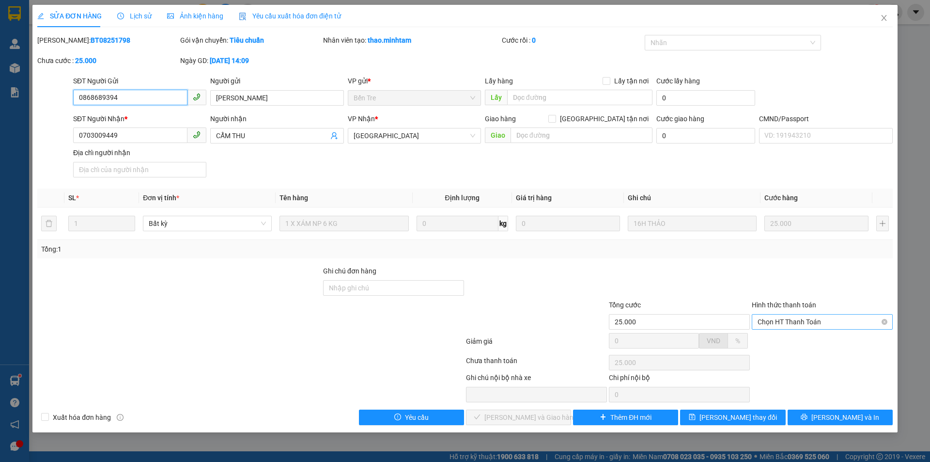
click at [775, 322] on span "Chọn HT Thanh Toán" at bounding box center [822, 321] width 129 height 15
click at [778, 335] on div "Tại văn phòng" at bounding box center [822, 341] width 141 height 16
click at [552, 414] on button "Lưu và Giao hàng" at bounding box center [518, 417] width 105 height 16
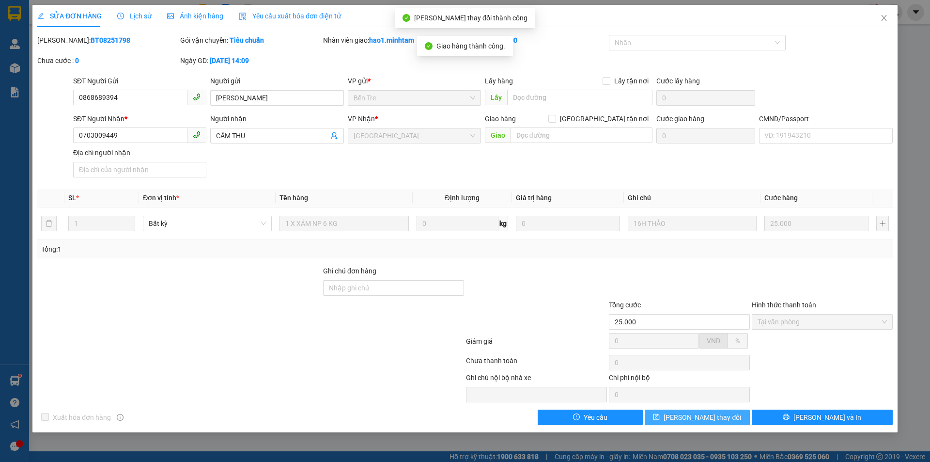
click at [740, 418] on button "Lưu thay đổi" at bounding box center [697, 417] width 105 height 16
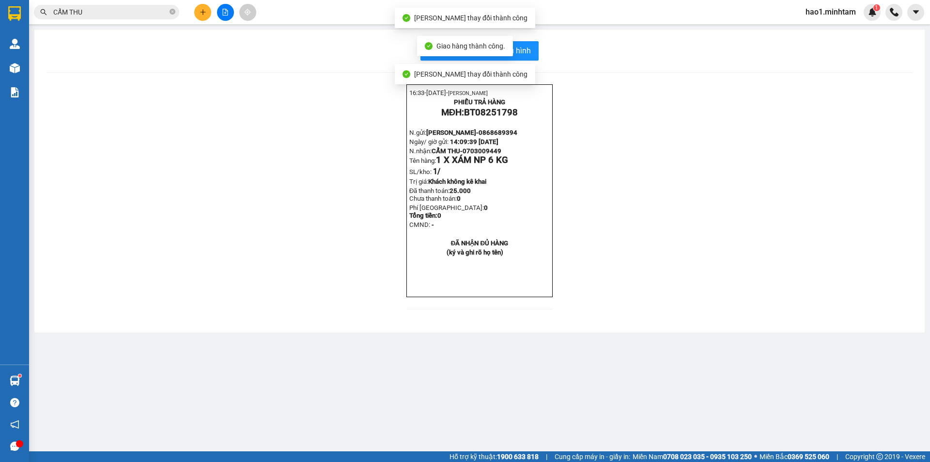
click at [654, 265] on div "16:33- 15-08-2025- Trần Vũ Hạo PHIẾU TRẢ HÀNG MĐH: BT08251798 N.gửi: MỸ LINH- 0…" at bounding box center [479, 202] width 867 height 236
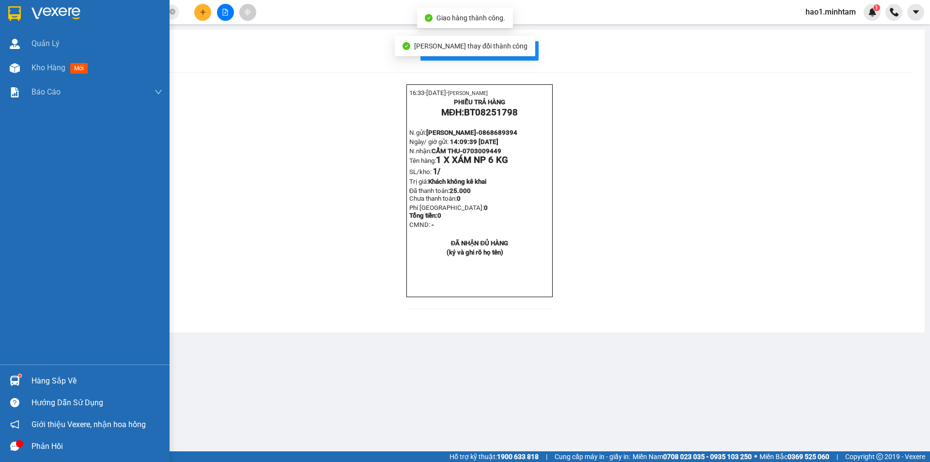
click at [21, 14] on img at bounding box center [14, 13] width 13 height 15
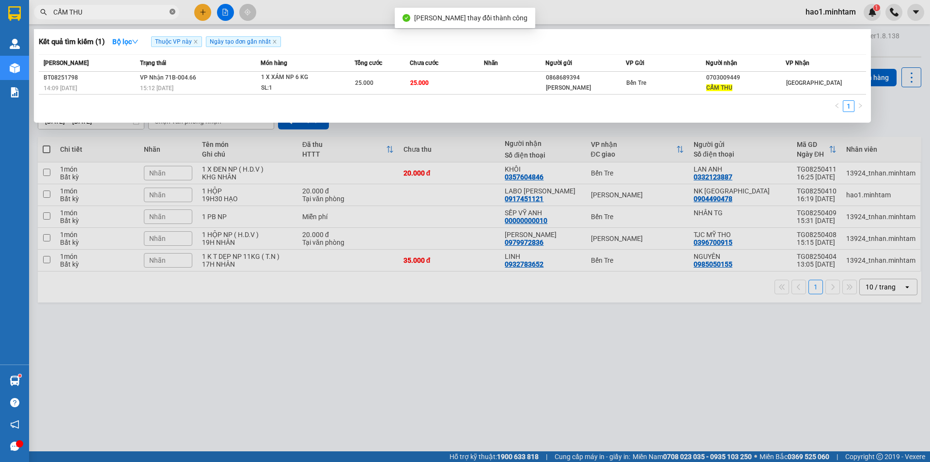
click at [174, 10] on icon "close-circle" at bounding box center [173, 12] width 6 height 6
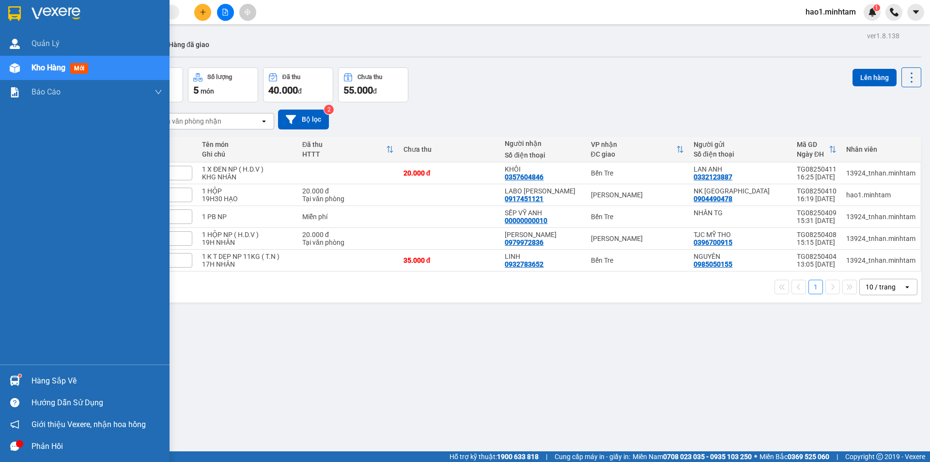
click at [33, 386] on div "Hàng sắp về" at bounding box center [96, 381] width 131 height 15
click at [13, 16] on div "Quản Lý Kho hàng mới Báo cáo BC giao hàng (nhân viên) BC giao hàng (trưởng trạm…" at bounding box center [85, 231] width 170 height 462
click at [13, 16] on img at bounding box center [14, 13] width 13 height 15
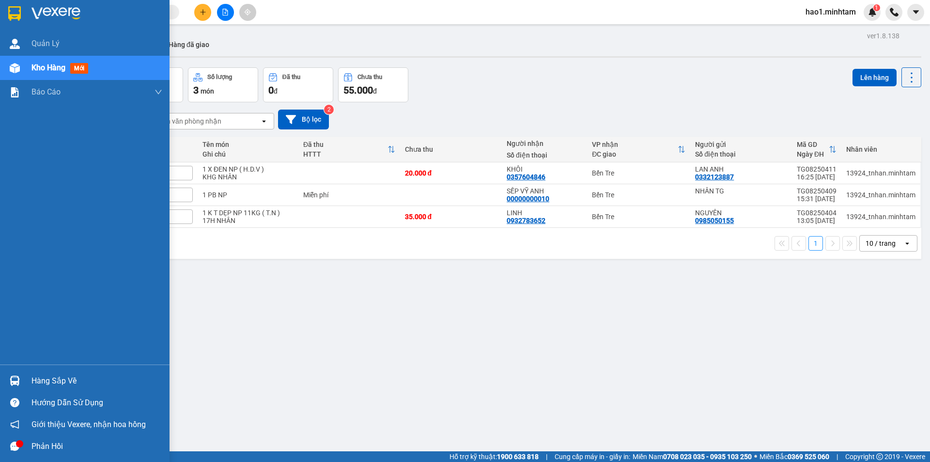
click at [23, 375] on div at bounding box center [14, 380] width 17 height 17
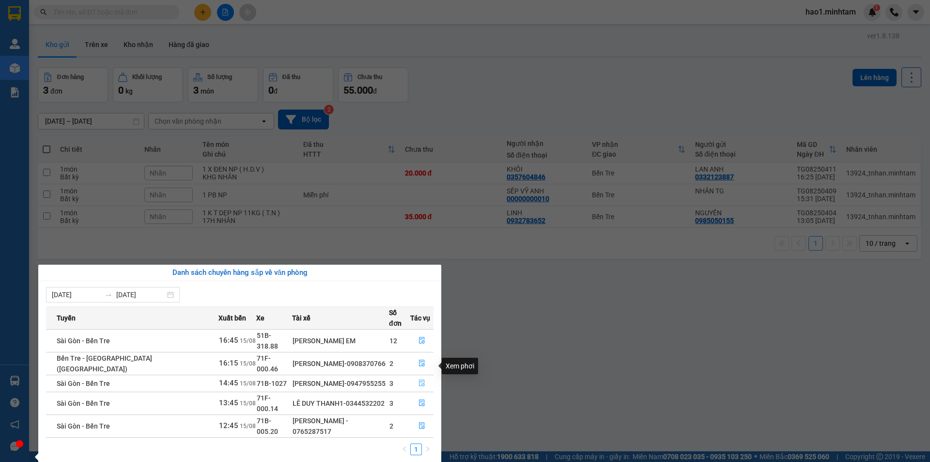
click at [420, 379] on icon "file-done" at bounding box center [422, 382] width 7 height 7
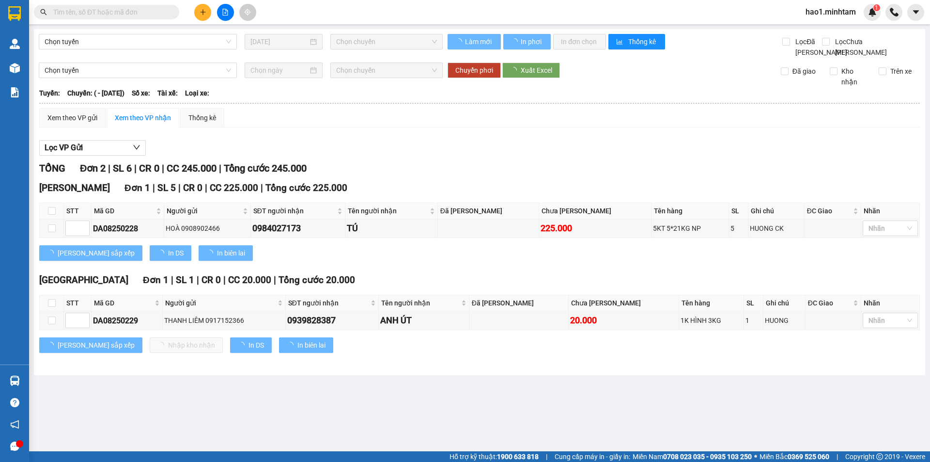
click at [486, 155] on div "Lọc VP Gửi" at bounding box center [479, 148] width 881 height 16
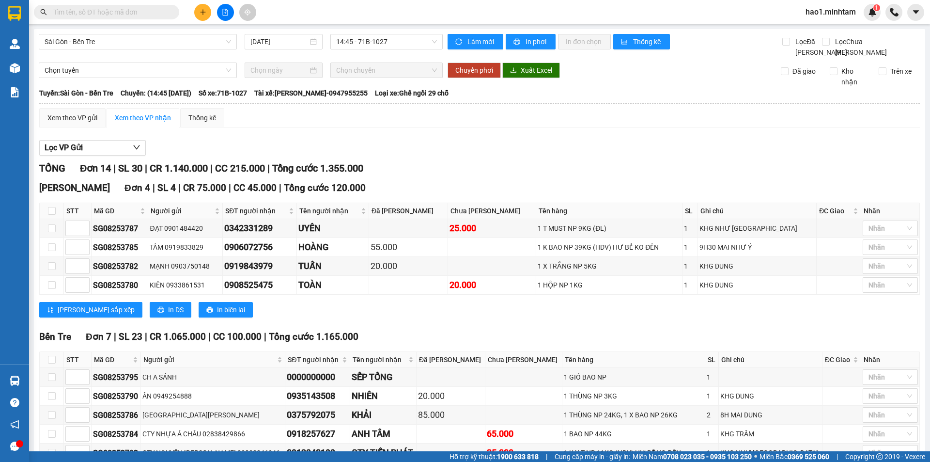
drag, startPoint x: 298, startPoint y: 392, endPoint x: 247, endPoint y: 392, distance: 50.9
paste input "0915151710"
type input "0915151710"
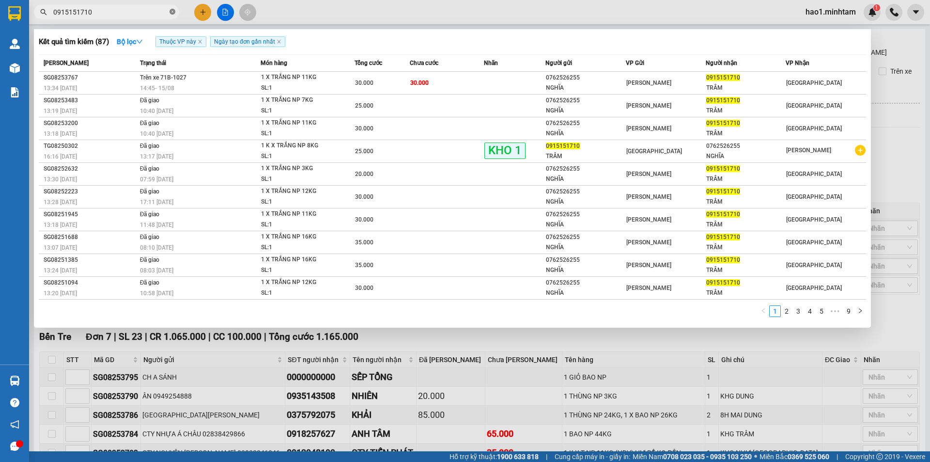
click at [174, 13] on icon "close-circle" at bounding box center [173, 12] width 6 height 6
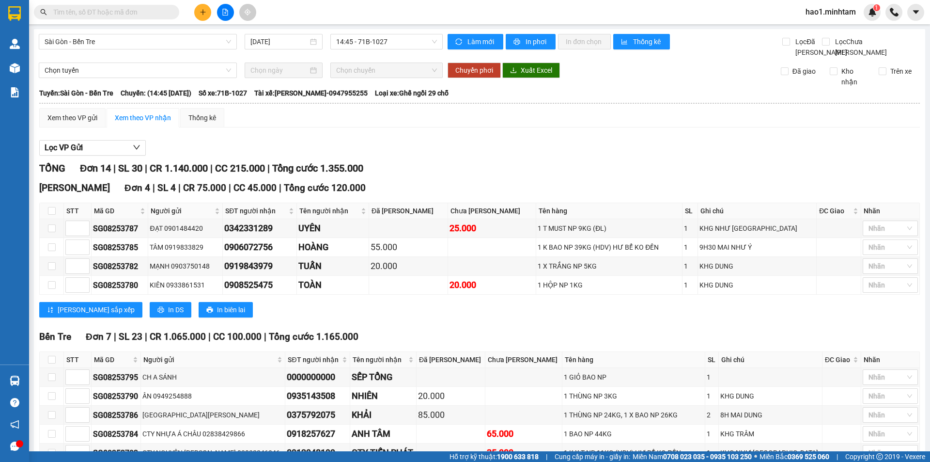
click at [367, 13] on div "Kết quả tìm kiếm ( 87 ) Bộ lọc Thuộc VP này Ngày tạo đơn gần nhất Mã ĐH Trạng t…" at bounding box center [465, 12] width 930 height 24
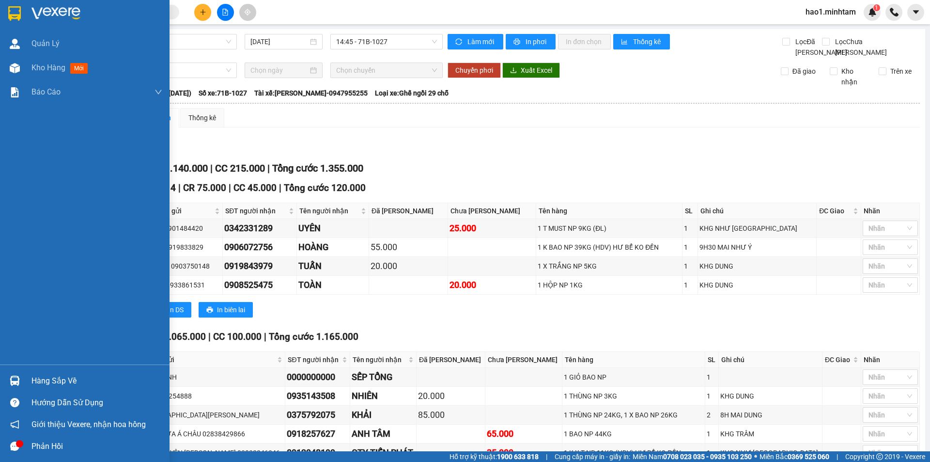
click at [21, 375] on div at bounding box center [14, 380] width 17 height 17
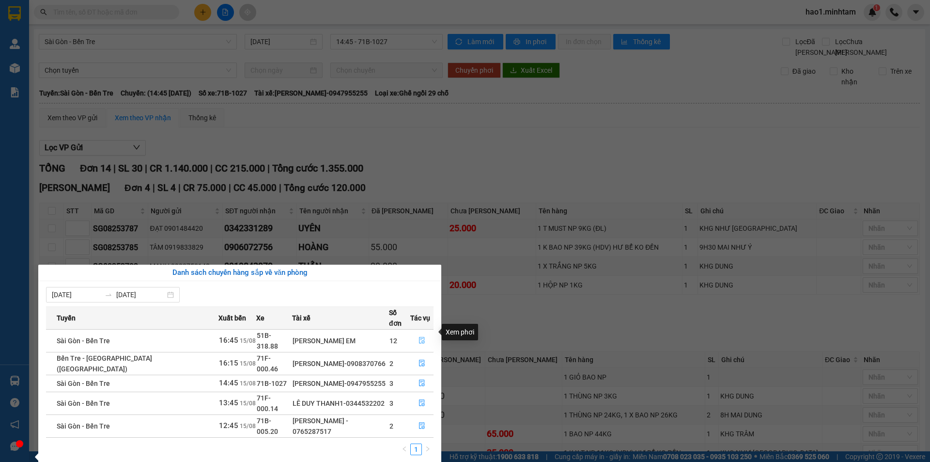
click at [419, 337] on icon "file-done" at bounding box center [422, 340] width 7 height 7
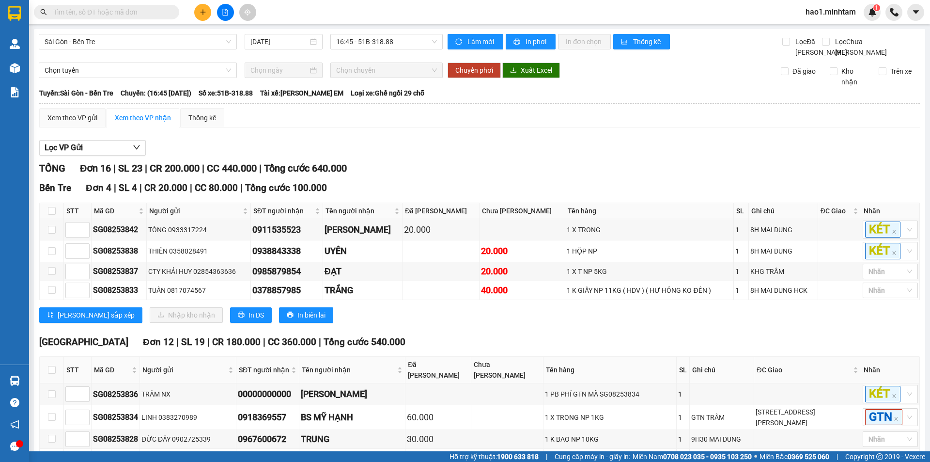
click at [491, 181] on div "Bến Tre Đơn 4 | SL 4 | CR 20.000 | CC 80.000 | Tổng cước 100.000 STT Mã GD Ngư…" at bounding box center [479, 255] width 881 height 149
click at [103, 13] on input "text" at bounding box center [110, 12] width 114 height 11
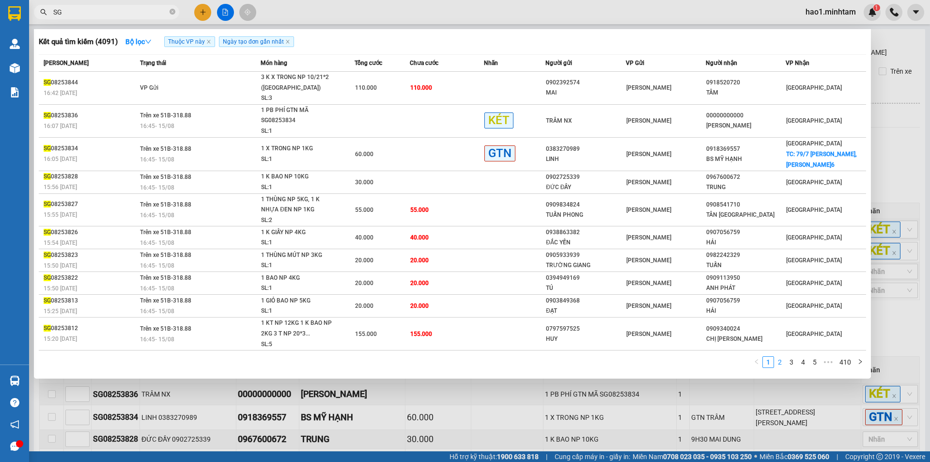
type input "SG"
click at [779, 361] on link "2" at bounding box center [780, 362] width 11 height 11
click at [789, 360] on link "3" at bounding box center [791, 362] width 11 height 11
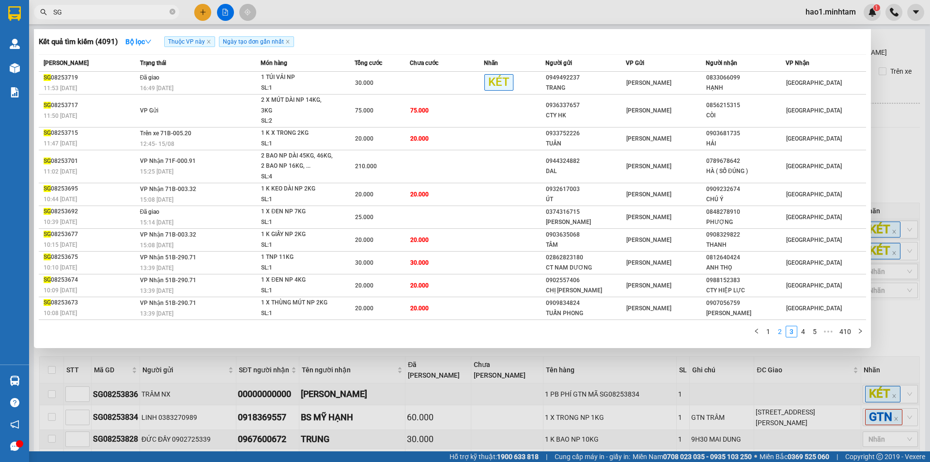
click at [781, 326] on link "2" at bounding box center [780, 331] width 11 height 11
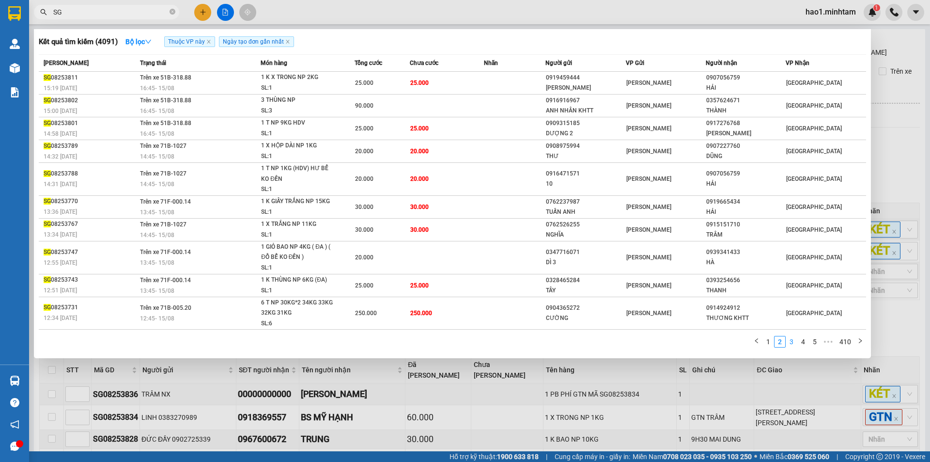
click at [791, 341] on link "3" at bounding box center [791, 341] width 11 height 11
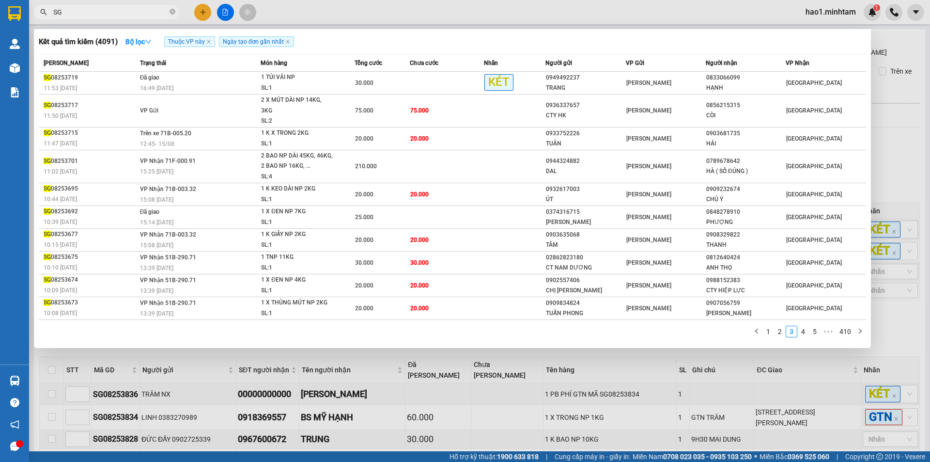
click at [341, 411] on div at bounding box center [465, 231] width 930 height 462
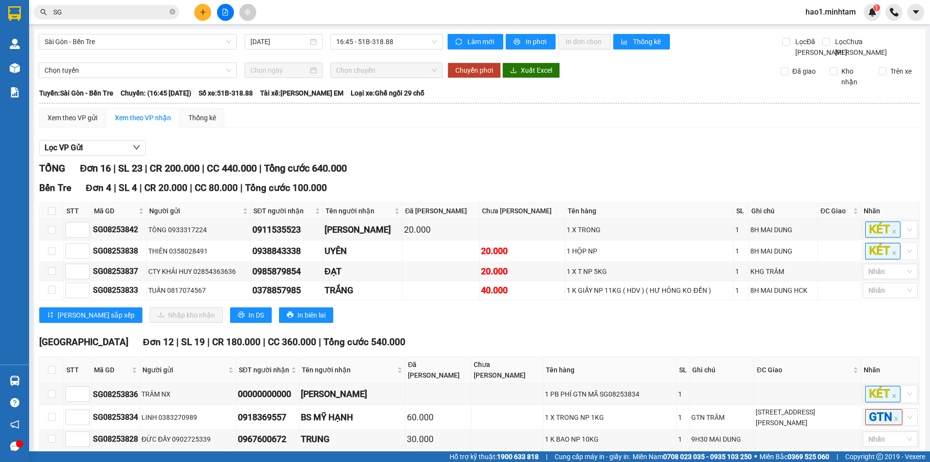
click at [113, 13] on input "SG" at bounding box center [110, 12] width 114 height 11
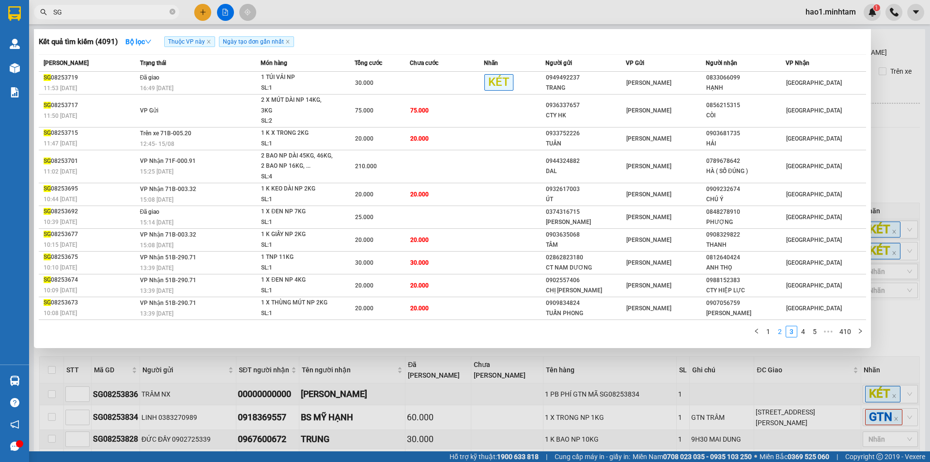
click at [785, 326] on link "2" at bounding box center [780, 331] width 11 height 11
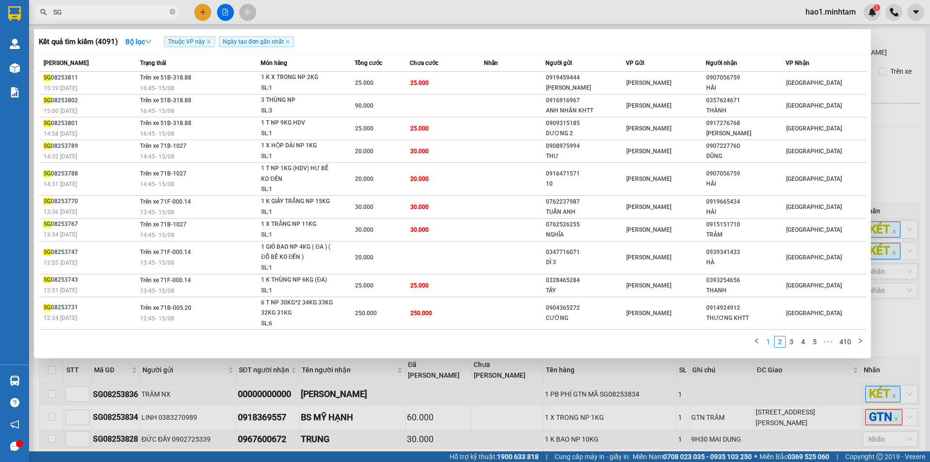
click at [770, 340] on link "1" at bounding box center [768, 341] width 11 height 11
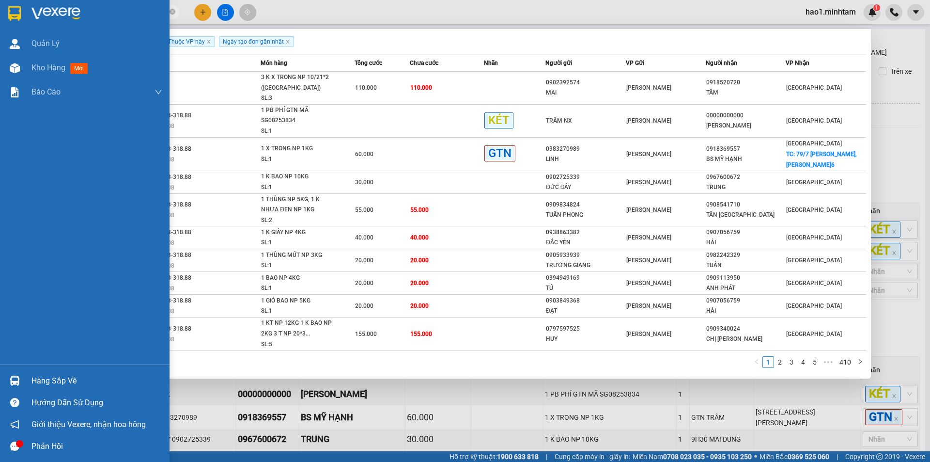
click at [62, 377] on div "Hàng sắp về" at bounding box center [96, 381] width 131 height 15
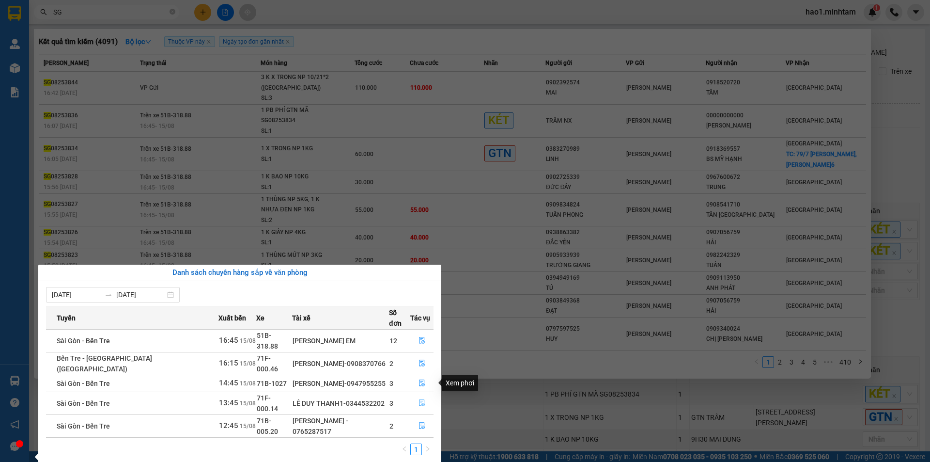
click at [422, 399] on icon "file-done" at bounding box center [422, 402] width 7 height 7
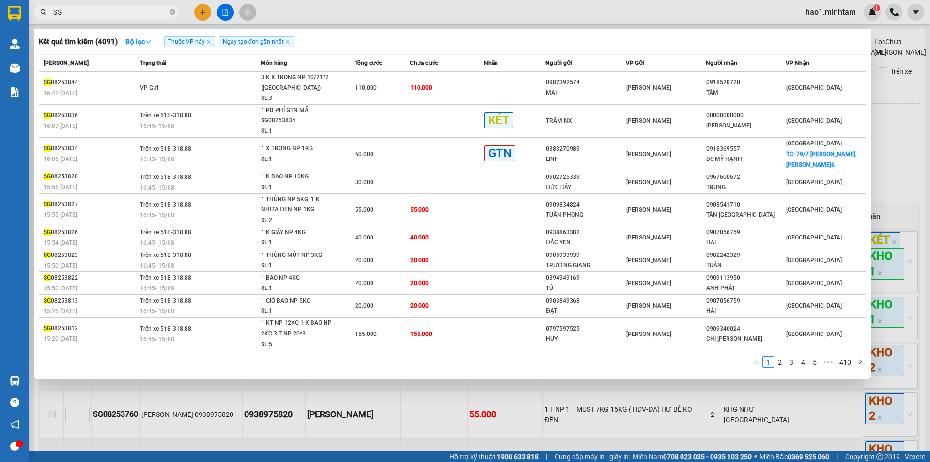
click at [717, 428] on div at bounding box center [465, 231] width 930 height 462
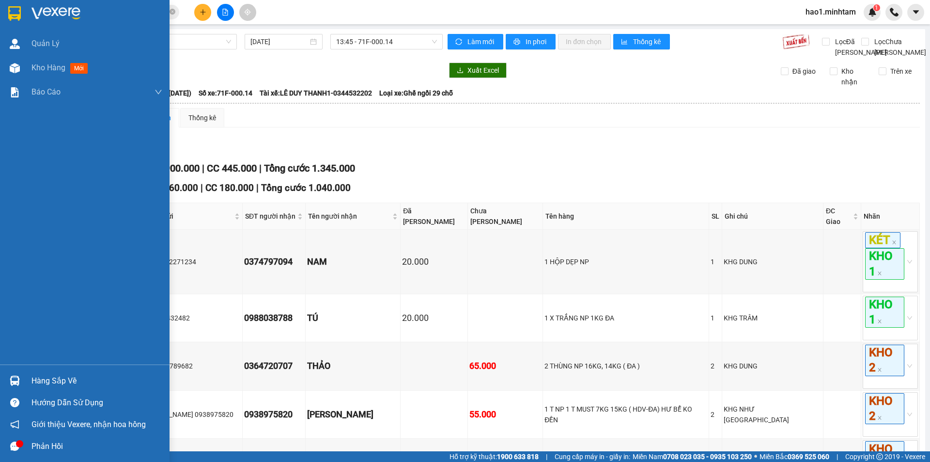
drag, startPoint x: 37, startPoint y: 382, endPoint x: 43, endPoint y: 383, distance: 5.8
click at [37, 383] on div "Hàng sắp về" at bounding box center [96, 381] width 131 height 15
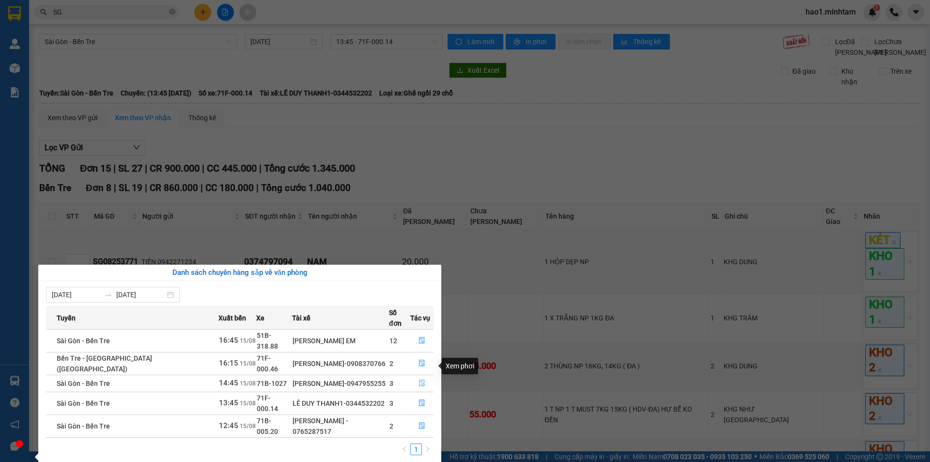
click at [421, 379] on icon "file-done" at bounding box center [422, 382] width 7 height 7
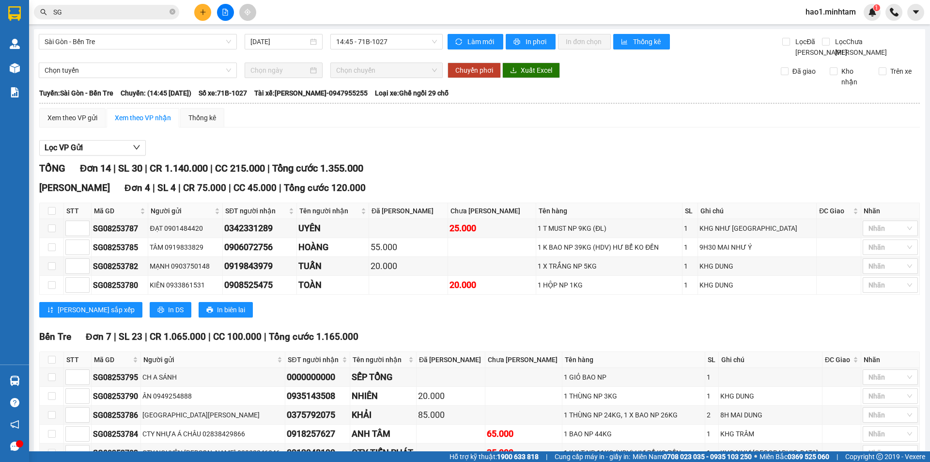
click at [509, 329] on div "Bến Tre Đơn 7 | SL 23 | CR 1.065.000 | CC 100.000 | Tổng cước 1.165.000 STT Mã…" at bounding box center [479, 429] width 881 height 201
checkbox input "true"
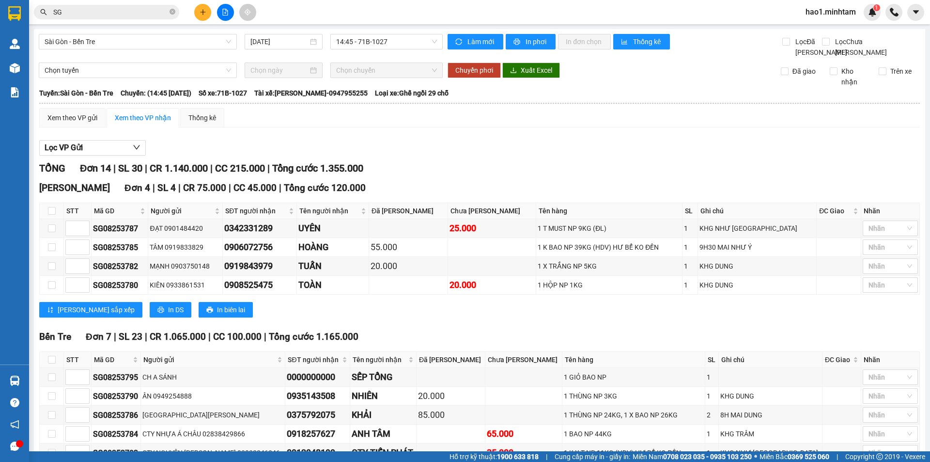
checkbox input "true"
click at [360, 329] on div "Bến Tre Đơn 7 | SL 23 | CR 1.065.000 | CC 100.000 | Tổng cước 1.165.000 STT Mã…" at bounding box center [479, 429] width 881 height 201
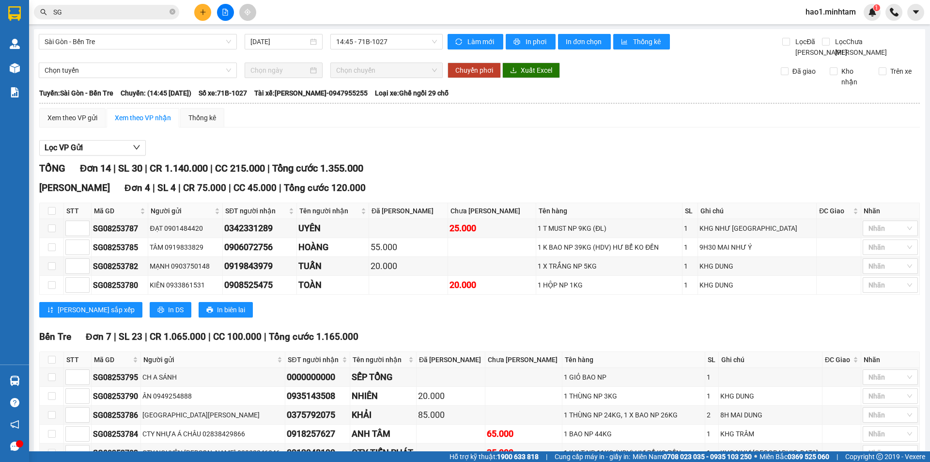
click at [360, 303] on div "TỔNG Đơn 14 | SL 30 | CR 1.140.000 | CC 215.000 | Tổng cước 1.355.000 Ngã Tư H…" at bounding box center [479, 413] width 881 height 504
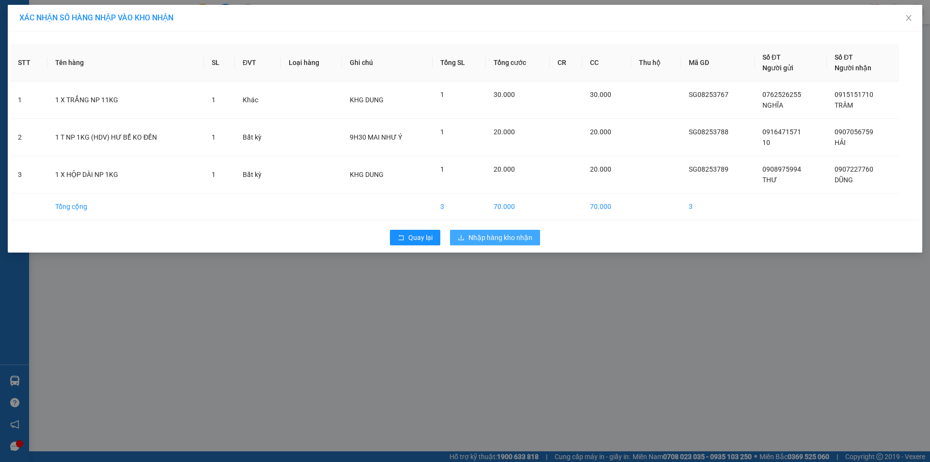
click at [490, 237] on span "Nhập hàng kho nhận" at bounding box center [501, 237] width 64 height 11
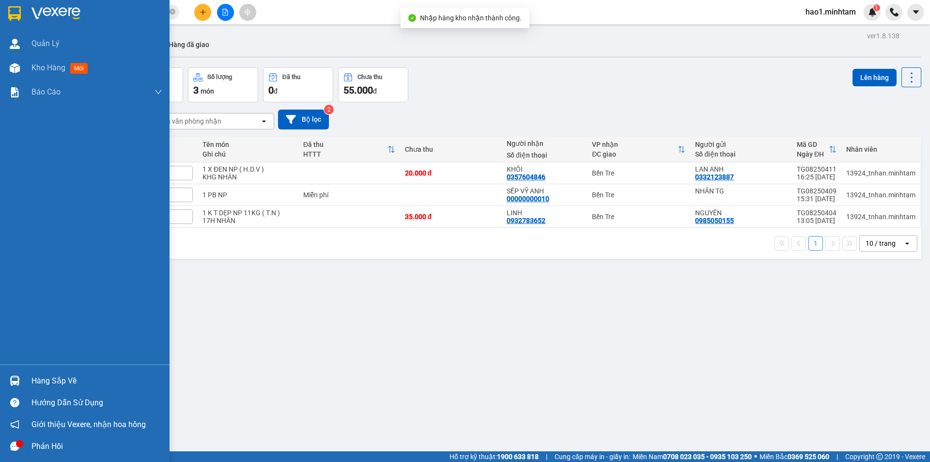
click at [13, 385] on img at bounding box center [15, 380] width 10 height 10
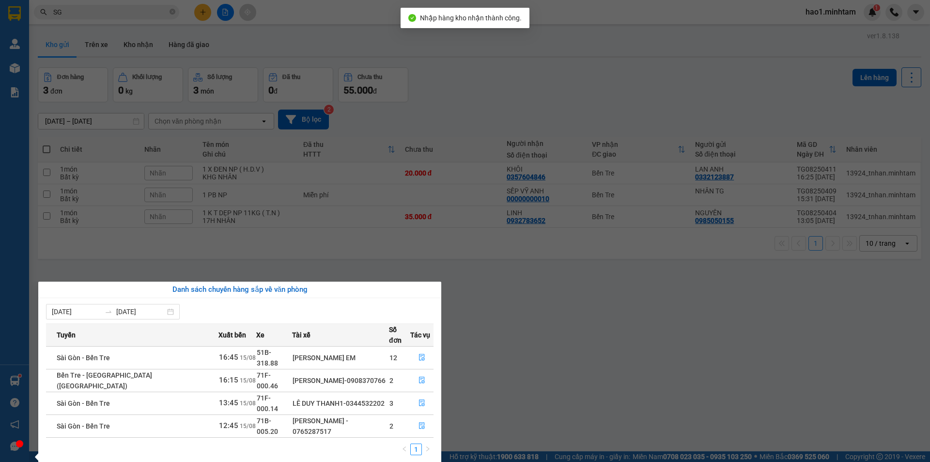
click at [622, 287] on section "Kết quả tìm kiếm ( 4091 ) Bộ lọc Thuộc VP này Ngày tạo đơn gần nhất Mã ĐH Trạng…" at bounding box center [465, 231] width 930 height 462
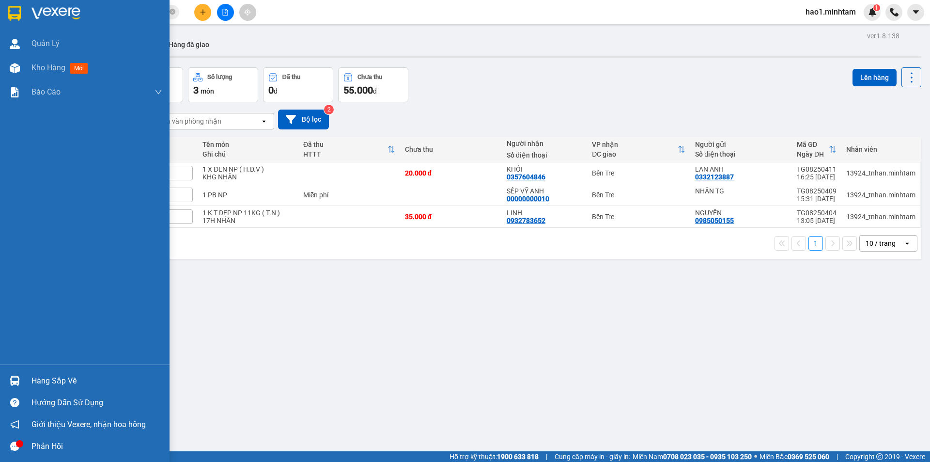
click at [49, 16] on img at bounding box center [55, 13] width 49 height 15
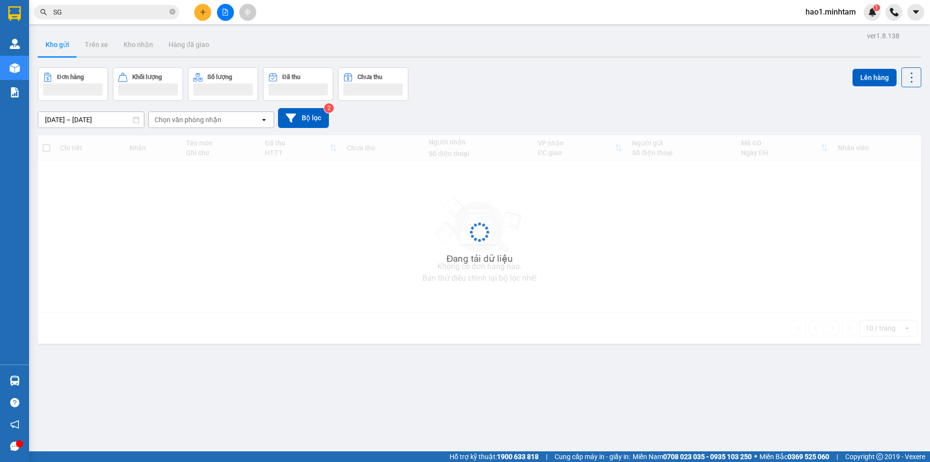
click at [589, 56] on div at bounding box center [480, 56] width 884 height 1
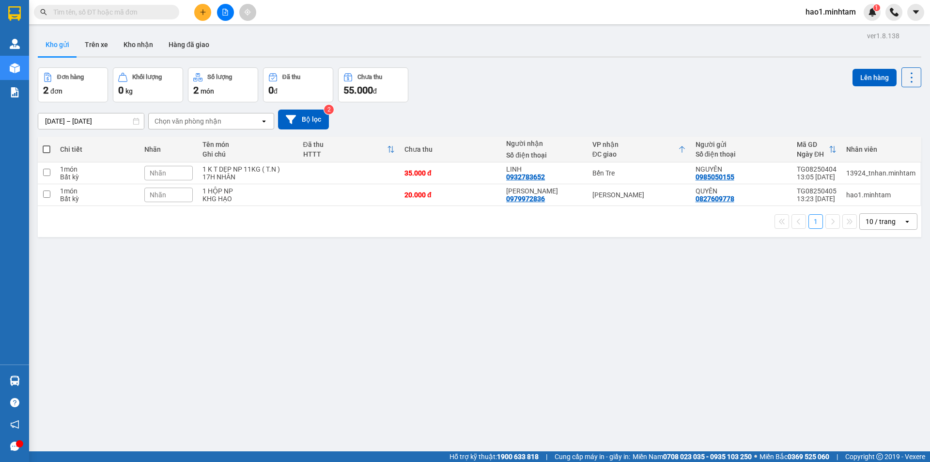
click at [142, 16] on input "text" at bounding box center [110, 12] width 114 height 11
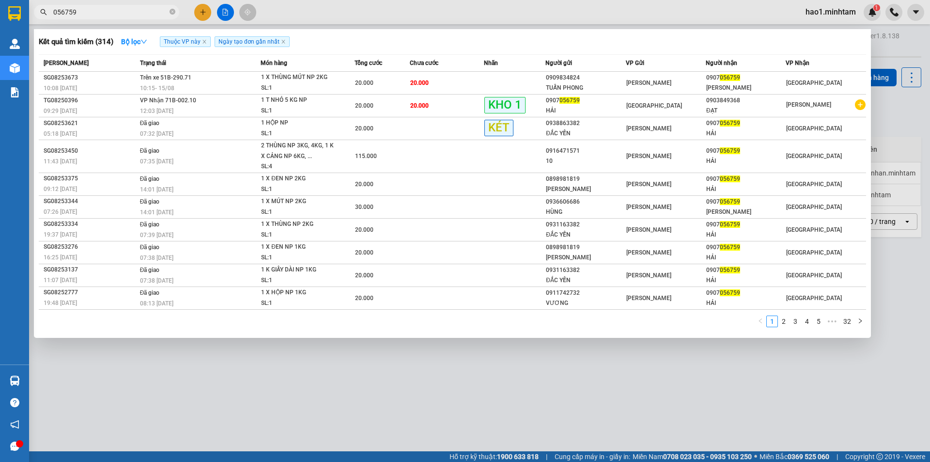
type input "056759"
click at [170, 13] on icon "close-circle" at bounding box center [173, 12] width 6 height 6
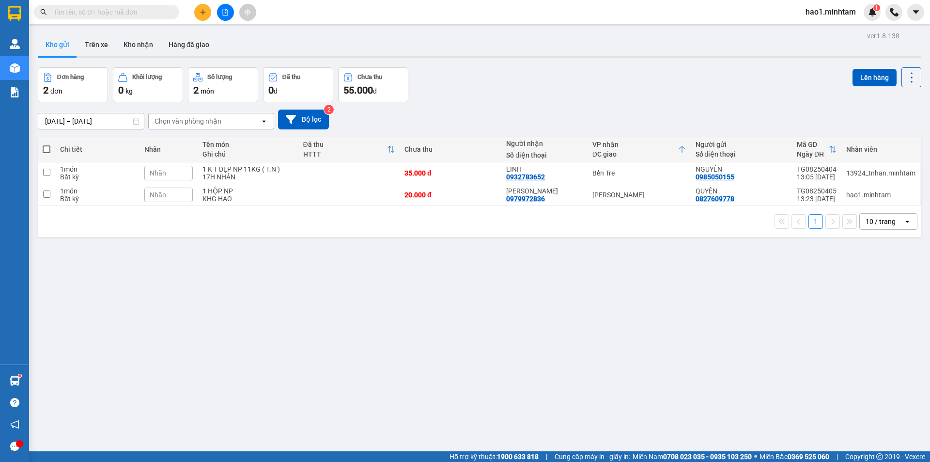
paste input "SG08253716"
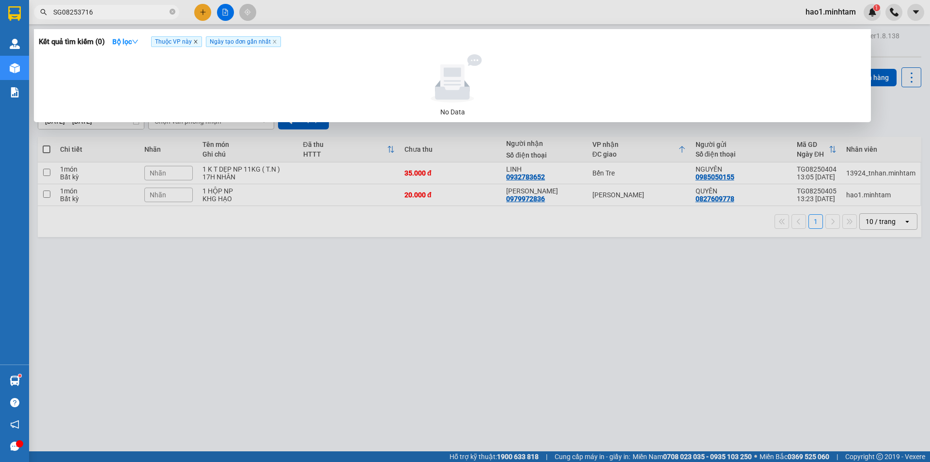
type input "SG08253716"
click at [197, 42] on icon "close" at bounding box center [195, 41] width 3 height 3
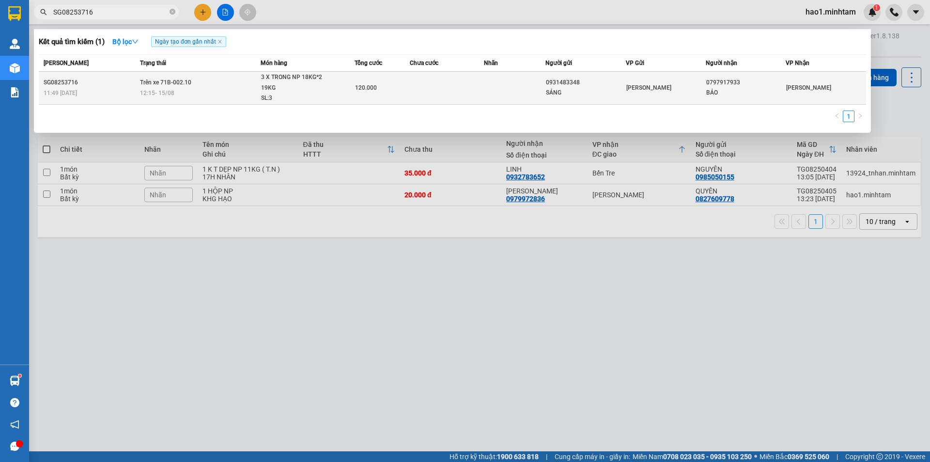
click at [208, 85] on td "Trên xe 71B-002.10 12:15 - 15/08" at bounding box center [200, 88] width 124 height 33
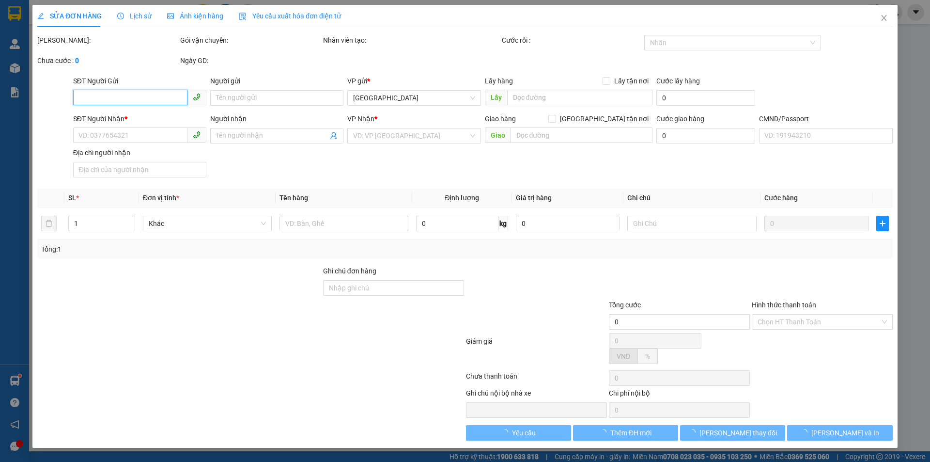
type input "0931483348"
type input "SÁNG"
type input "0797917933"
type input "BẢO"
type input "HCK"
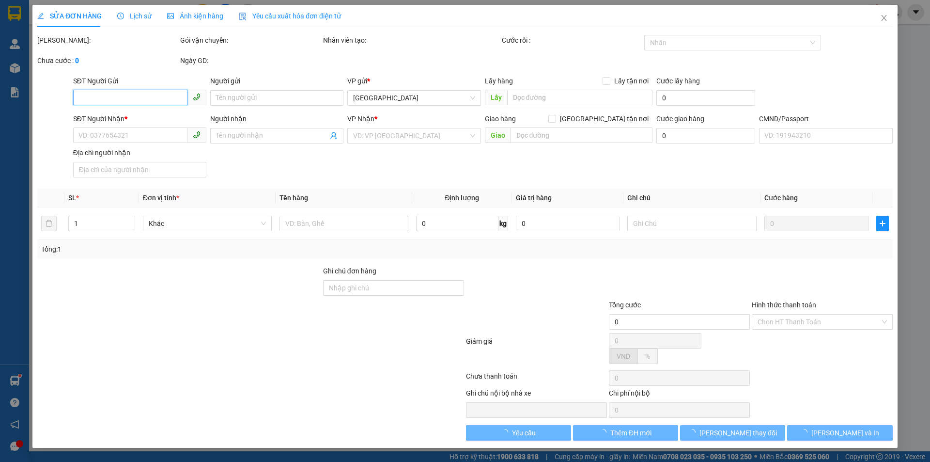
type input "120.000"
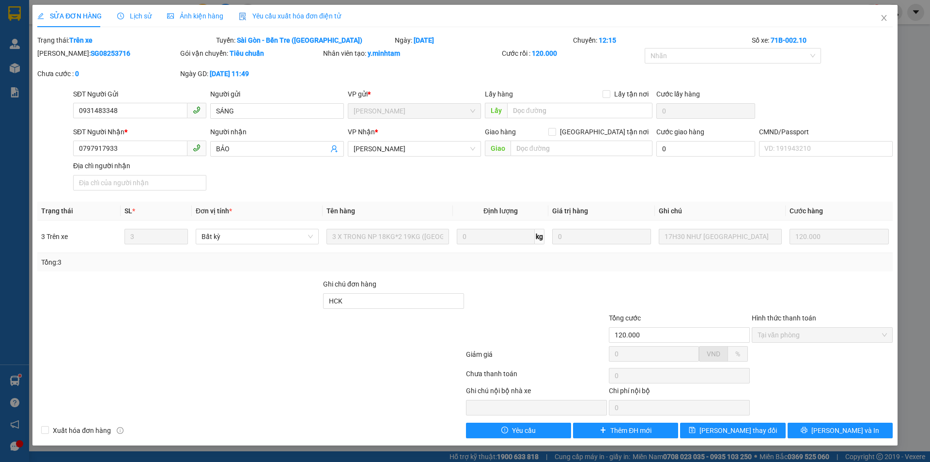
click at [602, 179] on div "SĐT Người Nhận * 0797917933 Người nhận BẢO VP Nhận * Ngã Tư Huyện Giao hàng G…" at bounding box center [483, 160] width 824 height 68
click at [883, 20] on icon "close" at bounding box center [883, 18] width 5 height 6
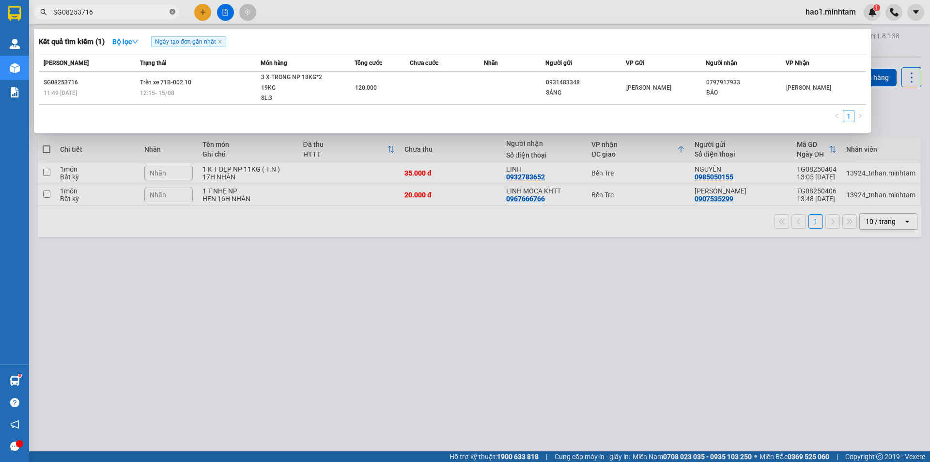
click at [171, 13] on icon "close-circle" at bounding box center [173, 12] width 6 height 6
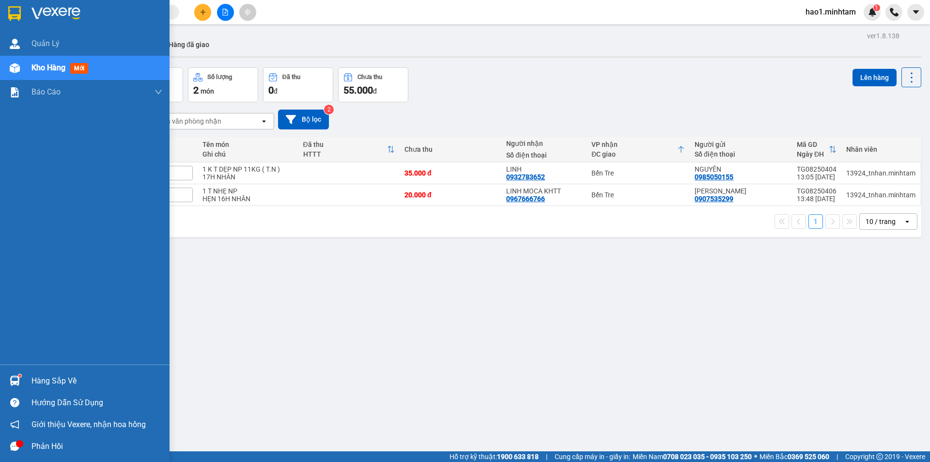
click at [15, 12] on img at bounding box center [14, 13] width 13 height 15
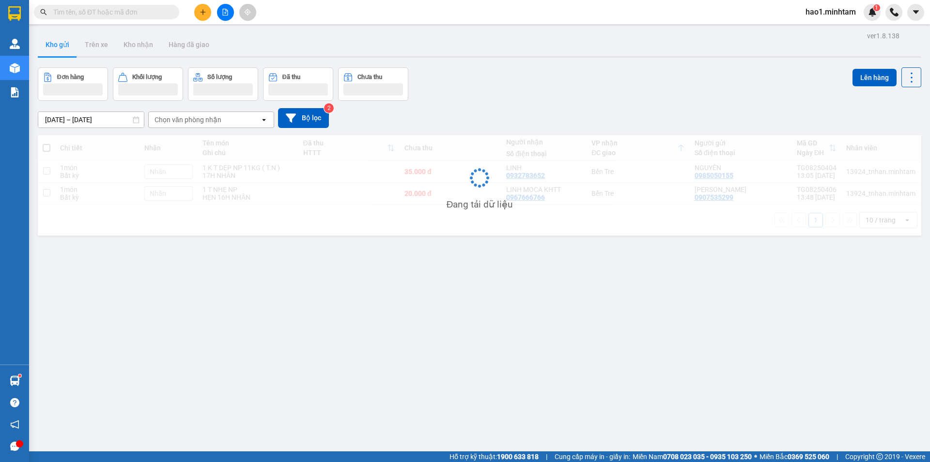
click at [394, 18] on div "Kết quả tìm kiếm ( 1 ) Bộ lọc Ngày tạo đơn gần nhất Mã ĐH Trạng thái Món hàng T…" at bounding box center [465, 12] width 930 height 24
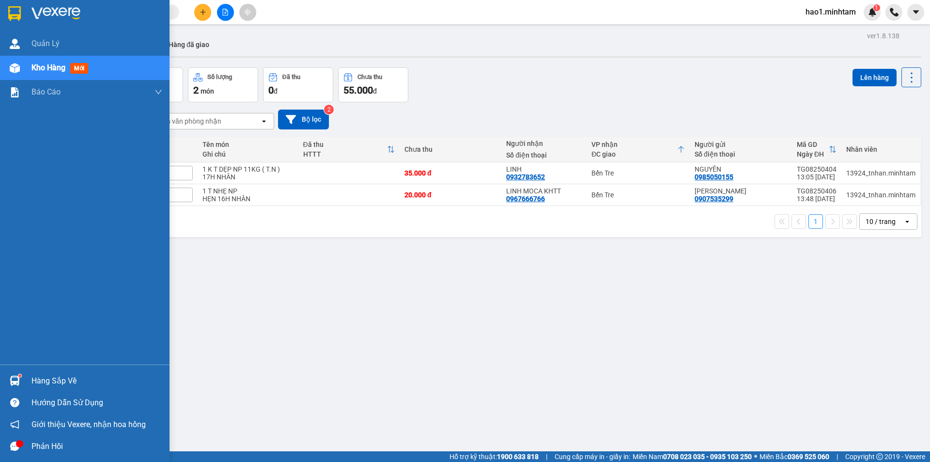
drag, startPoint x: 17, startPoint y: 383, endPoint x: 166, endPoint y: 190, distance: 243.5
click at [17, 381] on img at bounding box center [15, 380] width 10 height 10
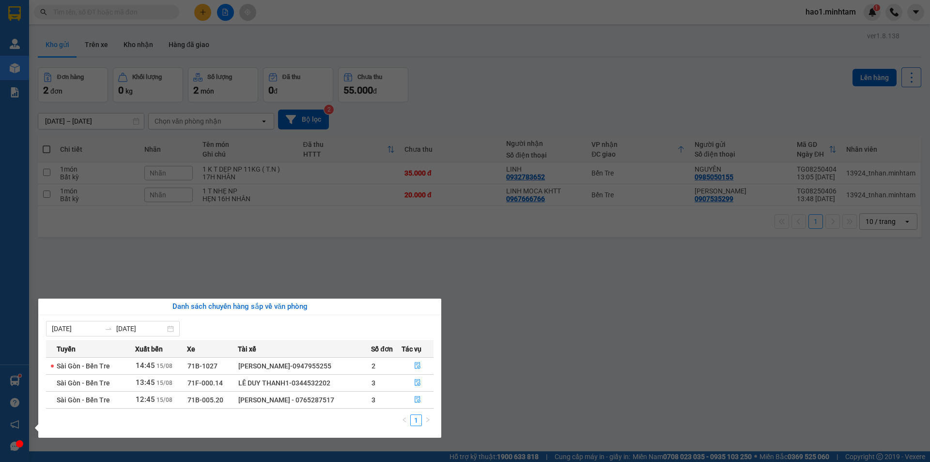
click at [421, 248] on section "Kết quả tìm kiếm ( 1 ) Bộ lọc Ngày tạo đơn gần nhất Mã ĐH Trạng thái Món hàng T…" at bounding box center [465, 231] width 930 height 462
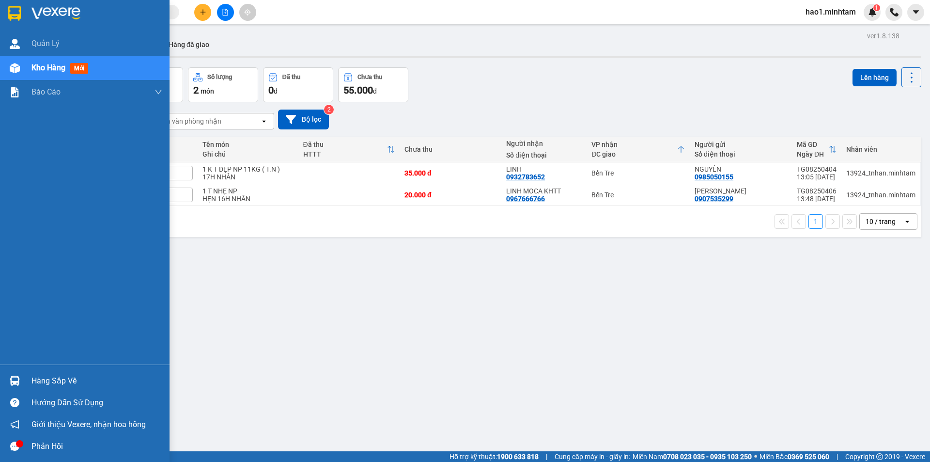
click at [25, 384] on div "Hàng sắp về" at bounding box center [85, 381] width 170 height 22
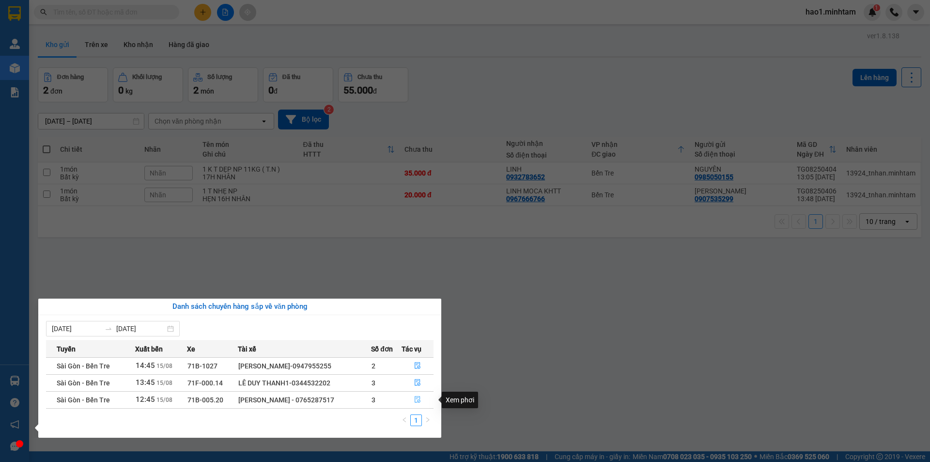
click at [420, 401] on icon "file-done" at bounding box center [418, 399] width 6 height 7
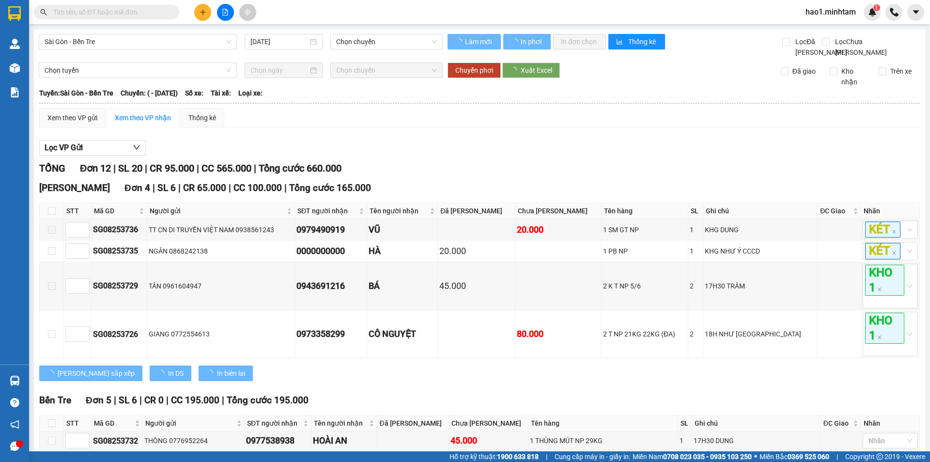
click at [484, 156] on div "Lọc VP Gửi" at bounding box center [479, 148] width 881 height 16
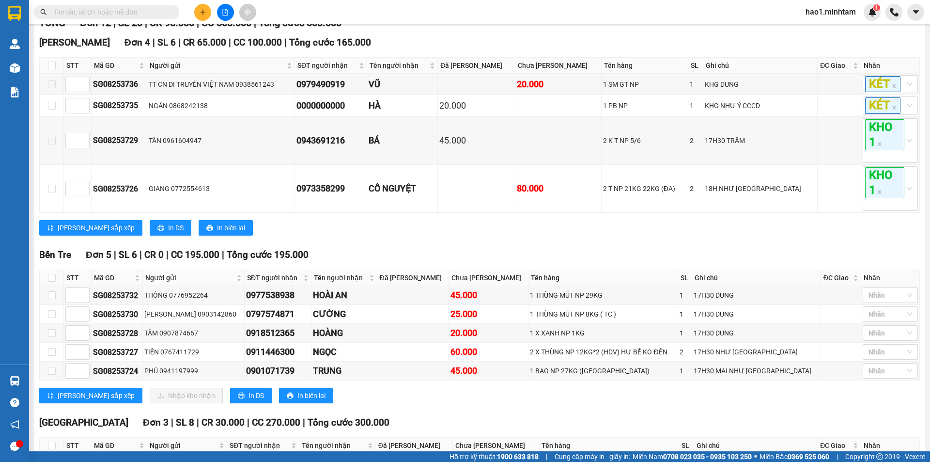
scroll to position [267, 0]
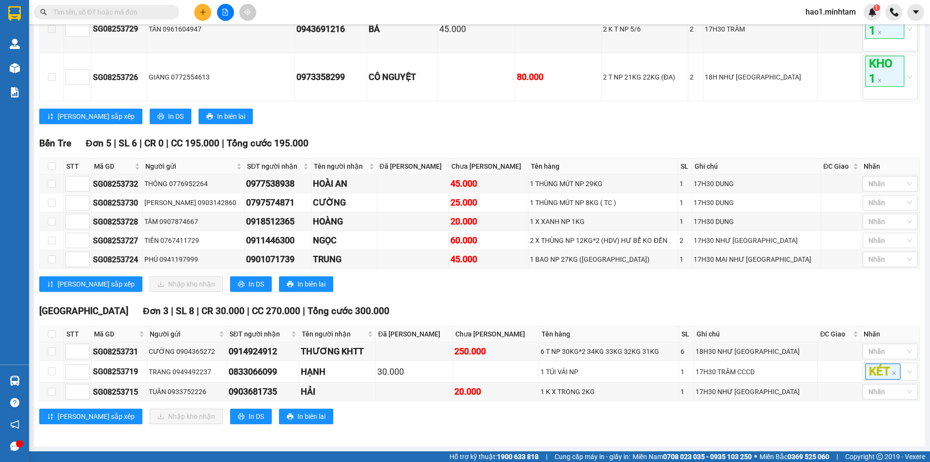
click at [453, 307] on div "Tiền Giang Đơn 3 | SL 8 | CR 30.000 | CC 270.000 | Tổng cước 300.000" at bounding box center [479, 311] width 881 height 15
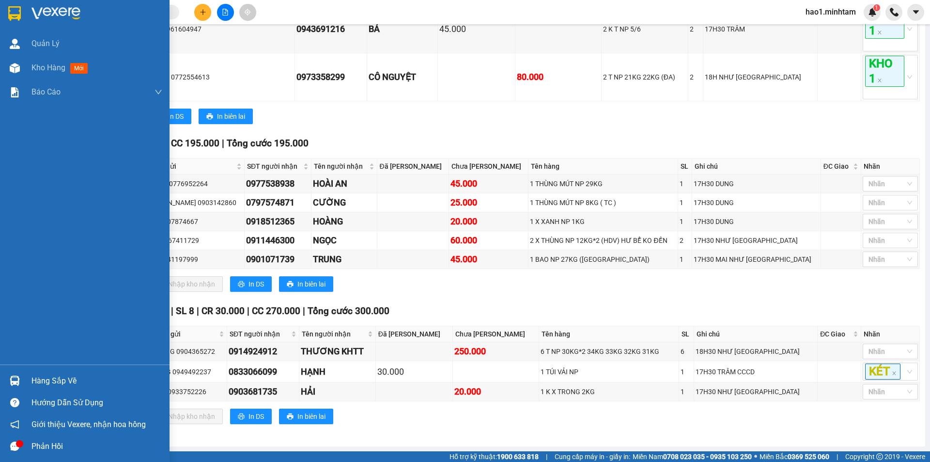
drag, startPoint x: 17, startPoint y: 379, endPoint x: 23, endPoint y: 374, distance: 7.5
click at [18, 379] on img at bounding box center [15, 380] width 10 height 10
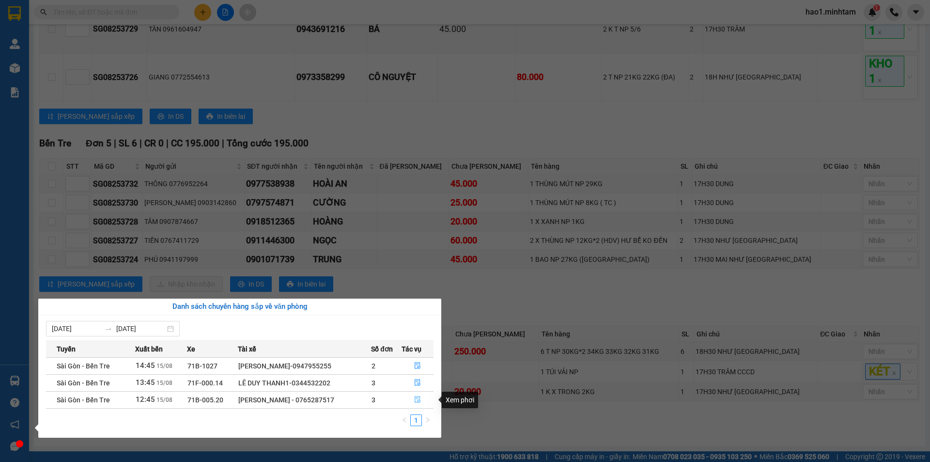
click at [418, 400] on icon "file-done" at bounding box center [417, 399] width 7 height 7
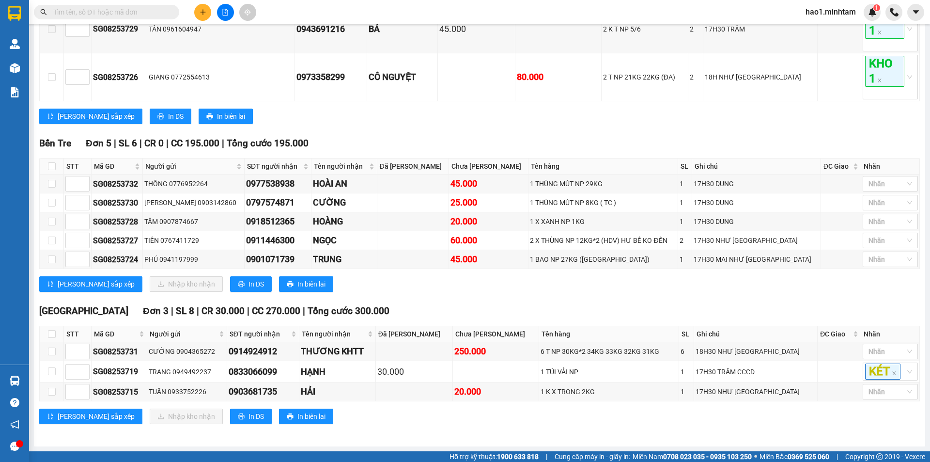
click at [430, 307] on div "Tiền Giang Đơn 3 | SL 8 | CR 30.000 | CC 270.000 | Tổng cước 300.000" at bounding box center [479, 311] width 881 height 15
click at [429, 305] on div "Tiền Giang Đơn 3 | SL 8 | CR 30.000 | CC 270.000 | Tổng cước 300.000" at bounding box center [479, 311] width 881 height 15
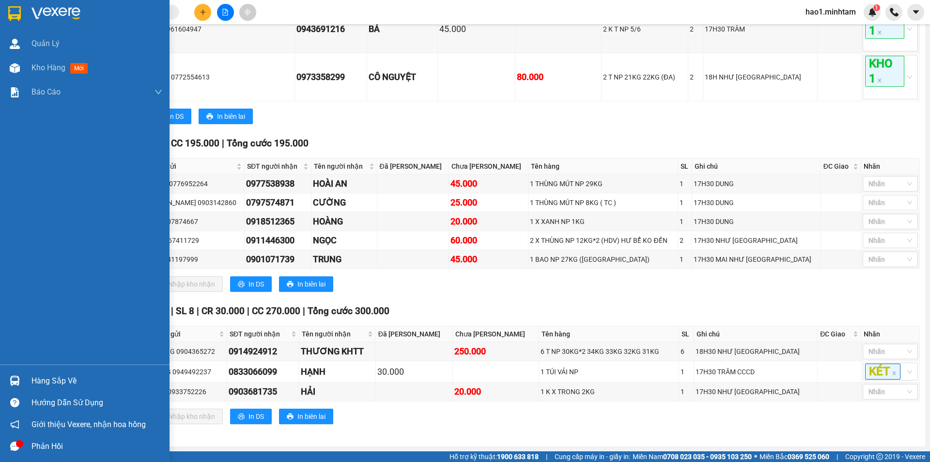
click at [22, 381] on div at bounding box center [14, 380] width 17 height 17
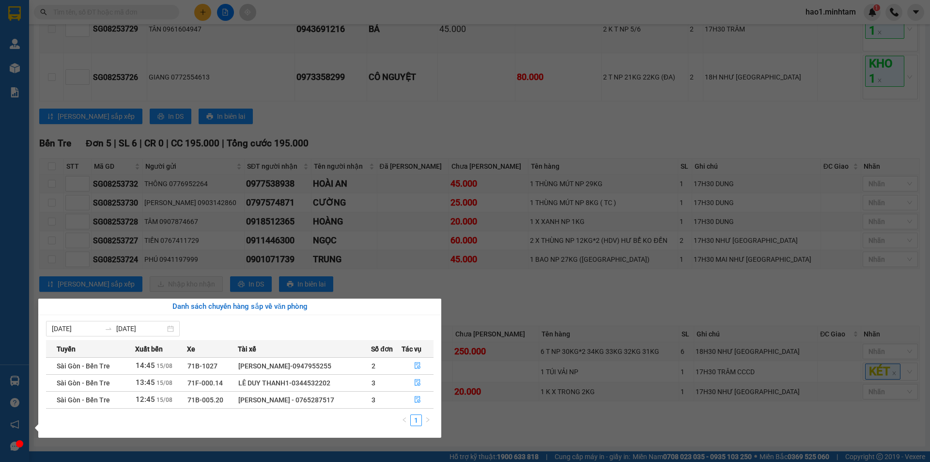
click at [473, 291] on section "Kết quả tìm kiếm ( 1 ) Bộ lọc Ngày tạo đơn gần nhất Mã ĐH Trạng thái Món hàng T…" at bounding box center [465, 231] width 930 height 462
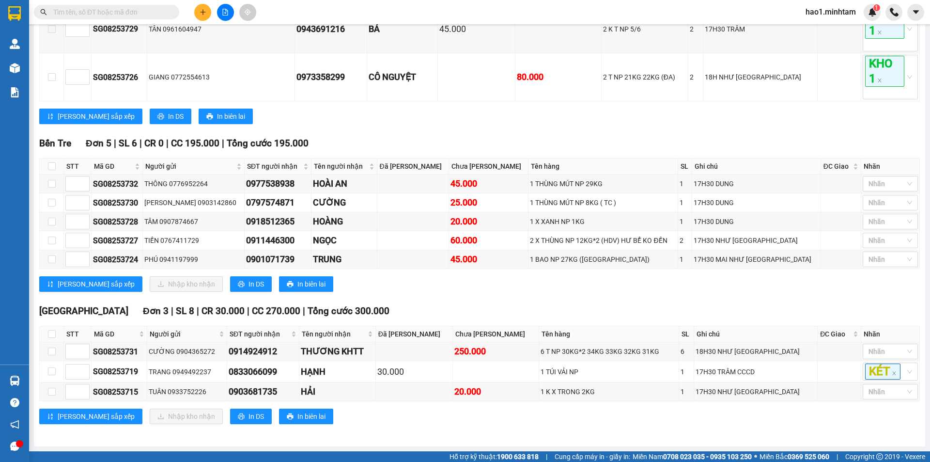
click at [442, 127] on div "Ngã Tư Huyện Đơn 4 | SL 6 | CR 65.000 | CC 100.000 | Tổng cước 165.000 STT Mã…" at bounding box center [479, 27] width 881 height 207
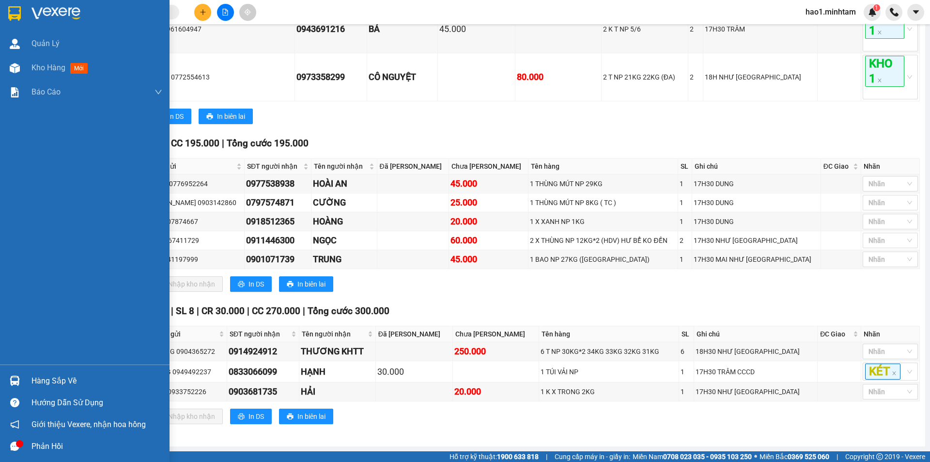
click at [20, 381] on div at bounding box center [14, 380] width 17 height 17
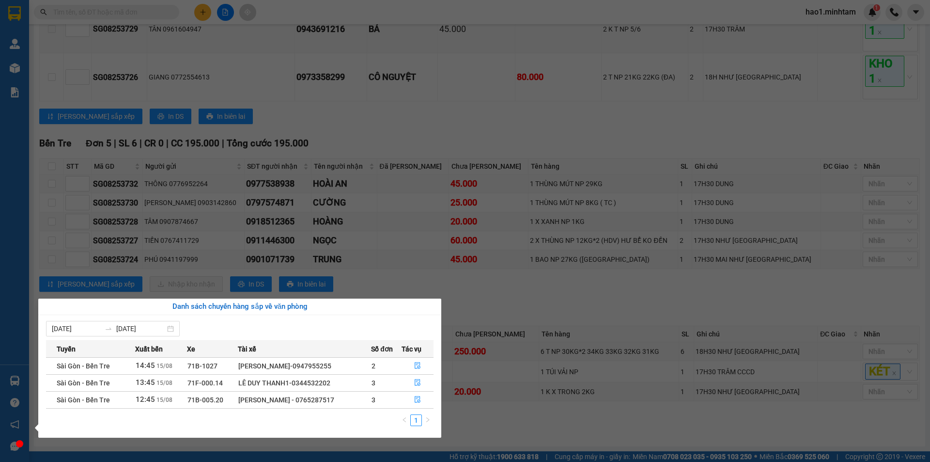
click at [548, 298] on section "Kết quả tìm kiếm ( 1 ) Bộ lọc Ngày tạo đơn gần nhất Mã ĐH Trạng thái Món hàng T…" at bounding box center [465, 231] width 930 height 462
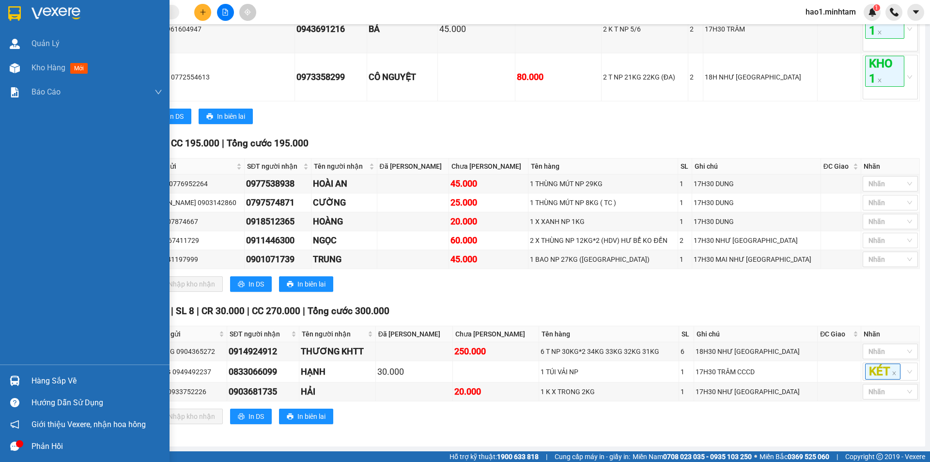
click at [25, 376] on div "Hàng sắp về" at bounding box center [85, 381] width 170 height 22
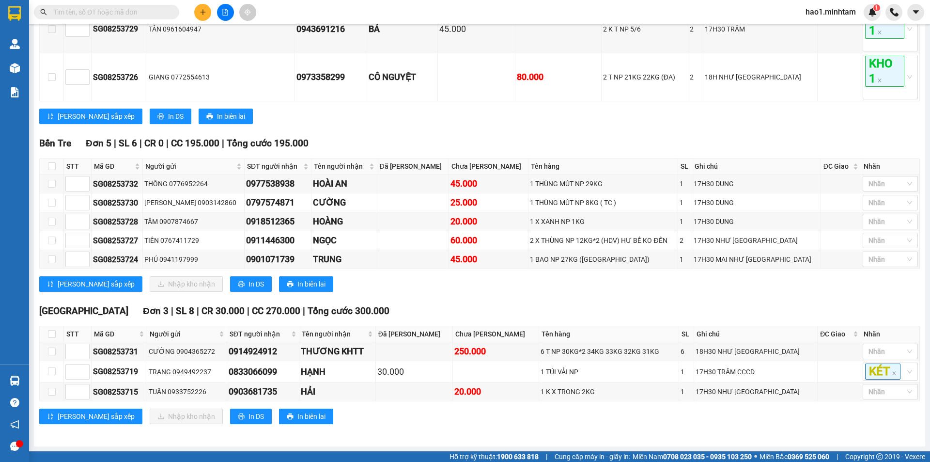
click at [509, 291] on section "Kết quả tìm kiếm ( 1 ) Bộ lọc Ngày tạo đơn gần nhất Mã ĐH Trạng thái Món hàng T…" at bounding box center [465, 231] width 930 height 462
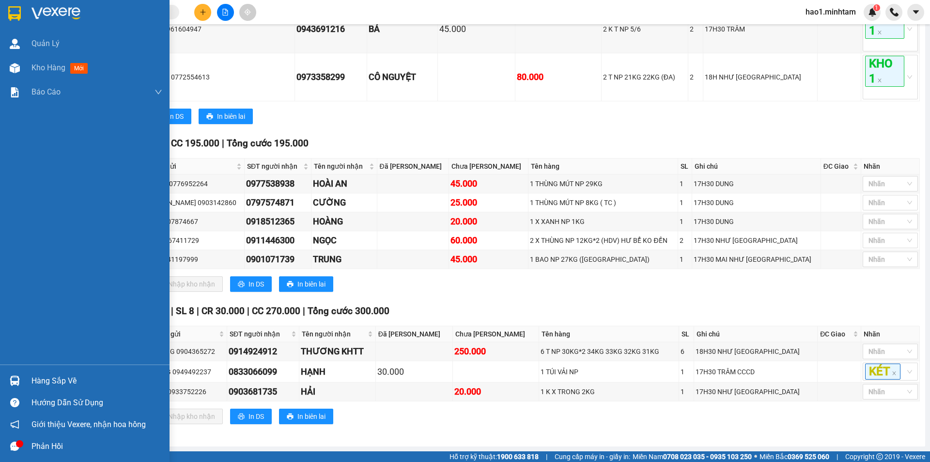
click at [20, 378] on div at bounding box center [14, 380] width 17 height 17
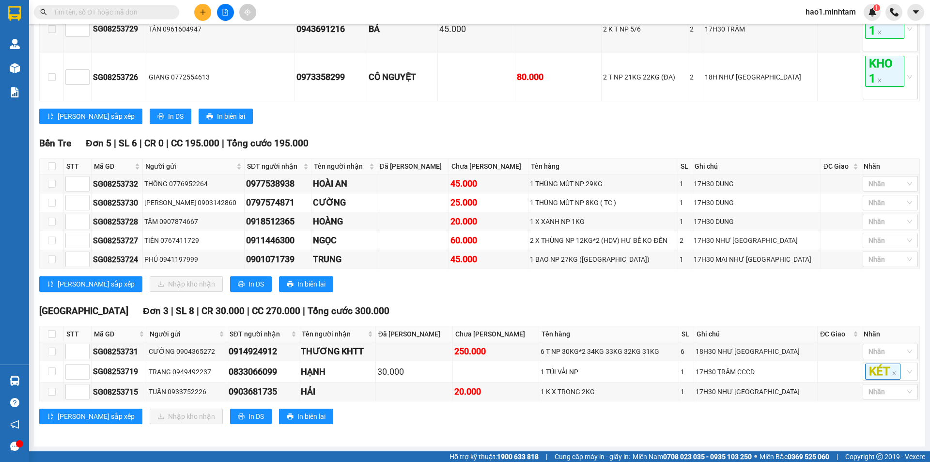
click at [553, 293] on section "Kết quả tìm kiếm ( 1 ) Bộ lọc Ngày tạo đơn gần nhất Mã ĐH Trạng thái Món hàng T…" at bounding box center [465, 231] width 930 height 462
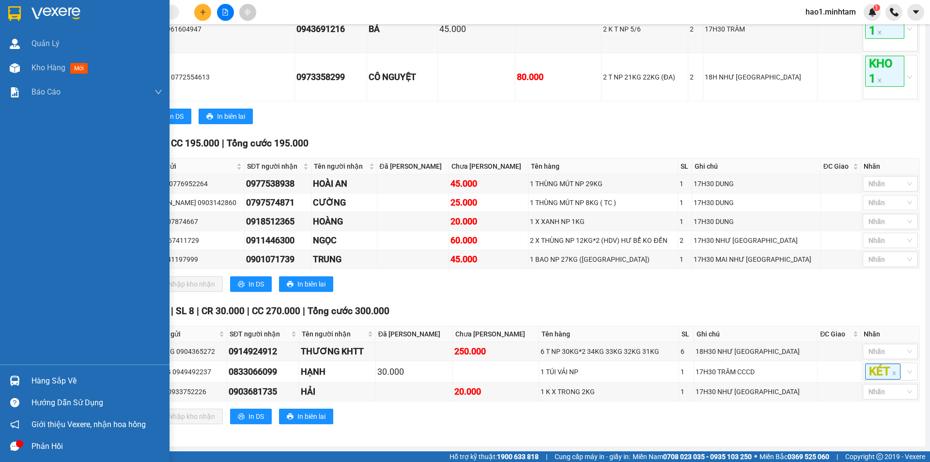
click at [21, 386] on div at bounding box center [14, 380] width 17 height 17
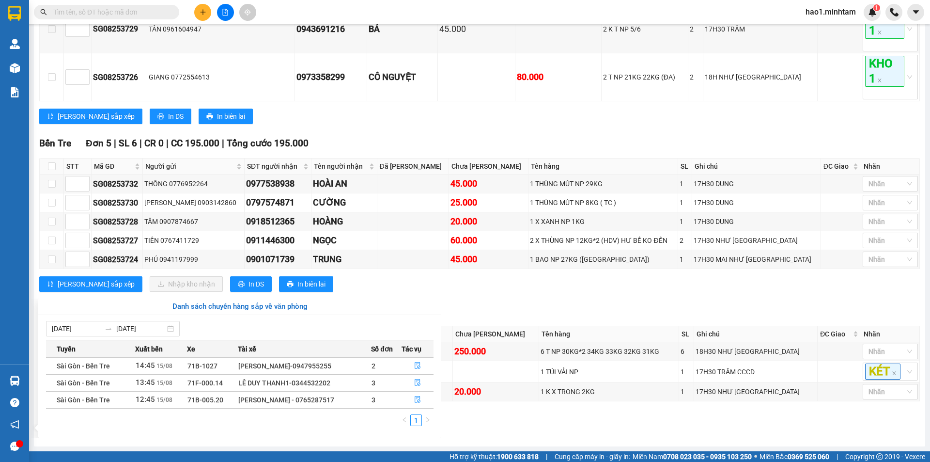
click at [480, 310] on section "Kết quả tìm kiếm ( 1 ) Bộ lọc Ngày tạo đơn gần nhất Mã ĐH Trạng thái Món hàng T…" at bounding box center [465, 231] width 930 height 462
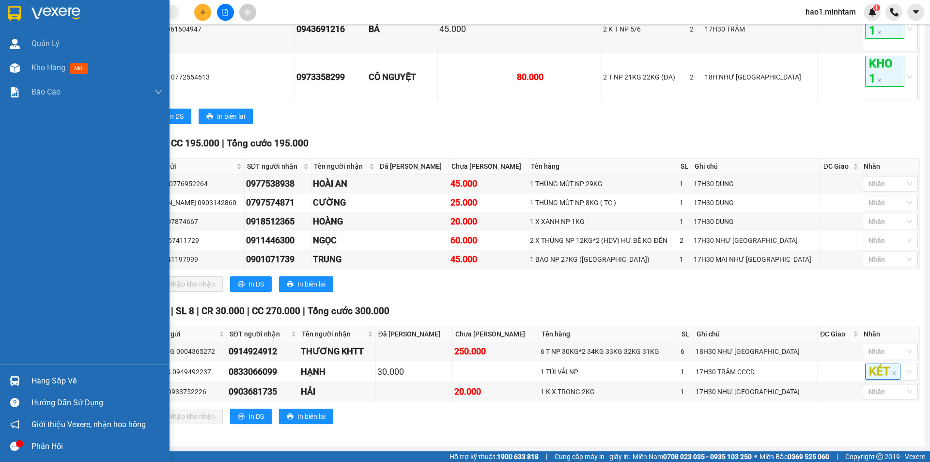
click at [13, 386] on div at bounding box center [14, 380] width 17 height 17
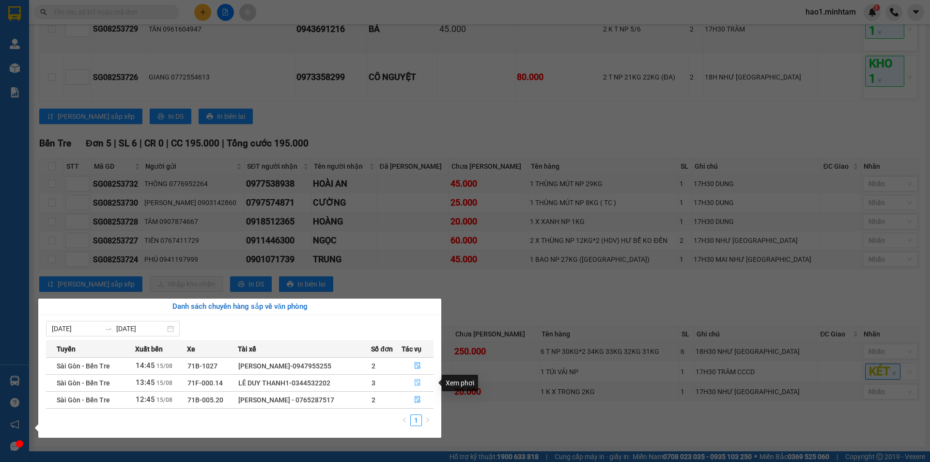
click at [418, 384] on icon "file-done" at bounding box center [417, 382] width 7 height 7
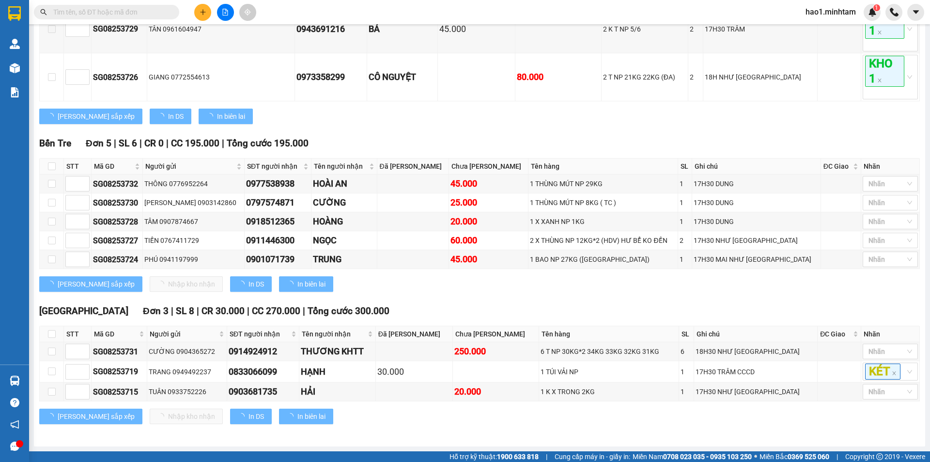
scroll to position [263, 0]
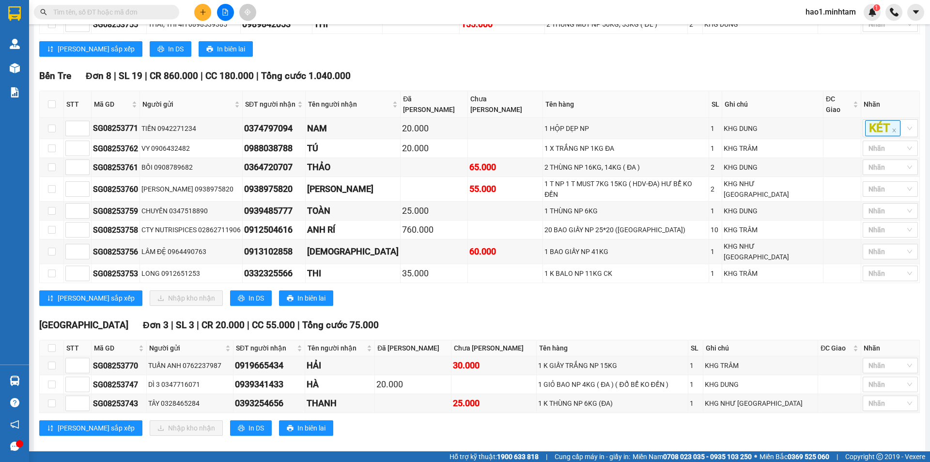
click at [401, 300] on div "Bến Tre Đơn 8 | SL 19 | CR 860.000 | CC 180.000 | Tổng cước 1.040.000 STT Mã G…" at bounding box center [479, 191] width 881 height 244
click at [400, 301] on div "Bến Tre Đơn 8 | SL 19 | CR 860.000 | CC 180.000 | Tổng cước 1.040.000 STT Mã G…" at bounding box center [479, 191] width 881 height 244
click at [157, 11] on input "text" at bounding box center [110, 12] width 114 height 11
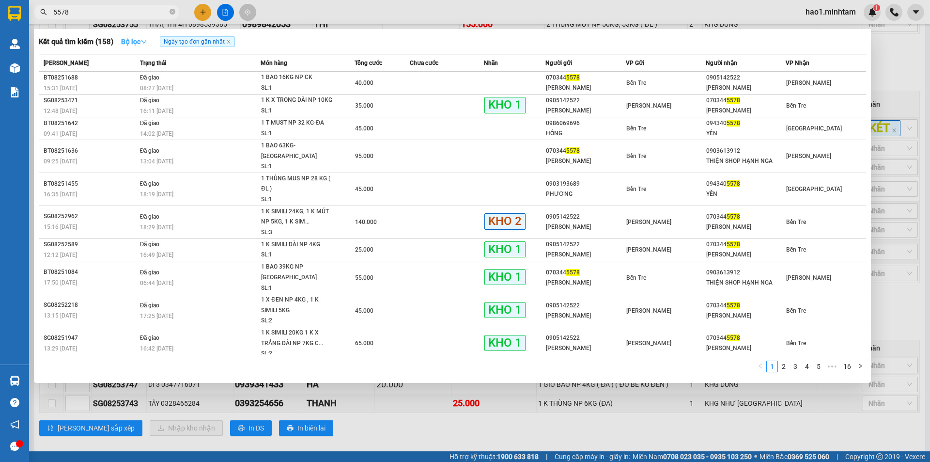
type input "5578"
click at [151, 36] on button "Bộ lọc" at bounding box center [134, 42] width 42 height 16
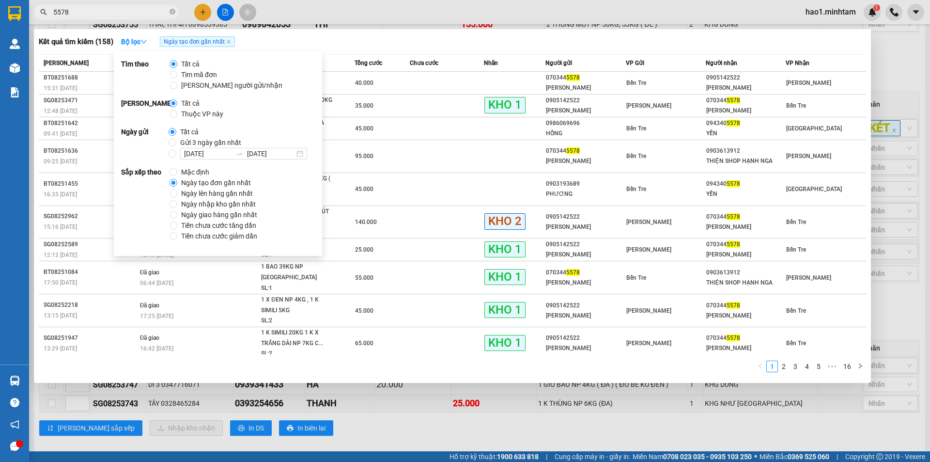
drag, startPoint x: 201, startPoint y: 115, endPoint x: 217, endPoint y: 99, distance: 23.3
click at [202, 114] on span "Thuộc VP này" at bounding box center [202, 114] width 50 height 11
click at [177, 114] on input "Thuộc VP này" at bounding box center [174, 114] width 8 height 8
radio input "true"
radio input "false"
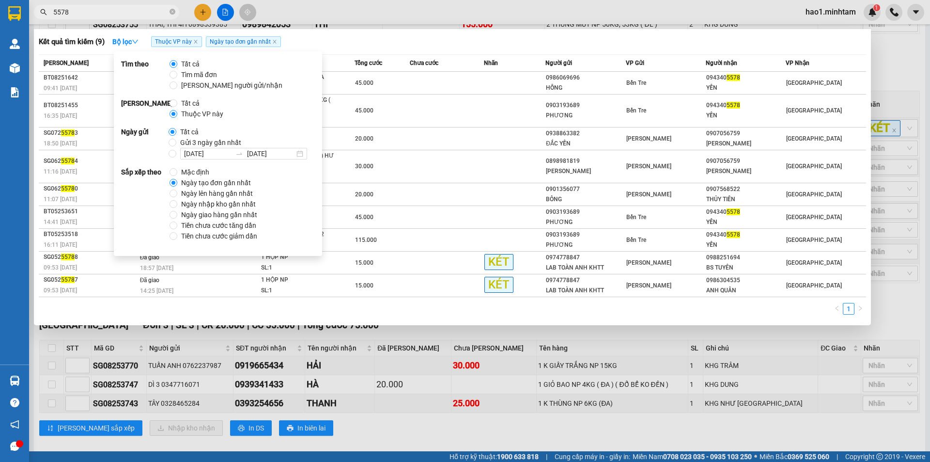
click at [389, 31] on div "Kết quả tìm kiếm ( 9 ) Bộ lọc Thuộc VP này Ngày tạo đơn gần nhất Mã ĐH Trạng th…" at bounding box center [452, 177] width 837 height 296
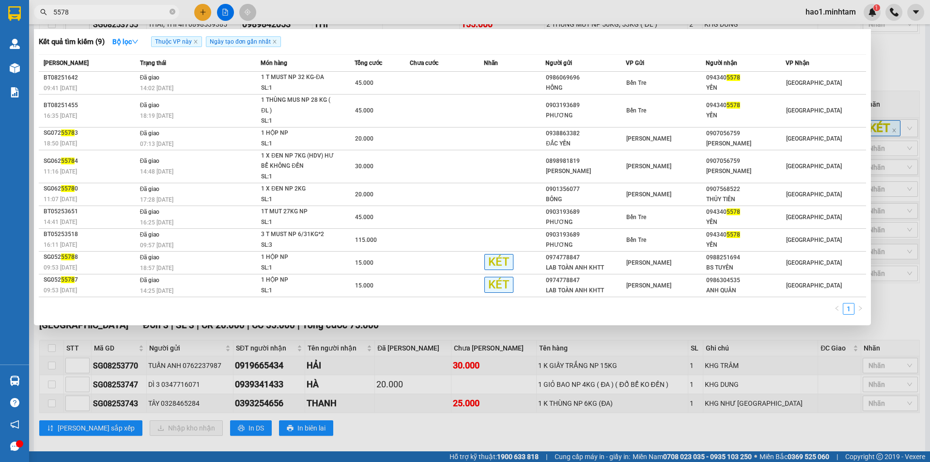
click at [84, 10] on input "5578" at bounding box center [110, 12] width 114 height 11
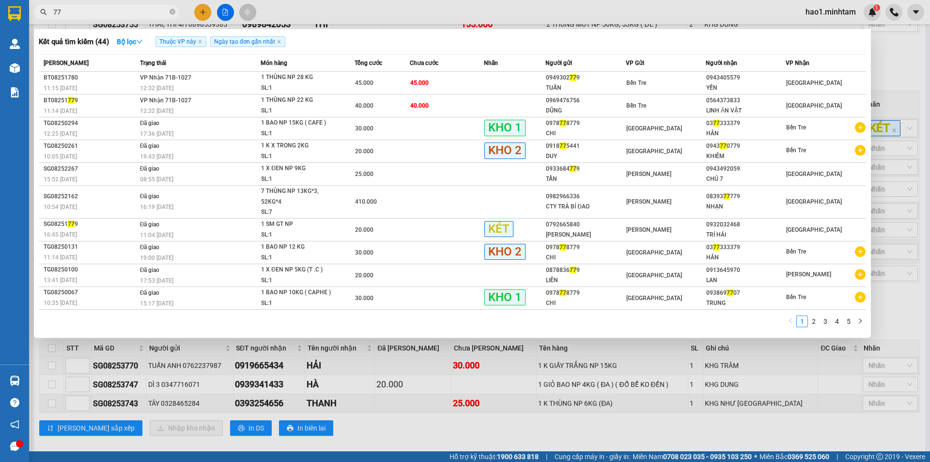
type input "7"
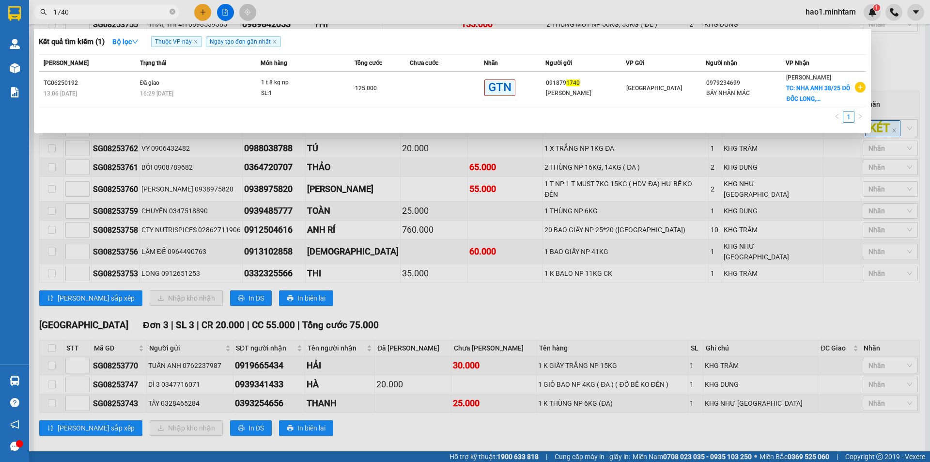
click at [56, 9] on input "1740" at bounding box center [110, 12] width 114 height 11
click at [71, 12] on input "1740" at bounding box center [110, 12] width 114 height 11
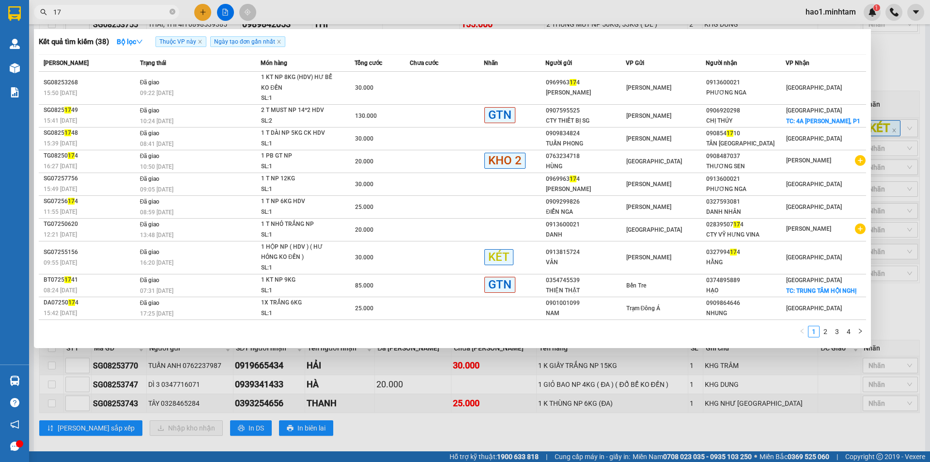
type input "1"
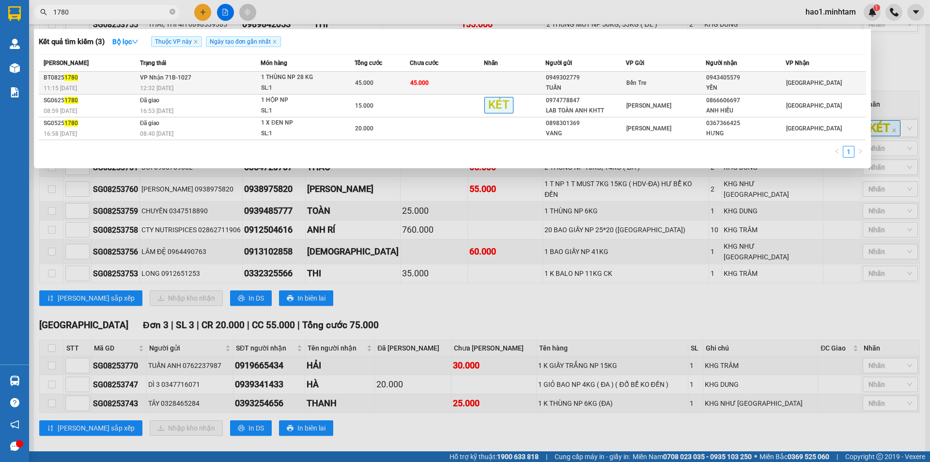
type input "1780"
click at [324, 84] on div "SL: 1" at bounding box center [297, 88] width 73 height 11
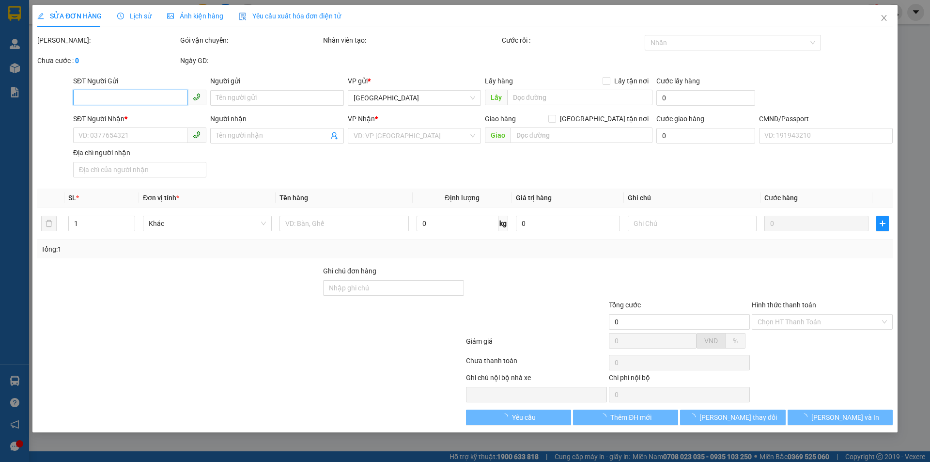
type input "0949302779"
type input "TUẤN"
type input "0943405579"
type input "YẾN"
type input "45.000"
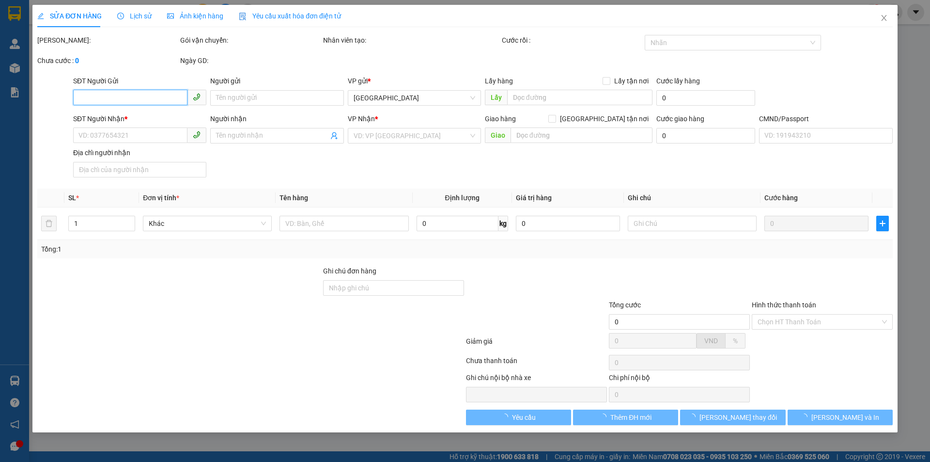
type input "45.000"
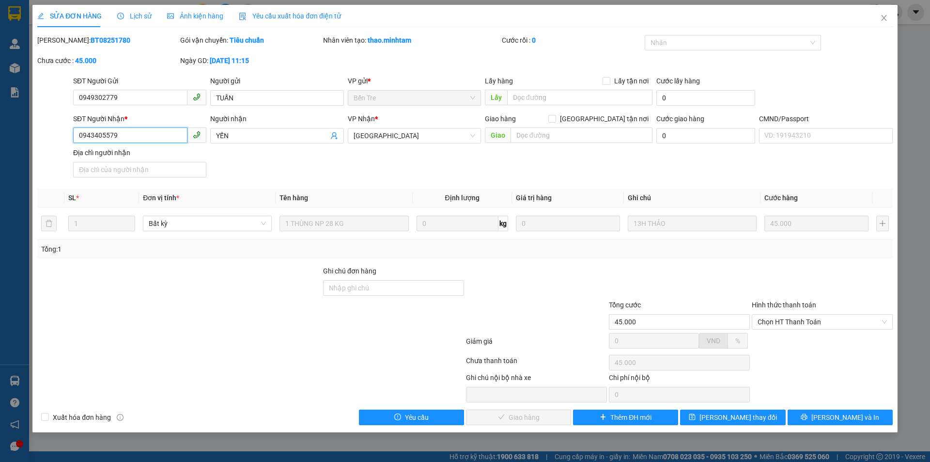
drag, startPoint x: 125, startPoint y: 138, endPoint x: 62, endPoint y: 133, distance: 63.7
click at [62, 133] on div "SĐT Người Nhận * 0943405579 0943405579 Người nhận YẾN VP Nhận * Tiền Giang Giao…" at bounding box center [465, 147] width 858 height 68
drag, startPoint x: 373, startPoint y: 288, endPoint x: 389, endPoint y: 284, distance: 16.9
click at [373, 288] on input "Ghi chú đơn hàng" at bounding box center [393, 288] width 141 height 16
type input "0949302779"
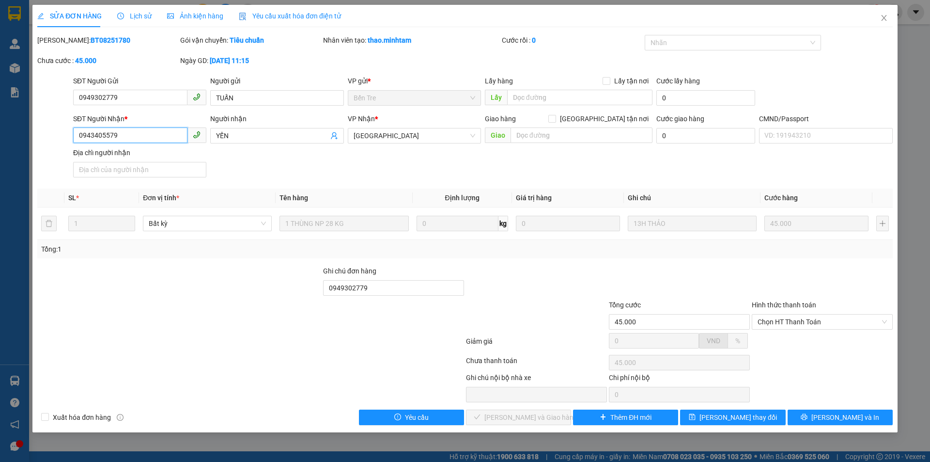
click at [134, 138] on input "0943405579" at bounding box center [130, 135] width 114 height 16
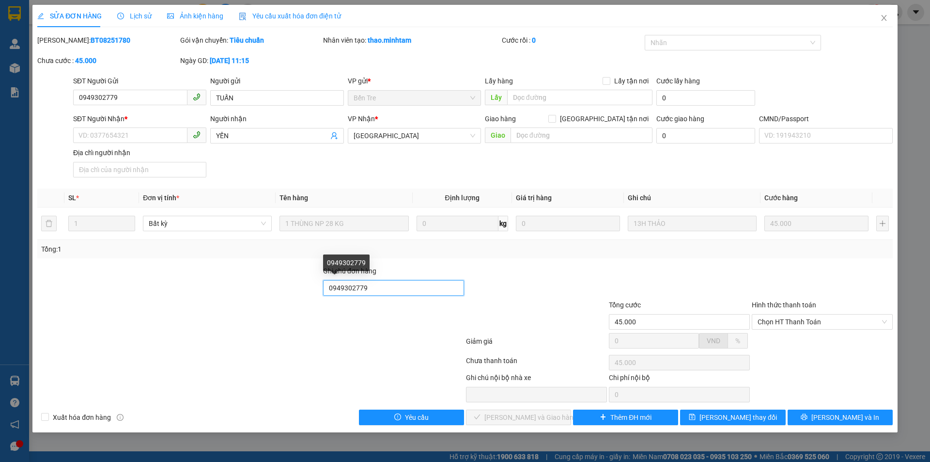
click at [322, 281] on div "Ghi chú đơn hàng 0949302779" at bounding box center [465, 283] width 858 height 34
paste input "0949302779"
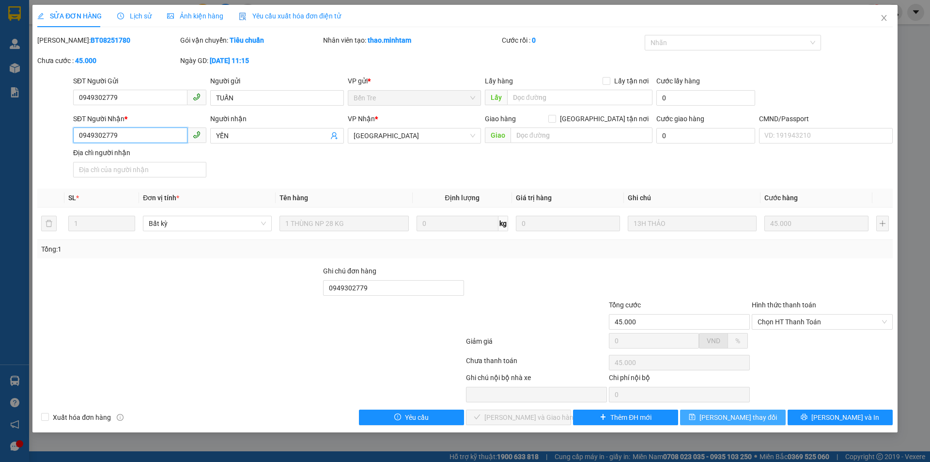
type input "0949302779"
click at [742, 422] on span "Lưu thay đổi" at bounding box center [739, 417] width 78 height 11
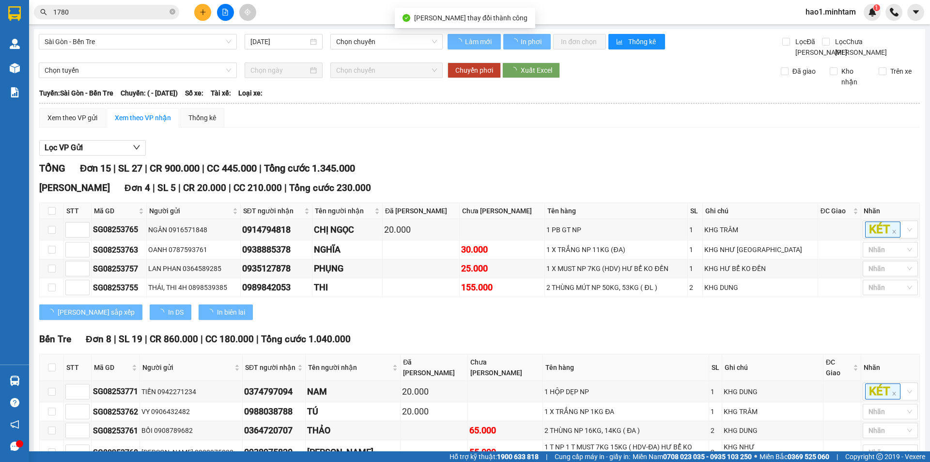
click at [121, 11] on input "1780" at bounding box center [110, 12] width 114 height 11
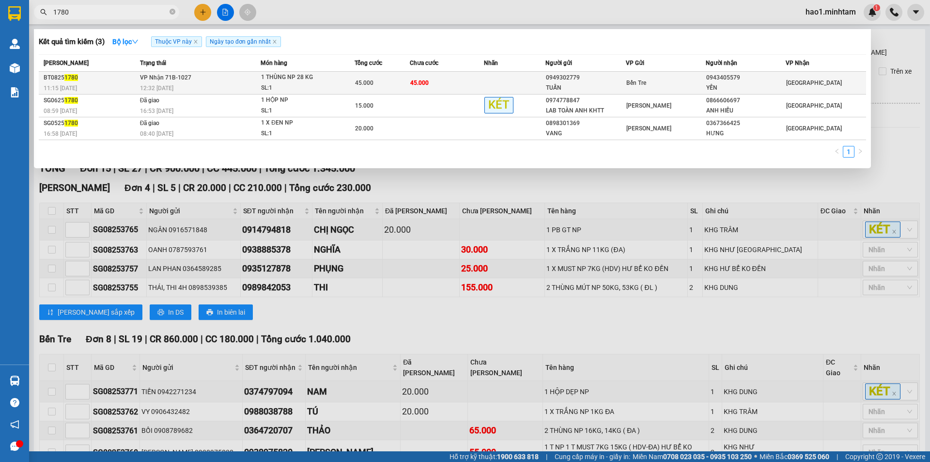
click at [244, 91] on div "12:32 - 15/08" at bounding box center [200, 88] width 121 height 11
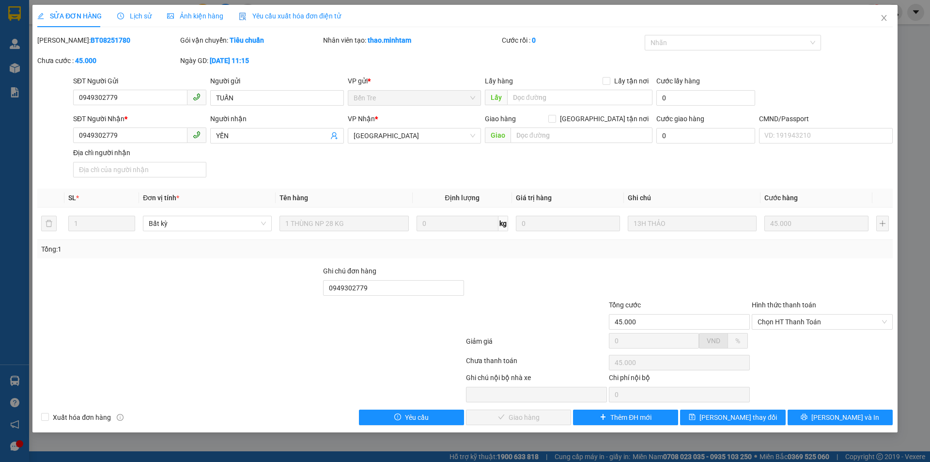
click at [555, 320] on div at bounding box center [536, 316] width 143 height 34
click at [864, 416] on button "Lưu và In" at bounding box center [840, 417] width 105 height 16
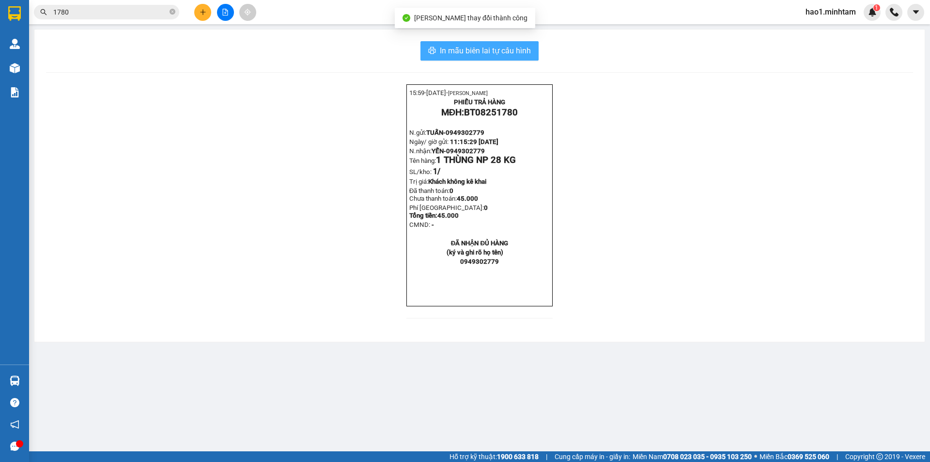
click at [479, 48] on span "In mẫu biên lai tự cấu hình" at bounding box center [485, 51] width 91 height 12
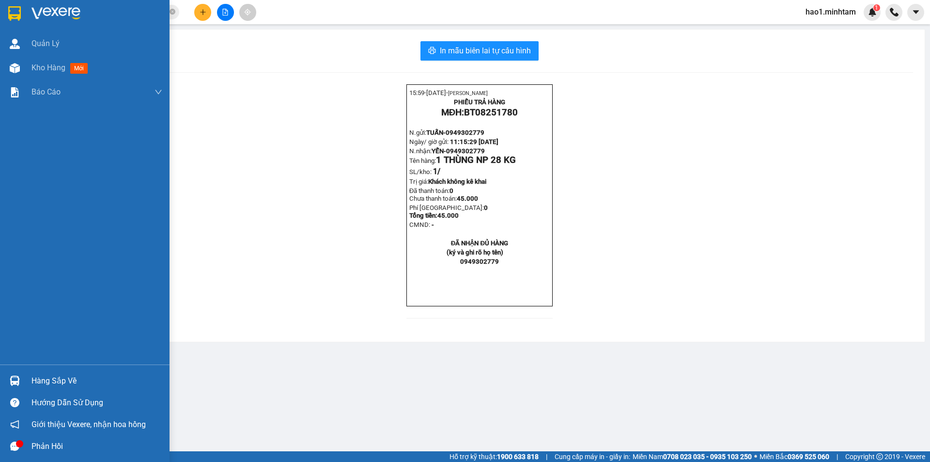
click at [23, 8] on div at bounding box center [14, 13] width 17 height 17
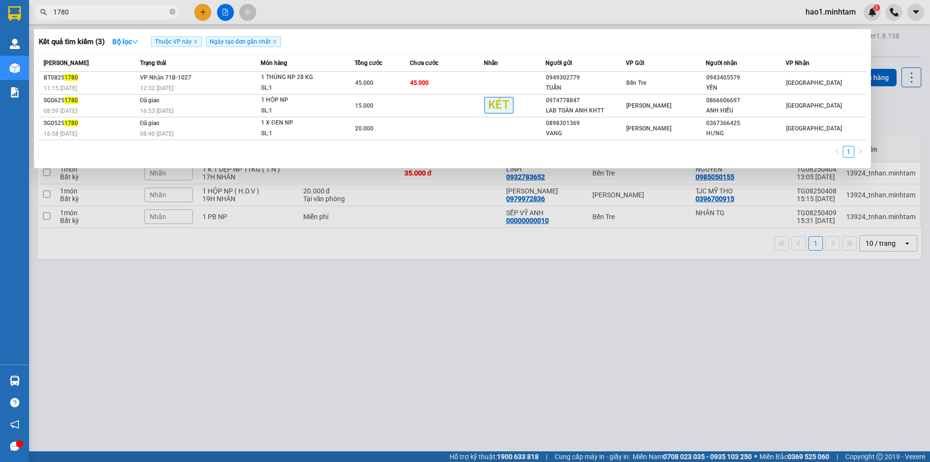
click at [172, 11] on icon "close-circle" at bounding box center [173, 12] width 6 height 6
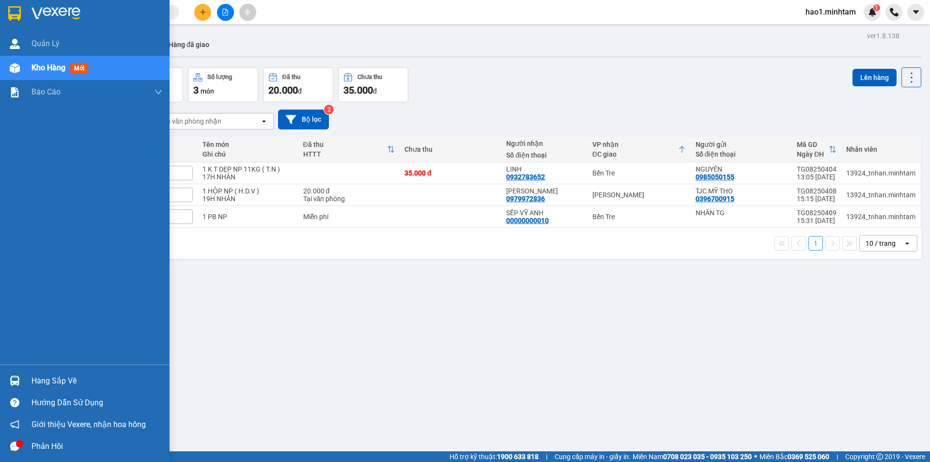
click at [17, 19] on img at bounding box center [14, 13] width 13 height 15
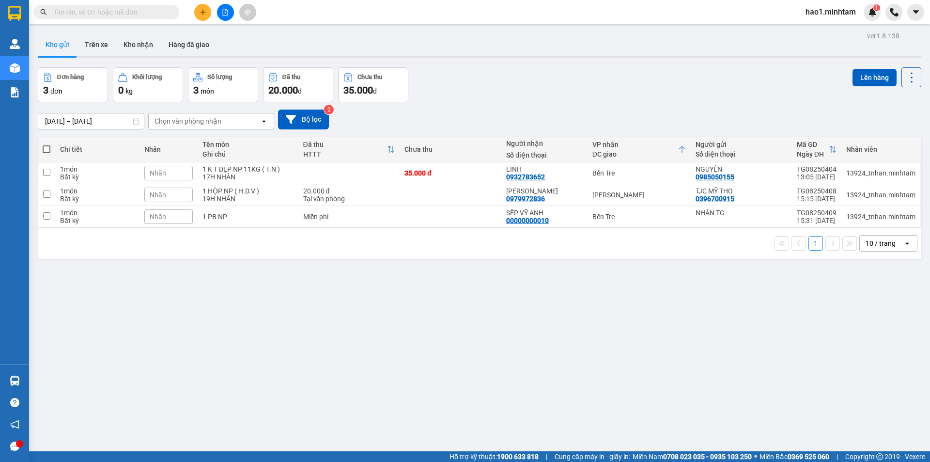
click at [432, 48] on div "Kho gửi Trên xe Kho nhận Hàng đã giao" at bounding box center [480, 46] width 884 height 26
click at [156, 15] on input "text" at bounding box center [110, 12] width 114 height 11
click at [149, 14] on input "text" at bounding box center [110, 12] width 114 height 11
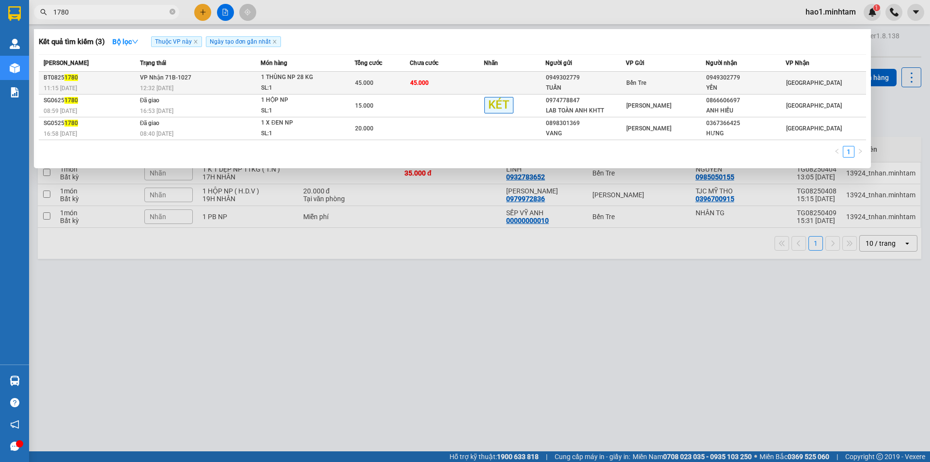
type input "1780"
click at [406, 83] on div "45.000" at bounding box center [382, 83] width 55 height 11
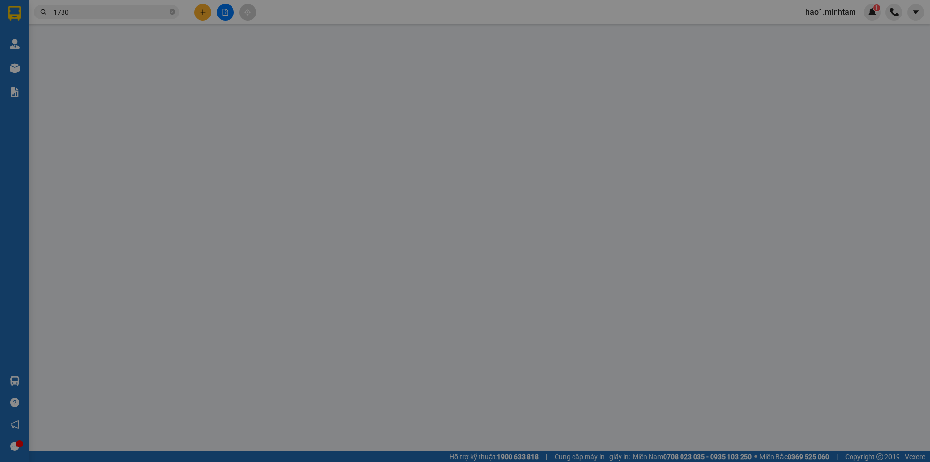
type input "0949302779"
type input "TUẤN"
type input "0949302779"
type input "YẾN"
type input "0949302779"
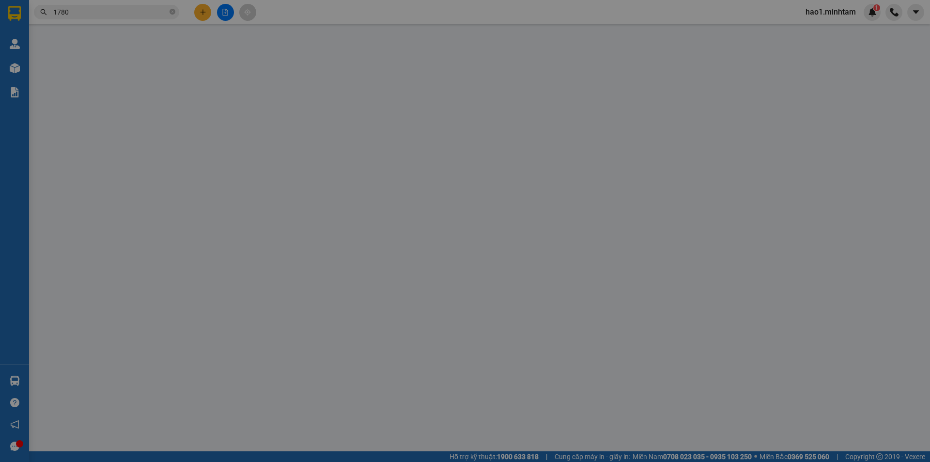
type input "45.000"
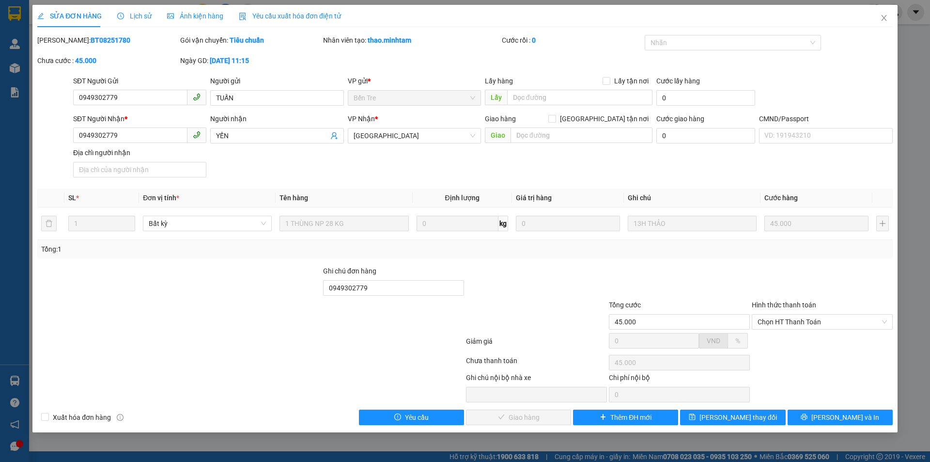
click at [309, 185] on div "Total Paid Fee 0 Total UnPaid Fee 45.000 Cash Collection Total Fee Mã ĐH: BT082…" at bounding box center [465, 230] width 856 height 390
click at [140, 14] on span "Lịch sử" at bounding box center [134, 16] width 34 height 8
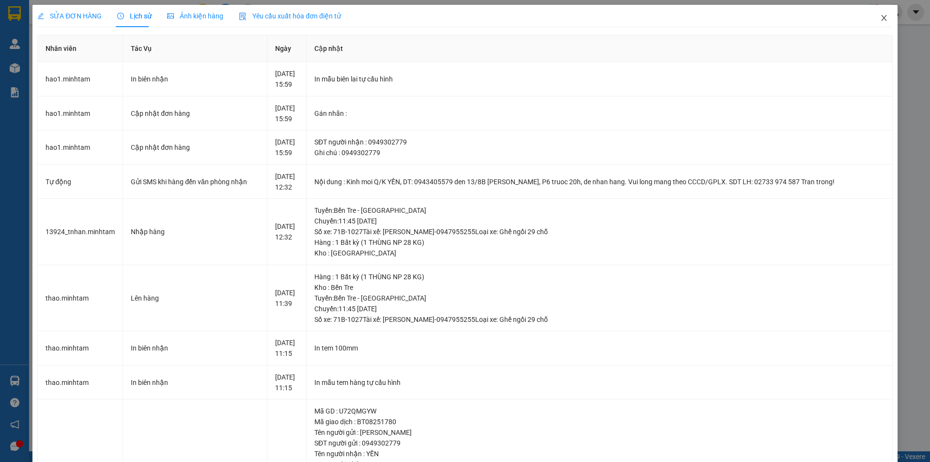
click at [880, 20] on icon "close" at bounding box center [884, 18] width 8 height 8
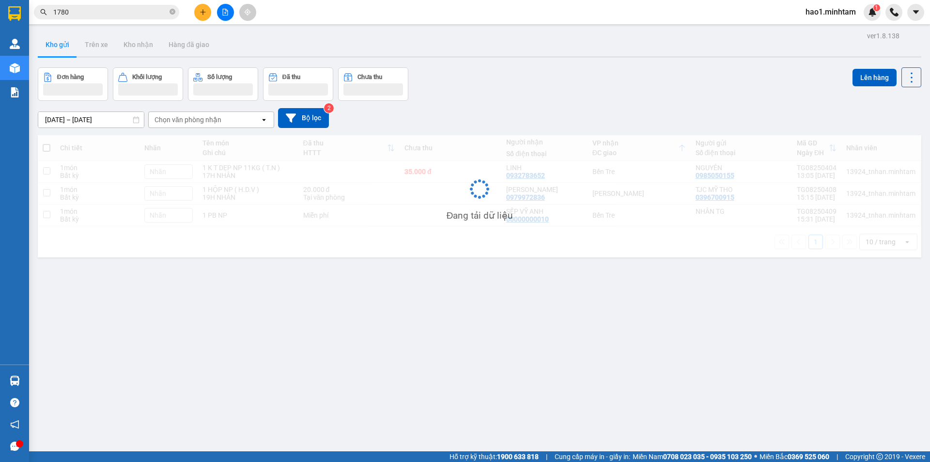
click at [138, 12] on input "1780" at bounding box center [110, 12] width 114 height 11
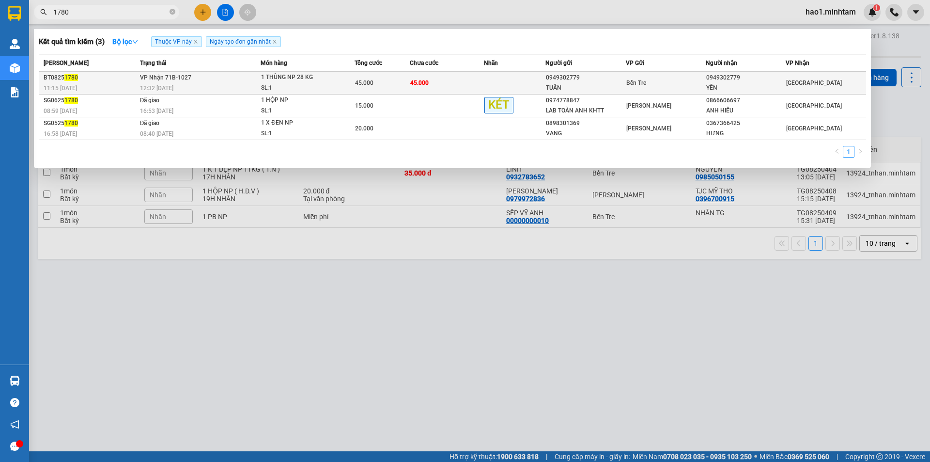
click at [576, 81] on div "0949302779" at bounding box center [585, 78] width 79 height 10
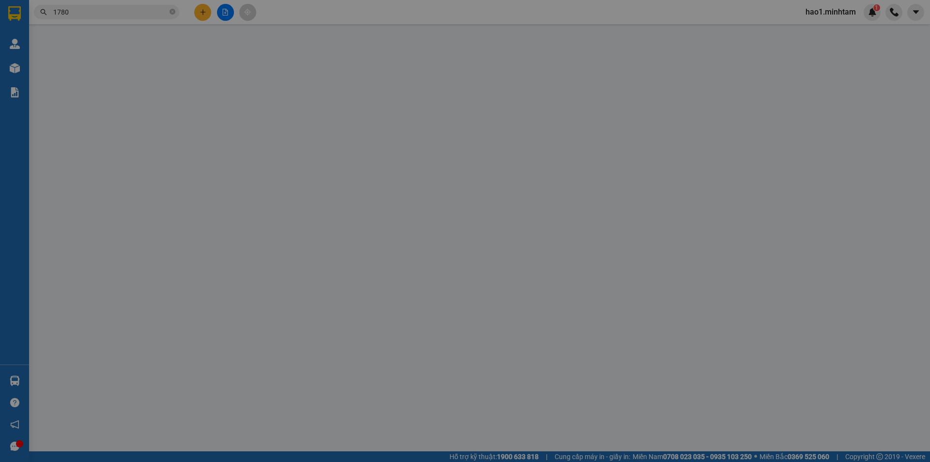
type input "0949302779"
type input "TUẤN"
type input "0949302779"
type input "YẾN"
type input "0949302779"
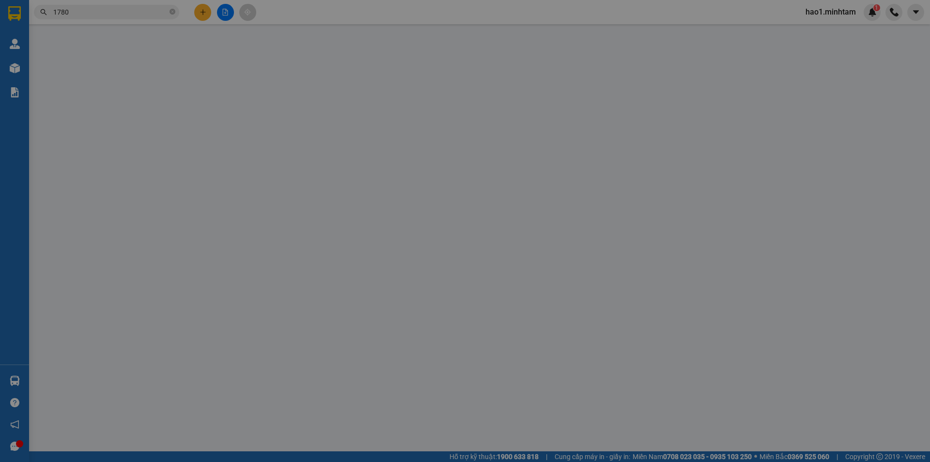
type input "45.000"
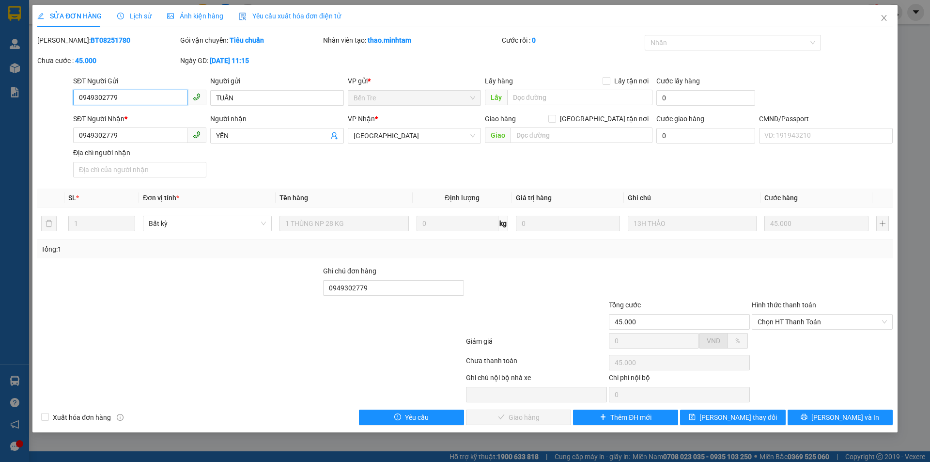
drag, startPoint x: 129, startPoint y: 99, endPoint x: 57, endPoint y: 93, distance: 72.5
click at [57, 93] on div "SĐT Người Gửi 0949302779 0949302779 Người gửi TUẤN VP gửi * Bến Tre Lấy hàng L…" at bounding box center [465, 93] width 858 height 34
click at [294, 162] on div "SĐT Người Nhận * 0949302779 Người nhận YẾN VP Nhận * Tiền Giang Giao hàng Giao …" at bounding box center [483, 147] width 824 height 68
click at [144, 19] on span "Lịch sử" at bounding box center [134, 16] width 34 height 8
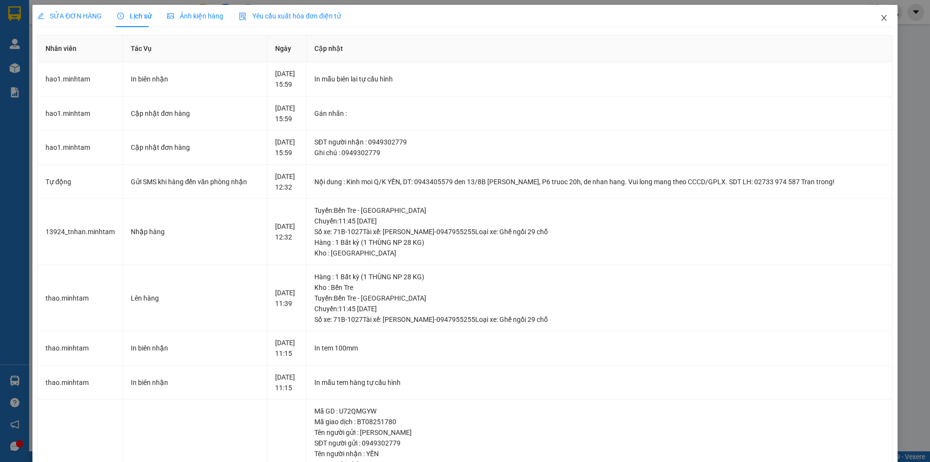
click at [880, 18] on icon "close" at bounding box center [884, 18] width 8 height 8
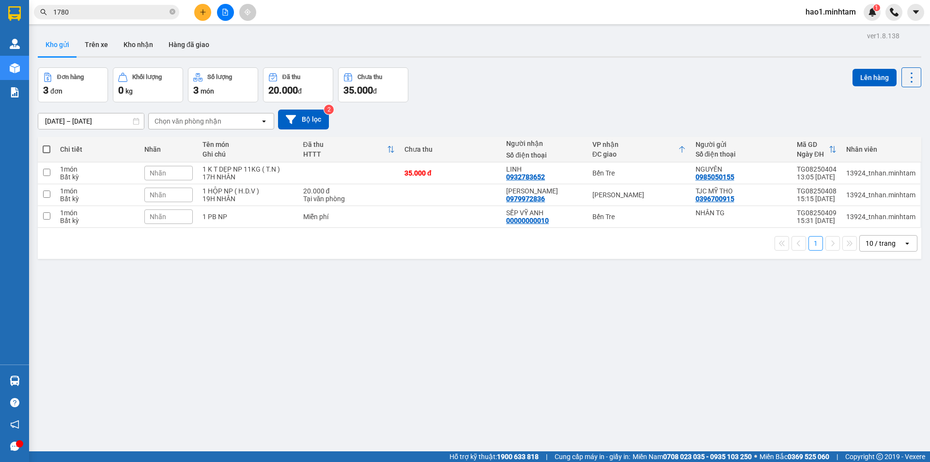
click at [135, 14] on input "1780" at bounding box center [110, 12] width 114 height 11
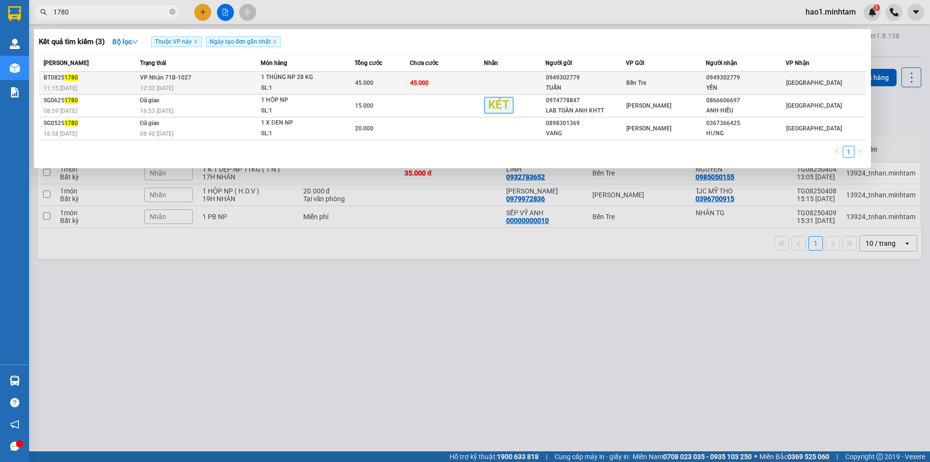
click at [228, 77] on td "VP Nhận 71B-1027 12:32 - 15/08" at bounding box center [200, 83] width 124 height 23
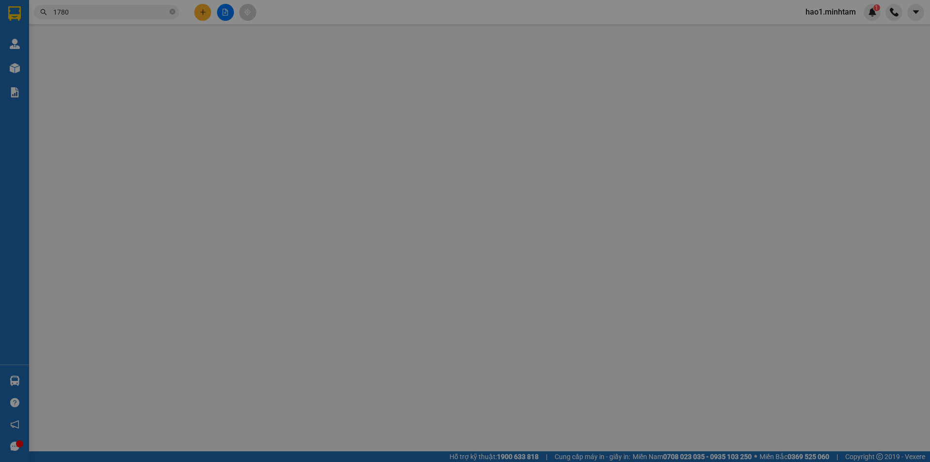
type input "0949302779"
type input "TUẤN"
type input "0949302779"
type input "YẾN"
type input "0949302779"
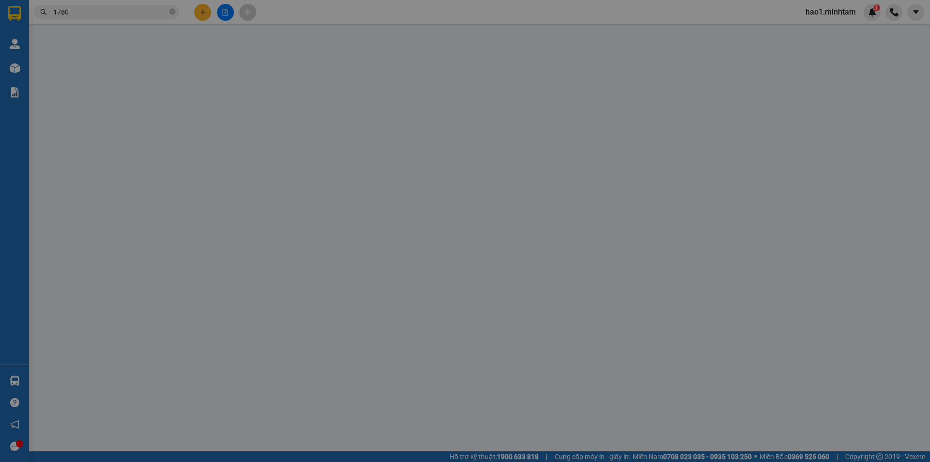
type input "45.000"
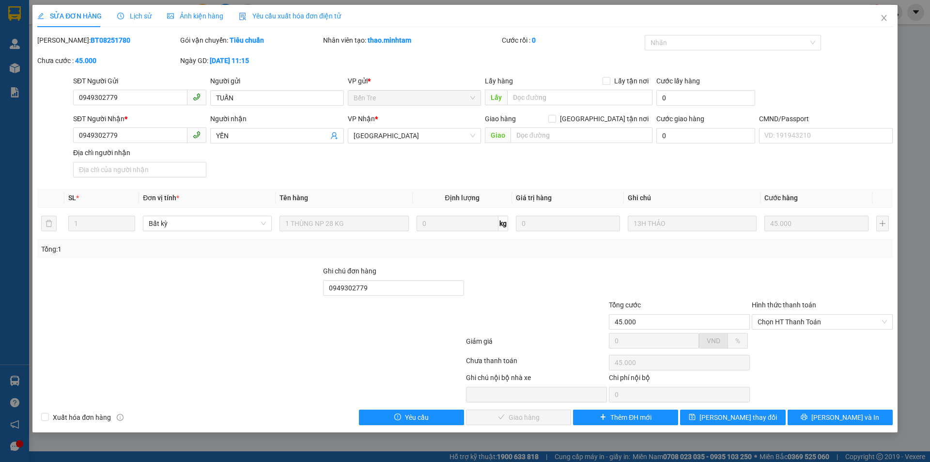
click at [341, 163] on div "SĐT Người Nhận * 0949302779 Người nhận YẾN VP Nhận * Tiền Giang Giao hàng Giao …" at bounding box center [483, 147] width 824 height 68
click at [341, 161] on div "SĐT Người Nhận * 0949302779 Người nhận YẾN VP Nhận * Tiền Giang Giao hàng Giao …" at bounding box center [483, 147] width 824 height 68
click at [341, 160] on div "SĐT Người Nhận * 0949302779 Người nhận YẾN VP Nhận * Tiền Giang Giao hàng Giao …" at bounding box center [483, 147] width 824 height 68
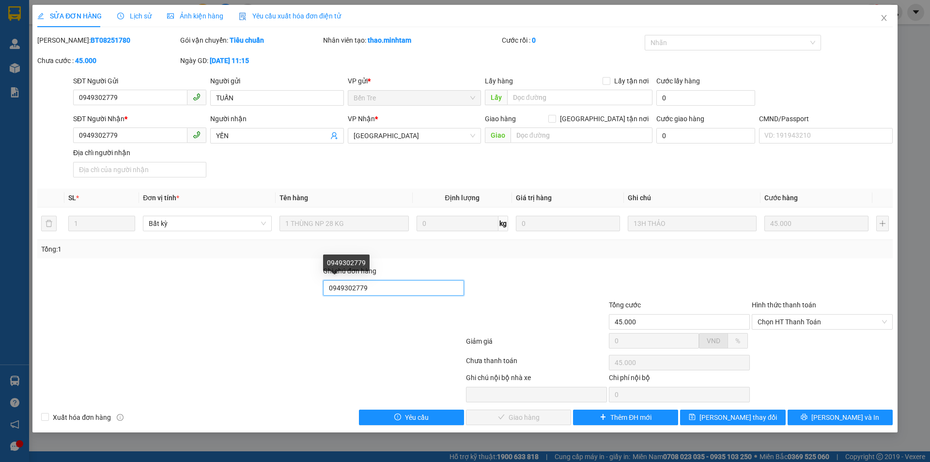
click at [381, 285] on input "0949302779" at bounding box center [393, 288] width 141 height 16
click at [392, 289] on input "0949302779" at bounding box center [393, 288] width 141 height 16
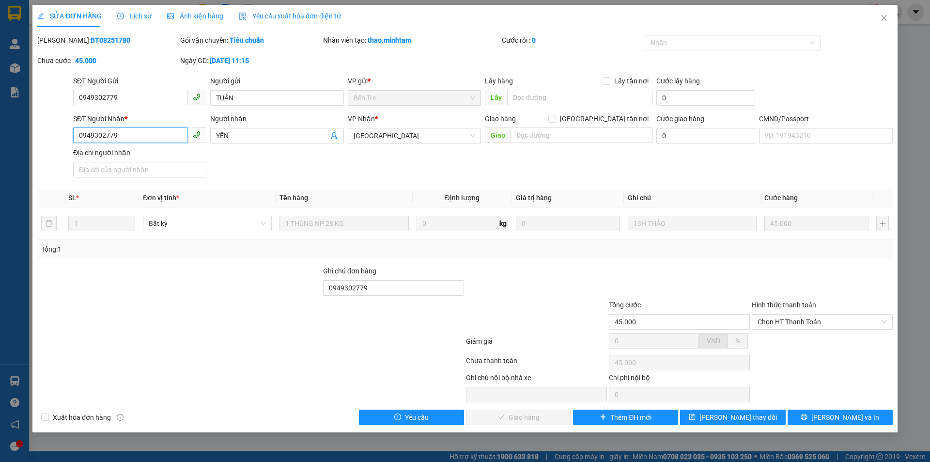
drag, startPoint x: 129, startPoint y: 134, endPoint x: 78, endPoint y: 134, distance: 51.4
click at [78, 134] on input "0949302779" at bounding box center [130, 135] width 114 height 16
click at [326, 170] on div "SĐT Người Nhận * 0949302779 Người nhận YẾN VP Nhận * Tiền Giang Giao hàng Giao …" at bounding box center [483, 147] width 824 height 68
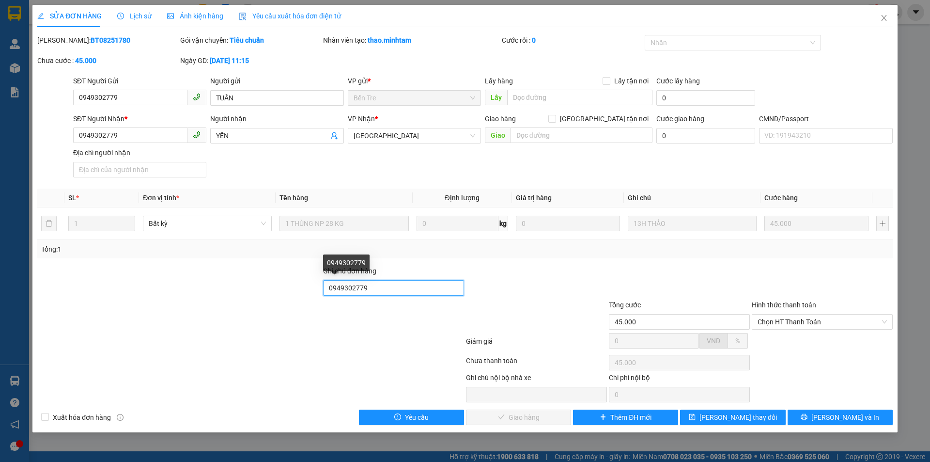
click at [393, 289] on input "0949302779" at bounding box center [393, 288] width 141 height 16
click at [134, 16] on span "Lịch sử" at bounding box center [134, 16] width 34 height 8
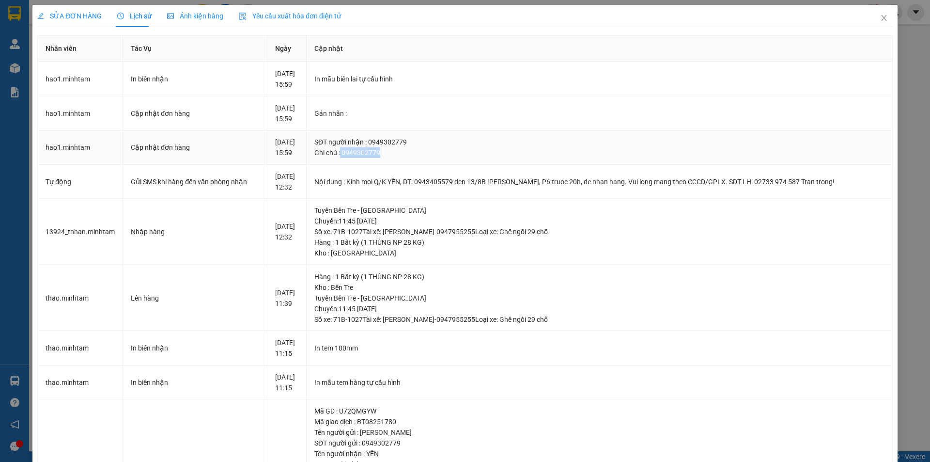
drag, startPoint x: 351, startPoint y: 153, endPoint x: 390, endPoint y: 153, distance: 38.3
click at [389, 153] on div "Ghi chú : 0949302779" at bounding box center [599, 152] width 570 height 11
click at [395, 151] on div "Ghi chú : 0949302779" at bounding box center [599, 152] width 570 height 11
click at [880, 18] on icon "close" at bounding box center [884, 18] width 8 height 8
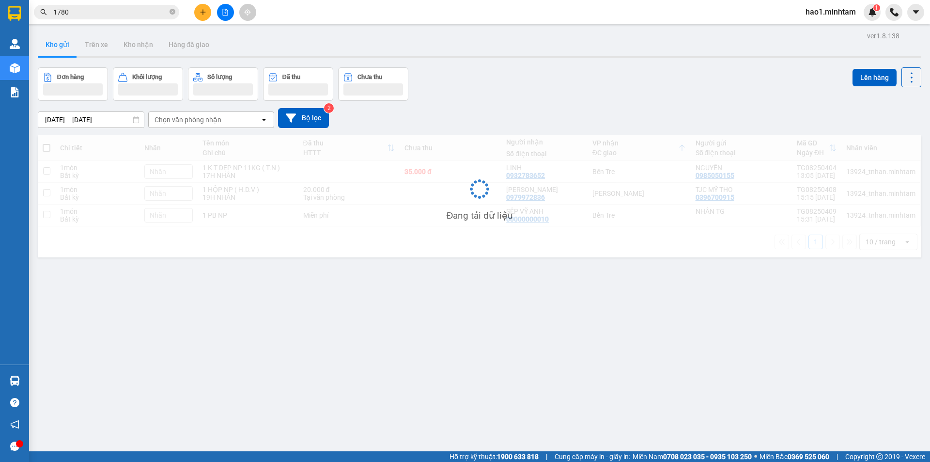
click at [388, 30] on div "ver 1.8.138 Kho gửi Trên xe Kho nhận Hàng đã giao Đơn hàng Khối lượng Số lượng …" at bounding box center [479, 260] width 891 height 462
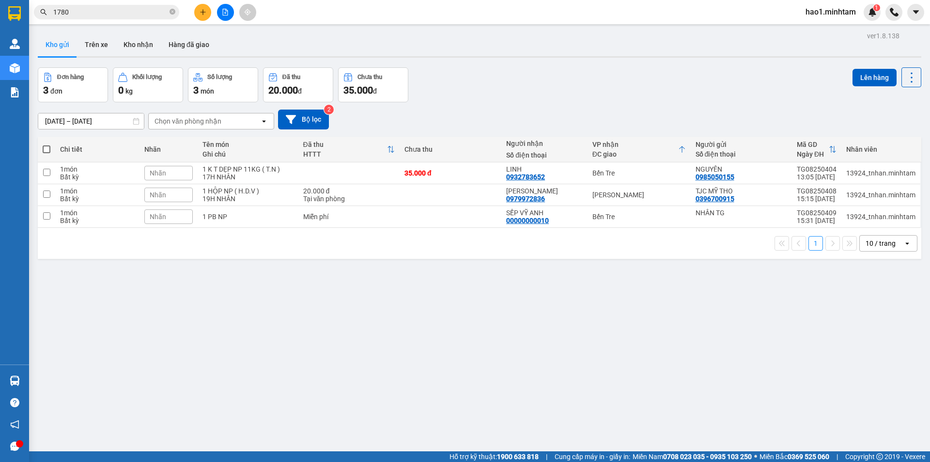
click at [388, 30] on div "ver 1.8.138 Kho gửi Trên xe Kho nhận Hàng đã giao Đơn hàng 3 đơn Khối lượng 0 k…" at bounding box center [479, 260] width 891 height 462
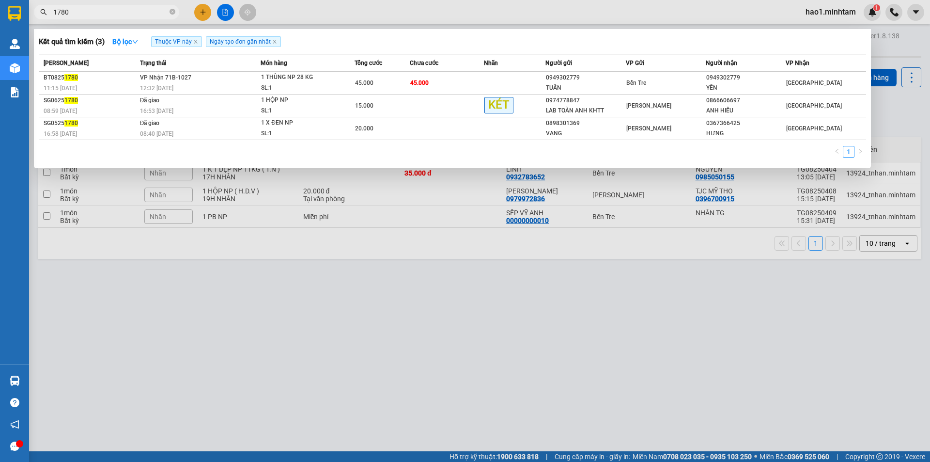
click at [127, 7] on input "1780" at bounding box center [110, 12] width 114 height 11
drag, startPoint x: 173, startPoint y: 14, endPoint x: 163, endPoint y: 16, distance: 10.4
click at [172, 15] on icon "close-circle" at bounding box center [173, 12] width 6 height 6
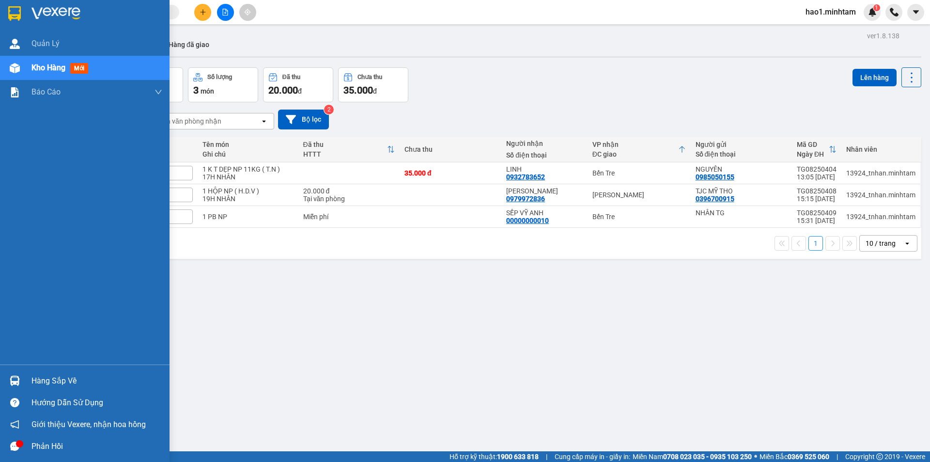
click at [25, 18] on div at bounding box center [85, 15] width 170 height 31
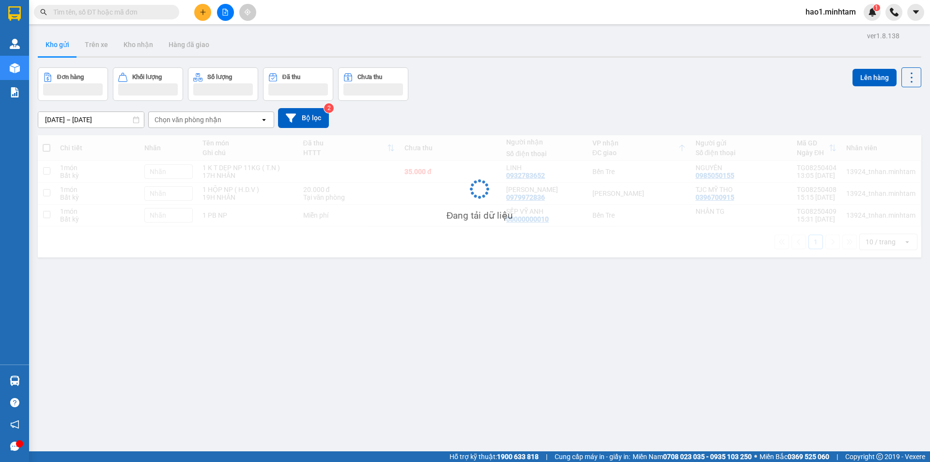
click at [408, 23] on div "Kết quả tìm kiếm ( 3 ) Bộ lọc Thuộc VP này Ngày tạo đơn gần nhất Mã ĐH Trạng th…" at bounding box center [465, 12] width 930 height 24
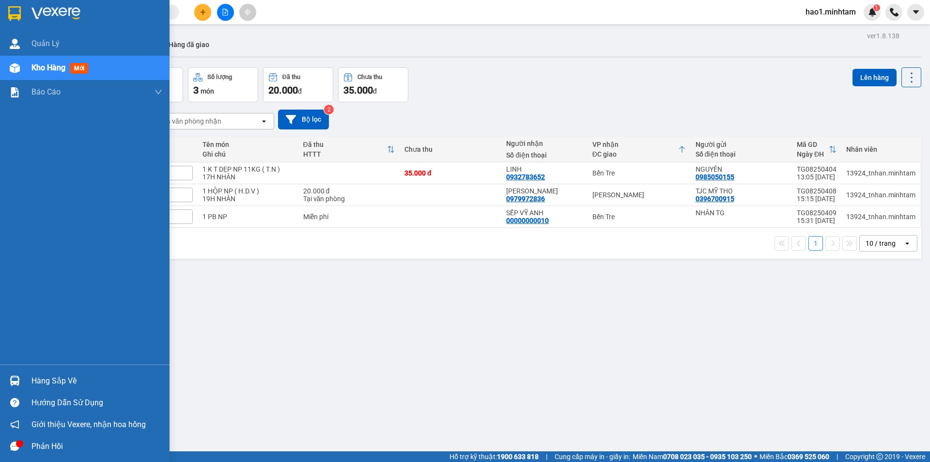
click at [23, 383] on div at bounding box center [14, 380] width 17 height 17
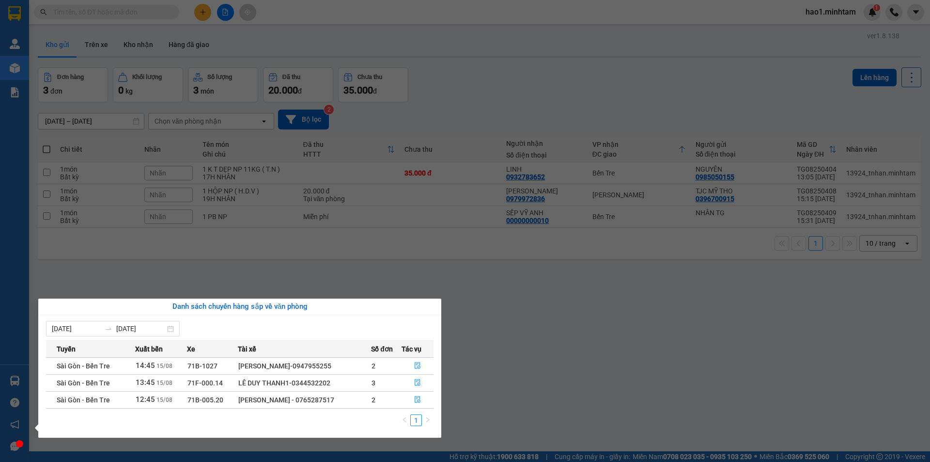
click at [499, 67] on section "Kết quả tìm kiếm ( 3 ) Bộ lọc Thuộc VP này Ngày tạo đơn gần nhất Mã ĐH Trạng th…" at bounding box center [465, 231] width 930 height 462
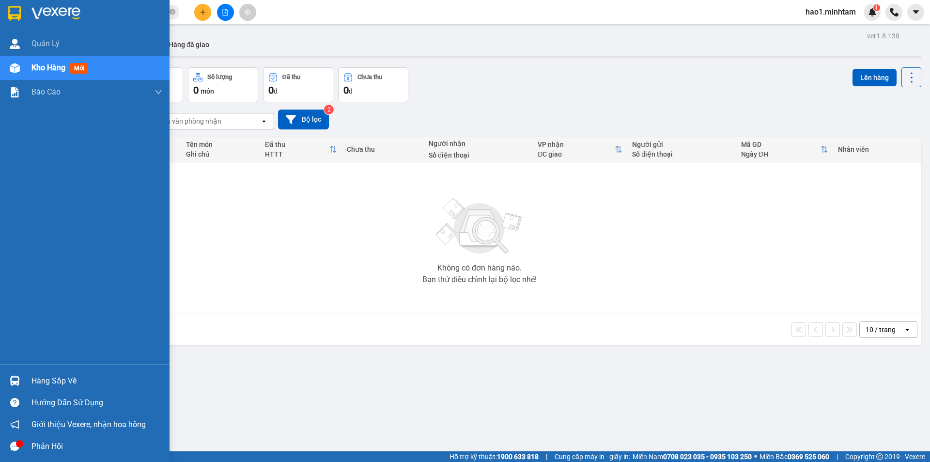
click at [17, 388] on div at bounding box center [14, 380] width 17 height 17
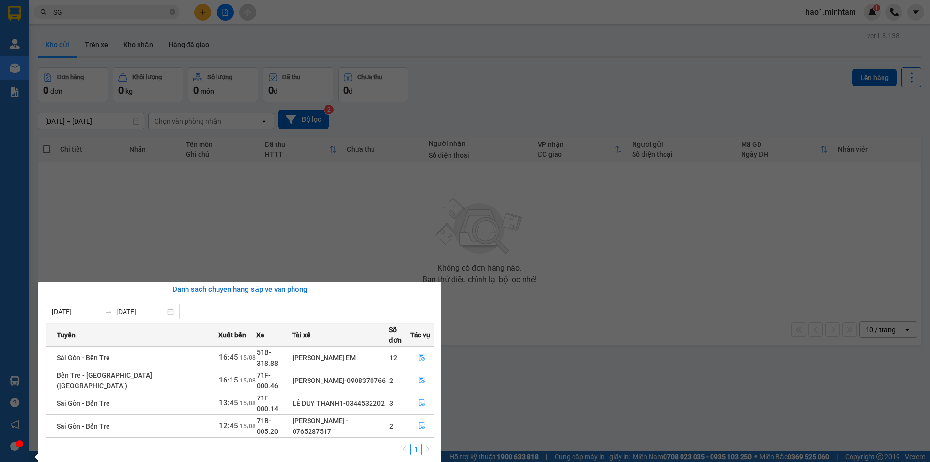
click at [521, 301] on section "Kết quả tìm kiếm ( 4091 ) Bộ lọc Thuộc VP này Ngày tạo đơn gần nhất Mã ĐH Trạng…" at bounding box center [465, 231] width 930 height 462
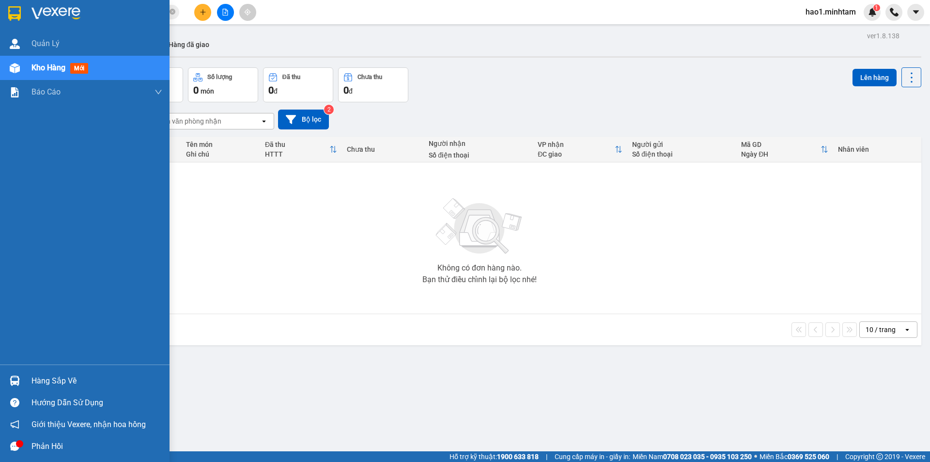
click at [1, 384] on div "Hàng sắp về" at bounding box center [85, 381] width 170 height 22
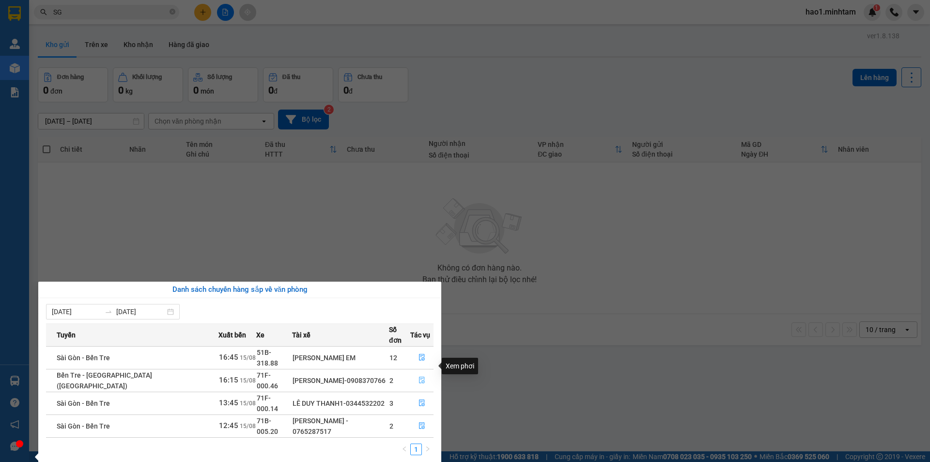
click at [419, 377] on icon "file-done" at bounding box center [422, 380] width 6 height 7
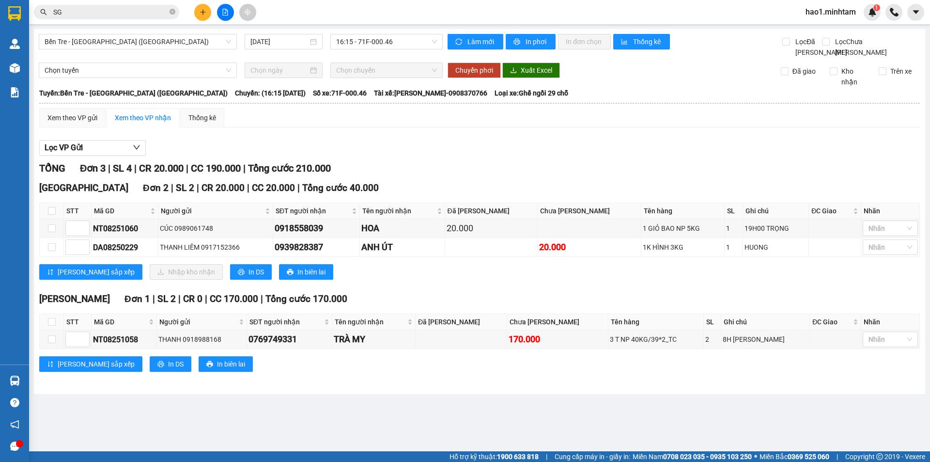
click at [540, 153] on div "Lọc VP Gửi" at bounding box center [479, 148] width 881 height 16
click at [424, 279] on div "[PERSON_NAME] sắp xếp Nhập kho nhận In DS In biên lai" at bounding box center [479, 272] width 881 height 16
